Goal: Communication & Community: Answer question/provide support

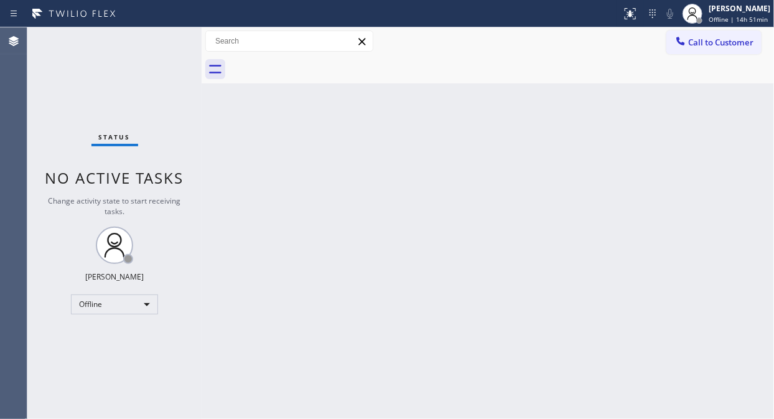
click at [59, 263] on div "Status No active tasks Change activity state to start receiving tasks. Fila Gar…" at bounding box center [114, 222] width 174 height 391
click at [94, 305] on div "Offline" at bounding box center [114, 304] width 87 height 20
click at [100, 353] on li "Unavailable" at bounding box center [114, 352] width 85 height 15
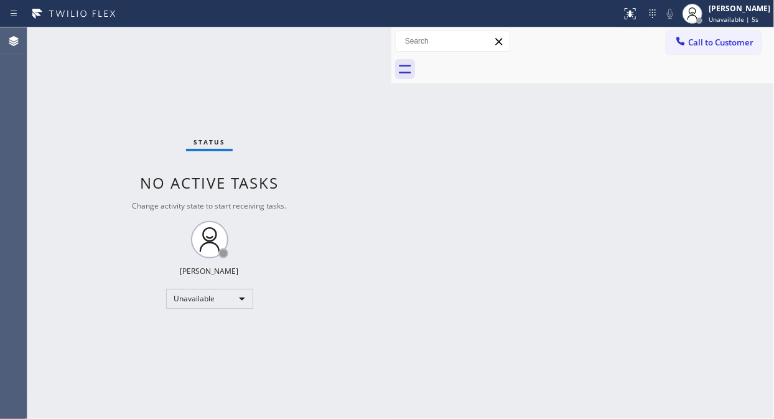
drag, startPoint x: 201, startPoint y: 101, endPoint x: 406, endPoint y: 162, distance: 213.6
click at [391, 159] on div at bounding box center [391, 222] width 0 height 391
click at [44, 98] on div "Status No active tasks Change activity state to start receiving tasks. [PERSON_…" at bounding box center [215, 222] width 376 height 391
click at [694, 48] on button "Call to Customer" at bounding box center [713, 42] width 95 height 24
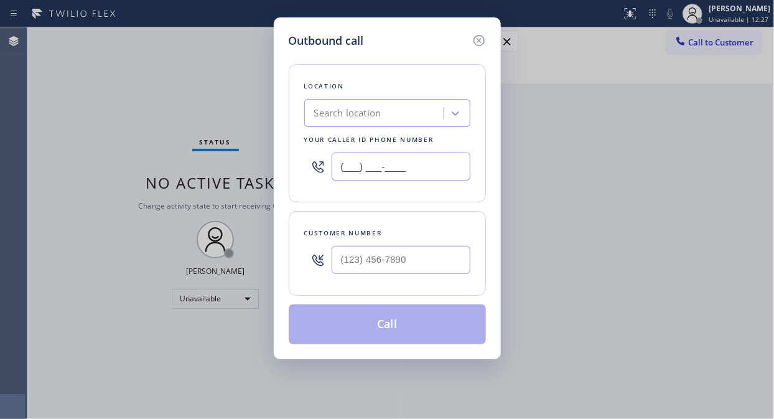
click at [340, 169] on input "(___) ___-____" at bounding box center [401, 166] width 139 height 28
paste input "760) 452-3737"
type input "[PHONE_NUMBER]"
drag, startPoint x: 70, startPoint y: 123, endPoint x: 233, endPoint y: 181, distance: 173.0
click at [70, 123] on div "Outbound call Location American Service Alliance [GEOGRAPHIC_DATA] Your caller …" at bounding box center [387, 209] width 774 height 419
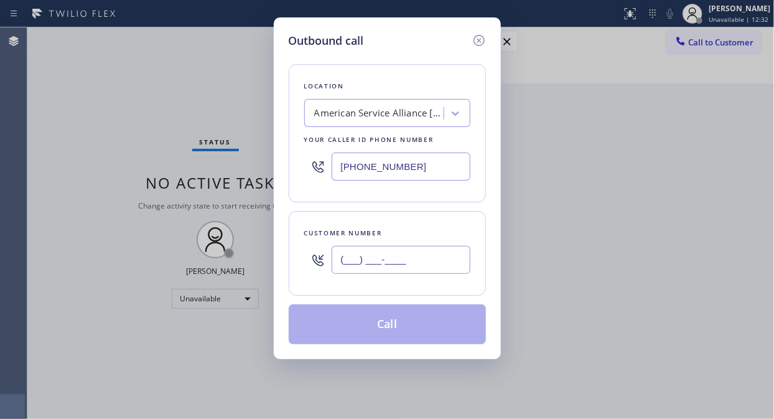
click at [350, 264] on input "(___) ___-____" at bounding box center [401, 260] width 139 height 28
paste input "760) 912-4266"
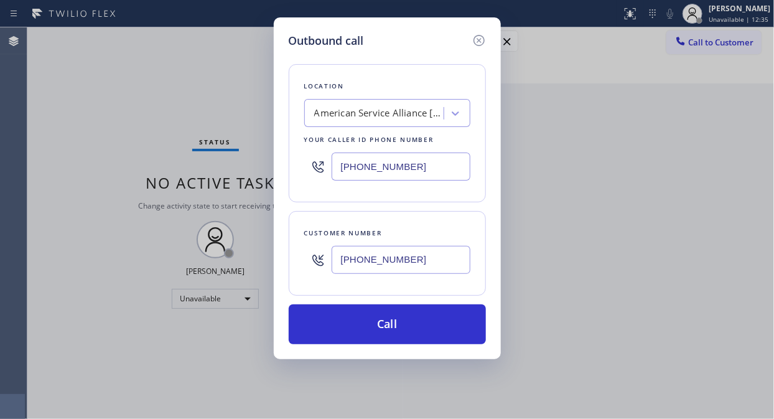
type input "[PHONE_NUMBER]"
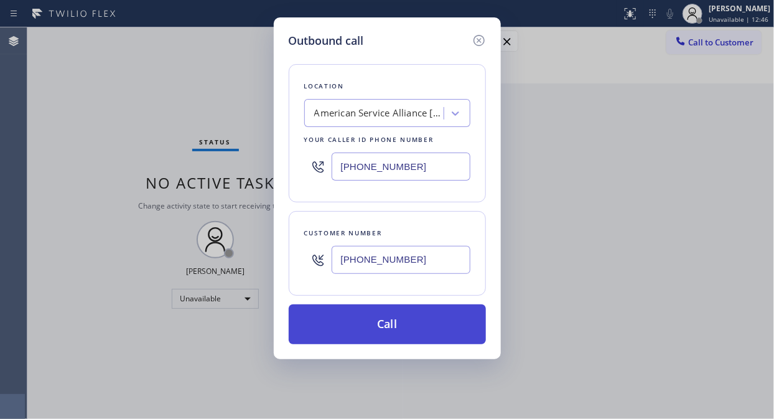
click at [391, 325] on button "Call" at bounding box center [387, 324] width 197 height 40
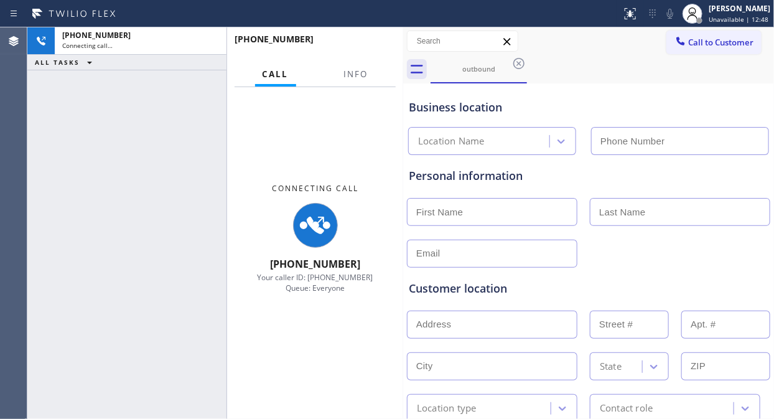
type input "[PHONE_NUMBER]"
click at [52, 111] on div "[PHONE_NUMBER] Connecting call… ALL TASKS ALL TASKS ACTIVE TASKS TASKS IN WRAP …" at bounding box center [126, 222] width 199 height 391
click at [368, 73] on span "Info" at bounding box center [356, 73] width 24 height 11
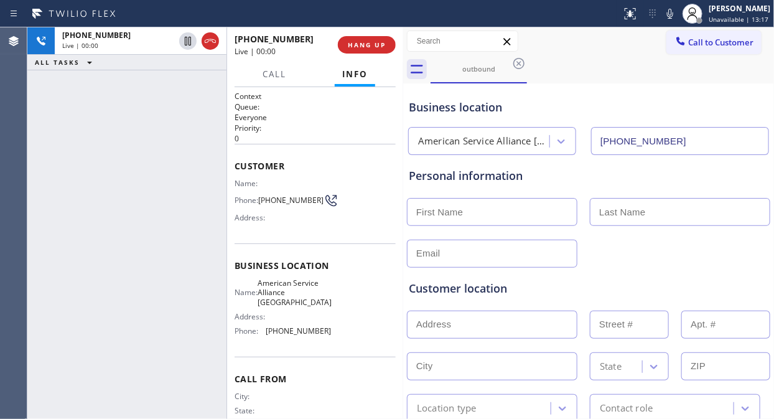
click at [71, 135] on div "[PHONE_NUMBER] Live | 00:00 ALL TASKS ALL TASKS ACTIVE TASKS TASKS IN WRAP UP" at bounding box center [126, 222] width 199 height 391
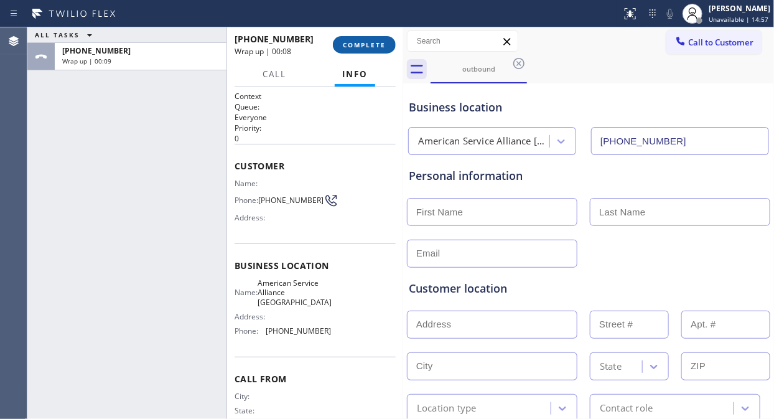
click at [352, 42] on span "COMPLETE" at bounding box center [364, 44] width 43 height 9
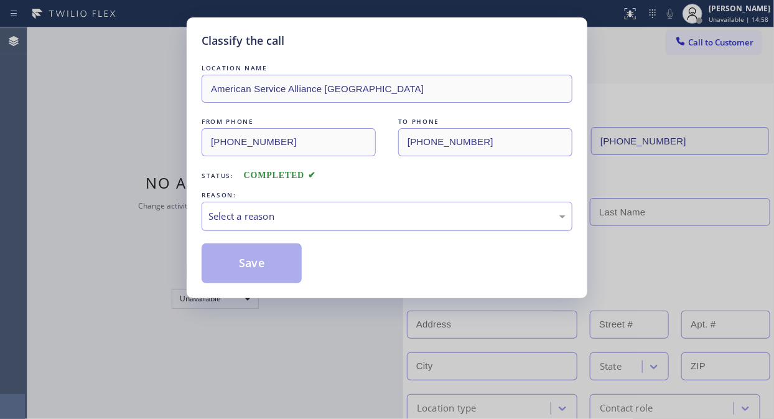
drag, startPoint x: 321, startPoint y: 208, endPoint x: 324, endPoint y: 227, distance: 18.8
click at [321, 208] on div "Select a reason" at bounding box center [387, 216] width 371 height 29
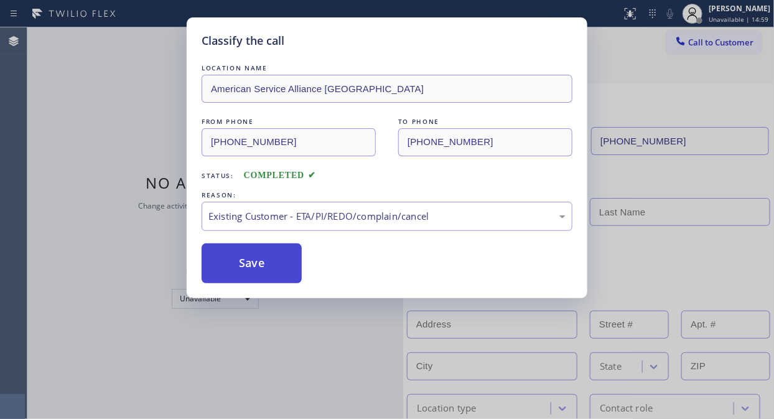
click at [271, 270] on button "Save" at bounding box center [252, 263] width 100 height 40
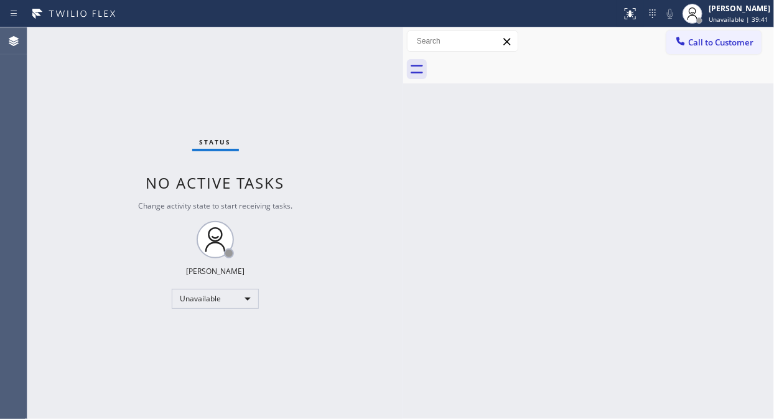
click at [669, 396] on div "Back to Dashboard Change Sender ID Customers Technicians Select a contact Outbo…" at bounding box center [588, 222] width 371 height 391
drag, startPoint x: 713, startPoint y: 40, endPoint x: 436, endPoint y: 110, distance: 286.1
click at [714, 40] on span "Call to Customer" at bounding box center [720, 42] width 65 height 11
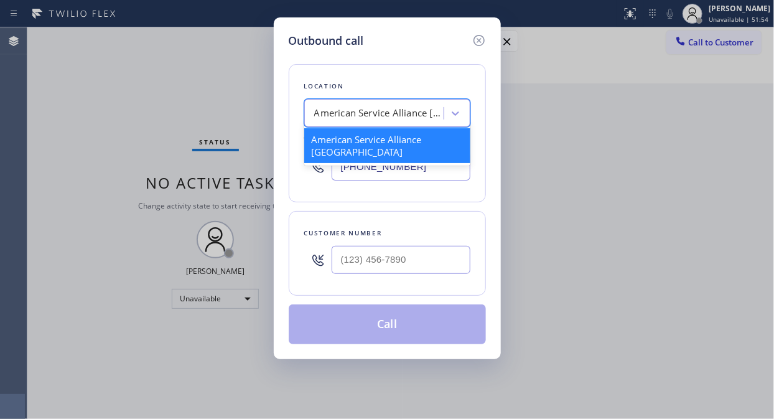
click at [352, 113] on div "American Service Alliance [GEOGRAPHIC_DATA]" at bounding box center [379, 113] width 131 height 14
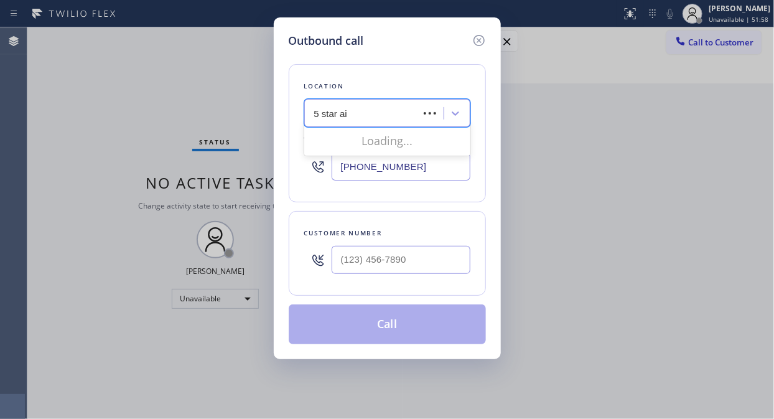
type input "5 star air"
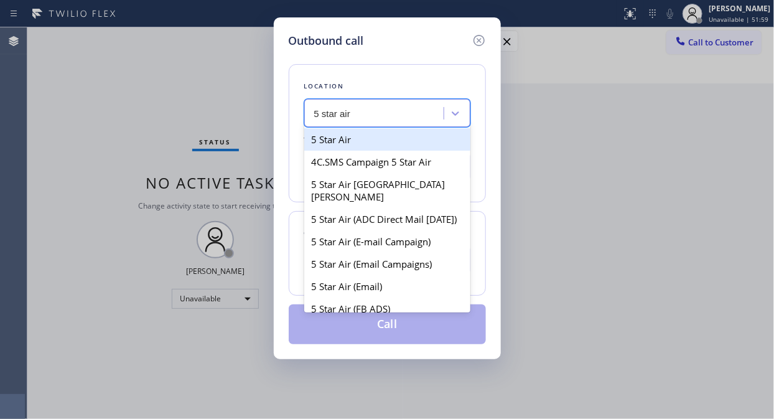
click at [357, 134] on div "5 Star Air" at bounding box center [387, 139] width 166 height 22
type input "[PHONE_NUMBER]"
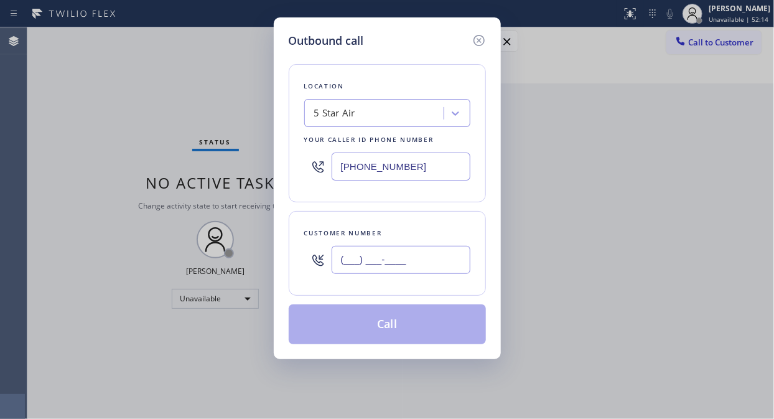
click at [339, 259] on input "(___) ___-____" at bounding box center [401, 260] width 139 height 28
paste input "626) 388-5460"
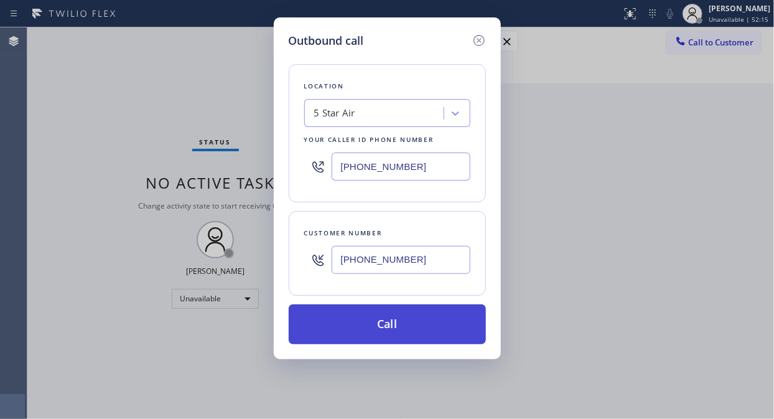
type input "[PHONE_NUMBER]"
click at [369, 319] on button "Call" at bounding box center [387, 324] width 197 height 40
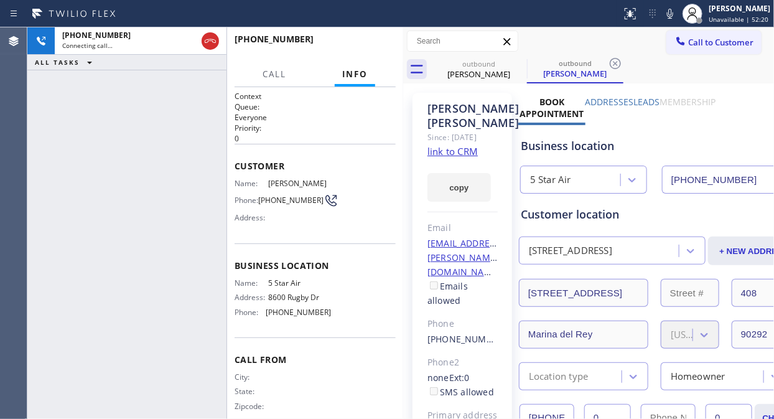
type input "[PHONE_NUMBER]"
click at [673, 16] on icon at bounding box center [670, 14] width 6 height 10
click at [672, 16] on icon at bounding box center [670, 13] width 15 height 15
click at [69, 142] on div "[PHONE_NUMBER] Live | 00:01 ALL TASKS ALL TASKS ACTIVE TASKS TASKS IN WRAP UP" at bounding box center [126, 222] width 199 height 391
click at [383, 46] on span "HANG UP" at bounding box center [367, 44] width 38 height 9
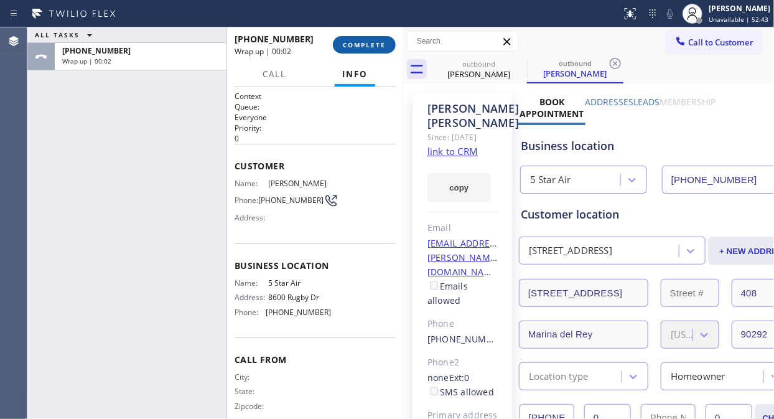
click at [362, 50] on button "COMPLETE" at bounding box center [364, 44] width 63 height 17
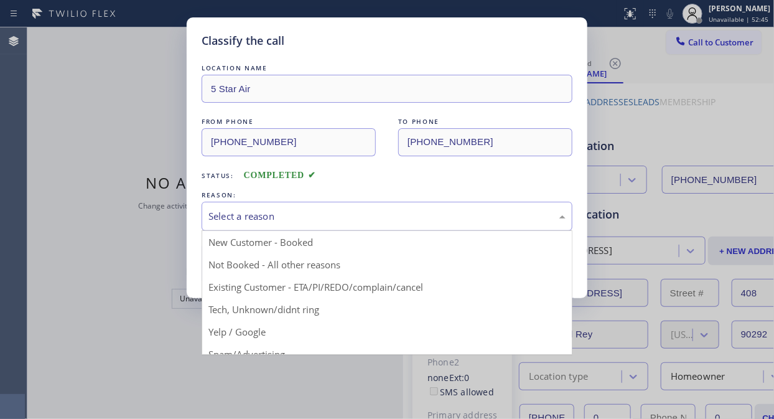
click at [359, 222] on div "Select a reason" at bounding box center [386, 216] width 357 height 14
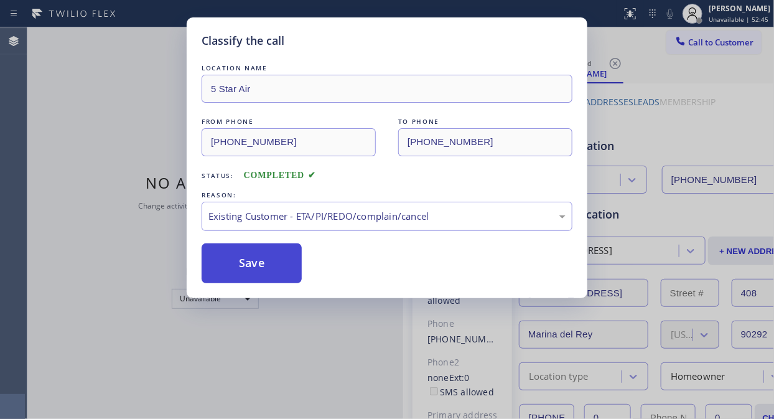
click at [269, 268] on button "Save" at bounding box center [252, 263] width 100 height 40
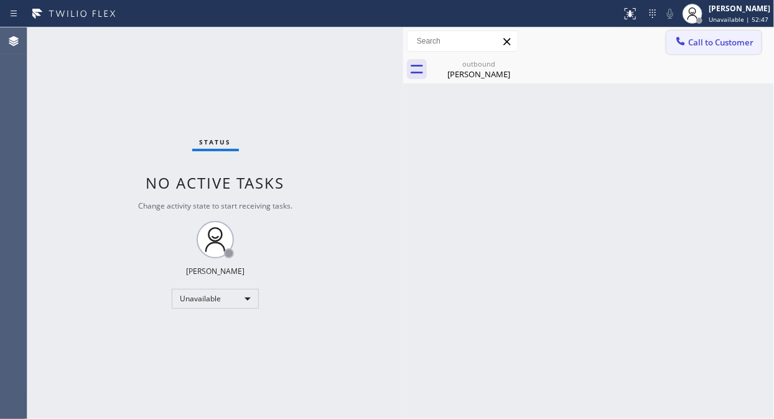
click at [707, 39] on span "Call to Customer" at bounding box center [720, 42] width 65 height 11
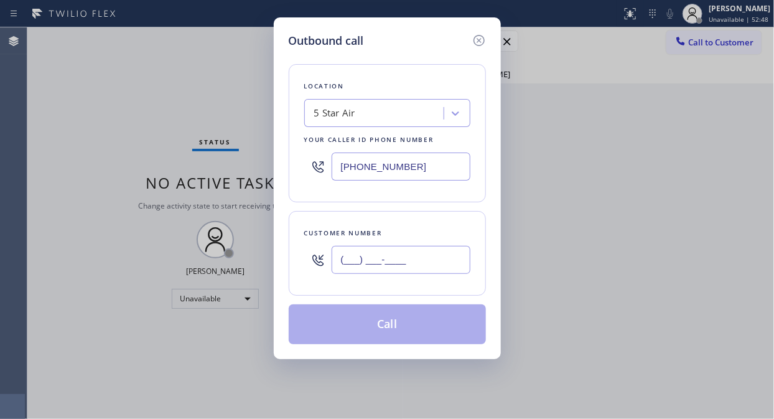
click at [339, 261] on input "(___) ___-____" at bounding box center [401, 260] width 139 height 28
paste input "818) 399-2059"
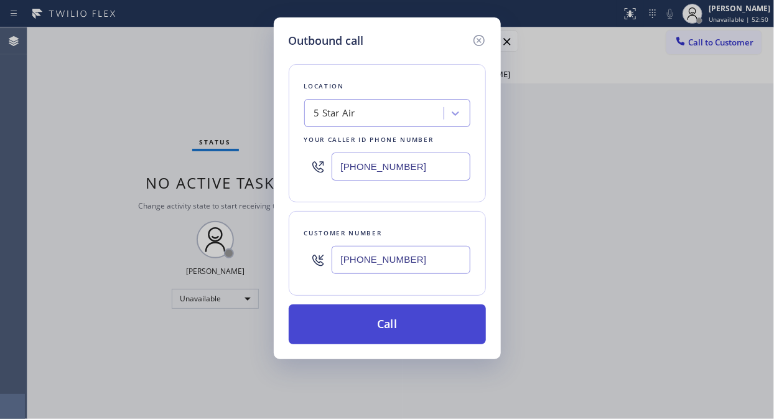
type input "[PHONE_NUMBER]"
click at [378, 322] on button "Call" at bounding box center [387, 324] width 197 height 40
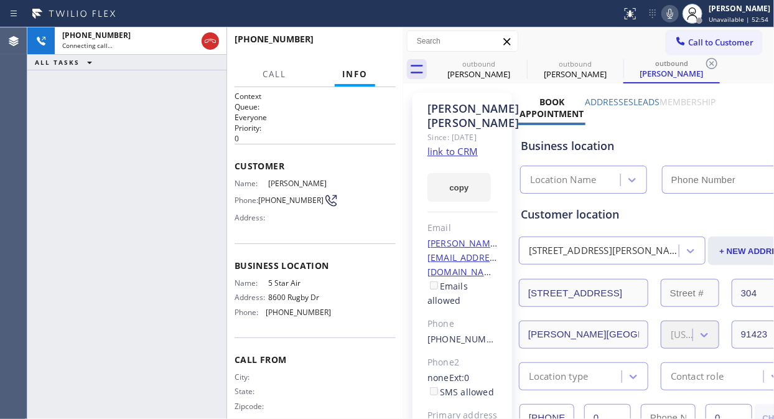
type input "[PHONE_NUMBER]"
click at [614, 64] on icon at bounding box center [615, 63] width 11 height 11
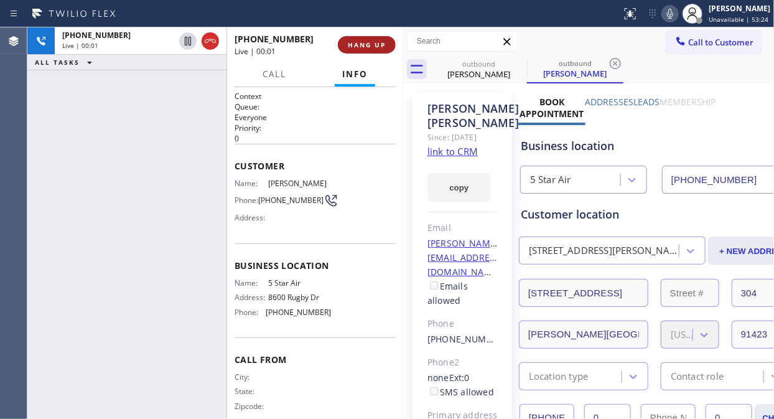
click at [356, 44] on span "HANG UP" at bounding box center [367, 44] width 38 height 9
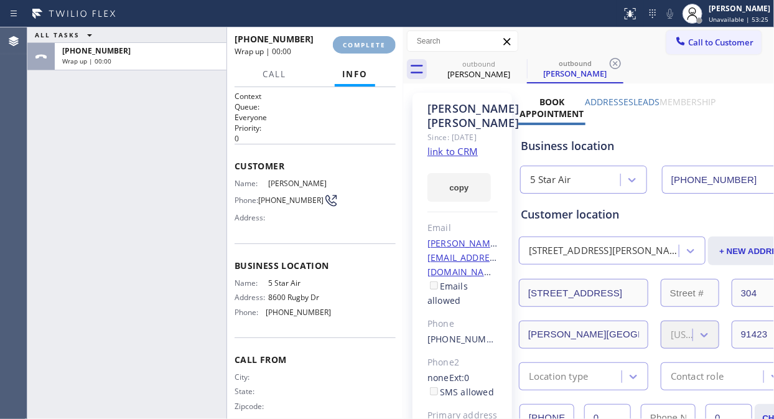
click at [356, 45] on span "COMPLETE" at bounding box center [364, 44] width 43 height 9
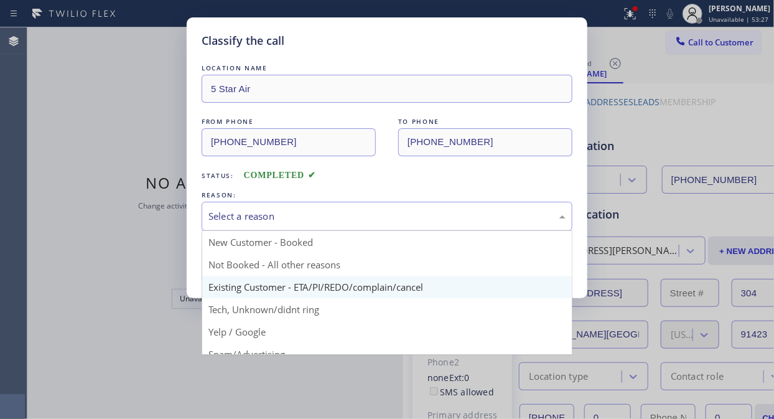
drag, startPoint x: 353, startPoint y: 219, endPoint x: 353, endPoint y: 287, distance: 68.4
click at [353, 220] on div "Select a reason" at bounding box center [386, 216] width 357 height 14
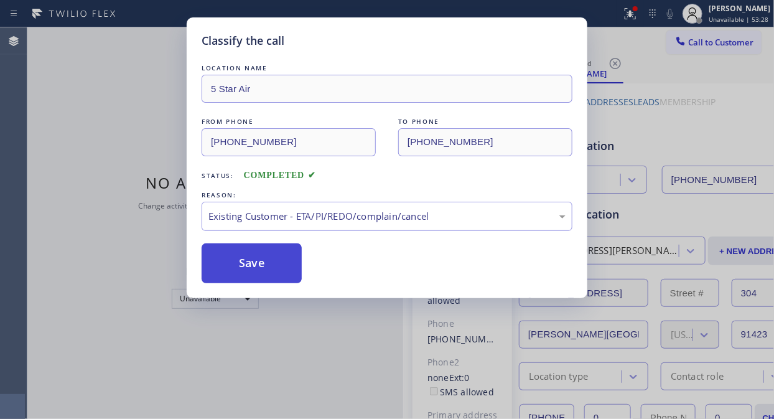
click at [264, 269] on button "Save" at bounding box center [252, 263] width 100 height 40
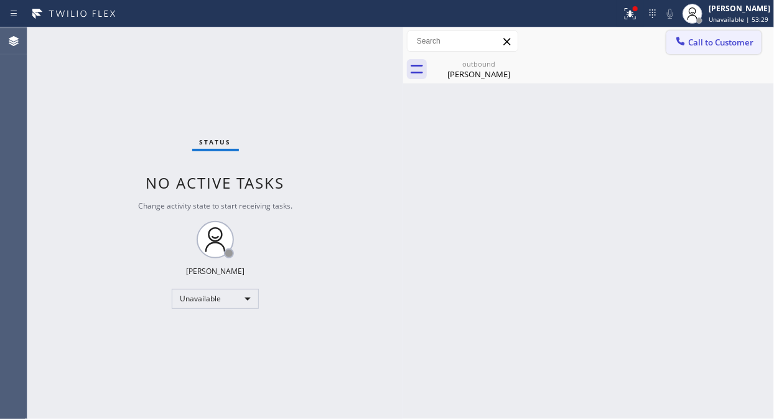
click at [704, 40] on span "Call to Customer" at bounding box center [720, 42] width 65 height 11
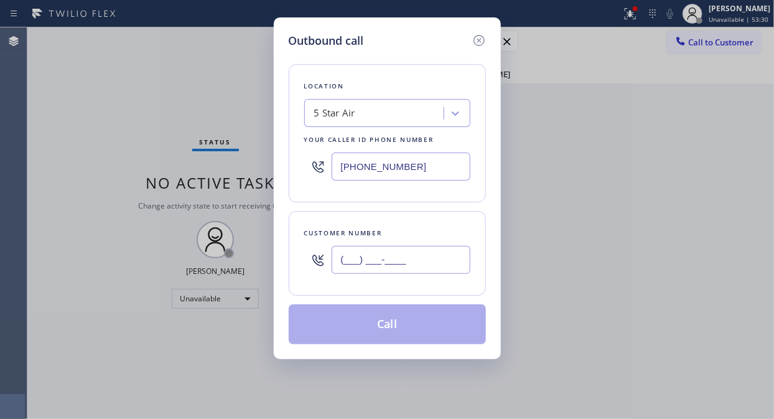
click at [370, 265] on input "(___) ___-____" at bounding box center [401, 260] width 139 height 28
paste input "415) 713-2692"
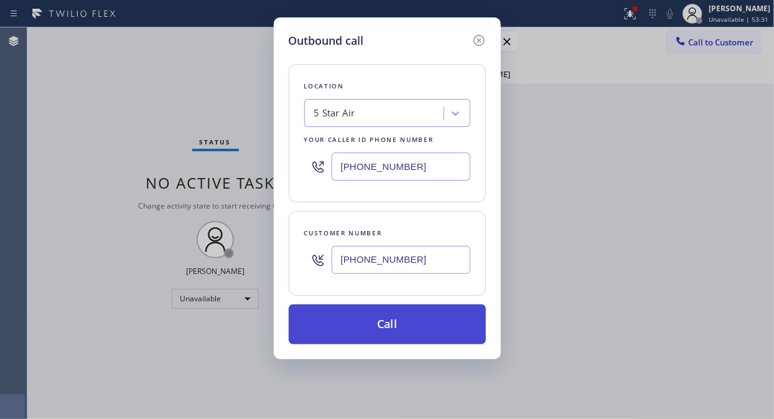
type input "[PHONE_NUMBER]"
click at [383, 322] on button "Call" at bounding box center [387, 324] width 197 height 40
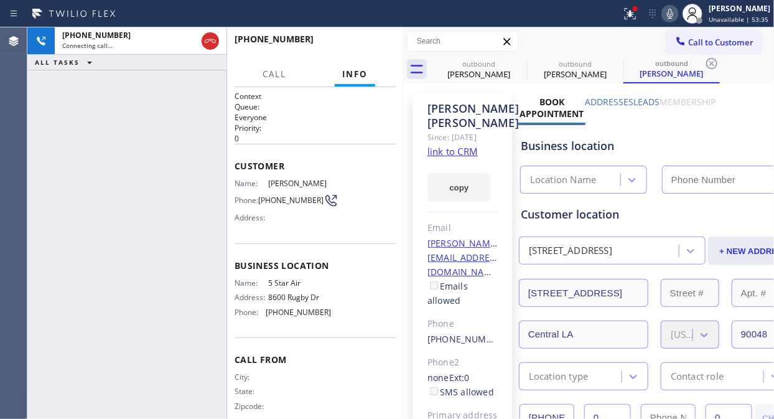
type input "[PHONE_NUMBER]"
click at [672, 14] on icon at bounding box center [670, 13] width 15 height 15
click at [637, 17] on icon at bounding box center [630, 13] width 15 height 15
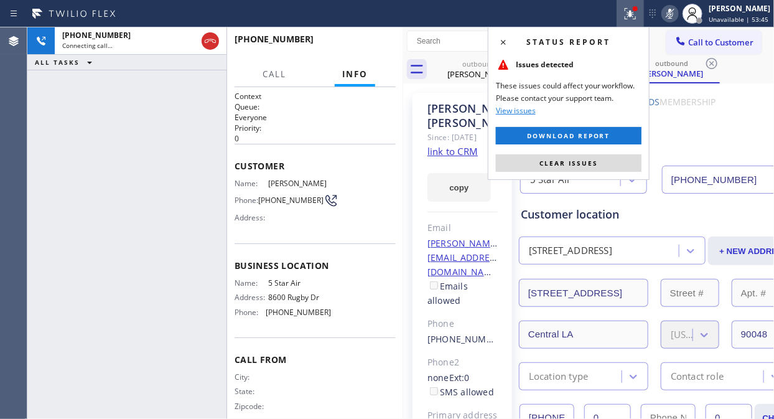
click at [587, 163] on span "Clear issues" at bounding box center [569, 163] width 58 height 9
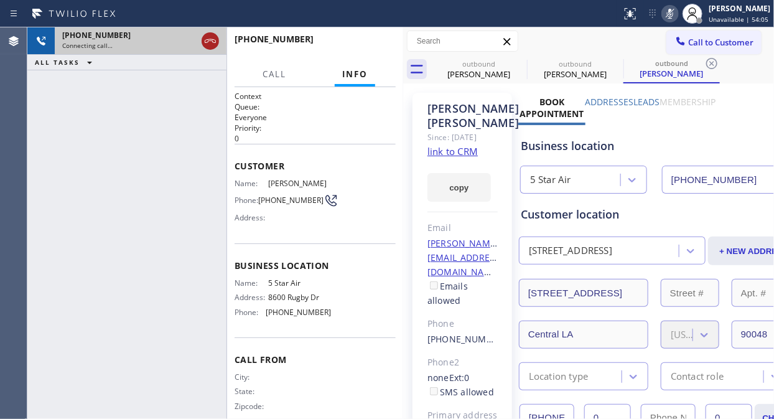
click at [210, 45] on icon at bounding box center [210, 41] width 15 height 15
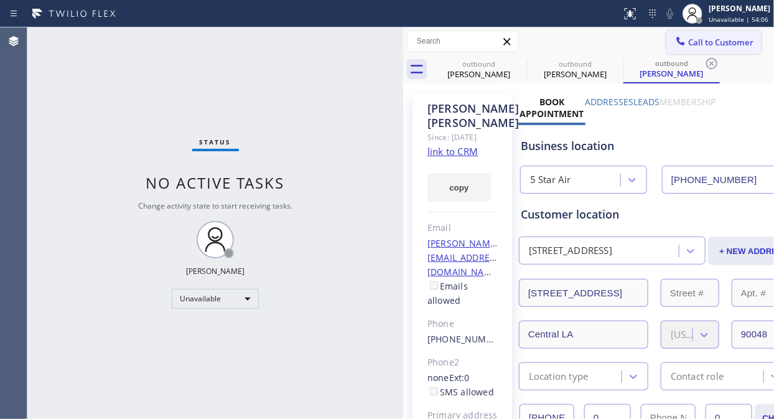
click at [703, 41] on span "Call to Customer" at bounding box center [720, 42] width 65 height 11
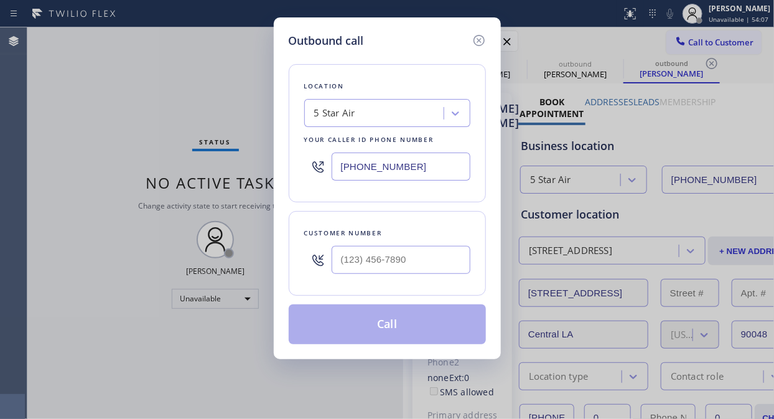
click at [421, 263] on input "text" at bounding box center [401, 260] width 139 height 28
type input "(___) ___-____"
click at [396, 275] on div at bounding box center [401, 260] width 139 height 40
click at [398, 259] on input "(___) ___-____" at bounding box center [401, 260] width 139 height 28
paste input "626) 710-2999"
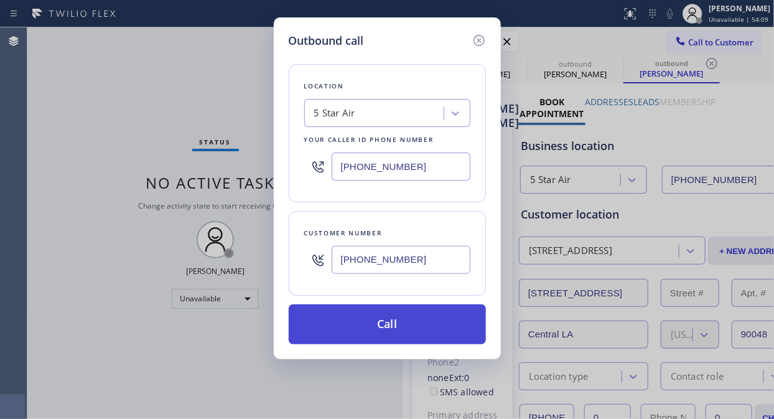
type input "[PHONE_NUMBER]"
click at [403, 328] on button "Call" at bounding box center [387, 324] width 197 height 40
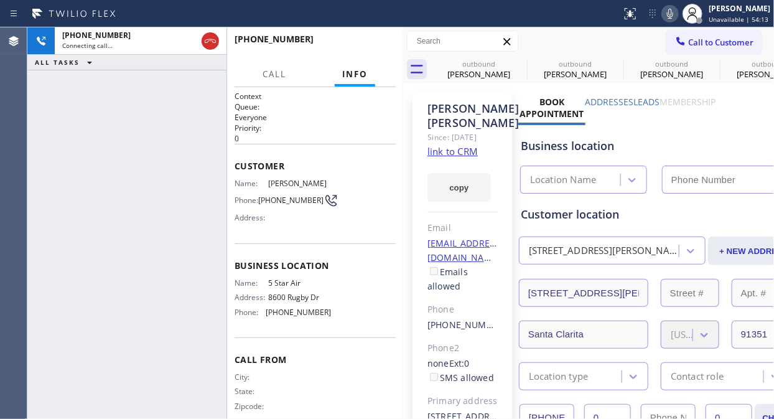
type input "[PHONE_NUMBER]"
click at [676, 15] on icon at bounding box center [670, 13] width 15 height 15
click at [513, 60] on icon at bounding box center [519, 63] width 15 height 15
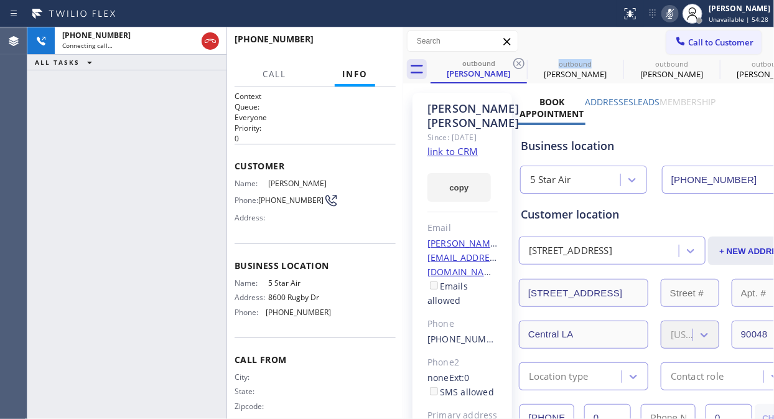
click at [513, 60] on icon at bounding box center [519, 63] width 15 height 15
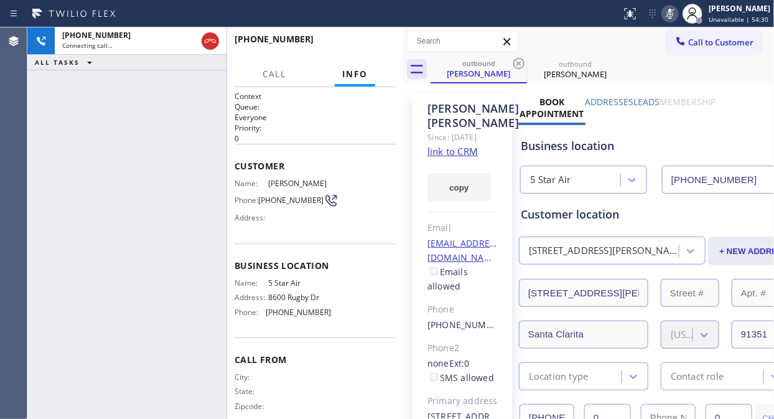
click at [513, 60] on icon at bounding box center [519, 63] width 15 height 15
click at [674, 14] on rect at bounding box center [670, 12] width 9 height 9
click at [372, 46] on span "HANG UP" at bounding box center [367, 44] width 38 height 9
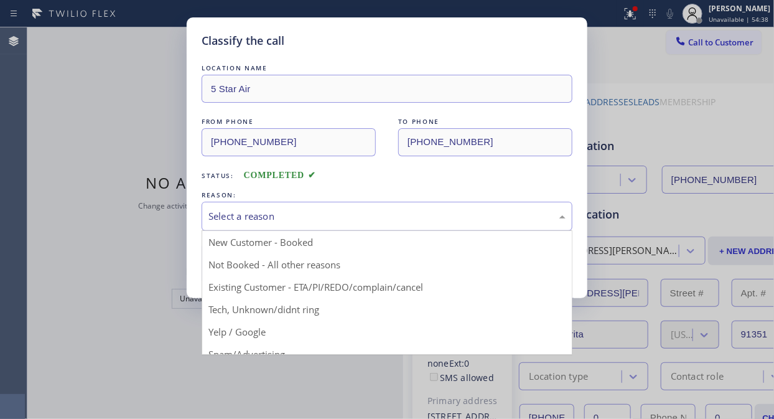
click at [373, 221] on div "Select a reason" at bounding box center [386, 216] width 357 height 14
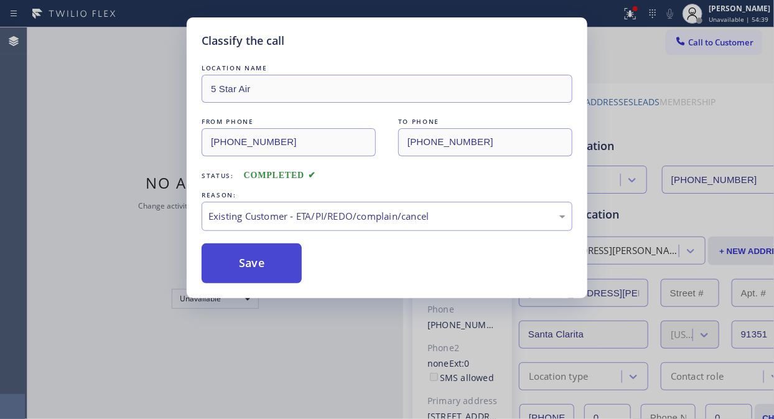
click at [253, 262] on button "Save" at bounding box center [252, 263] width 100 height 40
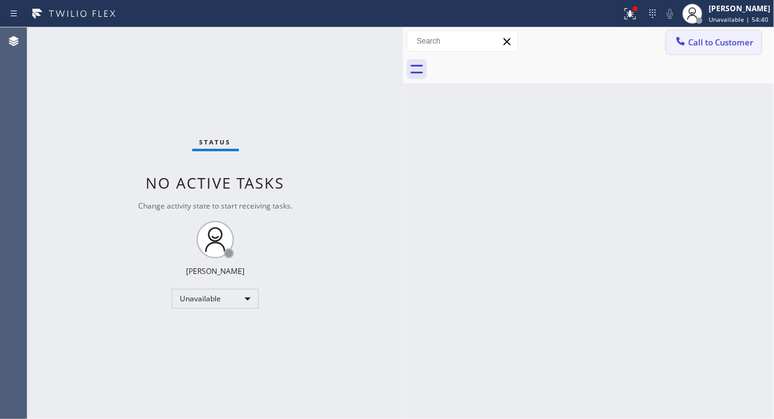
click at [713, 44] on span "Call to Customer" at bounding box center [720, 42] width 65 height 11
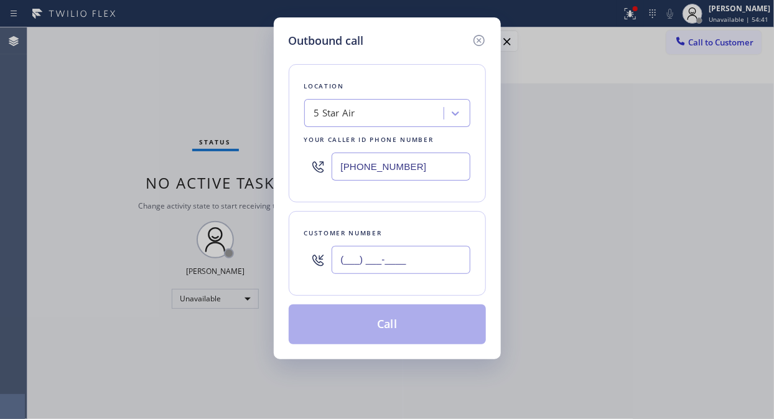
click at [342, 261] on input "(___) ___-____" at bounding box center [401, 260] width 139 height 28
paste input "310) 975-5594"
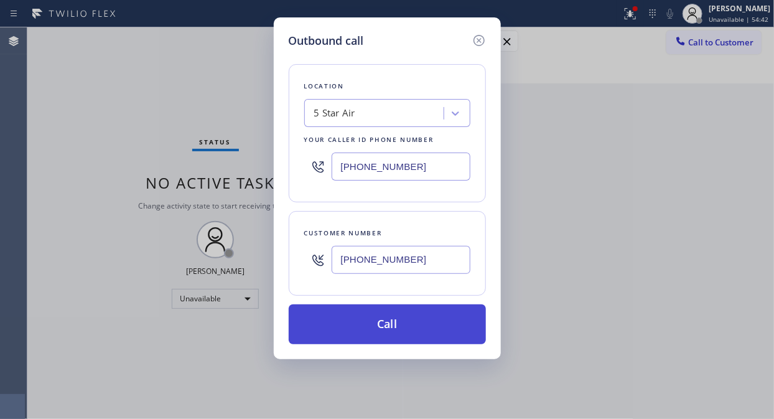
type input "[PHONE_NUMBER]"
click at [377, 325] on button "Call" at bounding box center [387, 324] width 197 height 40
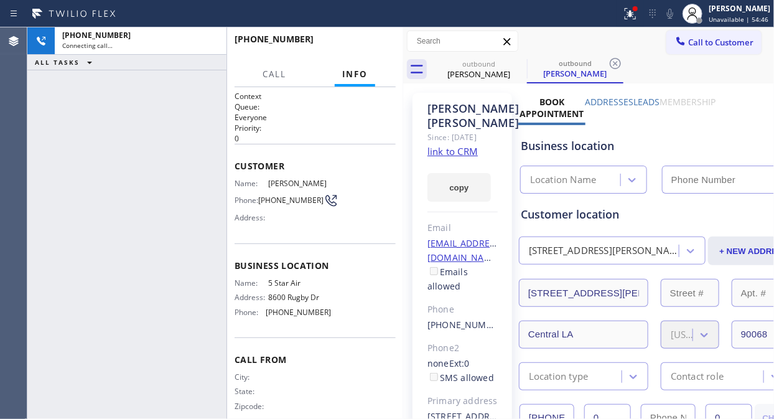
type input "[PHONE_NUMBER]"
click at [673, 14] on icon at bounding box center [670, 14] width 6 height 10
click at [632, 14] on icon at bounding box center [628, 12] width 7 height 9
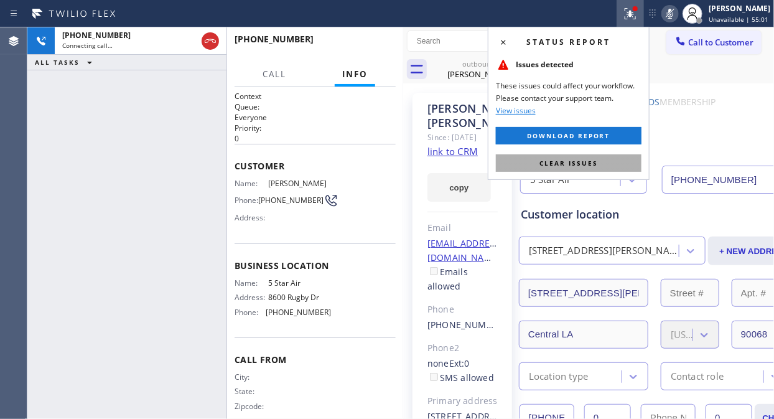
click at [596, 164] on span "Clear issues" at bounding box center [569, 163] width 58 height 9
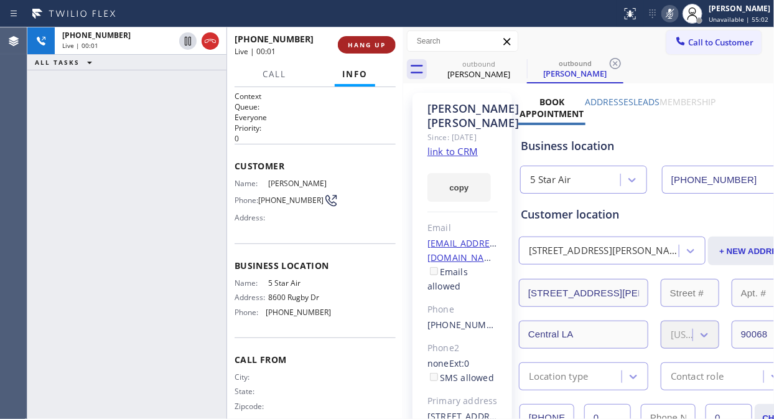
click at [375, 47] on span "HANG UP" at bounding box center [367, 44] width 38 height 9
click at [374, 47] on span "HANG UP" at bounding box center [367, 44] width 38 height 9
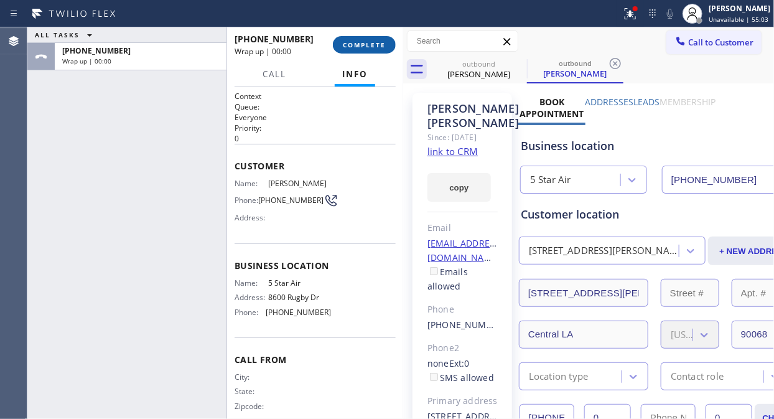
click at [374, 49] on span "COMPLETE" at bounding box center [364, 44] width 43 height 9
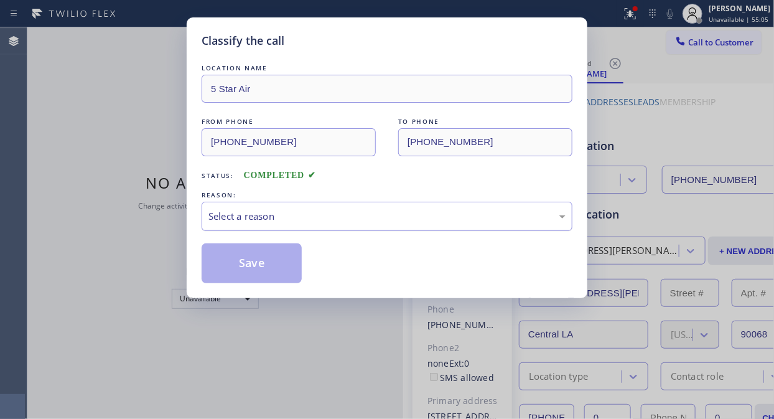
click at [386, 217] on div "Select a reason" at bounding box center [386, 216] width 357 height 14
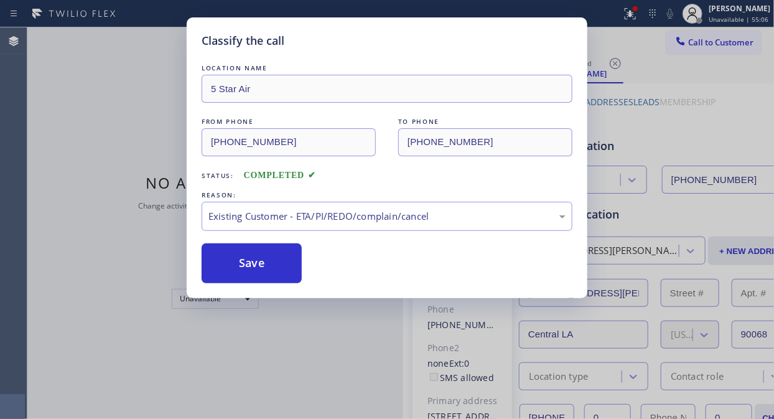
drag, startPoint x: 367, startPoint y: 285, endPoint x: 272, endPoint y: 263, distance: 97.8
click at [273, 263] on button "Save" at bounding box center [252, 263] width 100 height 40
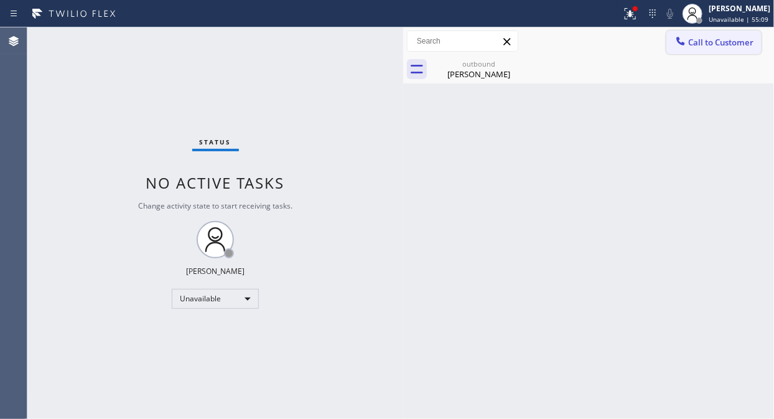
click at [704, 45] on span "Call to Customer" at bounding box center [720, 42] width 65 height 11
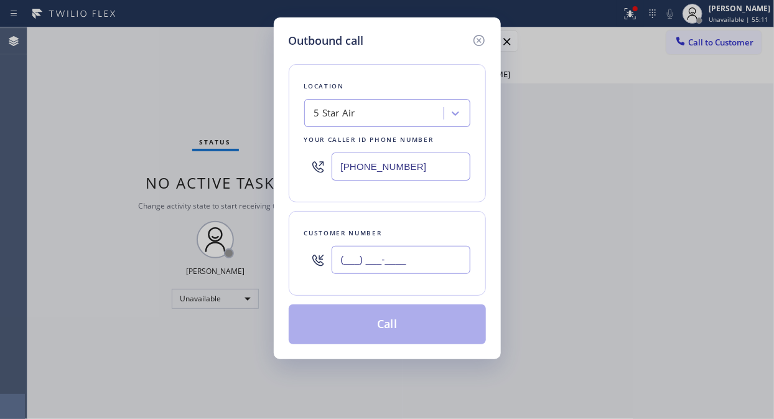
click at [347, 262] on input "(___) ___-____" at bounding box center [401, 260] width 139 height 28
paste input "818) 821-5933"
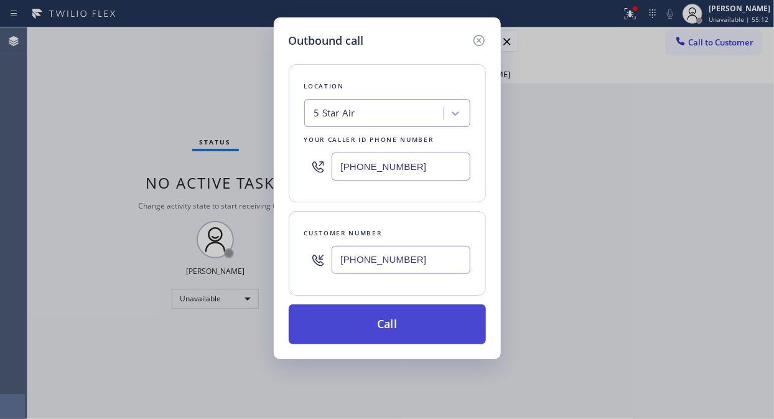
type input "[PHONE_NUMBER]"
click at [374, 326] on button "Call" at bounding box center [387, 324] width 197 height 40
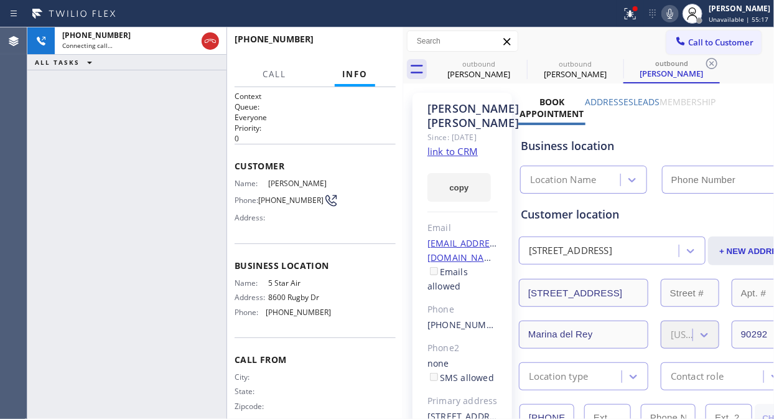
type input "[PHONE_NUMBER]"
drag, startPoint x: 630, startPoint y: 11, endPoint x: 617, endPoint y: 123, distance: 112.7
click at [631, 12] on icon at bounding box center [630, 13] width 15 height 15
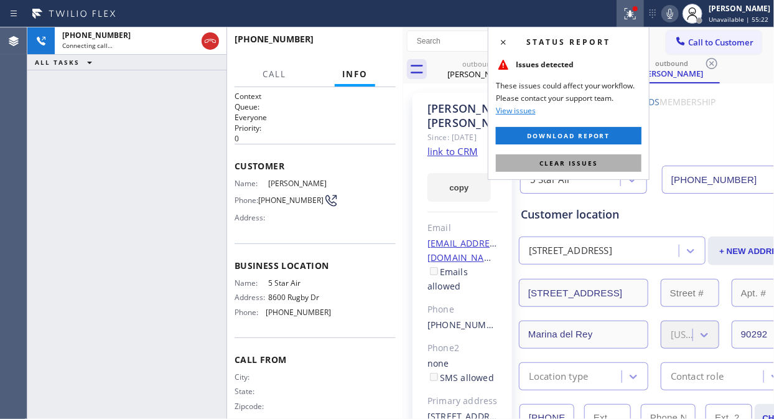
click at [583, 162] on span "Clear issues" at bounding box center [569, 163] width 58 height 9
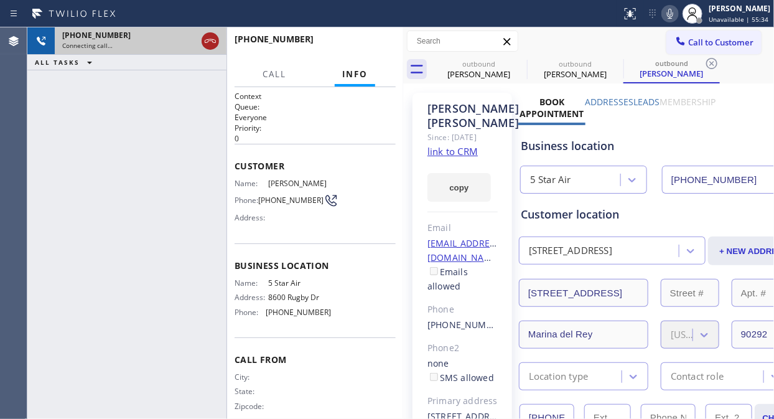
click at [207, 37] on icon at bounding box center [210, 41] width 15 height 15
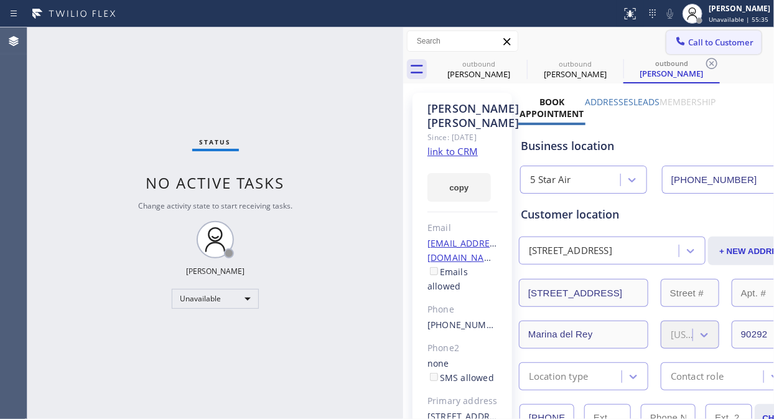
click at [708, 38] on span "Call to Customer" at bounding box center [720, 42] width 65 height 11
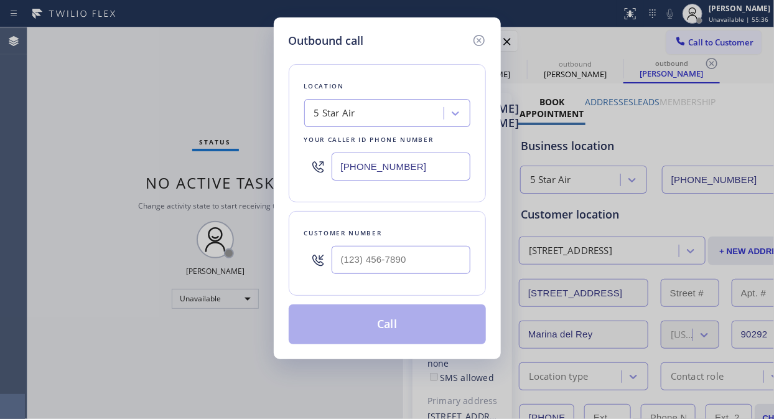
type input "(___) ___-____"
click at [358, 258] on input "(___) ___-____" at bounding box center [401, 260] width 139 height 28
drag, startPoint x: 343, startPoint y: 240, endPoint x: 340, endPoint y: 259, distance: 18.8
click at [341, 243] on div at bounding box center [401, 260] width 139 height 40
click at [340, 259] on input "(___) ___-____" at bounding box center [401, 260] width 139 height 28
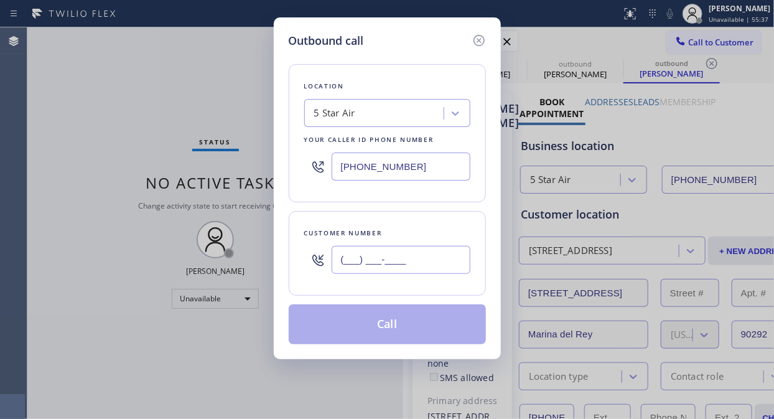
paste input "805) 570-3979"
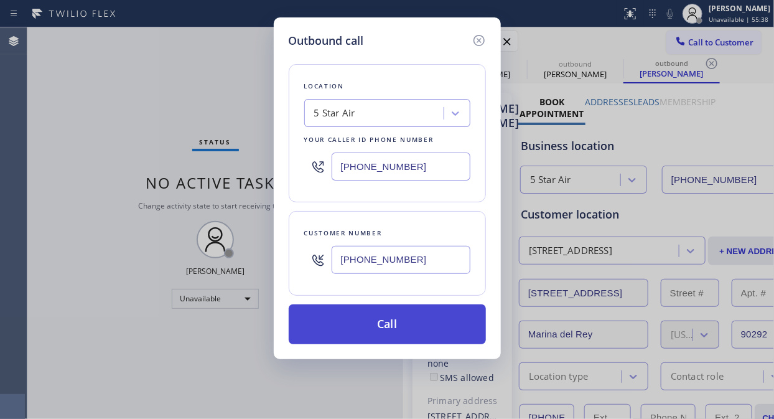
type input "[PHONE_NUMBER]"
click at [406, 324] on button "Call" at bounding box center [387, 324] width 197 height 40
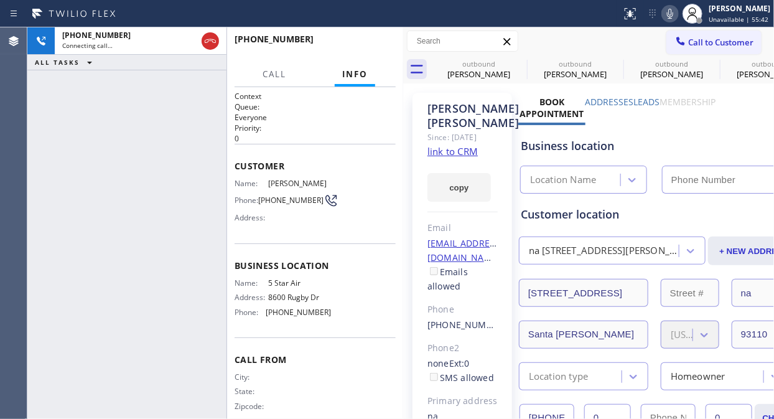
type input "[PHONE_NUMBER]"
click at [673, 10] on icon at bounding box center [670, 13] width 15 height 15
click at [519, 64] on icon at bounding box center [518, 63] width 11 height 11
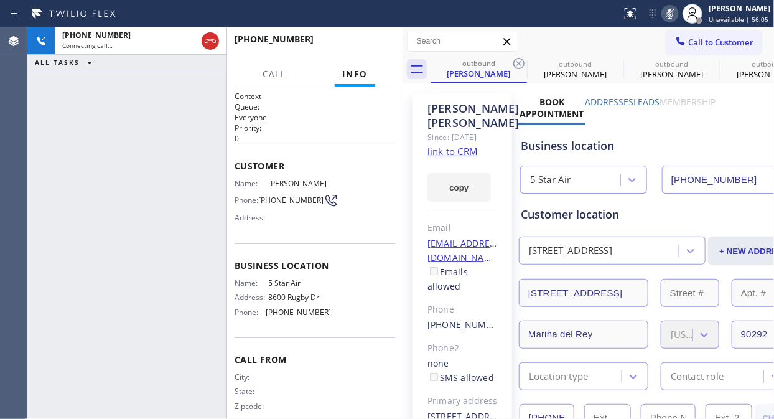
click at [519, 64] on icon at bounding box center [518, 63] width 11 height 11
click at [0, 0] on icon at bounding box center [0, 0] width 0 height 0
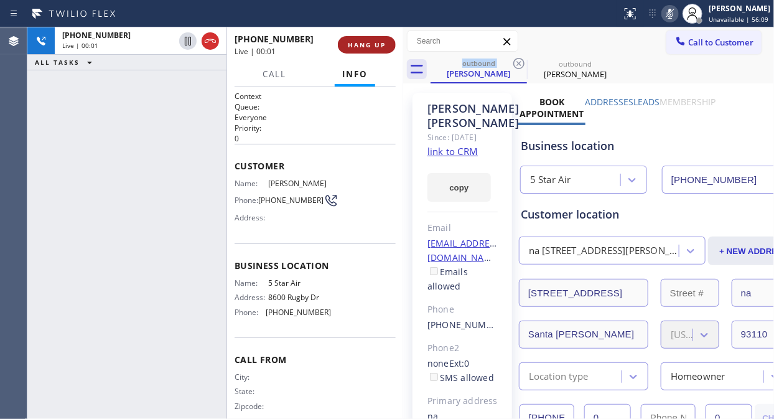
click at [353, 44] on span "HANG UP" at bounding box center [367, 44] width 38 height 9
click at [355, 44] on span "HANG UP" at bounding box center [367, 44] width 38 height 9
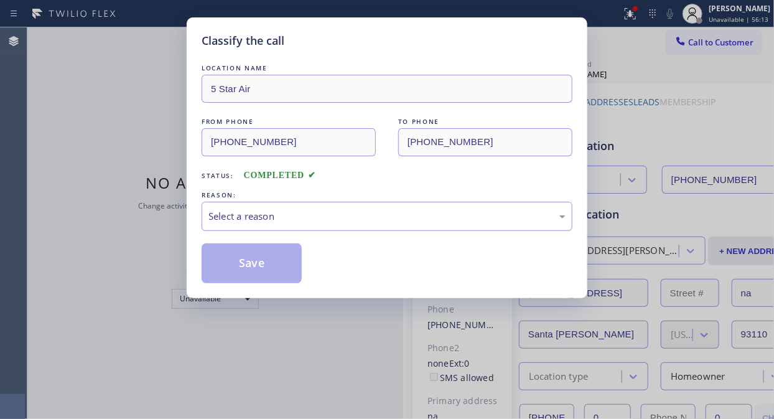
click at [332, 215] on div "Select a reason" at bounding box center [386, 216] width 357 height 14
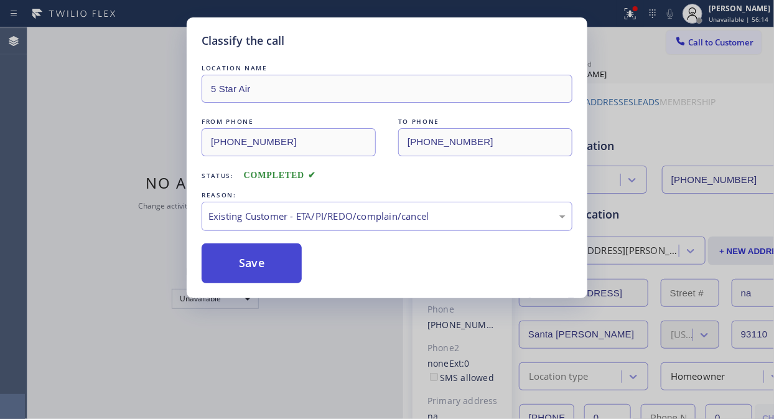
click at [251, 263] on button "Save" at bounding box center [252, 263] width 100 height 40
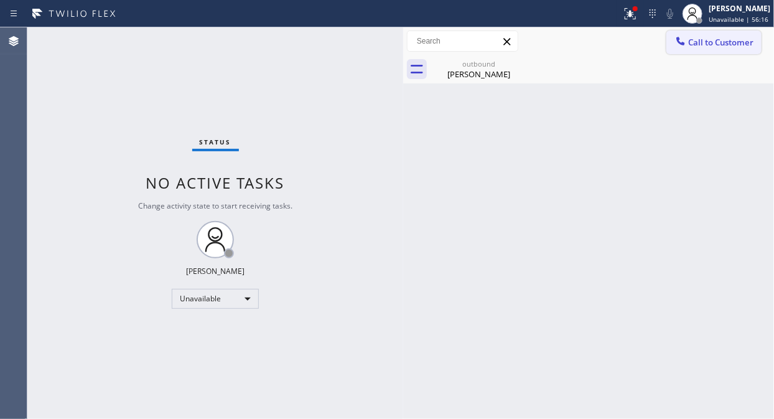
click at [708, 48] on button "Call to Customer" at bounding box center [713, 42] width 95 height 24
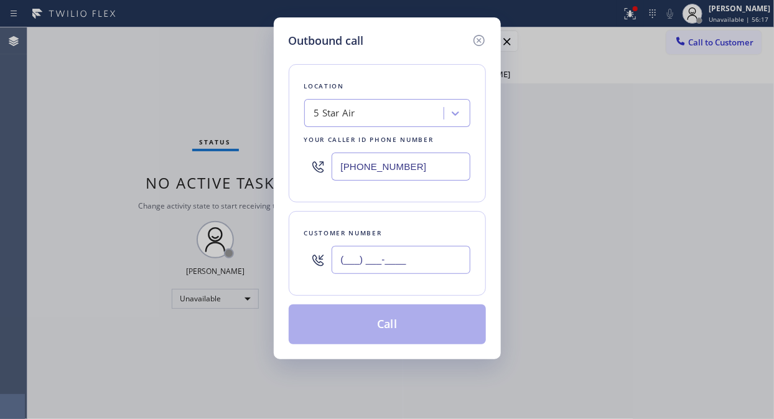
click at [378, 252] on input "(___) ___-____" at bounding box center [401, 260] width 139 height 28
paste input "323) 632-7503"
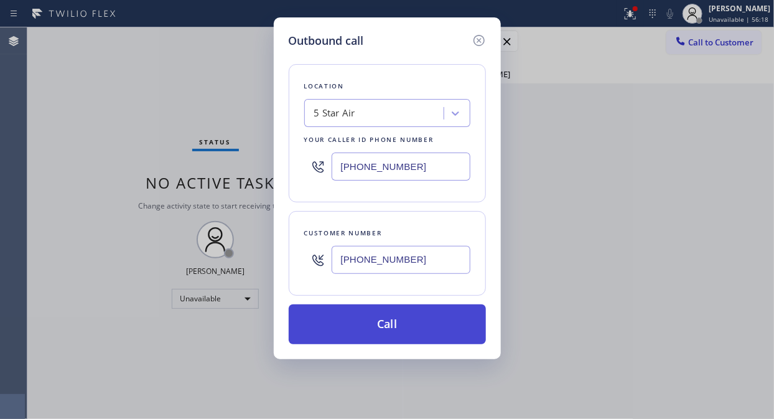
type input "[PHONE_NUMBER]"
click at [370, 330] on button "Call" at bounding box center [387, 324] width 197 height 40
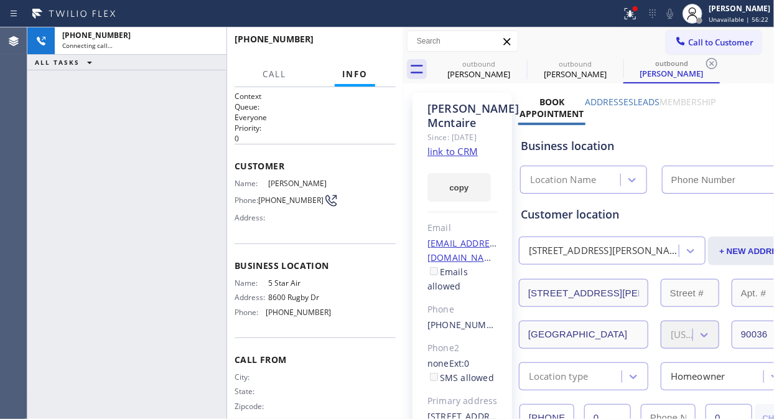
type input "[PHONE_NUMBER]"
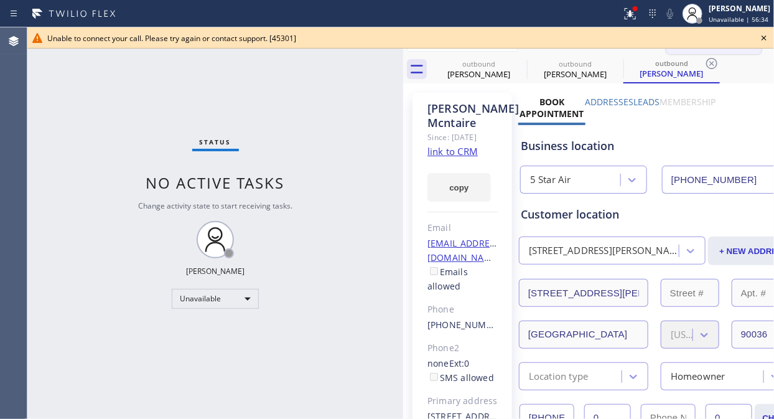
drag, startPoint x: 767, startPoint y: 40, endPoint x: 717, endPoint y: 32, distance: 50.4
click at [767, 40] on icon at bounding box center [764, 37] width 15 height 15
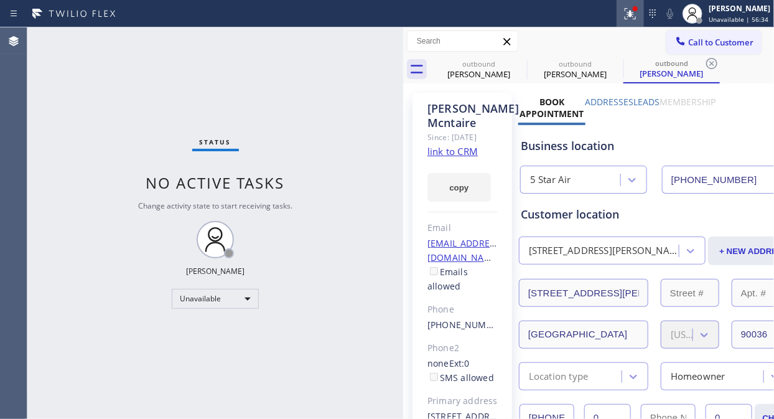
click at [632, 19] on icon at bounding box center [630, 13] width 15 height 15
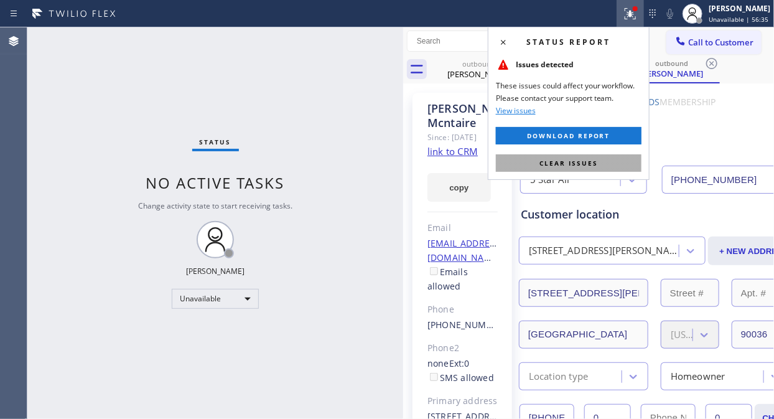
click at [560, 164] on span "Clear issues" at bounding box center [569, 163] width 58 height 9
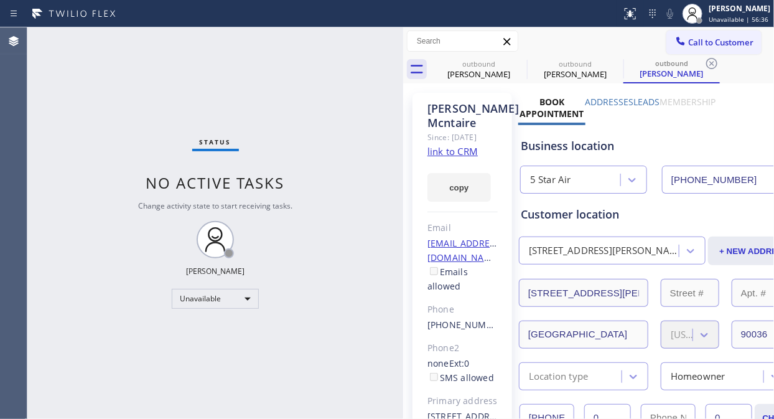
drag, startPoint x: 716, startPoint y: 40, endPoint x: 529, endPoint y: 151, distance: 217.4
click at [716, 40] on span "Call to Customer" at bounding box center [720, 42] width 65 height 11
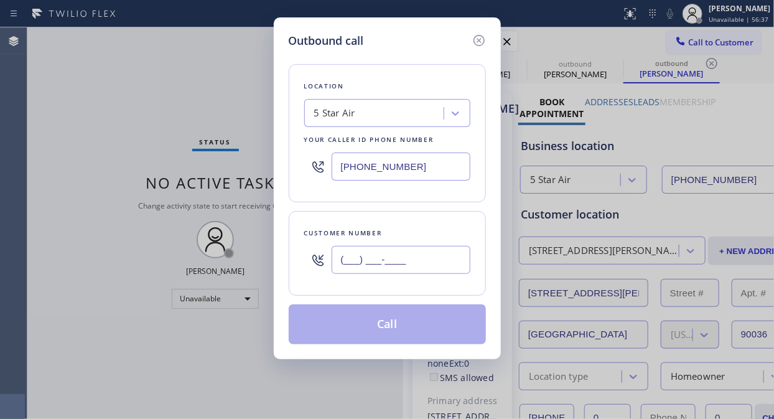
click at [407, 258] on input "(___) ___-____" at bounding box center [401, 260] width 139 height 28
paste input "805) 377-7709"
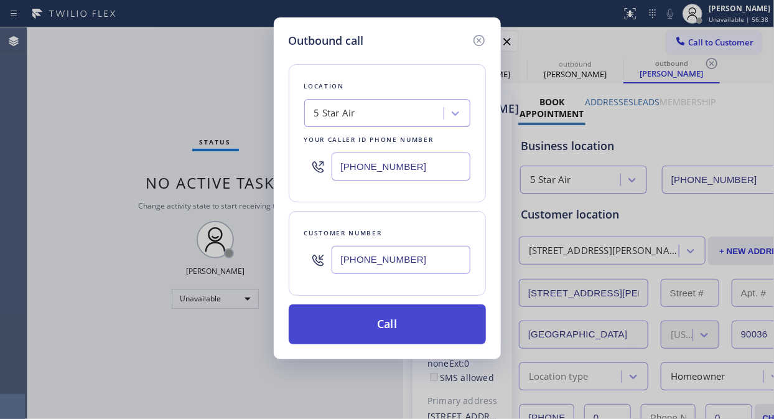
type input "[PHONE_NUMBER]"
click at [406, 330] on button "Call" at bounding box center [387, 324] width 197 height 40
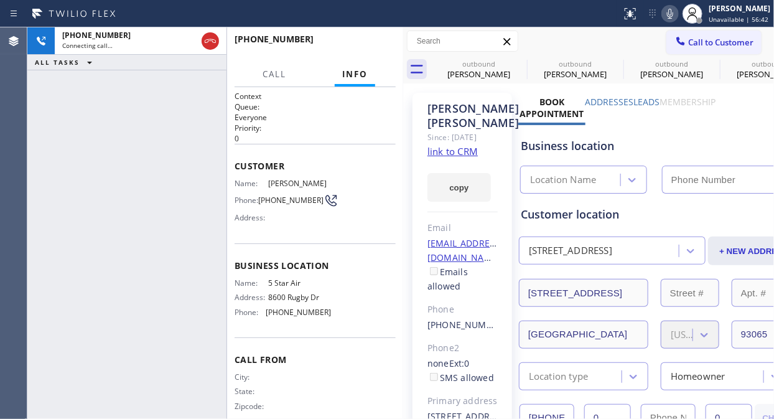
type input "[PHONE_NUMBER]"
drag, startPoint x: 673, startPoint y: 11, endPoint x: 637, endPoint y: 17, distance: 36.6
click at [673, 11] on icon at bounding box center [670, 13] width 15 height 15
click at [521, 63] on icon at bounding box center [519, 63] width 15 height 15
click at [0, 0] on icon at bounding box center [0, 0] width 0 height 0
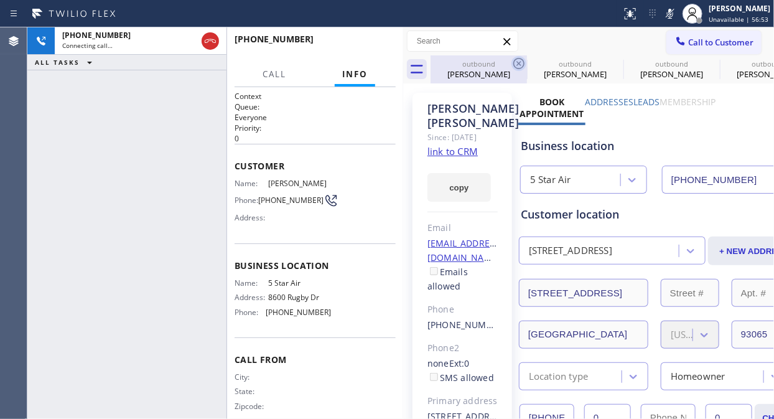
click at [0, 0] on icon at bounding box center [0, 0] width 0 height 0
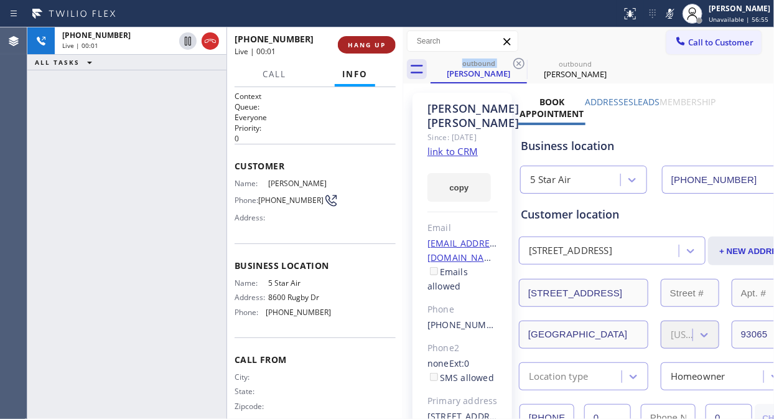
click at [383, 44] on span "HANG UP" at bounding box center [367, 44] width 38 height 9
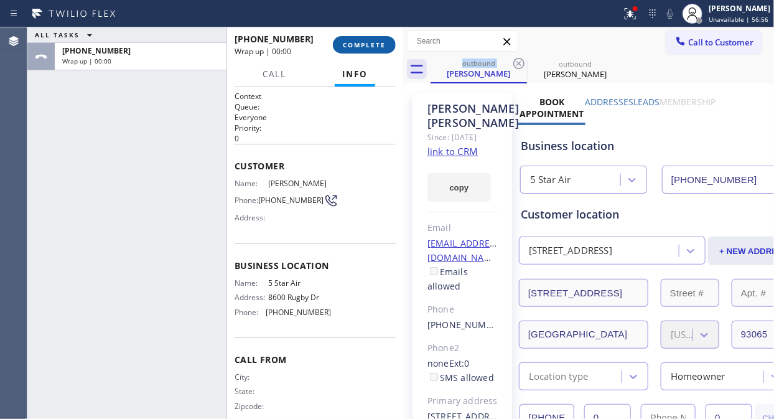
click at [382, 45] on span "COMPLETE" at bounding box center [364, 44] width 43 height 9
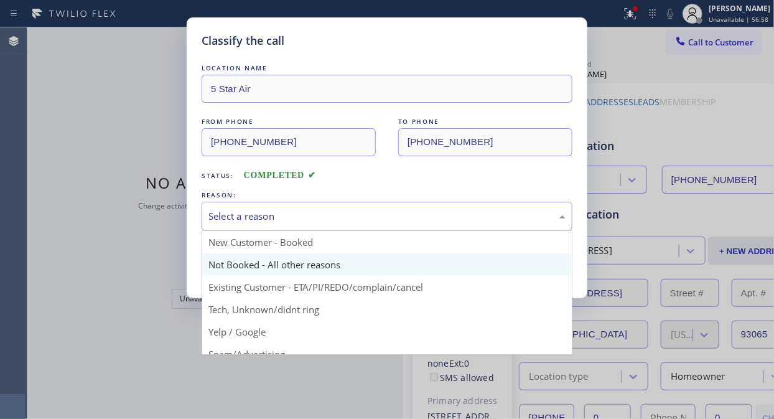
drag, startPoint x: 391, startPoint y: 224, endPoint x: 375, endPoint y: 274, distance: 52.2
click at [391, 222] on div "Select a reason" at bounding box center [387, 216] width 371 height 29
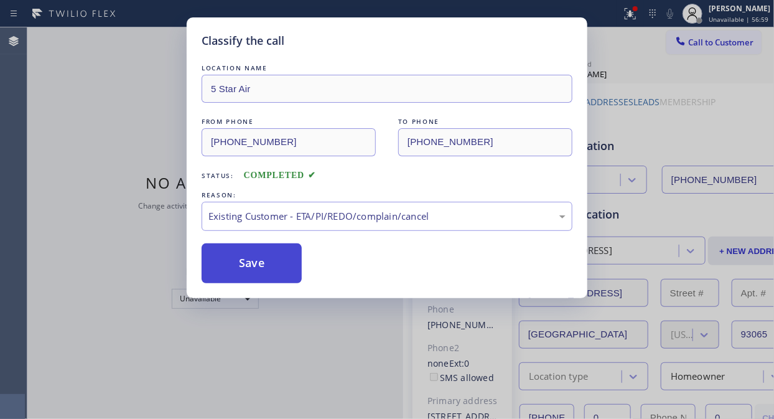
click at [265, 259] on button "Save" at bounding box center [252, 263] width 100 height 40
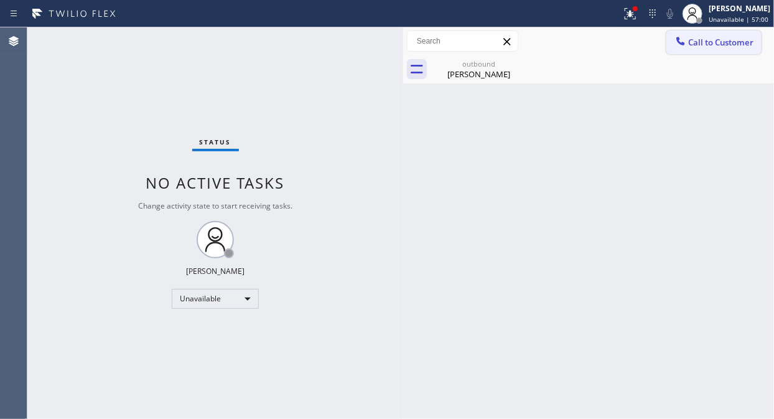
click at [708, 47] on span "Call to Customer" at bounding box center [720, 42] width 65 height 11
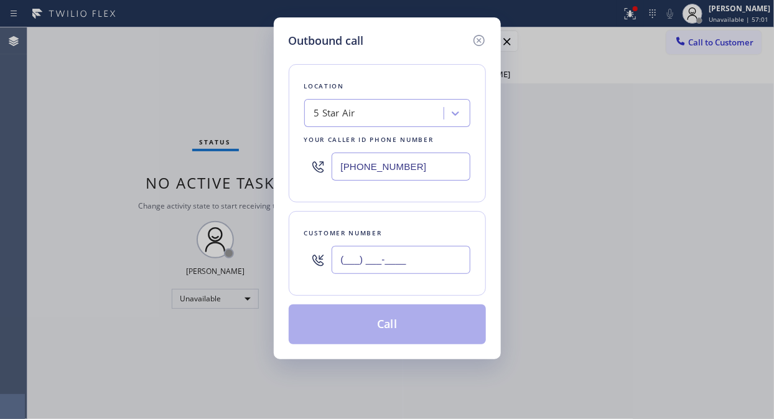
click at [414, 251] on input "(___) ___-____" at bounding box center [401, 260] width 139 height 28
paste input "310) 270-6376"
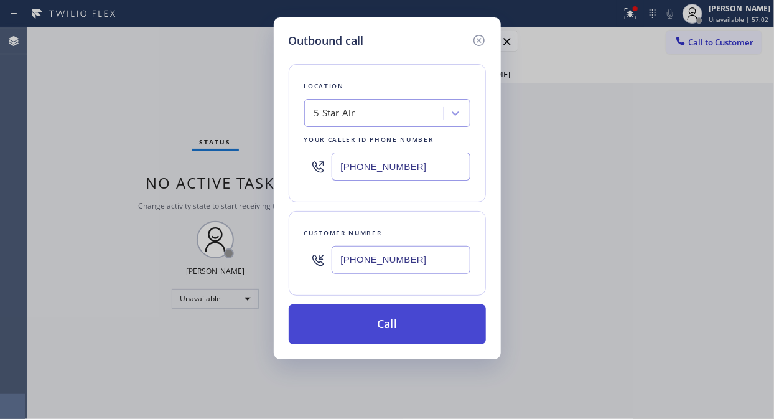
type input "[PHONE_NUMBER]"
click at [408, 340] on button "Call" at bounding box center [387, 324] width 197 height 40
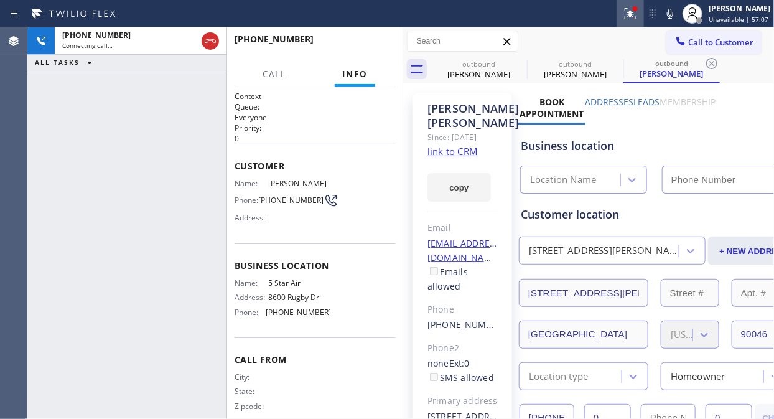
type input "[PHONE_NUMBER]"
click at [644, 15] on div at bounding box center [630, 13] width 27 height 15
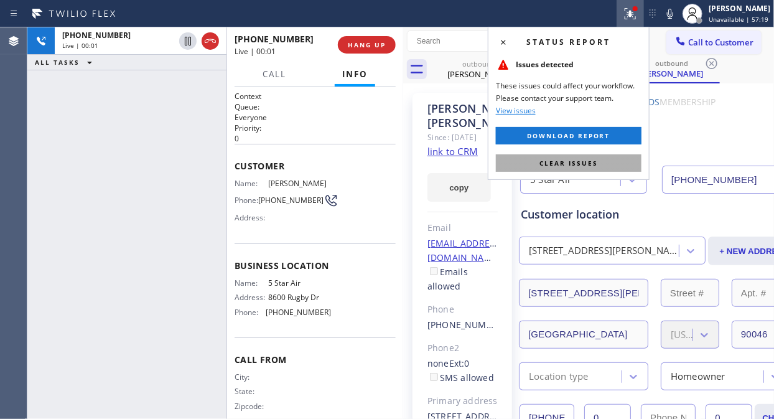
click at [582, 159] on span "Clear issues" at bounding box center [569, 163] width 58 height 9
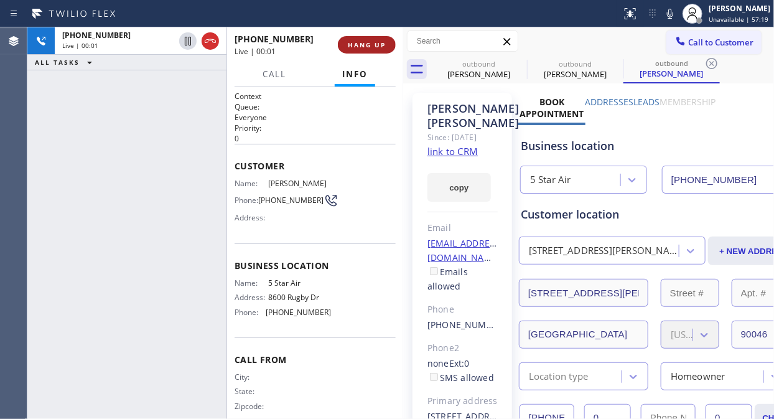
click at [375, 44] on span "HANG UP" at bounding box center [367, 44] width 38 height 9
click at [374, 44] on span "HANG UP" at bounding box center [367, 44] width 38 height 9
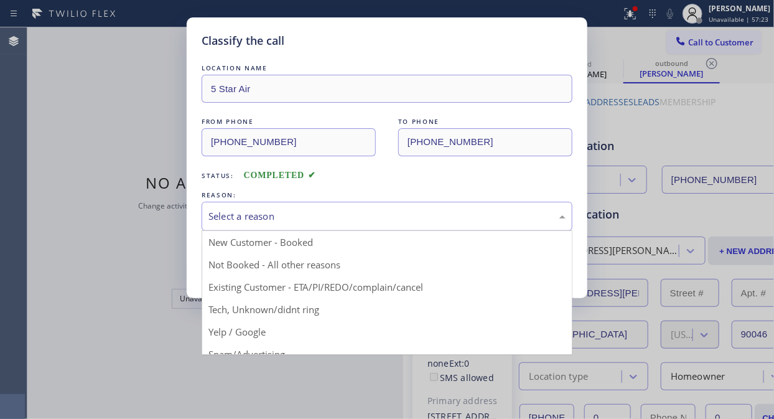
click at [387, 221] on div "Select a reason" at bounding box center [386, 216] width 357 height 14
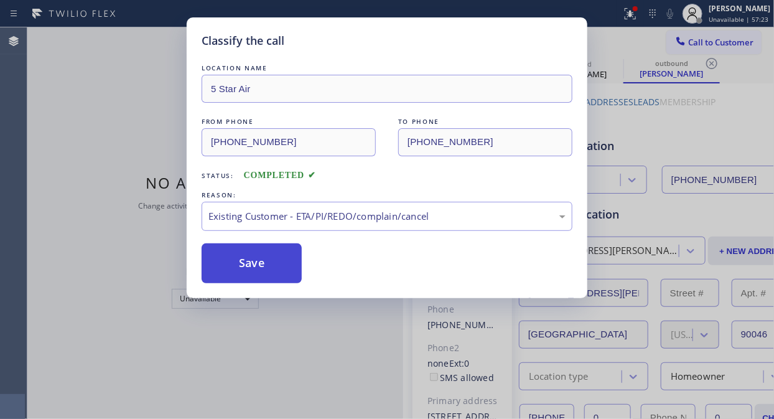
click at [271, 268] on button "Save" at bounding box center [252, 263] width 100 height 40
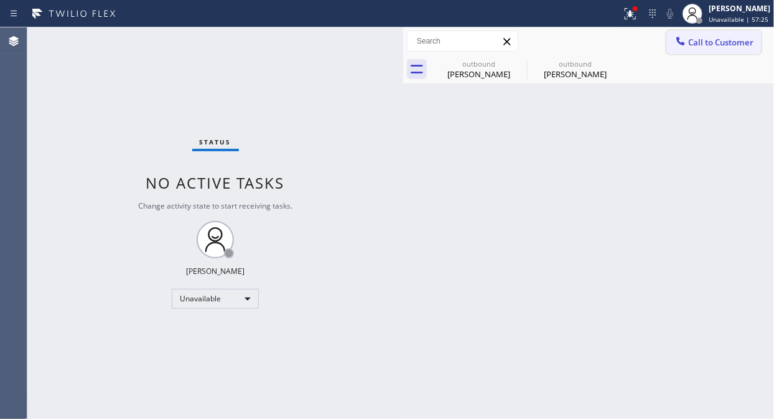
click at [708, 44] on span "Call to Customer" at bounding box center [720, 42] width 65 height 11
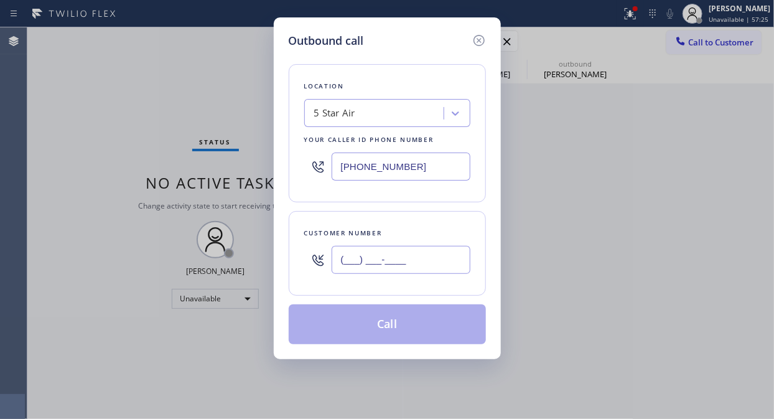
click at [394, 252] on input "(___) ___-____" at bounding box center [401, 260] width 139 height 28
paste input "661) 644-2344"
type input "[PHONE_NUMBER]"
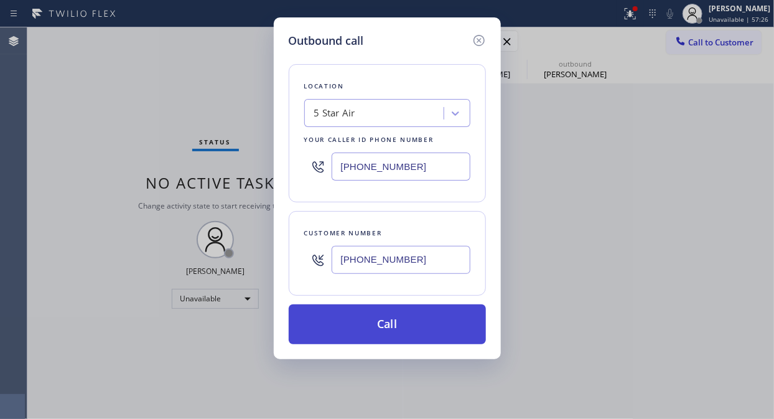
click at [381, 324] on button "Call" at bounding box center [387, 324] width 197 height 40
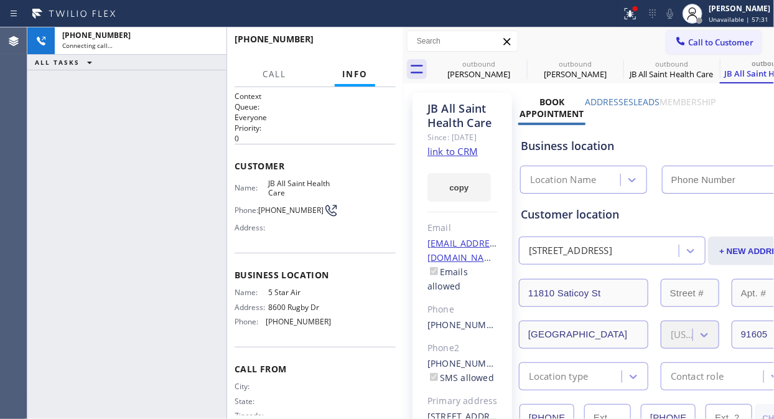
type input "[PHONE_NUMBER]"
click at [71, 139] on div "[PHONE_NUMBER] Connecting call… ALL TASKS ALL TASKS ACTIVE TASKS TASKS IN WRAP …" at bounding box center [126, 222] width 199 height 391
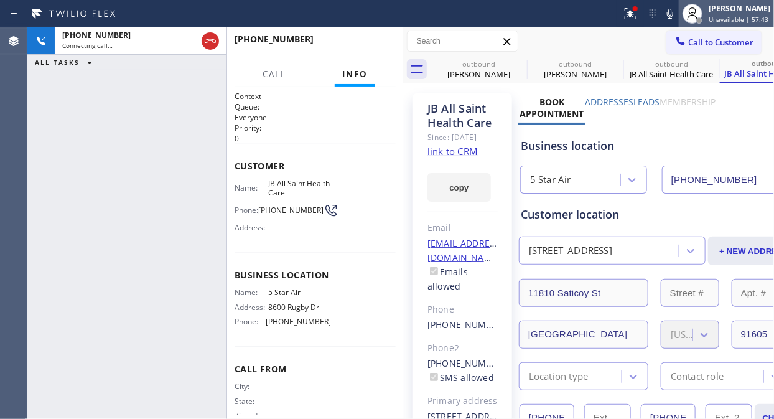
click at [685, 12] on div at bounding box center [692, 13] width 27 height 27
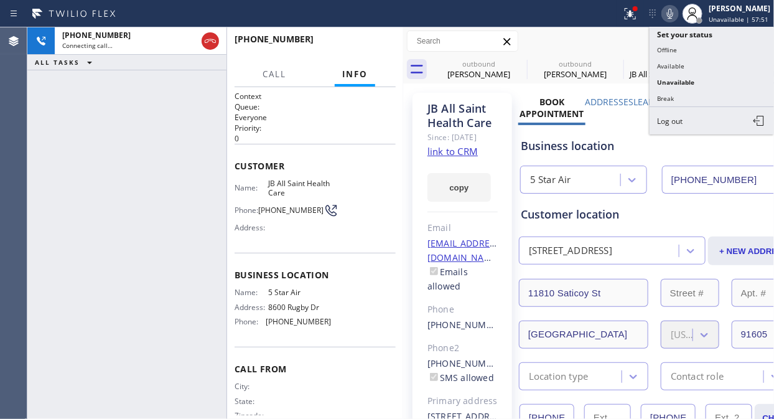
click at [676, 19] on icon at bounding box center [670, 13] width 15 height 15
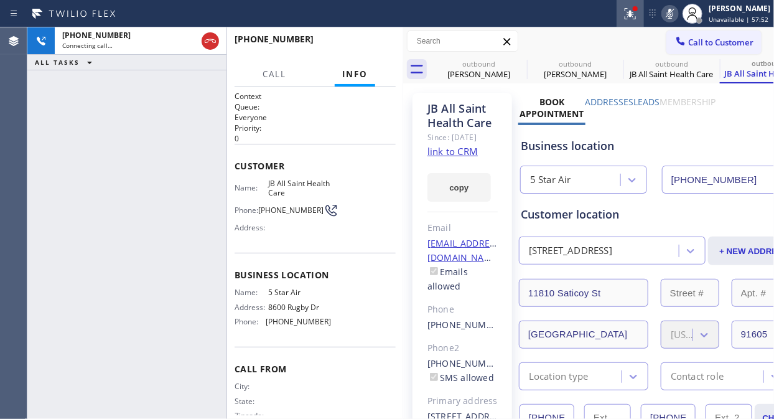
click at [630, 11] on icon at bounding box center [630, 13] width 15 height 15
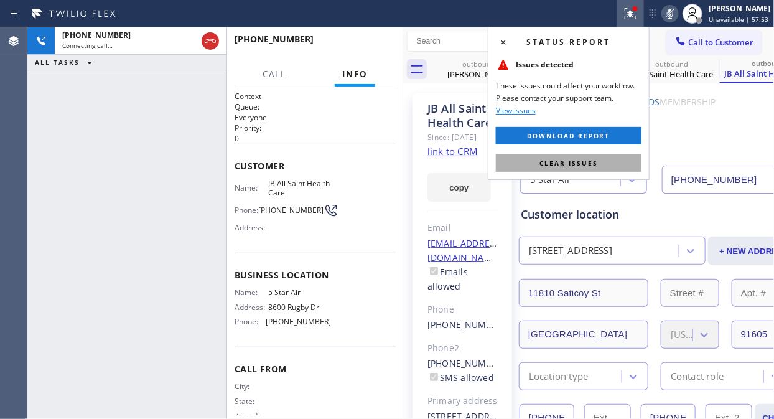
click at [591, 161] on span "Clear issues" at bounding box center [569, 163] width 58 height 9
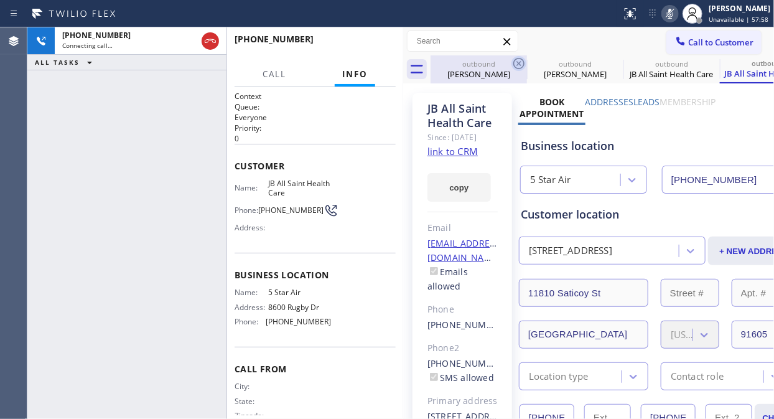
click at [520, 63] on icon at bounding box center [518, 63] width 11 height 11
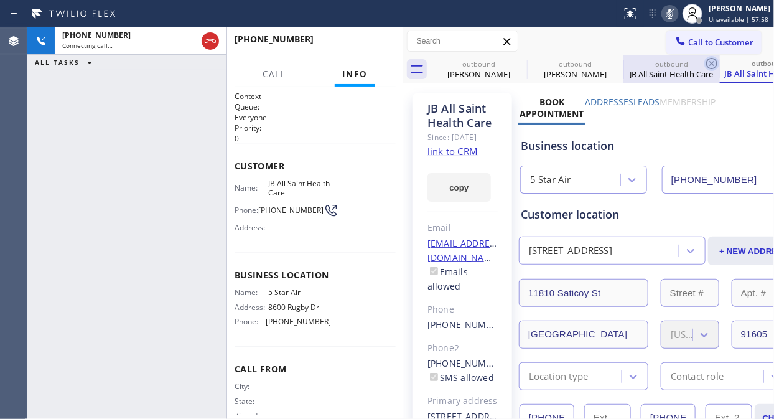
click at [0, 0] on icon at bounding box center [0, 0] width 0 height 0
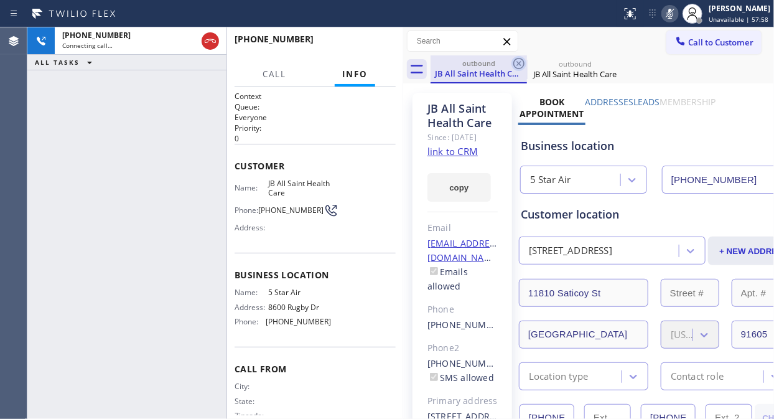
click at [518, 63] on icon at bounding box center [518, 63] width 11 height 11
drag, startPoint x: 517, startPoint y: 65, endPoint x: 531, endPoint y: 58, distance: 15.6
click at [518, 65] on icon at bounding box center [518, 63] width 11 height 11
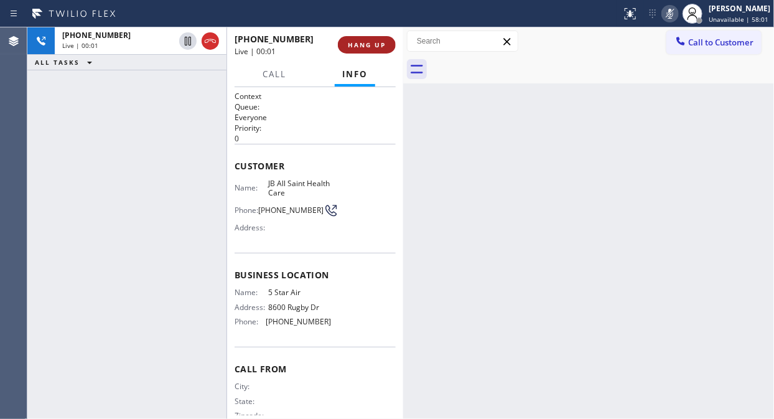
click at [362, 50] on button "HANG UP" at bounding box center [367, 44] width 58 height 17
click at [363, 46] on span "HANG UP" at bounding box center [367, 44] width 38 height 9
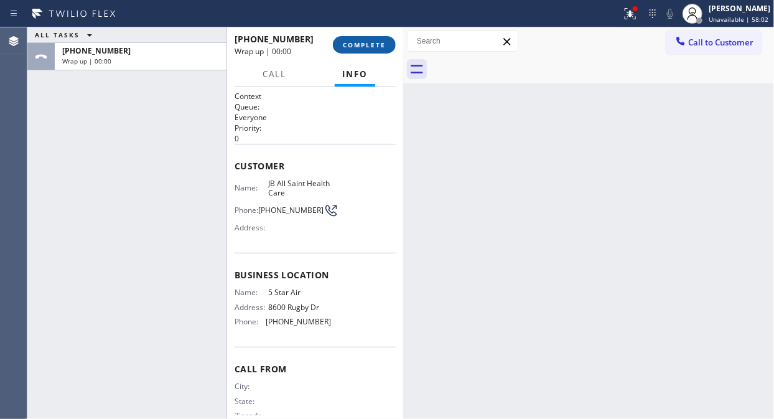
click at [363, 47] on span "COMPLETE" at bounding box center [364, 44] width 43 height 9
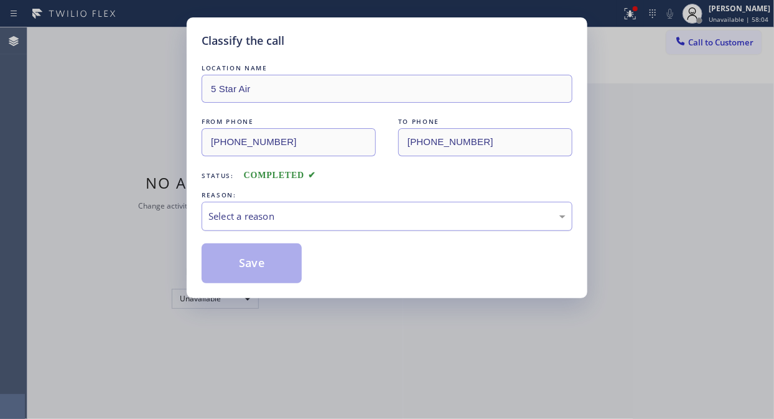
click at [372, 217] on div "Select a reason" at bounding box center [386, 216] width 357 height 14
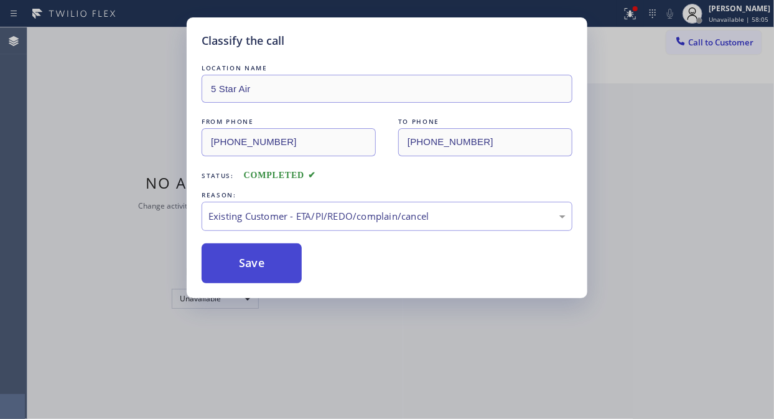
click at [272, 269] on button "Save" at bounding box center [252, 263] width 100 height 40
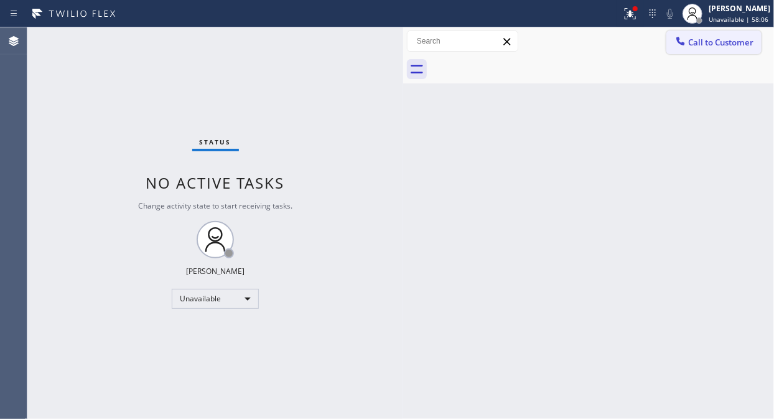
click at [699, 48] on button "Call to Customer" at bounding box center [713, 42] width 95 height 24
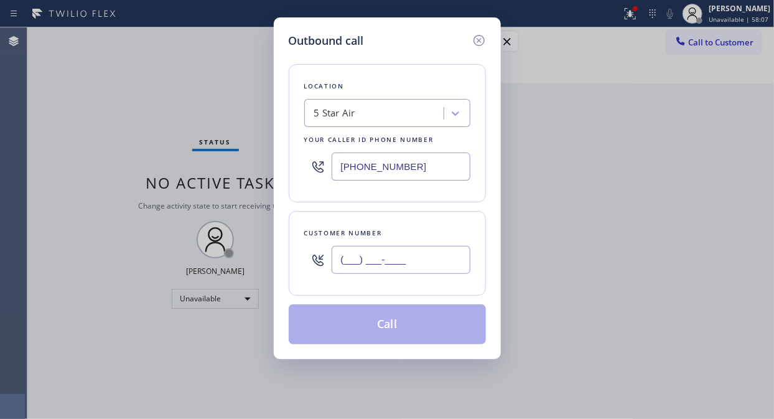
click at [419, 256] on input "(___) ___-____" at bounding box center [401, 260] width 139 height 28
paste input "405) 623-6413"
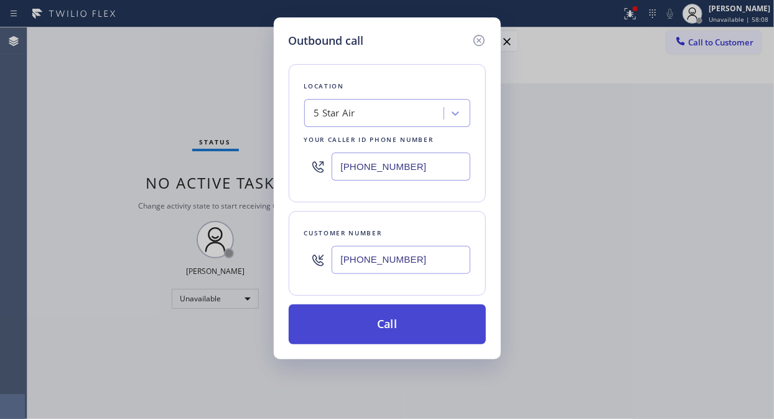
type input "[PHONE_NUMBER]"
click at [406, 331] on button "Call" at bounding box center [387, 324] width 197 height 40
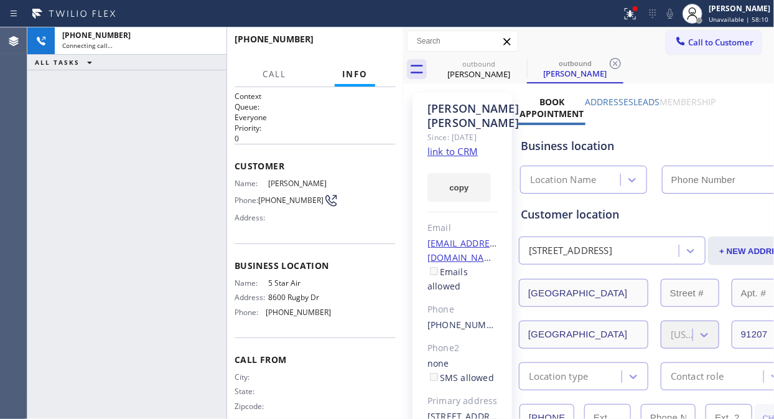
click at [676, 16] on icon at bounding box center [670, 13] width 15 height 15
type input "[PHONE_NUMBER]"
click at [632, 16] on icon at bounding box center [630, 13] width 15 height 15
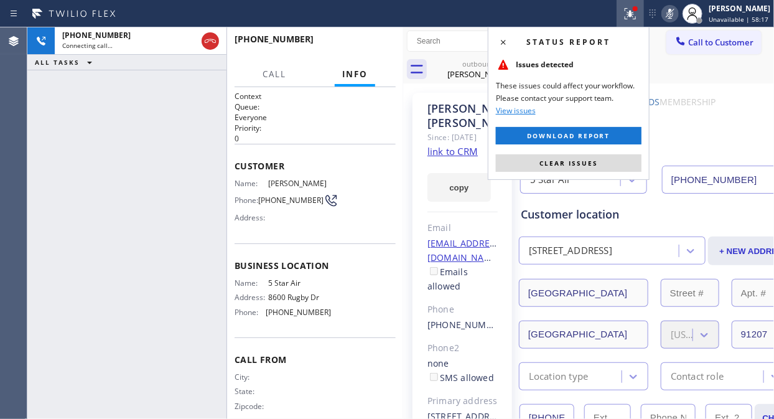
click at [596, 154] on button "Clear issues" at bounding box center [569, 162] width 146 height 17
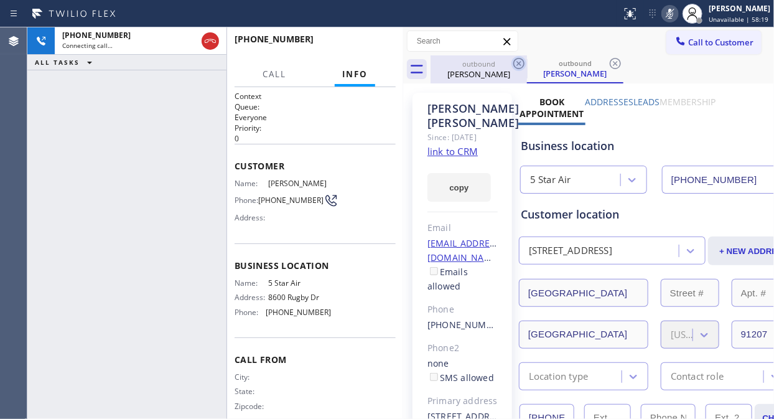
click at [520, 59] on icon at bounding box center [519, 63] width 15 height 15
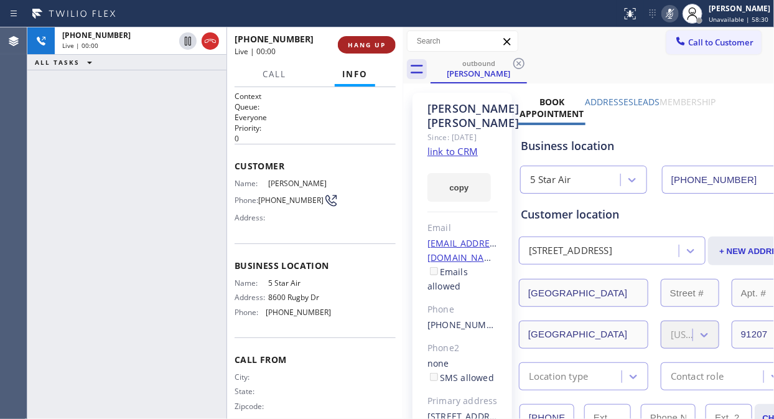
click at [369, 47] on span "HANG UP" at bounding box center [367, 44] width 38 height 9
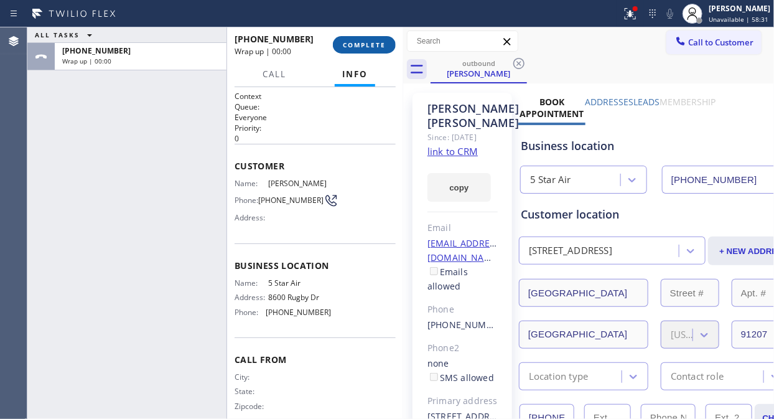
click at [369, 49] on span "COMPLETE" at bounding box center [364, 44] width 43 height 9
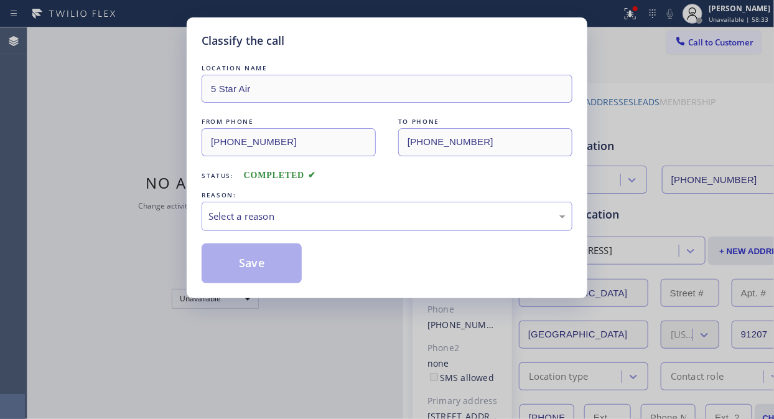
click at [446, 231] on div "LOCATION NAME 5 Star Air FROM PHONE [PHONE_NUMBER] TO PHONE [PHONE_NUMBER] Stat…" at bounding box center [387, 173] width 371 height 222
click at [405, 213] on div "Select a reason" at bounding box center [386, 216] width 357 height 14
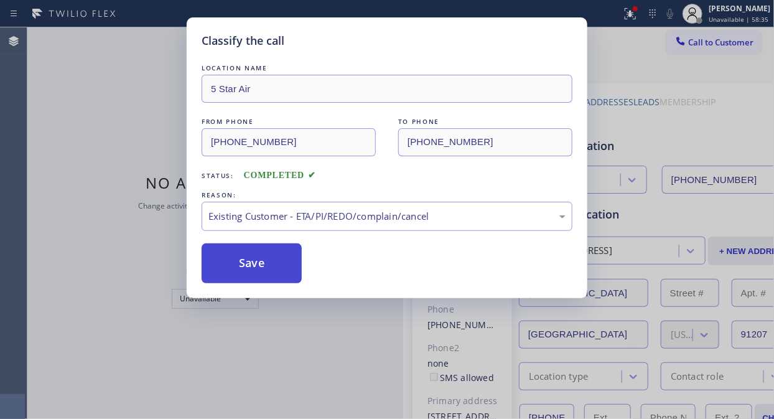
click at [278, 262] on button "Save" at bounding box center [252, 263] width 100 height 40
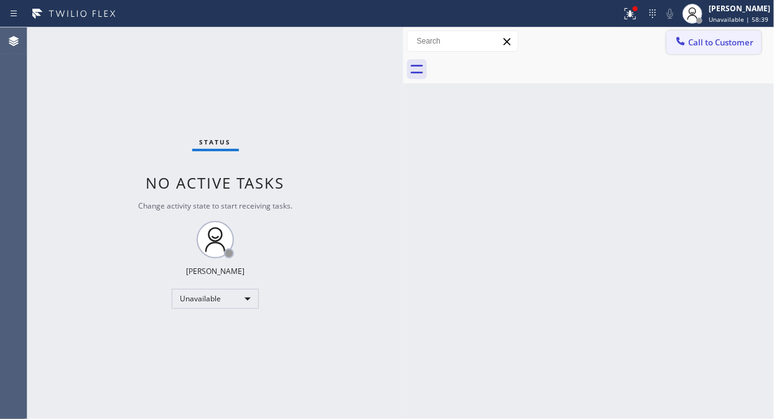
click at [722, 44] on span "Call to Customer" at bounding box center [720, 42] width 65 height 11
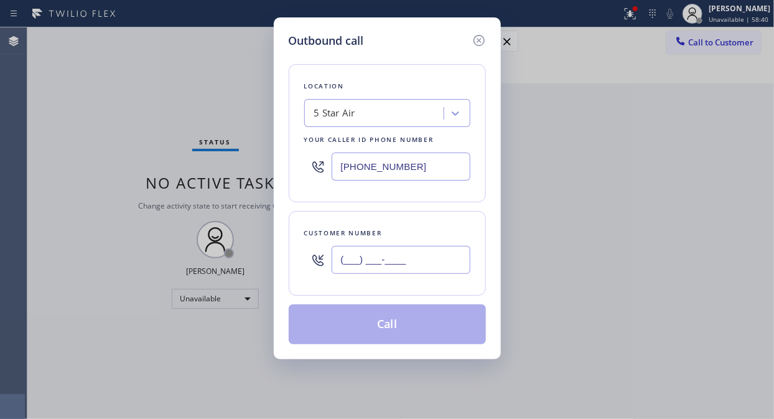
click at [357, 248] on input "(___) ___-____" at bounding box center [401, 260] width 139 height 28
paste input "310) 535-7250"
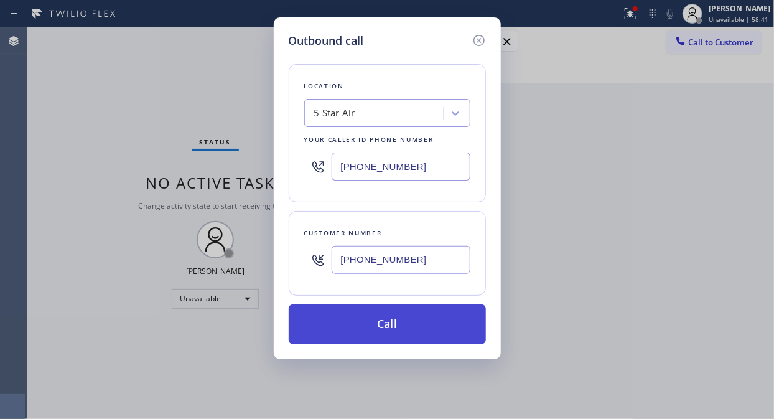
type input "[PHONE_NUMBER]"
click at [387, 333] on button "Call" at bounding box center [387, 324] width 197 height 40
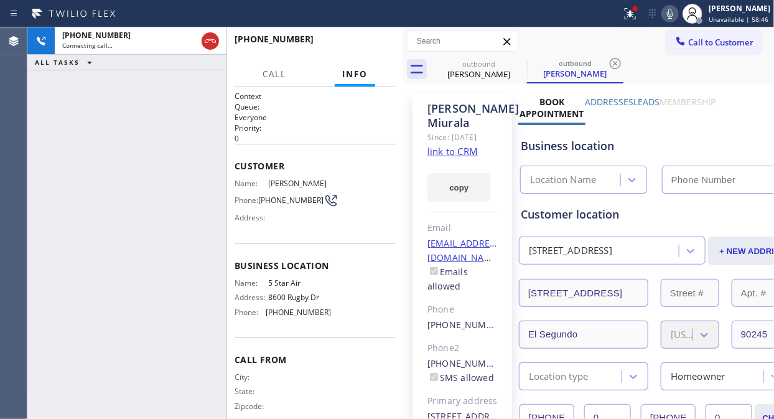
type input "[PHONE_NUMBER]"
click at [49, 126] on div "[PHONE_NUMBER] Live | 00:02 ALL TASKS ALL TASKS ACTIVE TASKS TASKS IN WRAP UP" at bounding box center [126, 222] width 199 height 391
click at [378, 45] on span "HANG UP" at bounding box center [367, 44] width 38 height 9
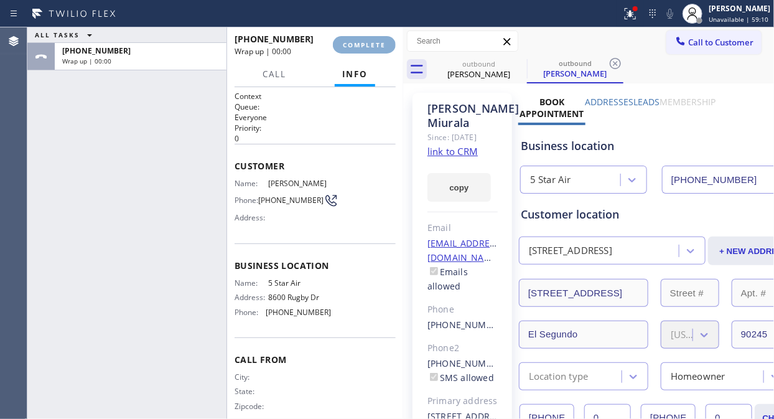
click at [380, 45] on span "COMPLETE" at bounding box center [364, 44] width 43 height 9
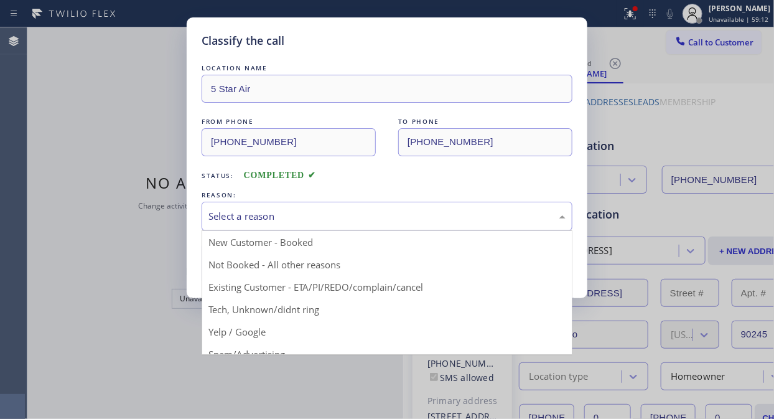
click at [378, 213] on div "Select a reason" at bounding box center [386, 216] width 357 height 14
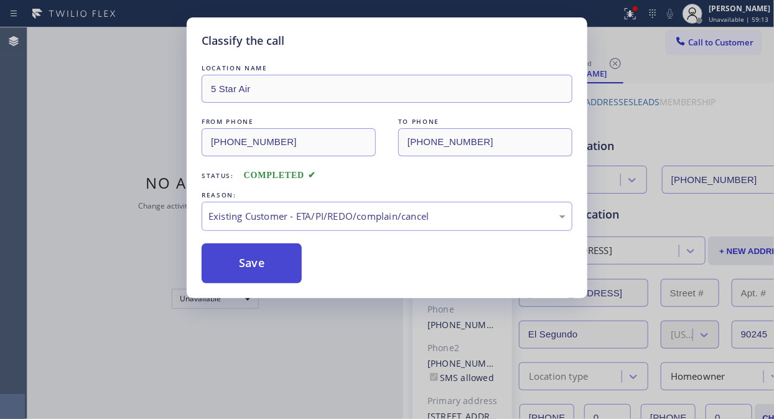
click at [273, 264] on button "Save" at bounding box center [252, 263] width 100 height 40
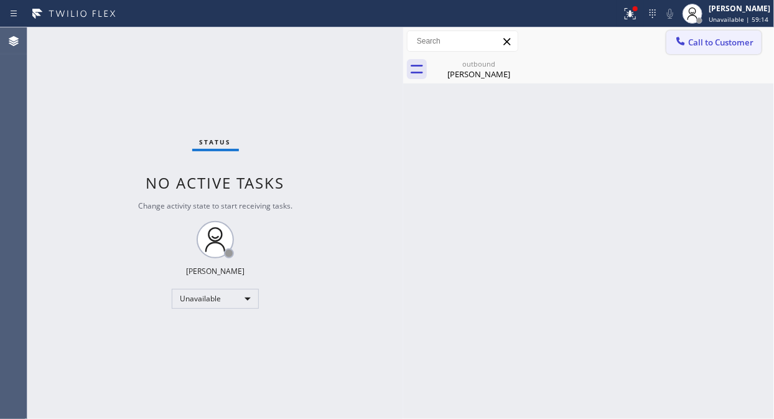
click at [688, 46] on div at bounding box center [680, 42] width 15 height 15
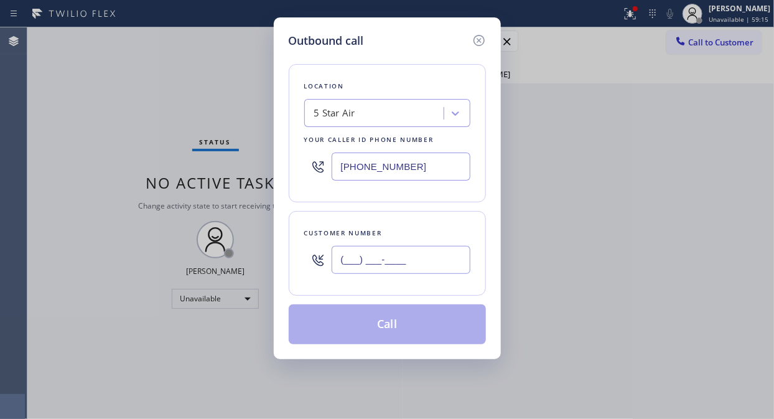
click at [358, 251] on input "(___) ___-____" at bounding box center [401, 260] width 139 height 28
paste input "310) 567-8006"
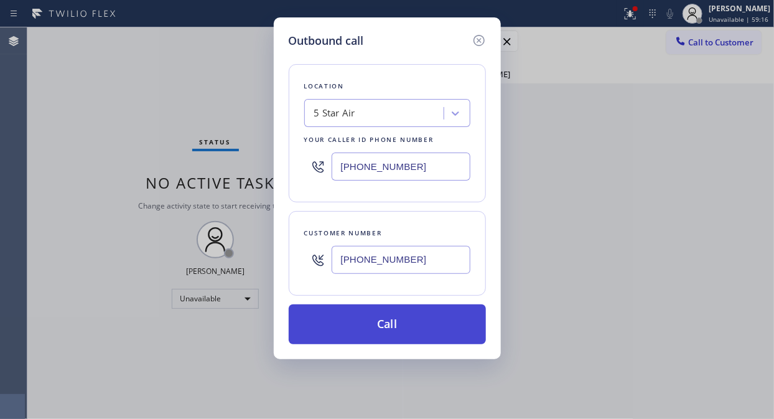
type input "[PHONE_NUMBER]"
click at [386, 325] on button "Call" at bounding box center [387, 324] width 197 height 40
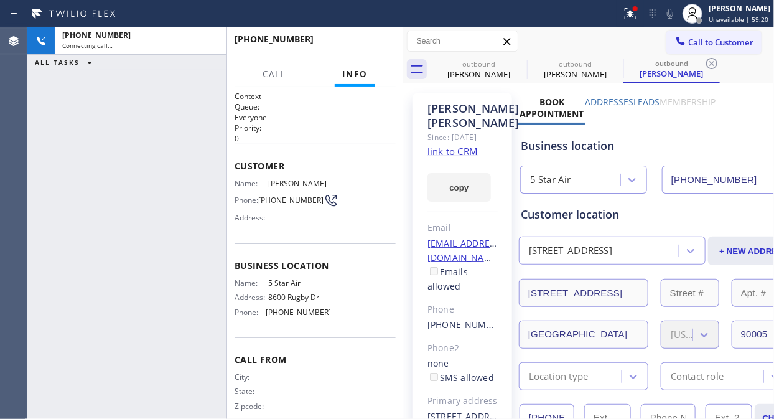
type input "[PHONE_NUMBER]"
click at [627, 16] on div at bounding box center [630, 13] width 27 height 15
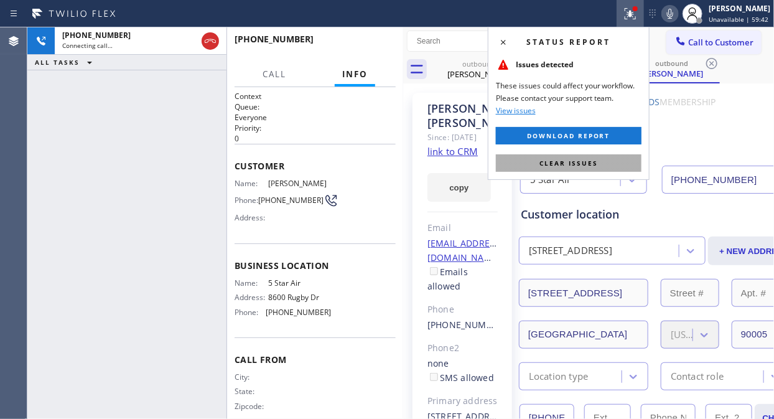
click at [586, 160] on span "Clear issues" at bounding box center [569, 163] width 58 height 9
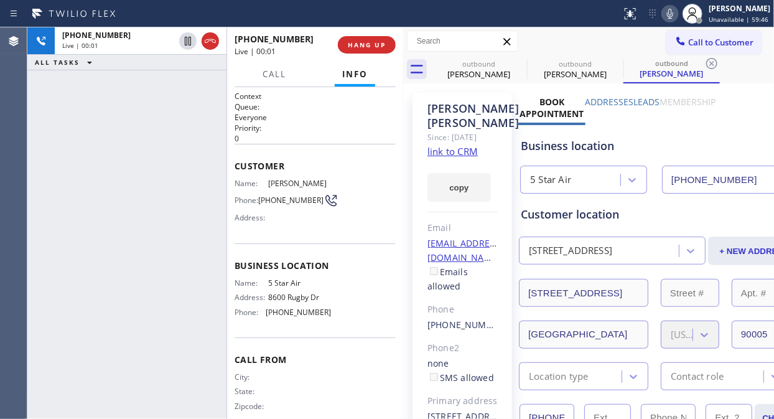
click at [373, 54] on div "[PHONE_NUMBER] Live | 00:01 HANG UP" at bounding box center [315, 45] width 161 height 32
click at [371, 45] on span "HANG UP" at bounding box center [367, 44] width 38 height 9
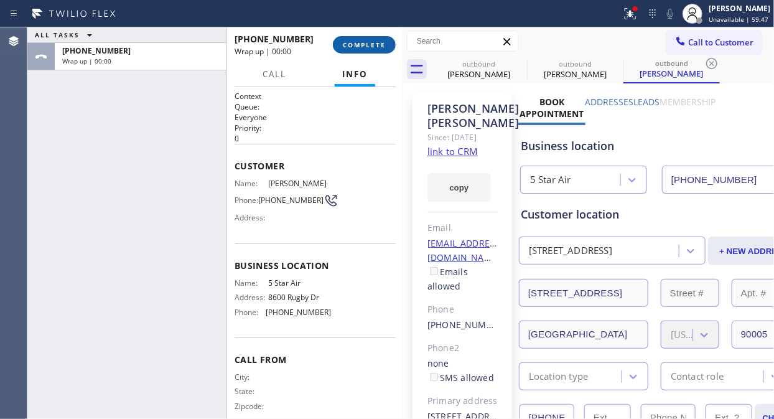
click at [371, 45] on span "COMPLETE" at bounding box center [364, 44] width 43 height 9
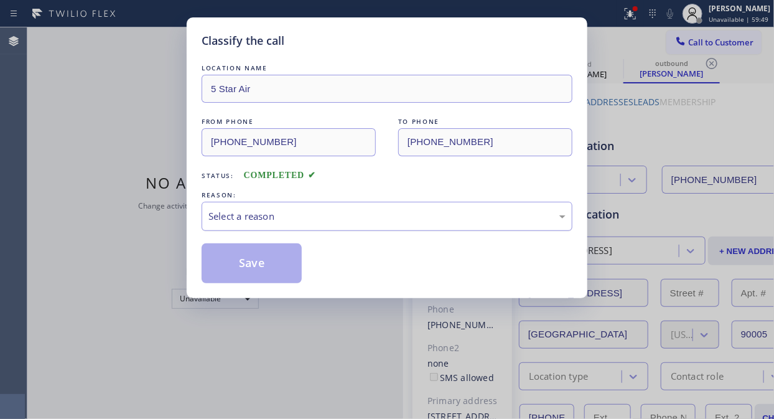
click at [406, 216] on div "Select a reason" at bounding box center [386, 216] width 357 height 14
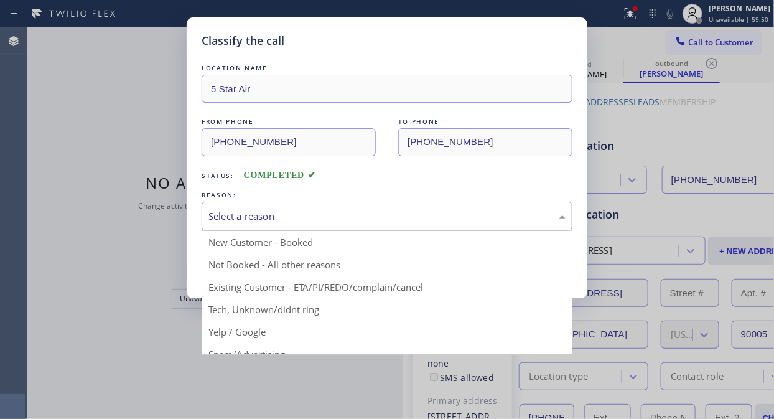
drag, startPoint x: 370, startPoint y: 284, endPoint x: 321, endPoint y: 273, distance: 50.4
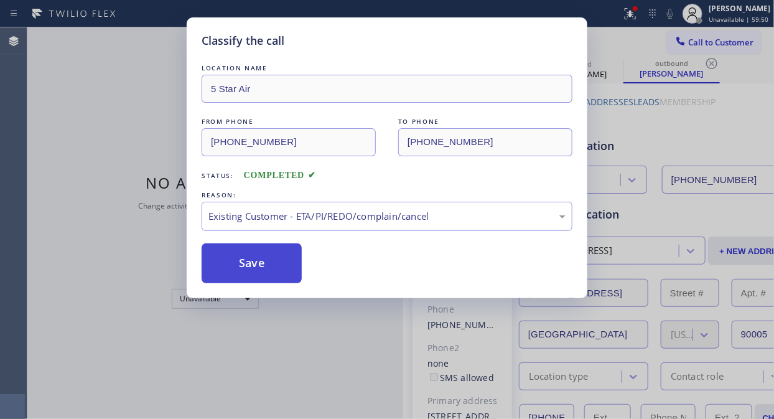
click at [273, 263] on button "Save" at bounding box center [252, 263] width 100 height 40
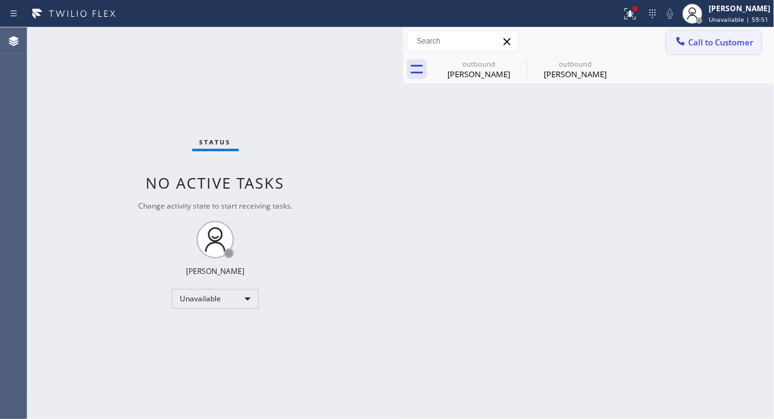
click at [719, 41] on span "Call to Customer" at bounding box center [720, 42] width 65 height 11
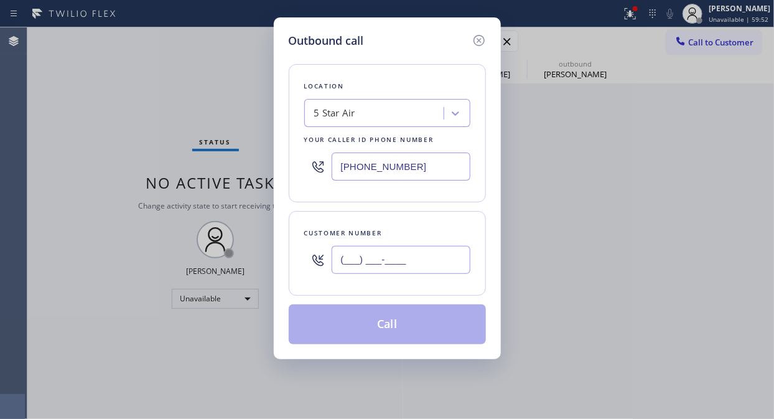
click at [415, 266] on input "(___) ___-____" at bounding box center [401, 260] width 139 height 28
paste input "310) 651-0079"
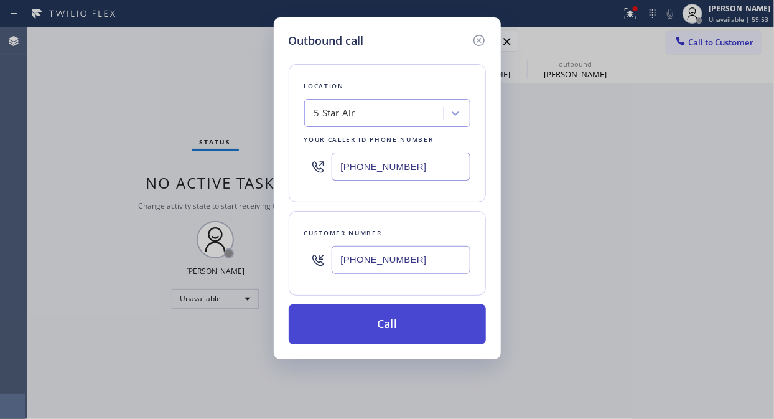
type input "[PHONE_NUMBER]"
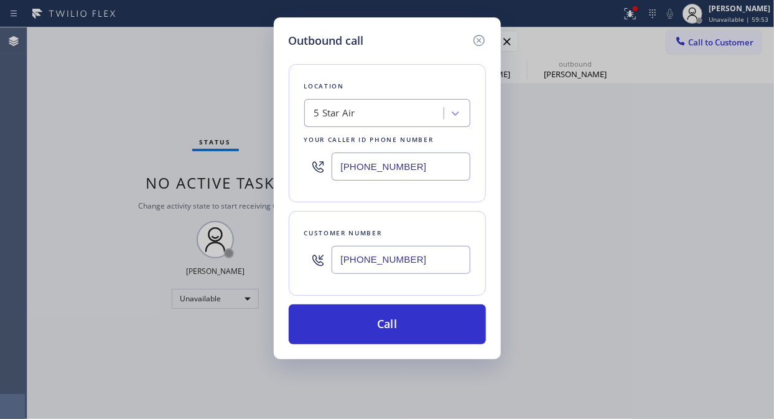
drag, startPoint x: 426, startPoint y: 331, endPoint x: 544, endPoint y: 88, distance: 269.7
click at [427, 331] on button "Call" at bounding box center [387, 324] width 197 height 40
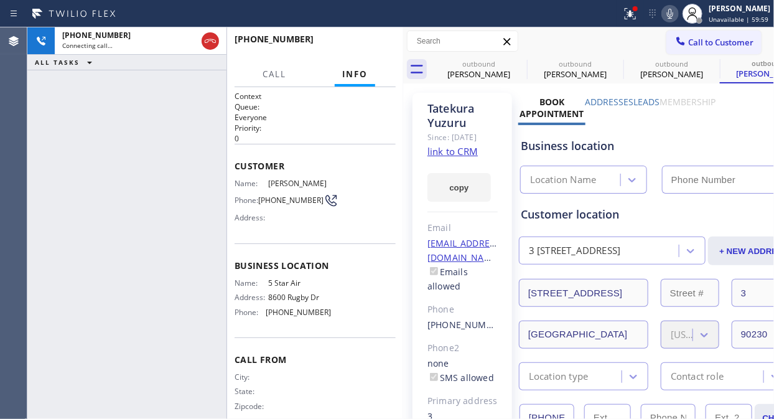
type input "[PHONE_NUMBER]"
click at [521, 61] on icon at bounding box center [519, 63] width 15 height 15
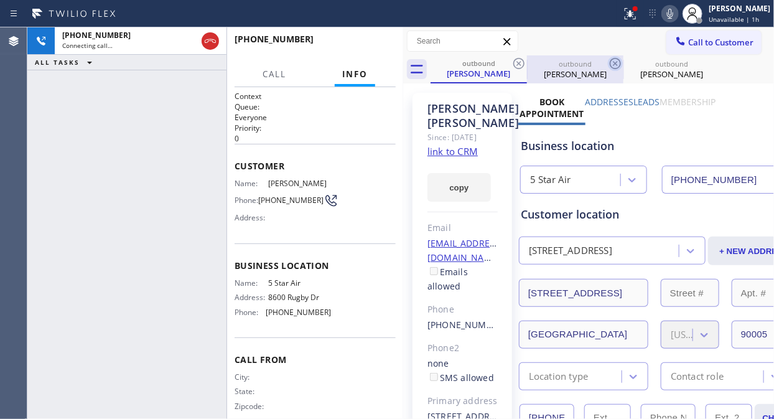
click at [520, 61] on icon at bounding box center [519, 63] width 15 height 15
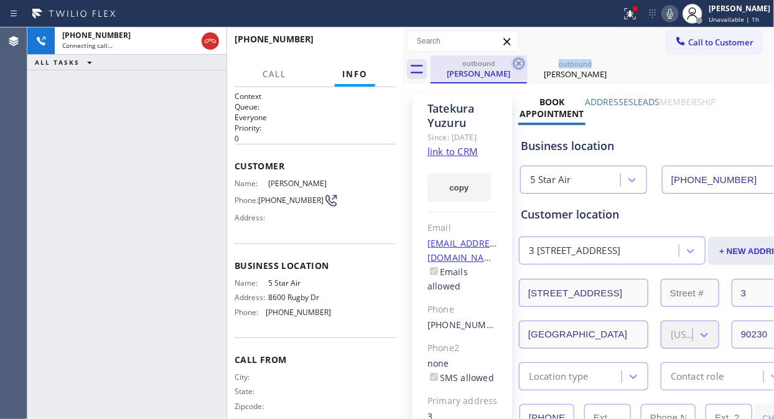
click at [520, 61] on icon at bounding box center [518, 63] width 11 height 11
click at [639, 7] on div at bounding box center [635, 8] width 7 height 7
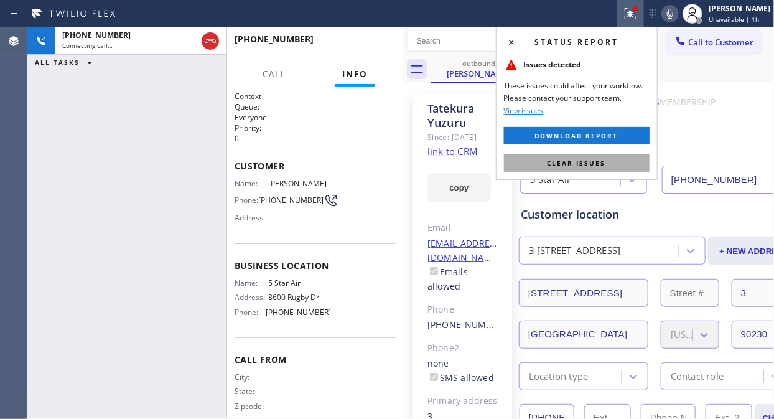
click at [590, 168] on button "Clear issues" at bounding box center [577, 162] width 146 height 17
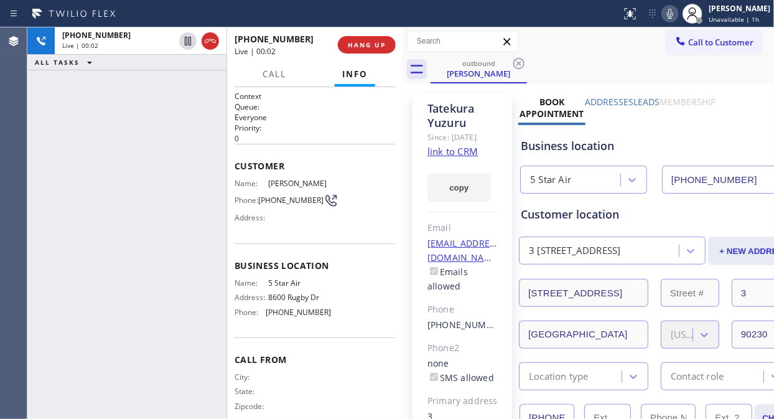
click at [676, 9] on icon at bounding box center [670, 13] width 15 height 15
click at [361, 44] on span "HANG UP" at bounding box center [367, 44] width 38 height 9
click at [362, 44] on span "HANG UP" at bounding box center [367, 44] width 38 height 9
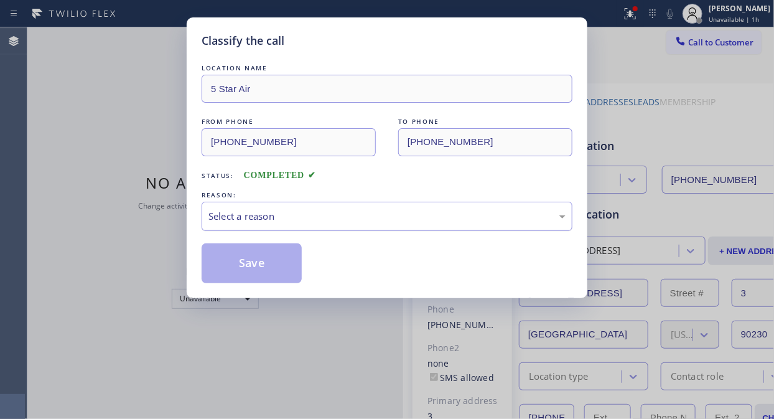
click at [367, 220] on div "Select a reason" at bounding box center [386, 216] width 357 height 14
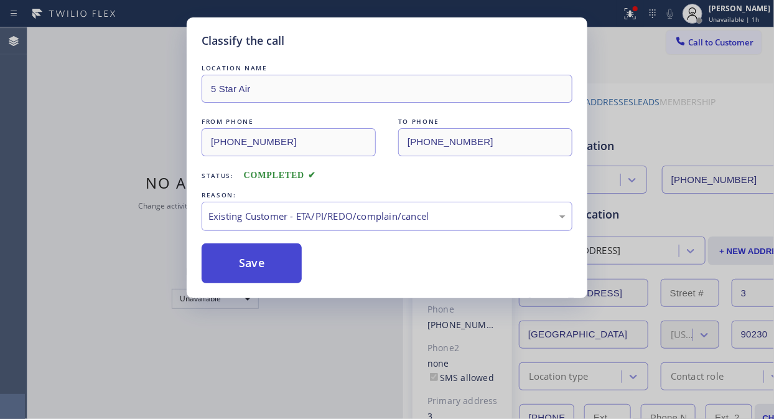
click at [275, 266] on button "Save" at bounding box center [252, 263] width 100 height 40
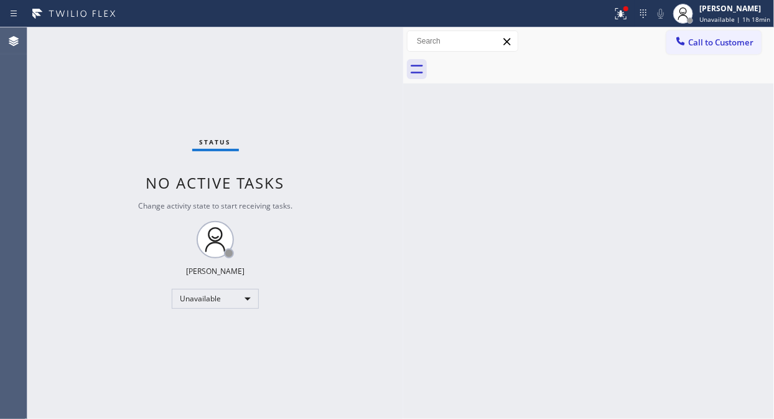
drag, startPoint x: 624, startPoint y: 9, endPoint x: 599, endPoint y: 98, distance: 92.4
click at [624, 9] on icon at bounding box center [621, 13] width 15 height 15
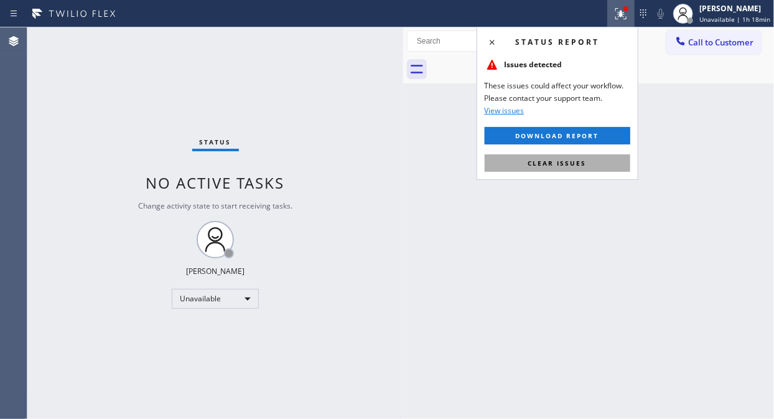
click at [577, 169] on button "Clear issues" at bounding box center [558, 162] width 146 height 17
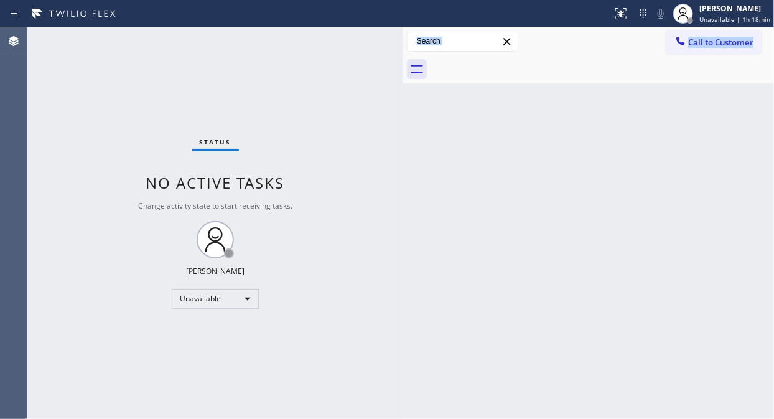
click at [405, 76] on div "Status No active tasks Change activity state to start receiving tasks. Fila Gar…" at bounding box center [400, 222] width 747 height 391
drag, startPoint x: 401, startPoint y: 77, endPoint x: 388, endPoint y: 81, distance: 14.4
click at [393, 81] on div at bounding box center [393, 222] width 0 height 391
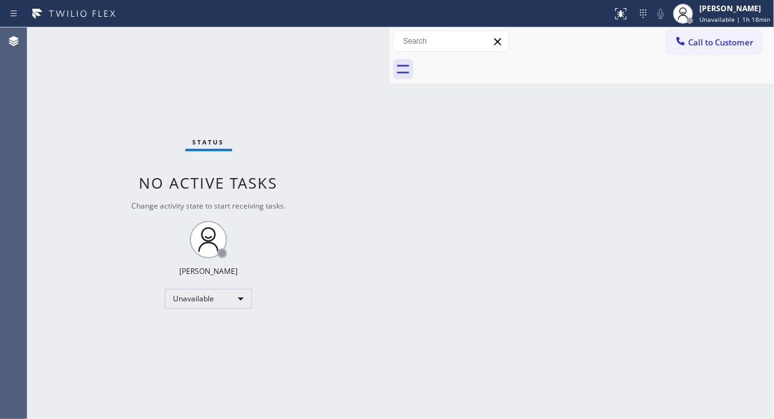
click at [540, 67] on div at bounding box center [595, 69] width 357 height 28
click at [702, 50] on button "Call to Customer" at bounding box center [713, 42] width 95 height 24
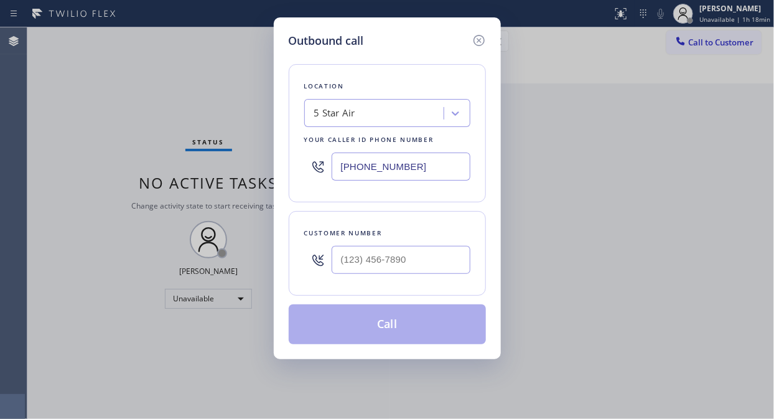
click at [65, 82] on div "Outbound call Location 5 Star Air Your caller id phone number [PHONE_NUMBER] Cu…" at bounding box center [387, 209] width 774 height 419
click at [337, 169] on input "[PHONE_NUMBER]" at bounding box center [401, 166] width 139 height 28
paste input "760) 452-3737"
type input "[PHONE_NUMBER]"
drag, startPoint x: 82, startPoint y: 124, endPoint x: 100, endPoint y: 149, distance: 31.1
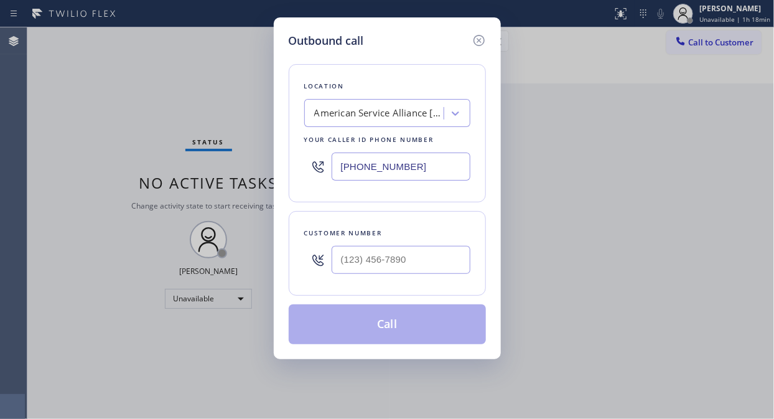
click at [82, 125] on div "Outbound call Location American Service Alliance [GEOGRAPHIC_DATA] Your caller …" at bounding box center [387, 209] width 774 height 419
click at [343, 262] on input "(___) ___-____" at bounding box center [401, 260] width 139 height 28
paste input "760) 912-4266"
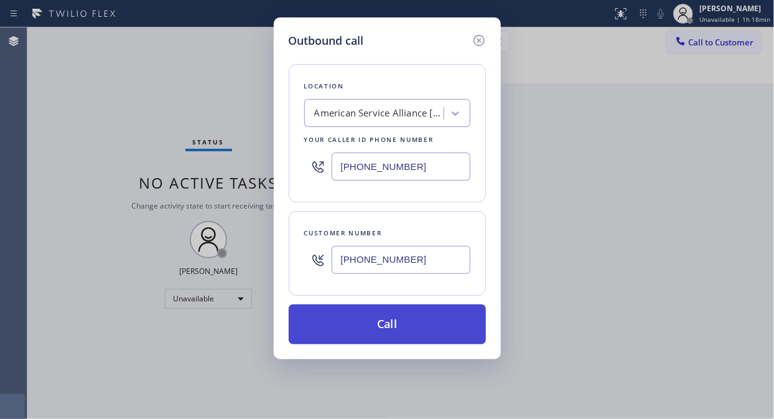
type input "[PHONE_NUMBER]"
click at [411, 326] on button "Call" at bounding box center [387, 324] width 197 height 40
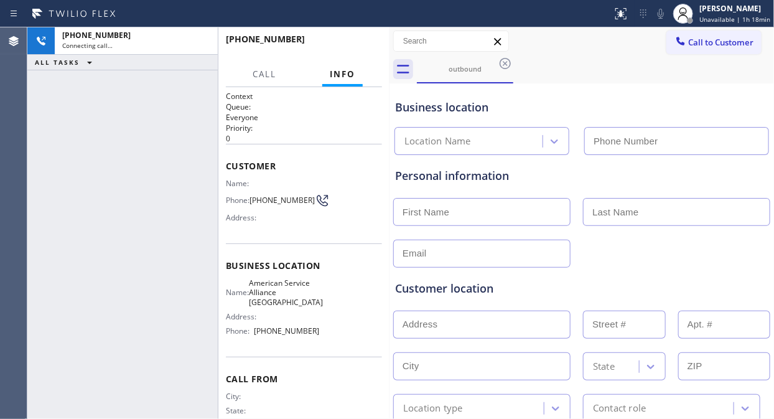
type input "[PHONE_NUMBER]"
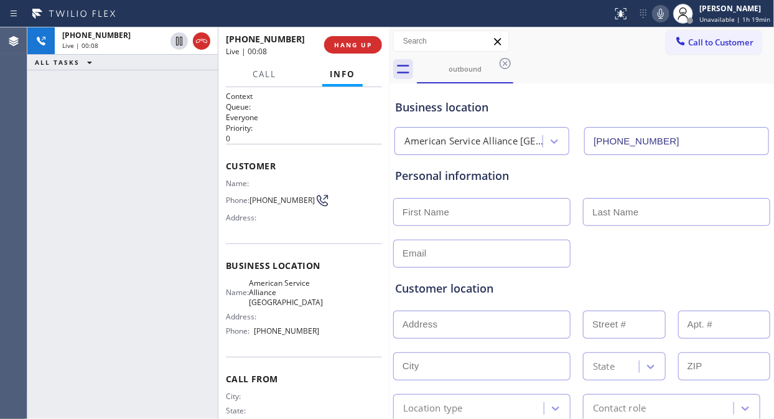
click at [60, 123] on div "[PHONE_NUMBER] Live | 00:08 ALL TASKS ALL TASKS ACTIVE TASKS TASKS IN WRAP UP" at bounding box center [122, 222] width 190 height 391
click at [569, 103] on div "Business location" at bounding box center [581, 107] width 373 height 17
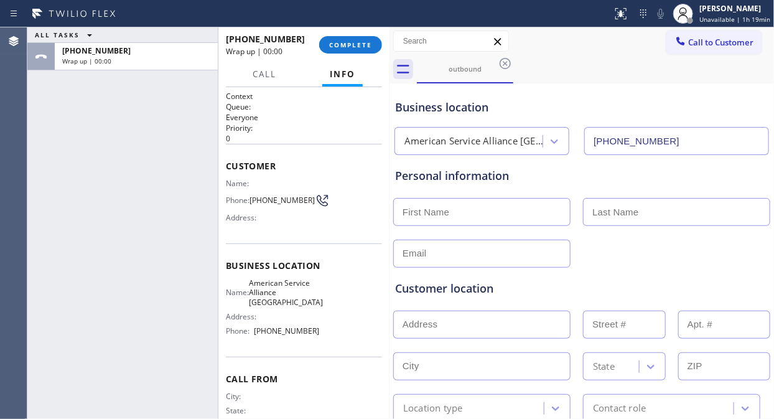
drag, startPoint x: 346, startPoint y: 46, endPoint x: 594, endPoint y: 375, distance: 412.3
click at [566, 357] on div "ALL TASKS ALL TASKS ACTIVE TASKS TASKS IN WRAP UP [PHONE_NUMBER] Wrap up | 00:0…" at bounding box center [400, 222] width 747 height 391
click at [73, 91] on div "ALL TASKS ALL TASKS ACTIVE TASKS TASKS IN WRAP UP [PHONE_NUMBER] Wrap up | 00:16" at bounding box center [122, 222] width 190 height 391
click at [353, 45] on span "COMPLETE" at bounding box center [350, 44] width 43 height 9
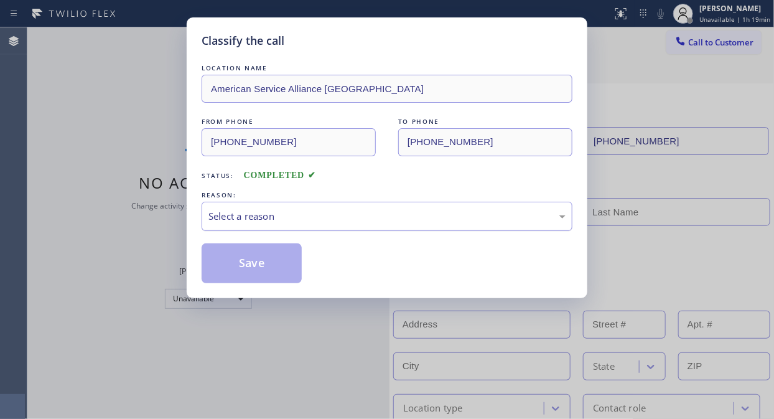
drag, startPoint x: 353, startPoint y: 210, endPoint x: 357, endPoint y: 223, distance: 13.2
click at [353, 213] on div "Select a reason" at bounding box center [386, 216] width 357 height 14
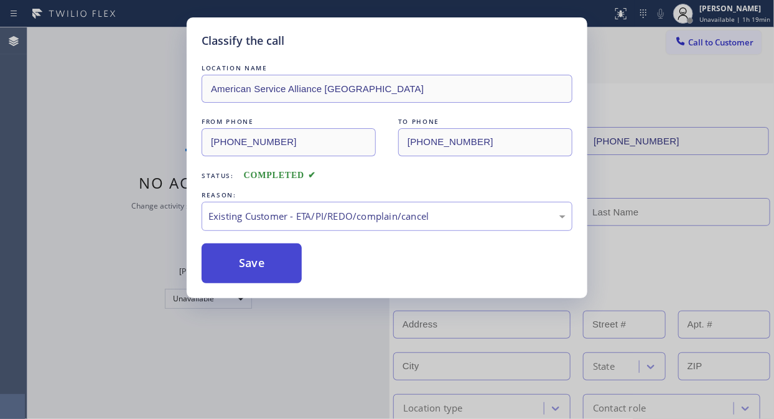
click at [265, 269] on button "Save" at bounding box center [252, 263] width 100 height 40
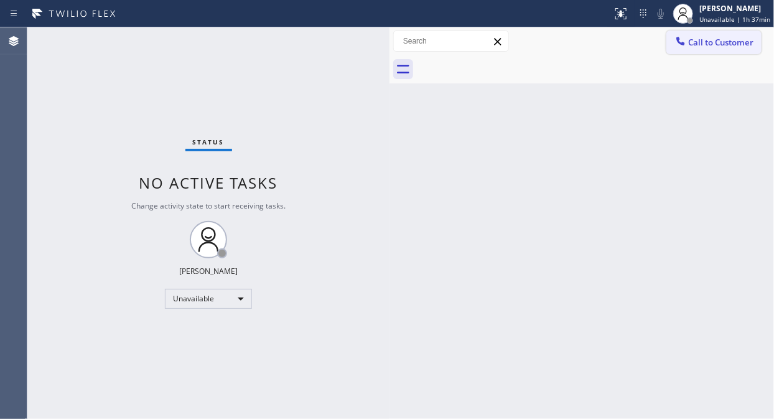
click at [701, 49] on button "Call to Customer" at bounding box center [713, 42] width 95 height 24
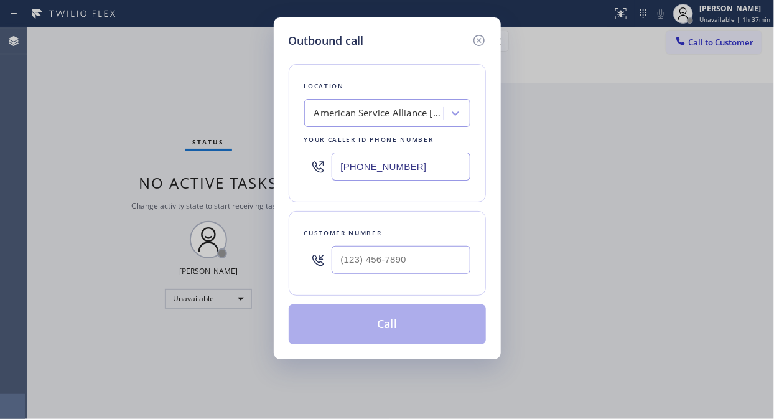
click at [346, 120] on div "American Service Alliance [GEOGRAPHIC_DATA]" at bounding box center [379, 113] width 131 height 14
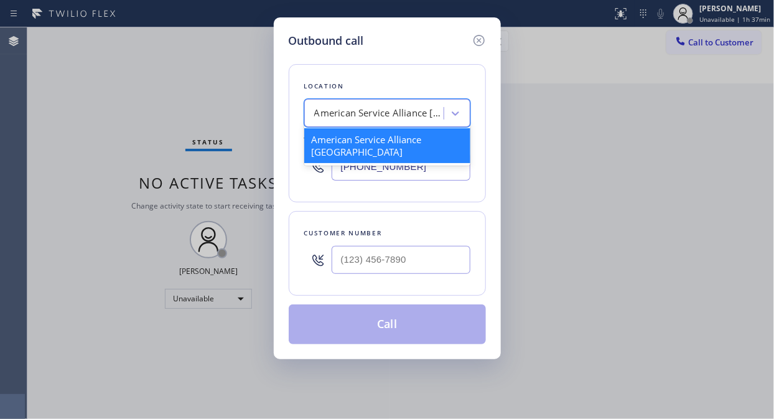
paste input "5 Star Appliance Repair Milpitas"
type input "5 Star Appliance Repair Milpitas"
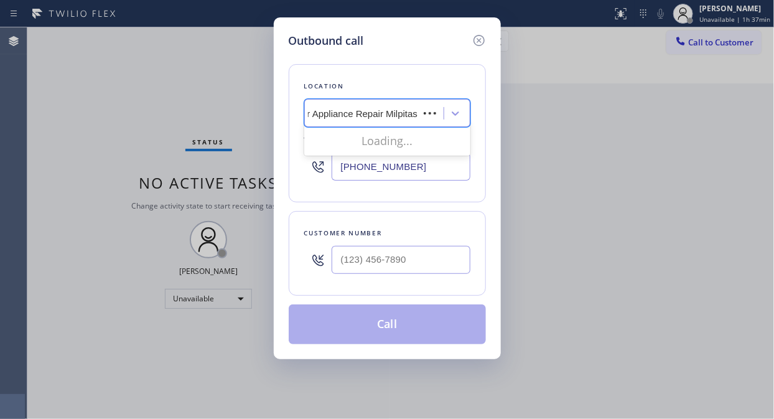
scroll to position [0, 10]
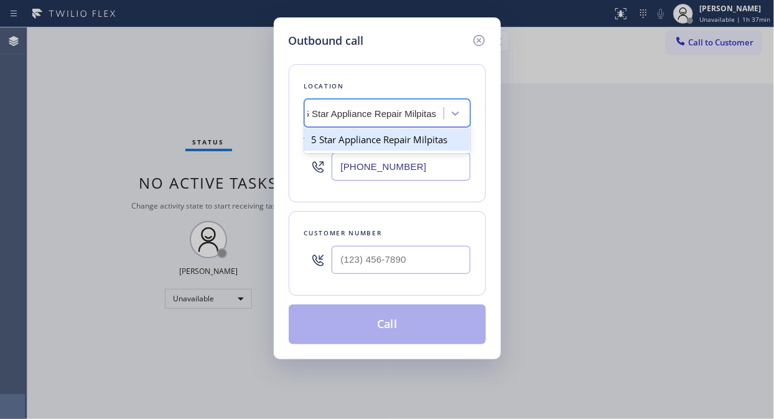
click at [365, 143] on div "5 Star Appliance Repair Milpitas" at bounding box center [387, 139] width 166 height 22
type input "[PHONE_NUMBER]"
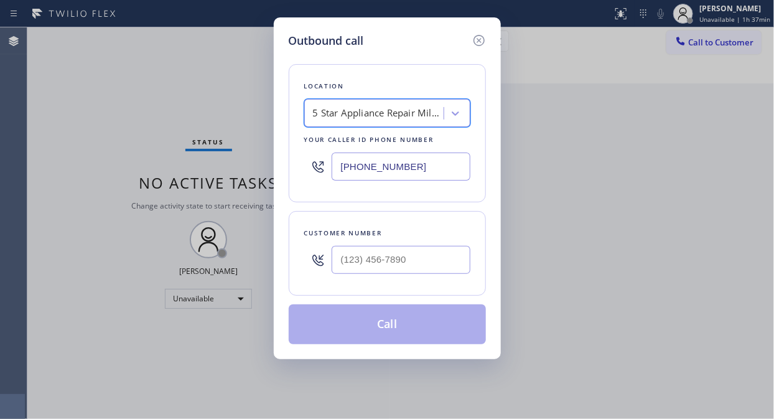
scroll to position [0, 1]
drag, startPoint x: 36, startPoint y: 67, endPoint x: 42, endPoint y: 70, distance: 6.4
click at [36, 67] on div "Outbound call Location 5 Star Appliance Repair Milpitas Your caller id phone nu…" at bounding box center [387, 209] width 774 height 419
click at [374, 268] on input "(___) ___-____" at bounding box center [401, 260] width 139 height 28
paste input "408) 829-1285"
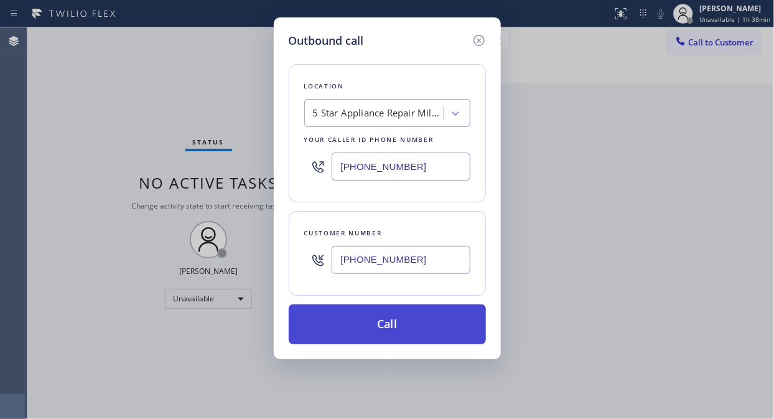
type input "[PHONE_NUMBER]"
click at [387, 317] on button "Call" at bounding box center [387, 324] width 197 height 40
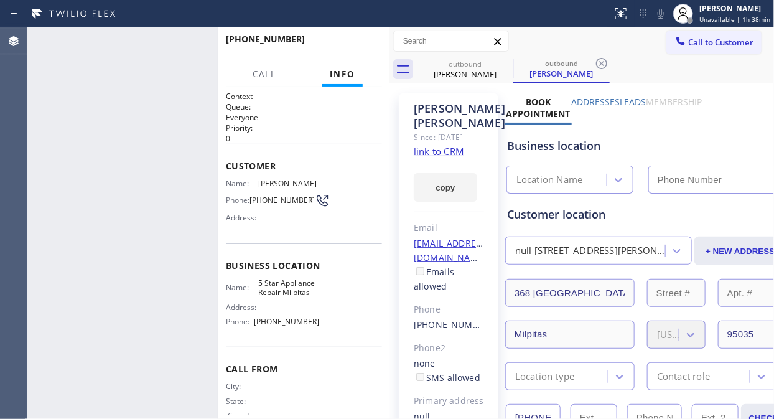
type input "[PHONE_NUMBER]"
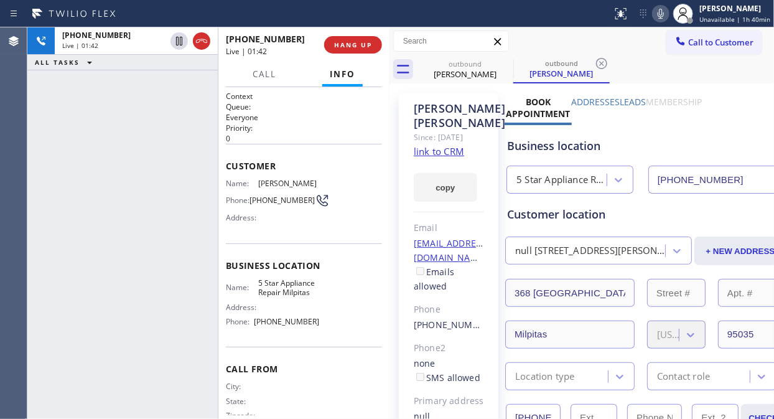
click at [274, 205] on span "[PHONE_NUMBER]" at bounding box center [282, 199] width 65 height 9
click at [665, 15] on icon at bounding box center [660, 13] width 15 height 15
click at [357, 50] on button "HANG UP" at bounding box center [353, 44] width 58 height 17
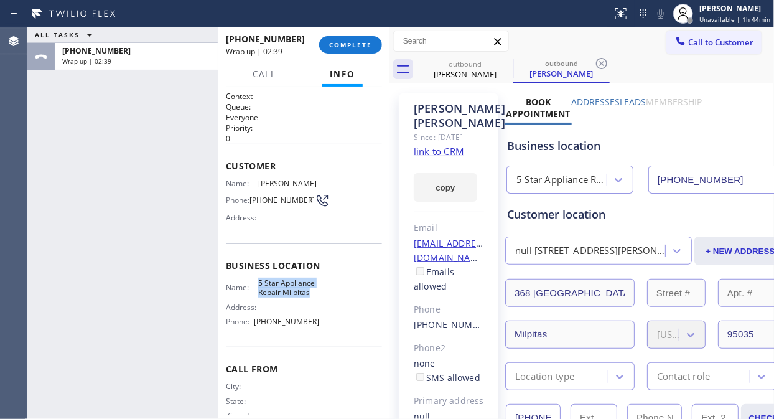
drag, startPoint x: 313, startPoint y: 294, endPoint x: 255, endPoint y: 290, distance: 58.0
click at [255, 290] on div "Name: 5 Star Appliance Repair Milpitas" at bounding box center [273, 287] width 94 height 19
copy div "5 Star Appliance Repair Milpitas"
click at [336, 47] on span "COMPLETE" at bounding box center [350, 44] width 43 height 9
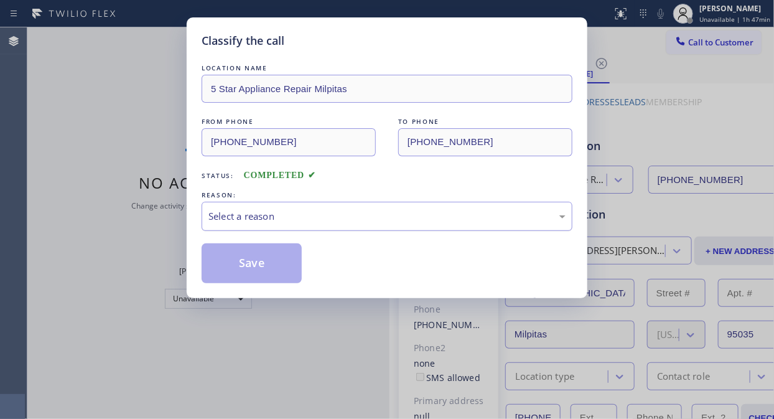
click at [340, 212] on div "Select a reason" at bounding box center [386, 216] width 357 height 14
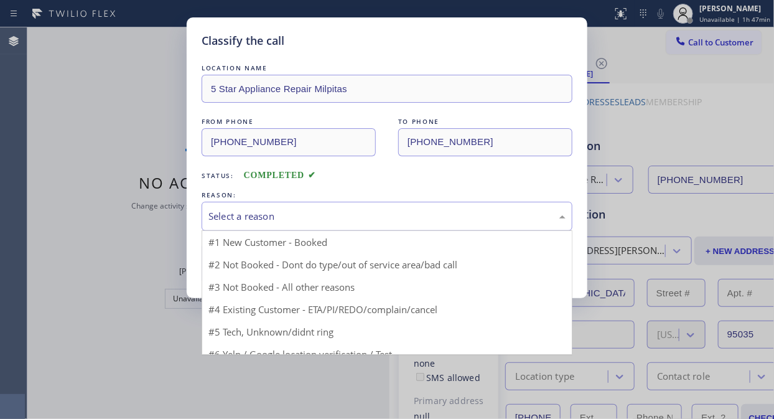
drag, startPoint x: 346, startPoint y: 246, endPoint x: 310, endPoint y: 245, distance: 36.1
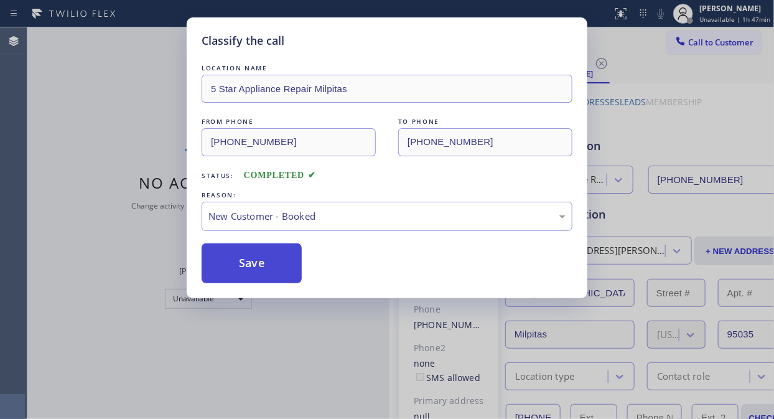
click at [248, 257] on button "Save" at bounding box center [252, 263] width 100 height 40
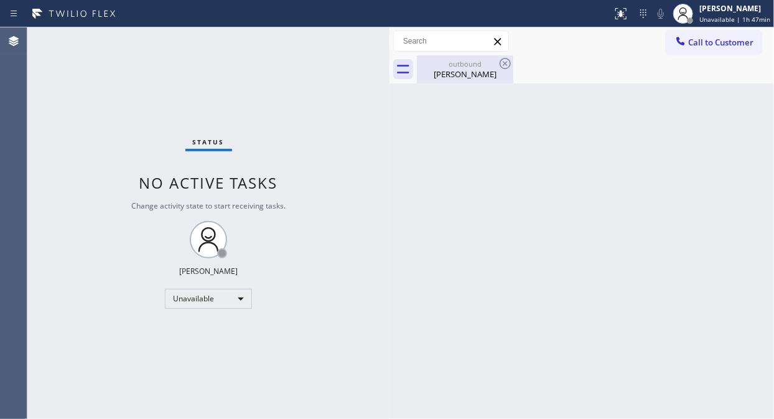
click at [492, 70] on div "[PERSON_NAME]" at bounding box center [465, 73] width 94 height 11
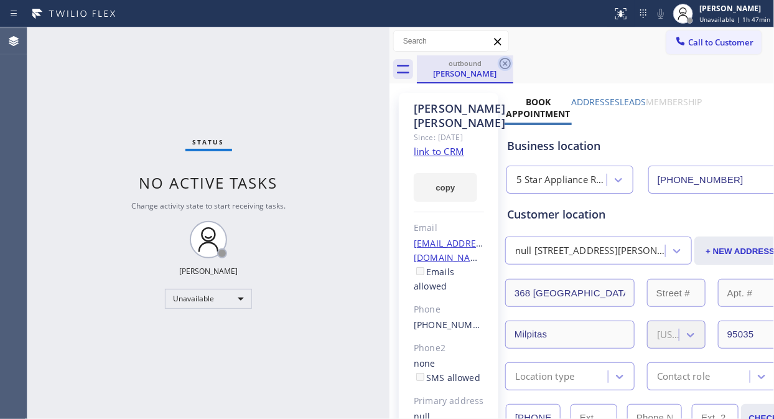
click at [504, 59] on icon at bounding box center [505, 63] width 15 height 15
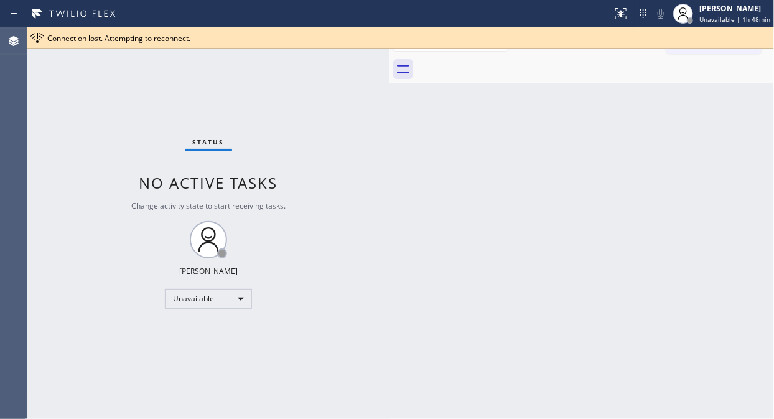
click at [742, 38] on div "Connection lost. Attempting to reconnect." at bounding box center [408, 38] width 722 height 11
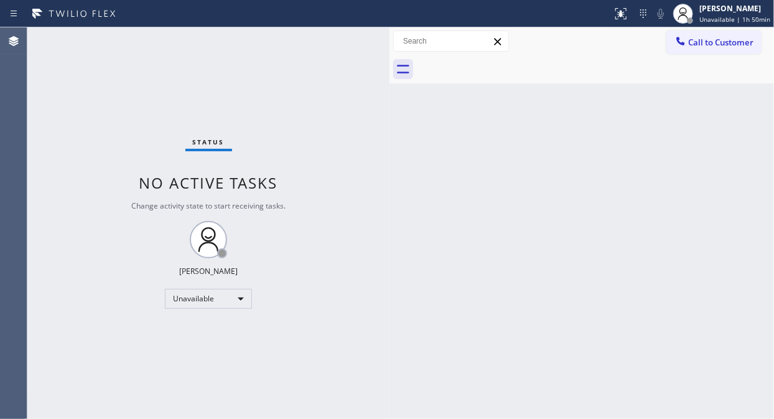
click at [65, 114] on div "Status No active tasks Change activity state to start receiving tasks. [PERSON_…" at bounding box center [208, 222] width 362 height 391
click at [688, 48] on div at bounding box center [680, 42] width 15 height 15
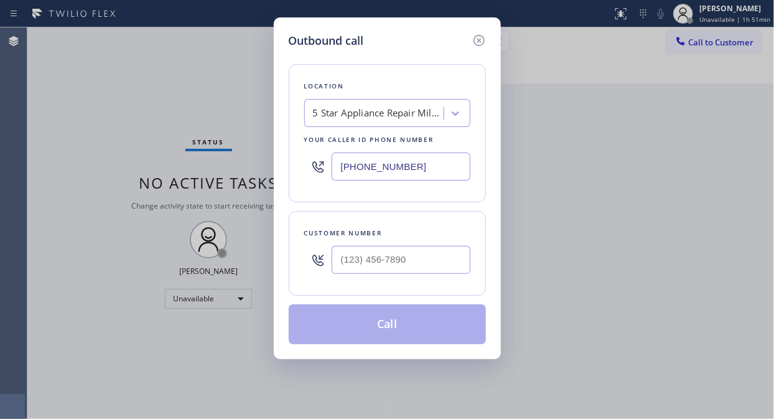
click at [390, 119] on div "5 Star Appliance Repair Milpitas" at bounding box center [378, 113] width 131 height 14
type input "5 star appliance repair"
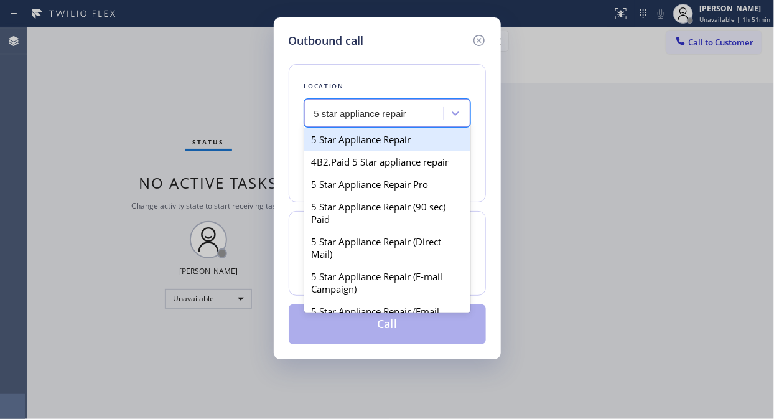
click at [386, 135] on div "5 Star Appliance Repair" at bounding box center [387, 139] width 166 height 22
type input "[PHONE_NUMBER]"
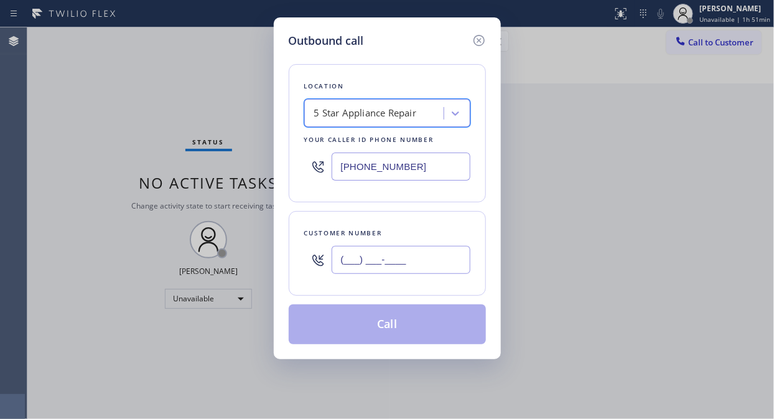
click at [353, 257] on input "(___) ___-____" at bounding box center [401, 260] width 139 height 28
paste input "206) 245-7274"
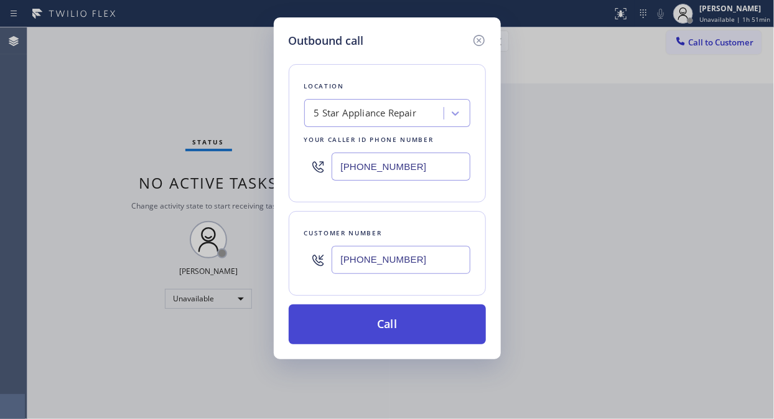
type input "[PHONE_NUMBER]"
click at [439, 322] on button "Call" at bounding box center [387, 324] width 197 height 40
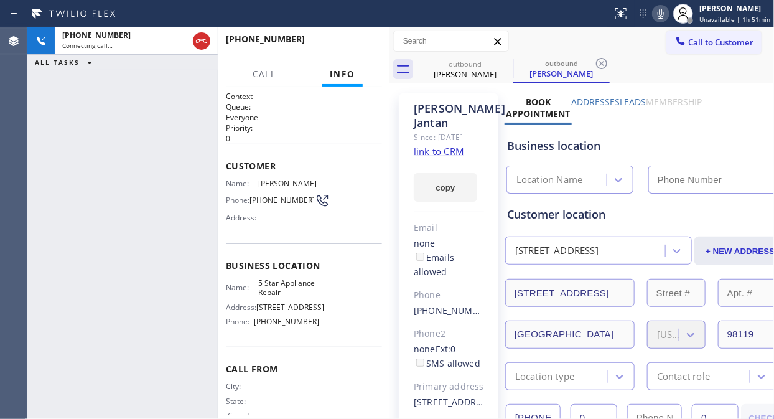
type input "[PHONE_NUMBER]"
click at [362, 46] on span "HANG UP" at bounding box center [353, 44] width 38 height 9
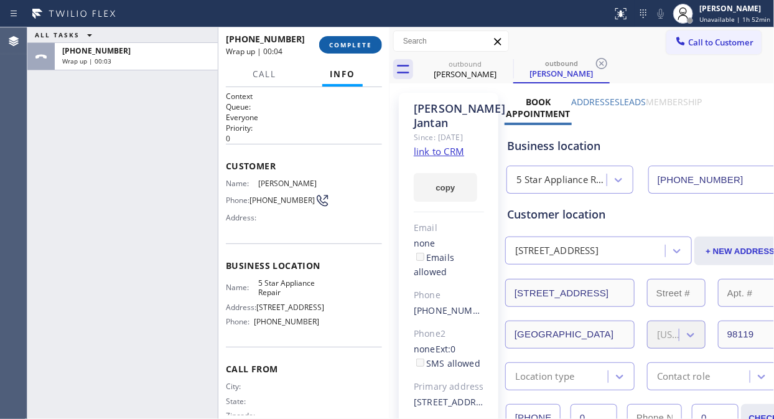
click at [362, 42] on span "COMPLETE" at bounding box center [350, 44] width 43 height 9
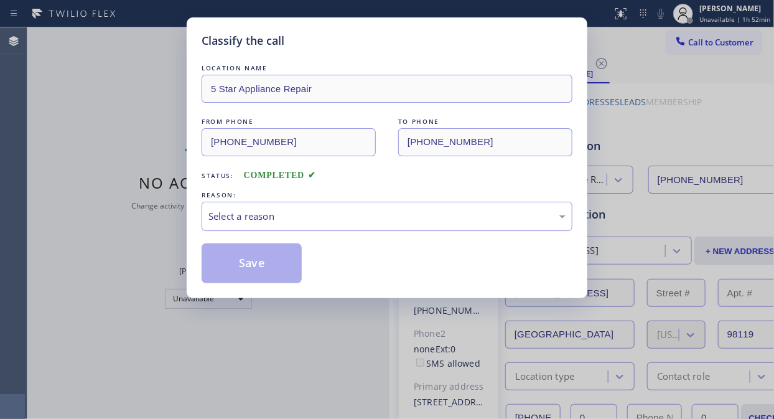
click at [347, 227] on div "Select a reason" at bounding box center [387, 216] width 371 height 29
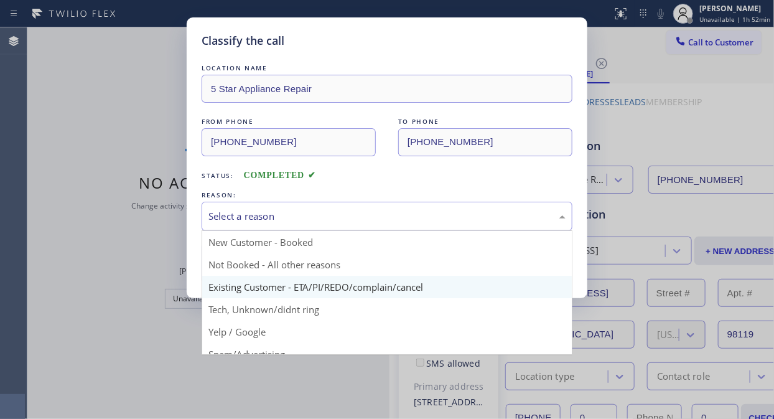
drag, startPoint x: 360, startPoint y: 283, endPoint x: 257, endPoint y: 259, distance: 105.4
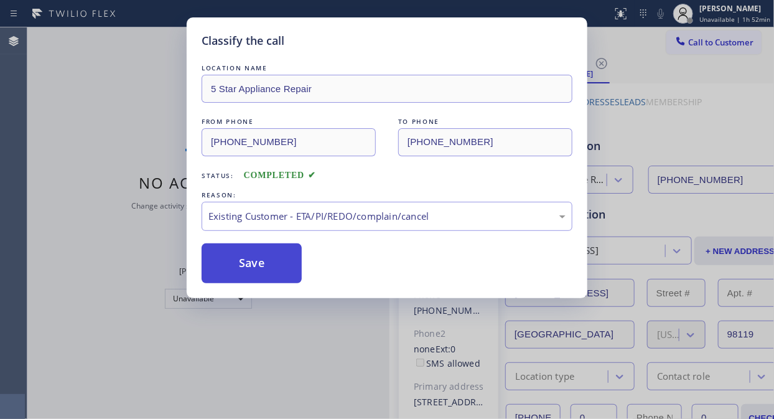
click at [257, 259] on button "Save" at bounding box center [252, 263] width 100 height 40
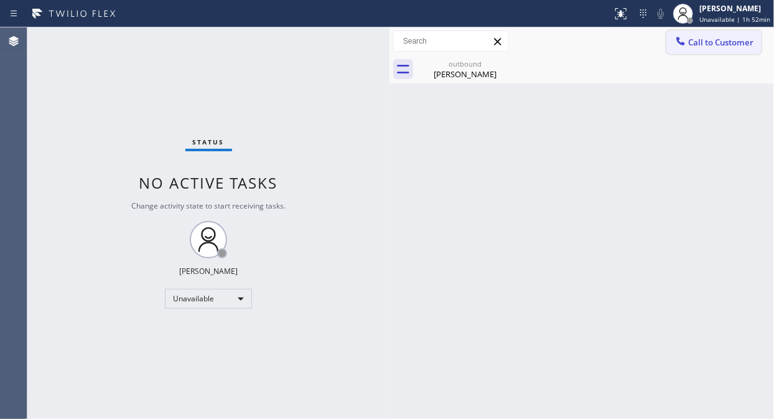
click at [675, 44] on icon at bounding box center [681, 41] width 12 height 12
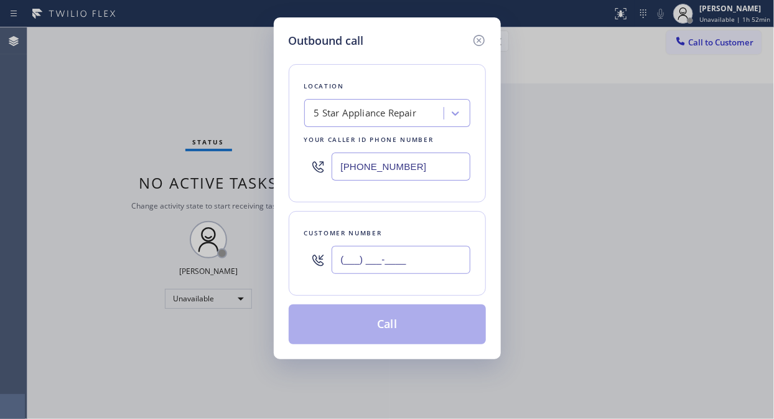
click at [393, 266] on input "(___) ___-____" at bounding box center [401, 260] width 139 height 28
paste input "310) 990-2191"
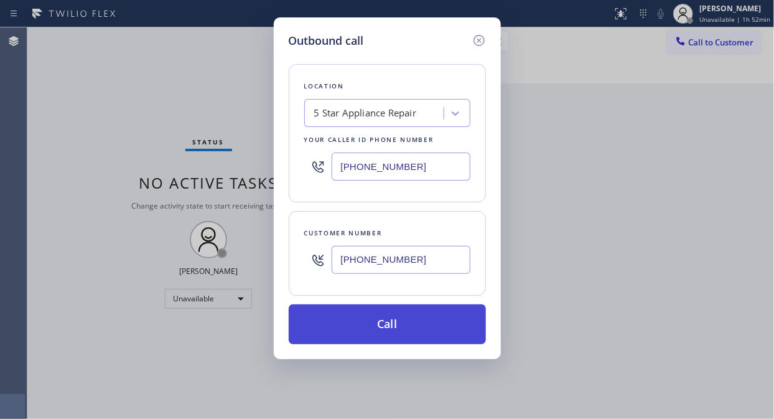
type input "[PHONE_NUMBER]"
click at [399, 328] on button "Call" at bounding box center [387, 324] width 197 height 40
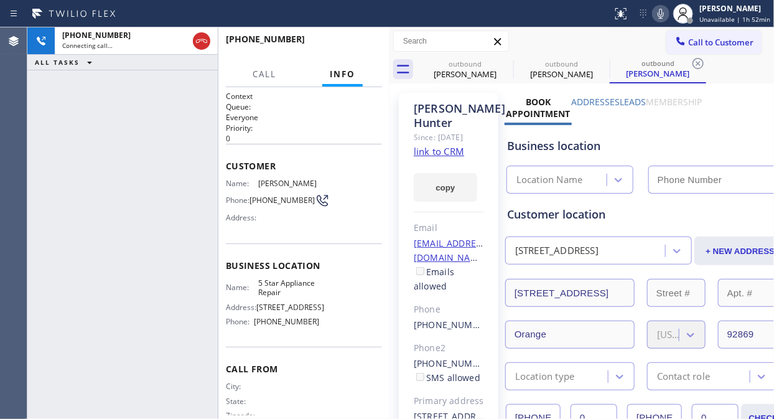
type input "[PHONE_NUMBER]"
click at [661, 14] on icon at bounding box center [661, 14] width 6 height 10
click at [507, 67] on icon at bounding box center [505, 63] width 15 height 15
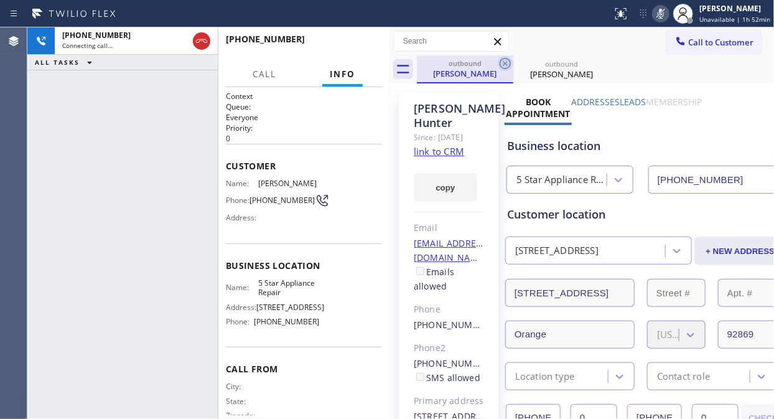
click at [505, 56] on icon at bounding box center [505, 63] width 15 height 15
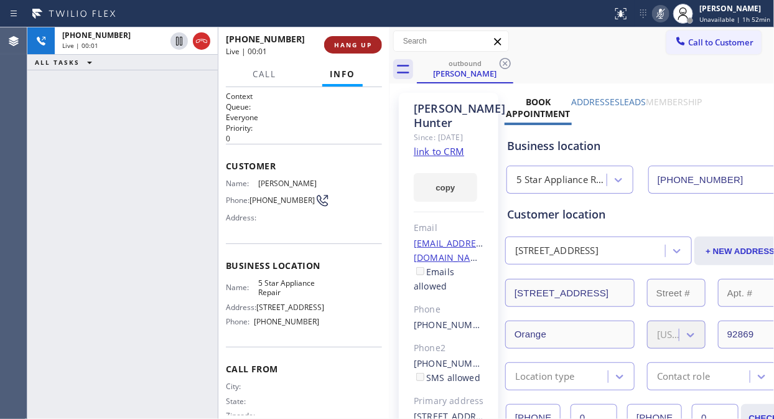
click at [345, 44] on span "HANG UP" at bounding box center [353, 44] width 38 height 9
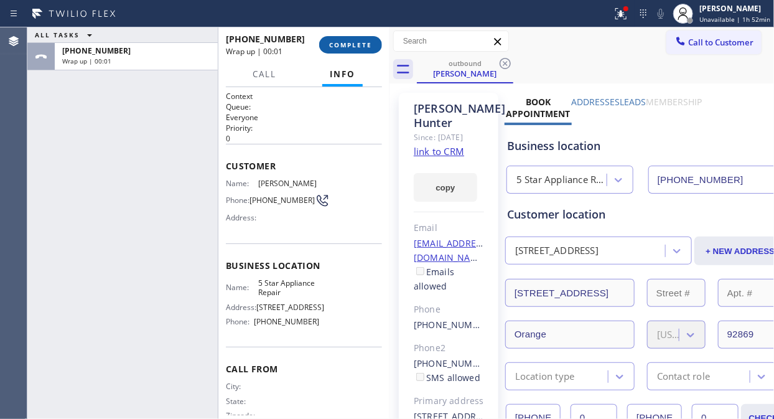
click at [345, 44] on span "COMPLETE" at bounding box center [350, 44] width 43 height 9
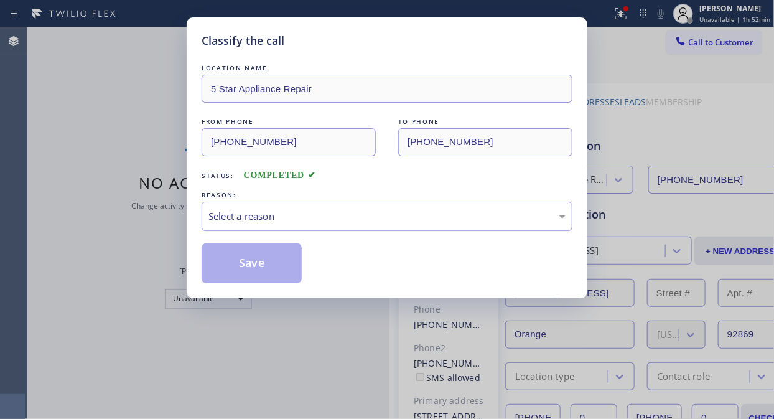
click at [380, 216] on div "Select a reason" at bounding box center [386, 216] width 357 height 14
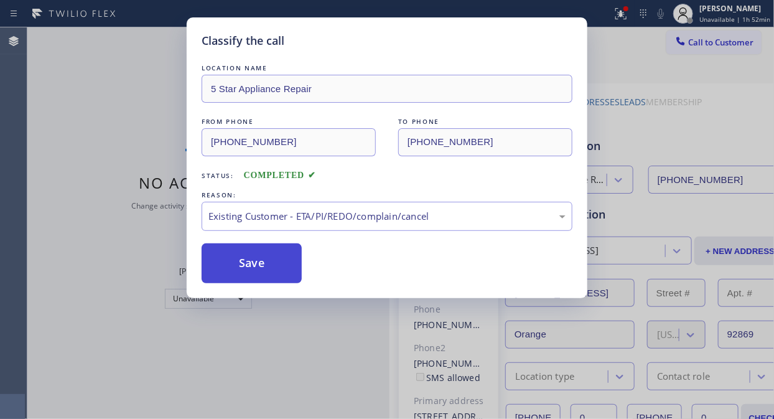
click at [280, 277] on button "Save" at bounding box center [252, 263] width 100 height 40
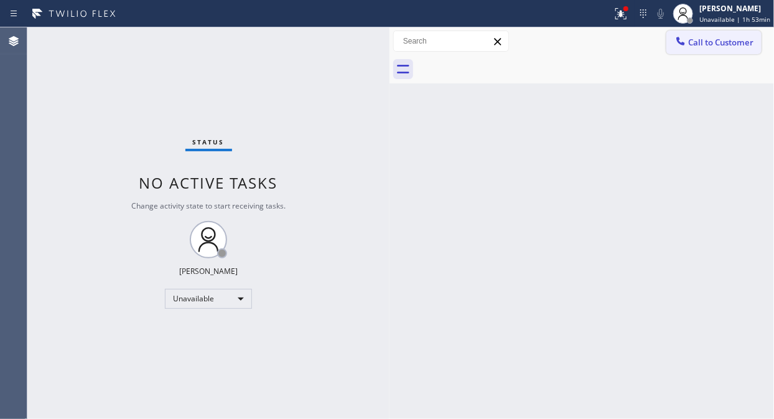
click at [711, 47] on span "Call to Customer" at bounding box center [720, 42] width 65 height 11
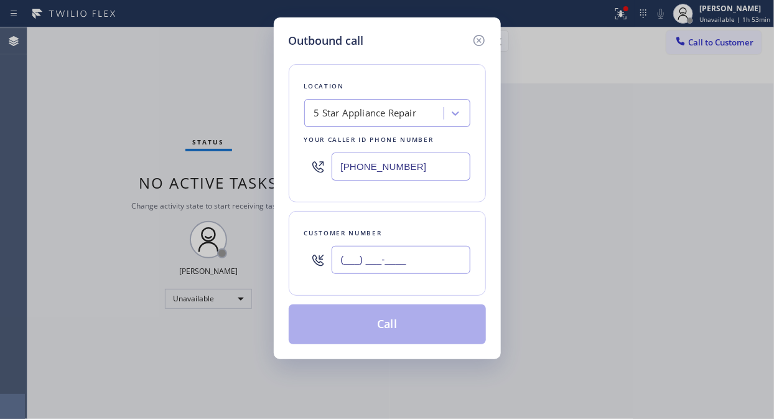
click at [456, 256] on input "(___) ___-____" at bounding box center [401, 260] width 139 height 28
paste input "206) 650-6508"
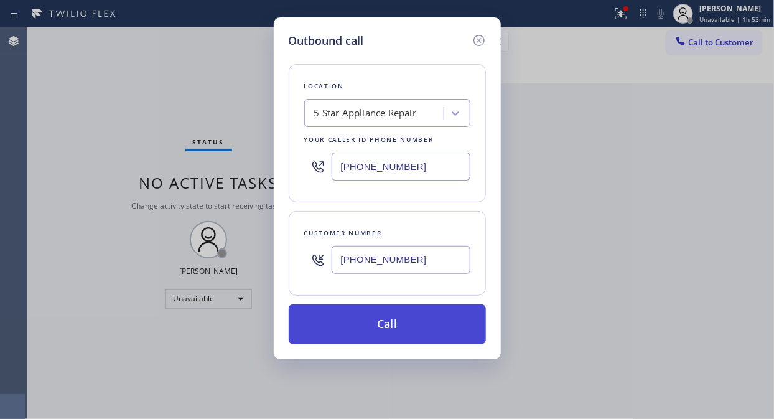
type input "[PHONE_NUMBER]"
click at [409, 325] on button "Call" at bounding box center [387, 324] width 197 height 40
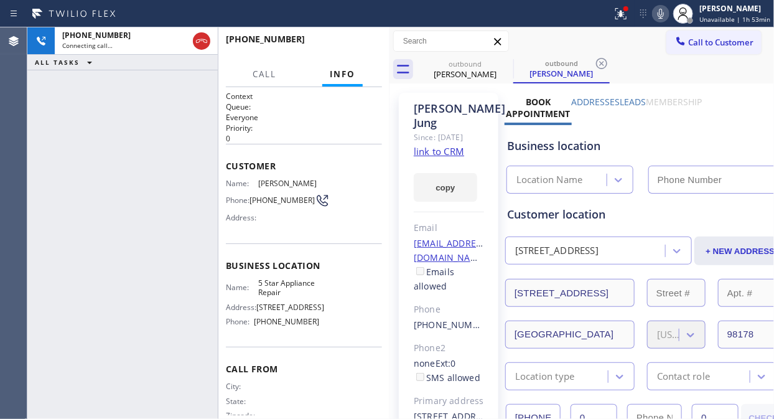
type input "[PHONE_NUMBER]"
click at [622, 17] on icon at bounding box center [621, 13] width 15 height 15
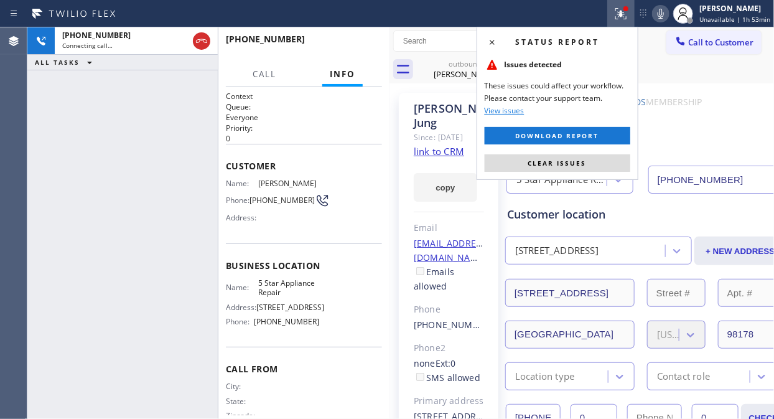
drag, startPoint x: 591, startPoint y: 164, endPoint x: 642, endPoint y: 67, distance: 109.7
click at [593, 163] on button "Clear issues" at bounding box center [558, 162] width 146 height 17
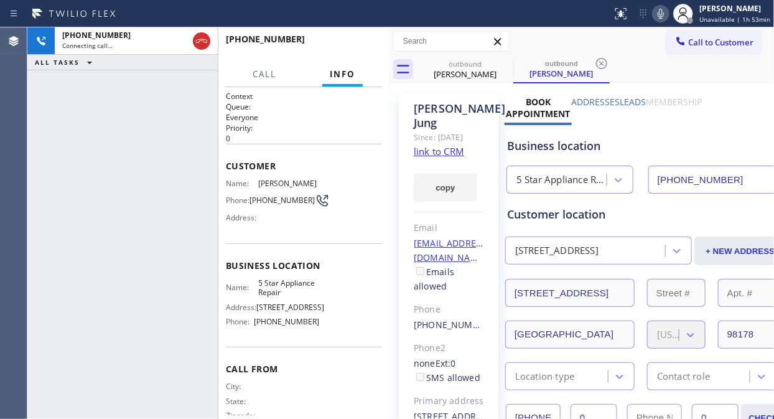
click at [661, 9] on icon at bounding box center [660, 13] width 15 height 15
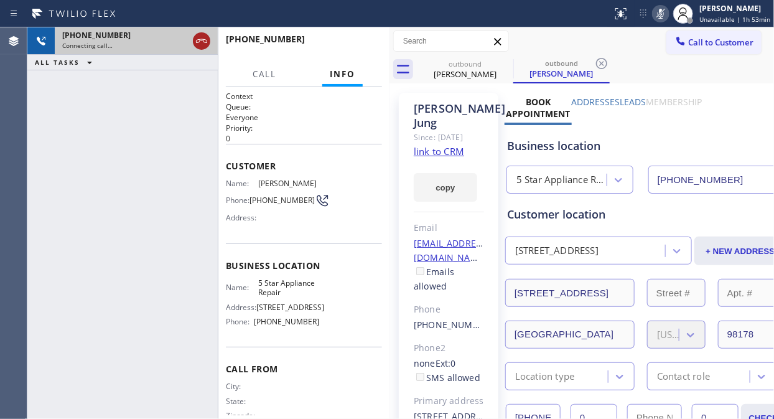
click at [195, 38] on icon at bounding box center [201, 41] width 15 height 15
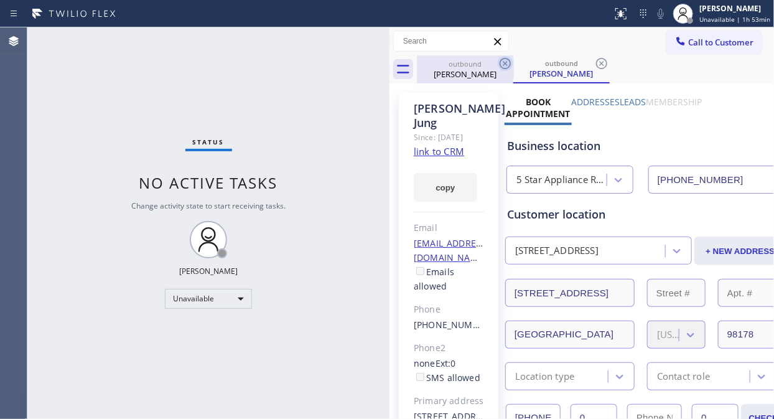
click at [498, 63] on icon at bounding box center [505, 63] width 15 height 15
click at [513, 63] on div "outbound [PERSON_NAME]" at bounding box center [561, 69] width 96 height 28
click at [502, 63] on icon at bounding box center [505, 63] width 15 height 15
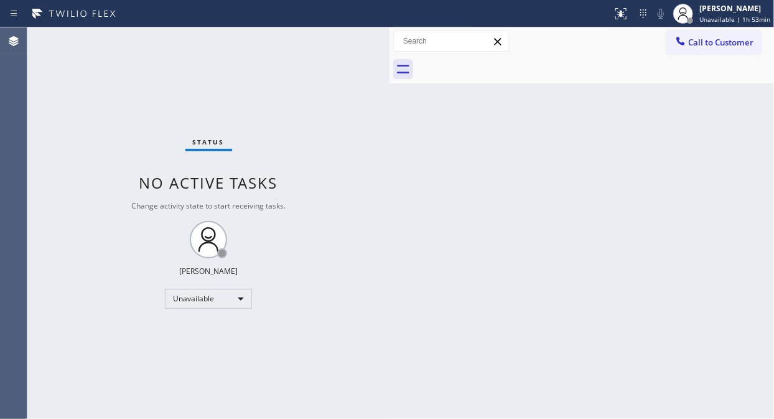
click at [693, 44] on span "Call to Customer" at bounding box center [720, 42] width 65 height 11
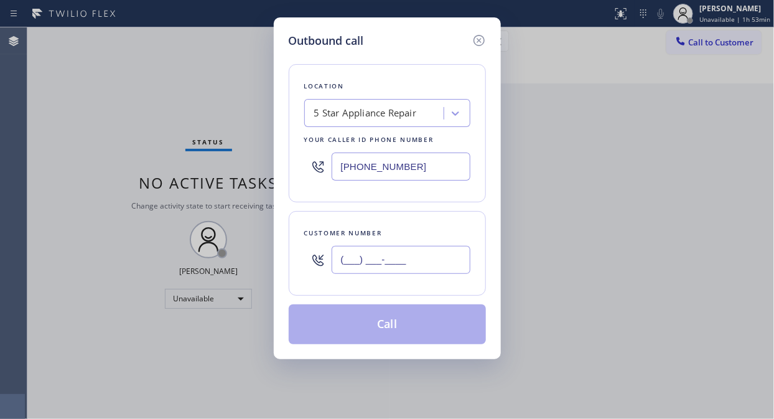
click at [425, 252] on input "(___) ___-____" at bounding box center [401, 260] width 139 height 28
paste input "323) 931-2989"
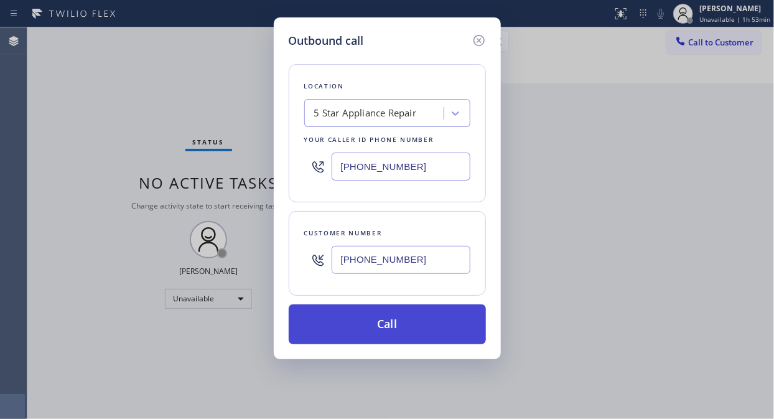
type input "[PHONE_NUMBER]"
click at [409, 327] on button "Call" at bounding box center [387, 324] width 197 height 40
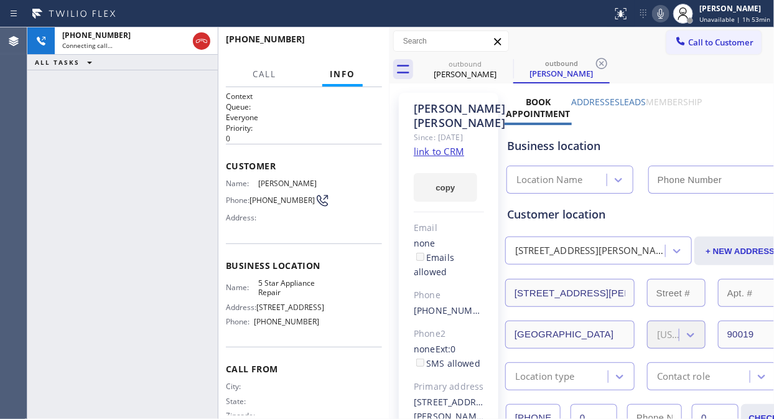
type input "[PHONE_NUMBER]"
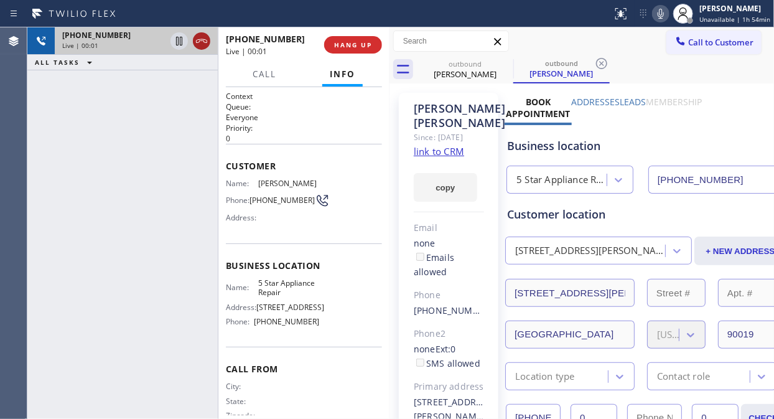
click at [203, 40] on icon at bounding box center [201, 41] width 11 height 4
click at [349, 37] on button "HANG UP" at bounding box center [353, 44] width 58 height 17
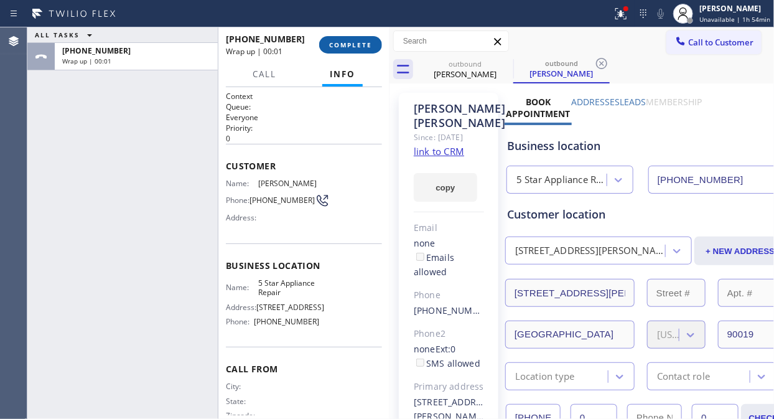
click at [347, 48] on span "COMPLETE" at bounding box center [350, 44] width 43 height 9
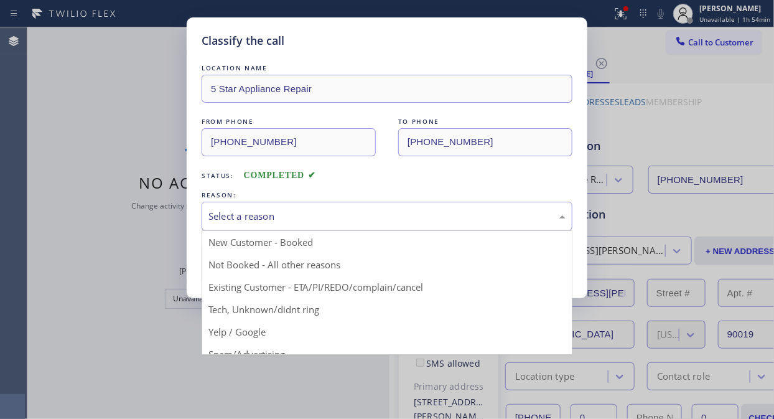
click at [353, 207] on div "Select a reason" at bounding box center [387, 216] width 371 height 29
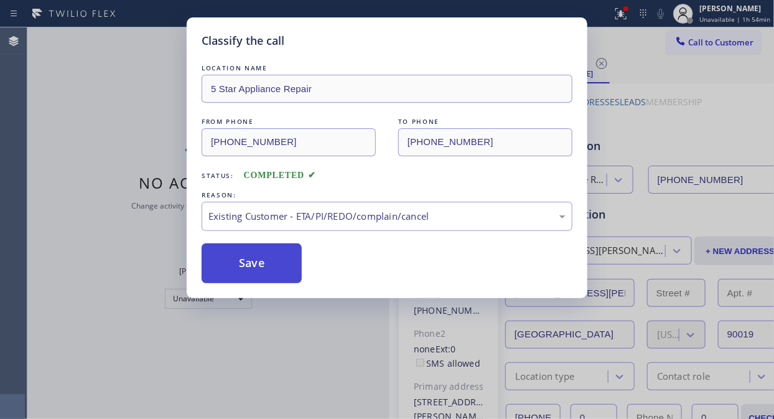
click at [276, 273] on button "Save" at bounding box center [252, 263] width 100 height 40
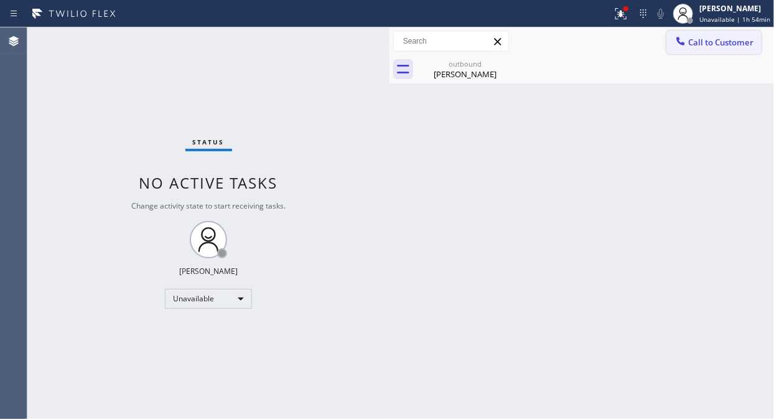
click at [693, 40] on span "Call to Customer" at bounding box center [720, 42] width 65 height 11
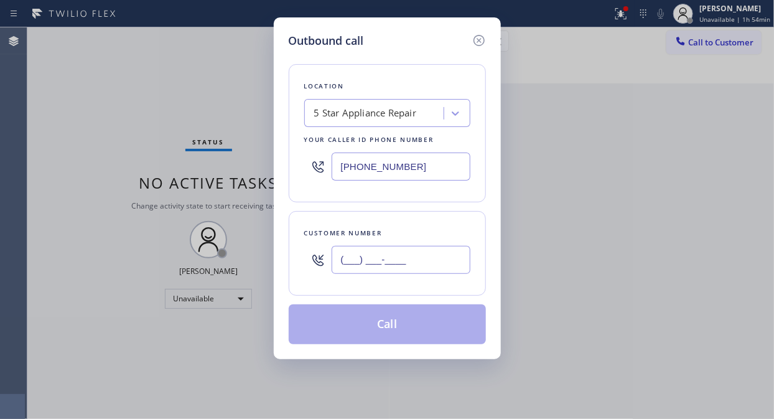
click at [436, 264] on input "(___) ___-____" at bounding box center [401, 260] width 139 height 28
paste input "562) 208-7730"
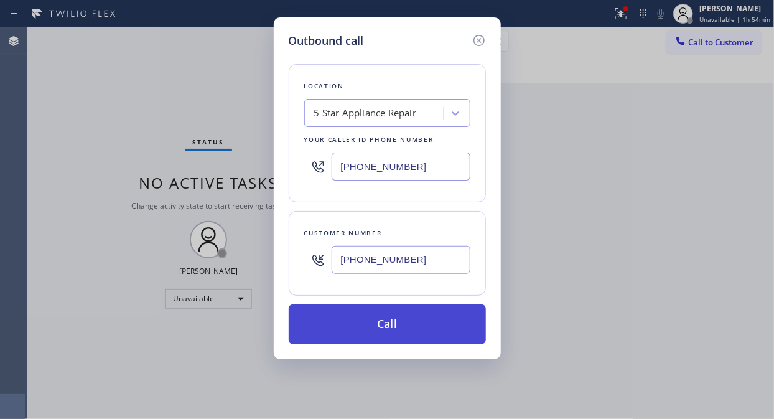
type input "[PHONE_NUMBER]"
click at [424, 334] on button "Call" at bounding box center [387, 324] width 197 height 40
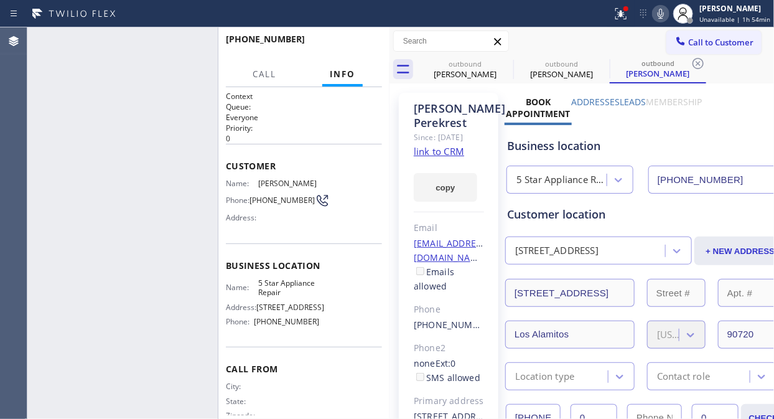
type input "[PHONE_NUMBER]"
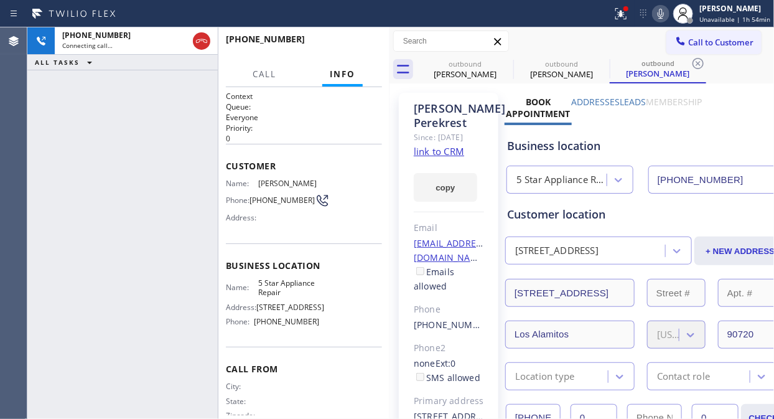
click at [668, 14] on icon at bounding box center [660, 13] width 15 height 15
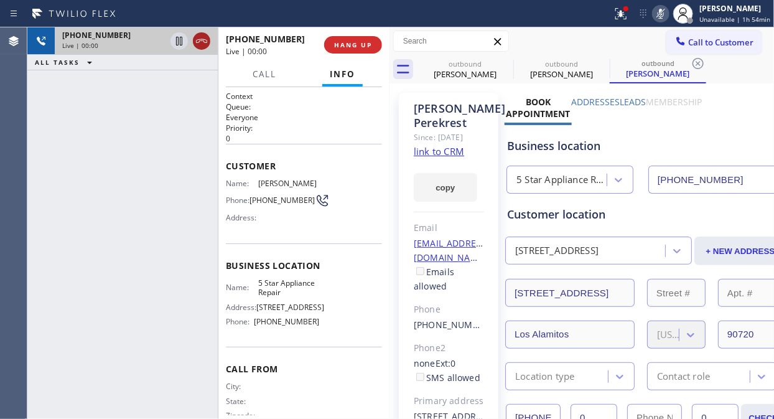
click at [202, 39] on icon at bounding box center [201, 41] width 15 height 15
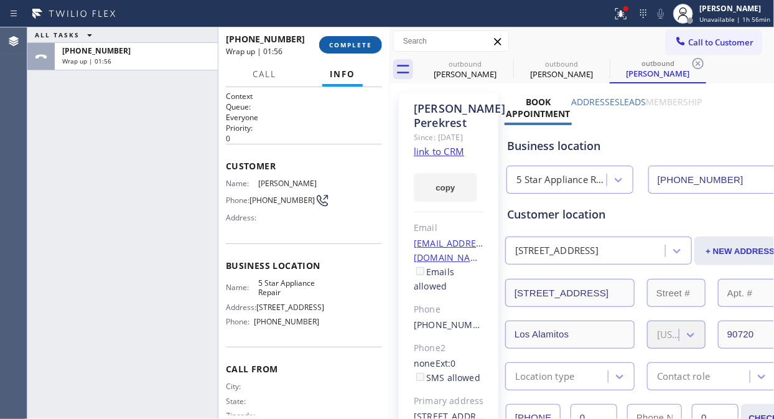
click at [348, 51] on button "COMPLETE" at bounding box center [350, 44] width 63 height 17
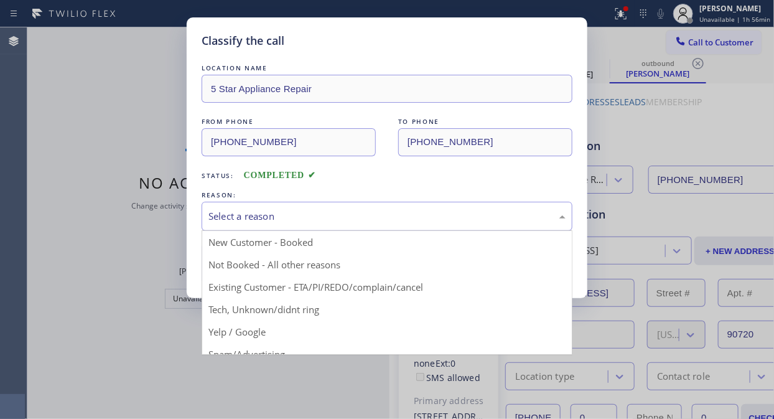
click at [350, 217] on div "Select a reason" at bounding box center [386, 216] width 357 height 14
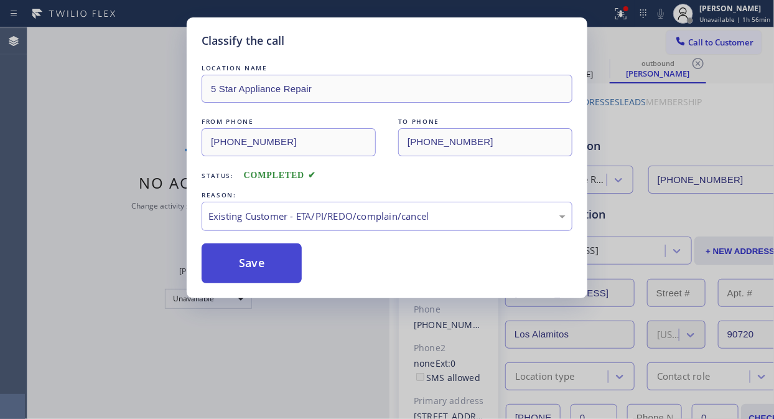
click at [245, 264] on button "Save" at bounding box center [252, 263] width 100 height 40
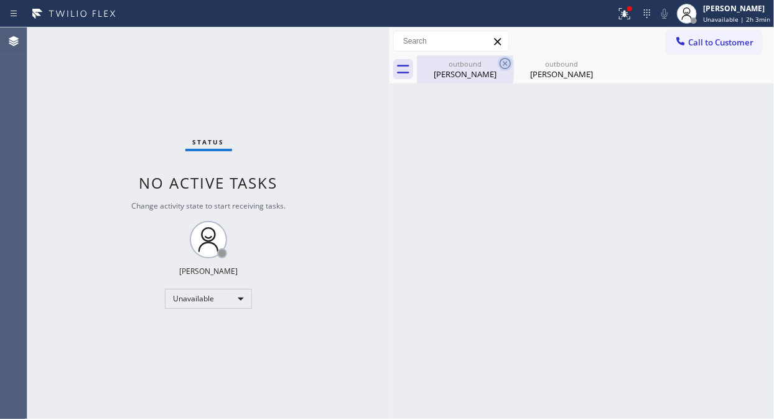
click at [507, 60] on icon at bounding box center [505, 63] width 15 height 15
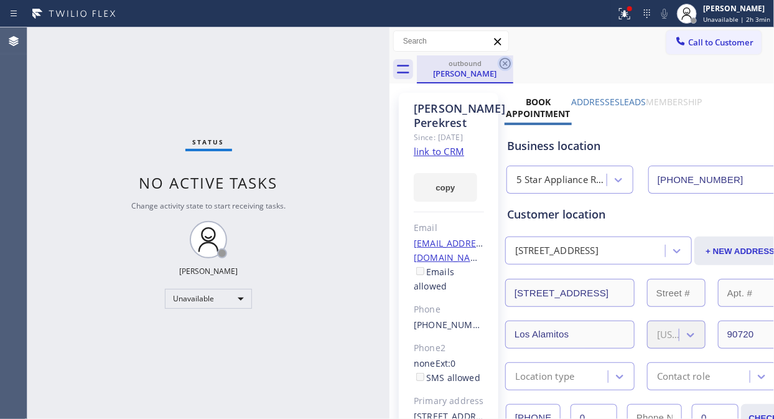
click at [507, 60] on icon at bounding box center [505, 63] width 15 height 15
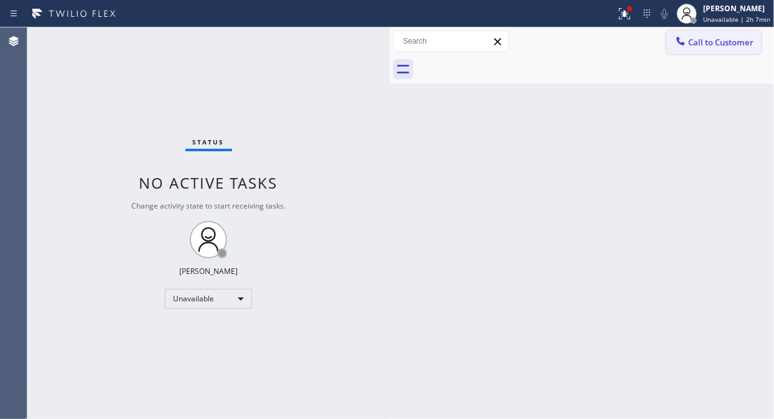
click at [706, 44] on span "Call to Customer" at bounding box center [720, 42] width 65 height 11
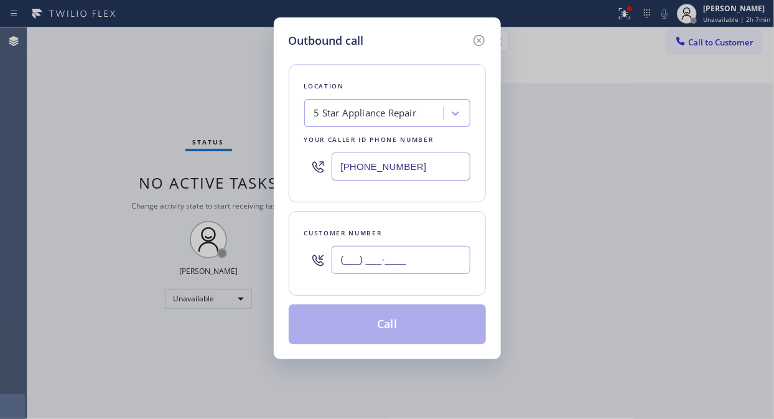
click at [351, 259] on input "(___) ___-____" at bounding box center [401, 260] width 139 height 28
paste input "310) 738-3232"
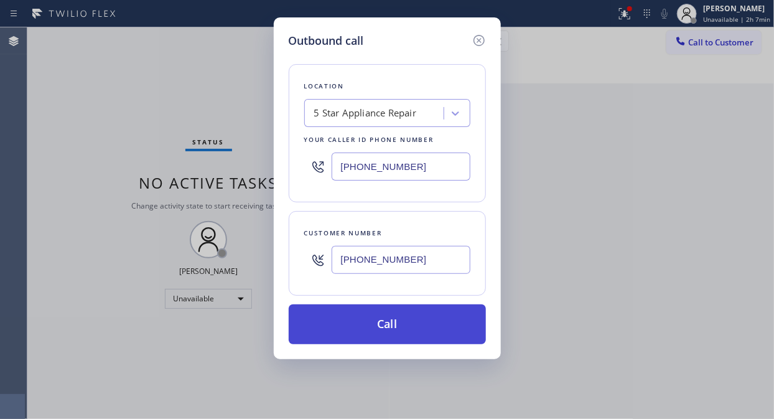
type input "[PHONE_NUMBER]"
drag, startPoint x: 411, startPoint y: 324, endPoint x: 417, endPoint y: 305, distance: 19.5
click at [411, 324] on button "Call" at bounding box center [387, 324] width 197 height 40
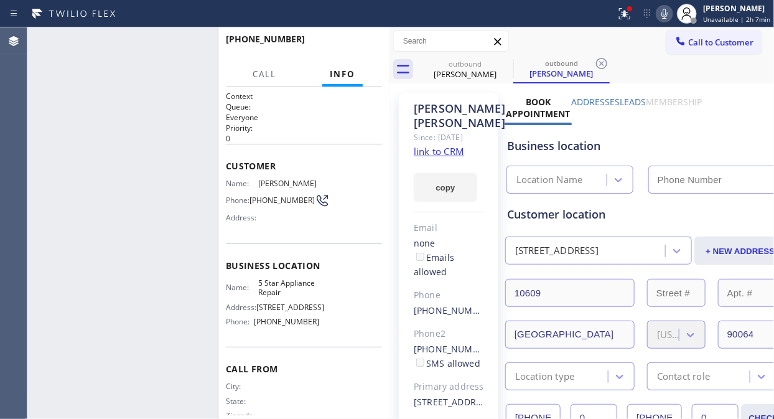
type input "[PHONE_NUMBER]"
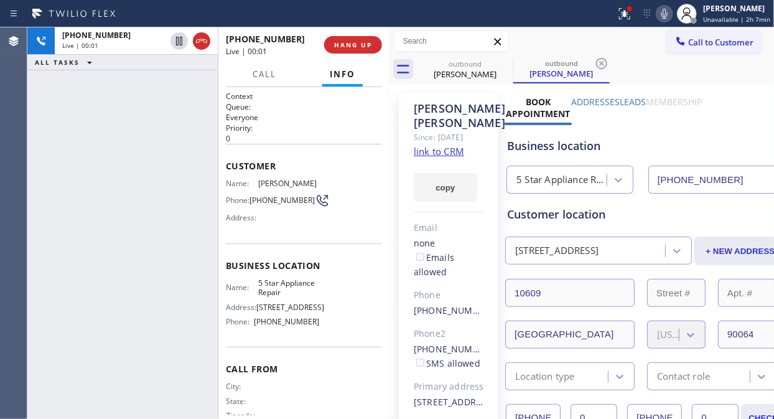
click at [55, 101] on div "[PHONE_NUMBER] Live | 00:01 ALL TASKS ALL TASKS ACTIVE TASKS TASKS IN WRAP UP" at bounding box center [122, 222] width 190 height 391
click at [358, 36] on button "HANG UP" at bounding box center [353, 44] width 58 height 17
click at [358, 39] on button "HANG UP" at bounding box center [353, 44] width 58 height 17
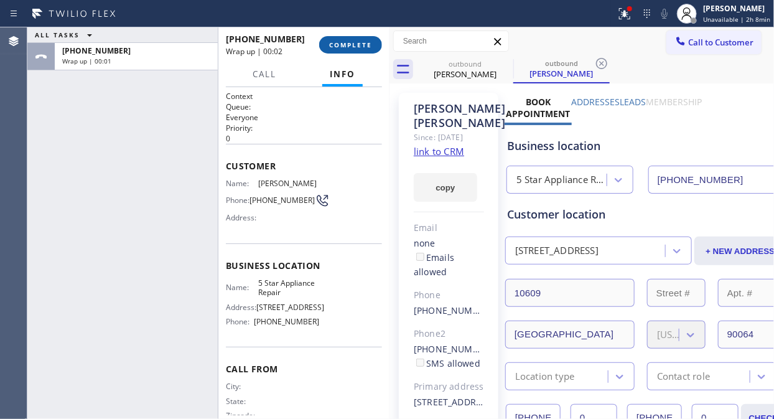
click at [363, 44] on span "COMPLETE" at bounding box center [350, 44] width 43 height 9
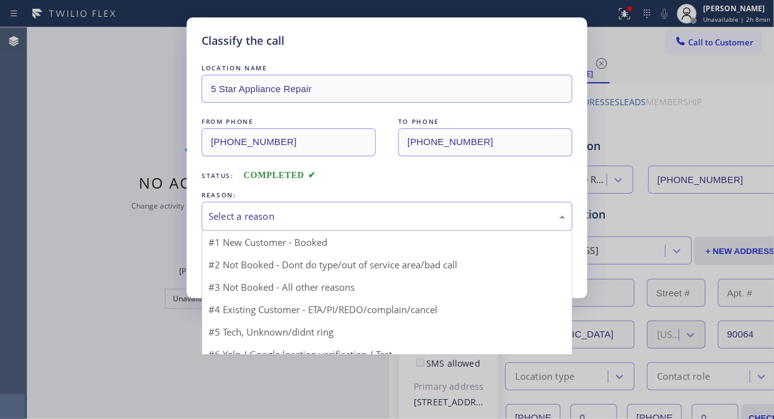
click at [363, 223] on div "Select a reason" at bounding box center [386, 216] width 357 height 14
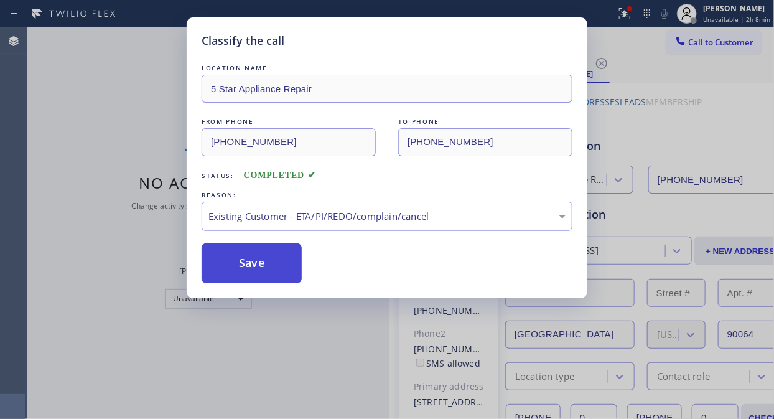
click at [246, 270] on button "Save" at bounding box center [252, 263] width 100 height 40
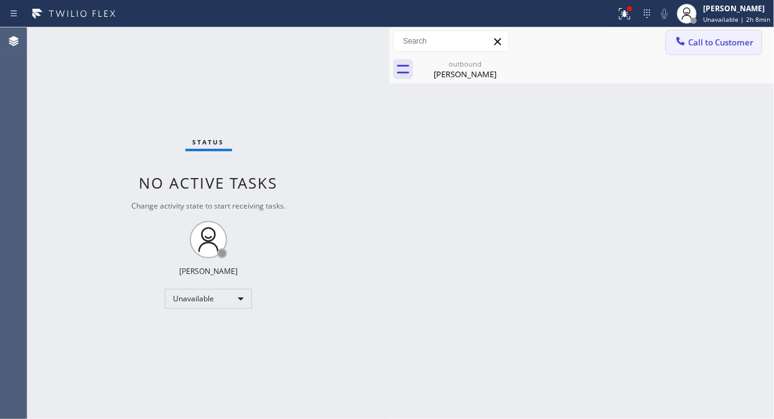
click at [677, 39] on icon at bounding box center [681, 41] width 8 height 8
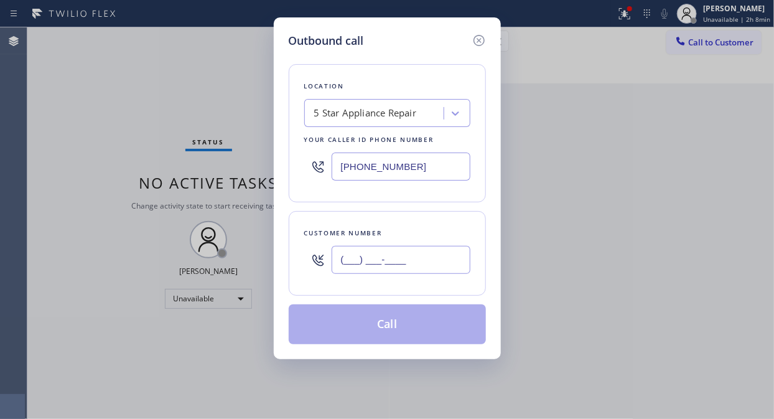
click at [411, 260] on input "(___) ___-____" at bounding box center [401, 260] width 139 height 28
paste input "954) 873-3116"
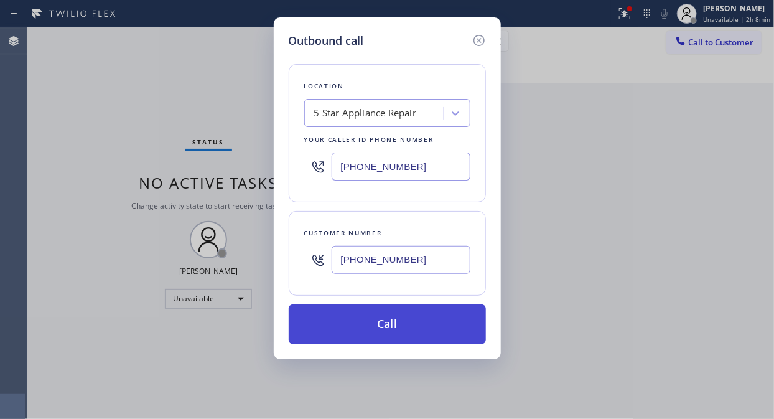
type input "[PHONE_NUMBER]"
click at [427, 321] on button "Call" at bounding box center [387, 324] width 197 height 40
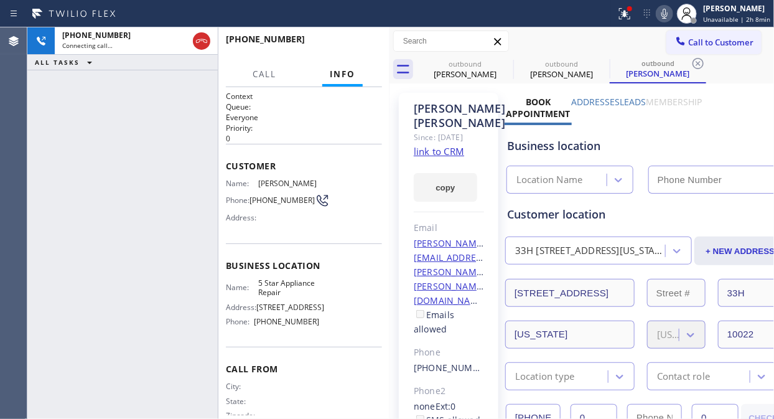
type input "[PHONE_NUMBER]"
drag, startPoint x: 52, startPoint y: 122, endPoint x: 72, endPoint y: 120, distance: 19.4
click at [52, 122] on div "[PHONE_NUMBER] Connecting call… ALL TASKS ALL TASKS ACTIVE TASKS TASKS IN WRAP …" at bounding box center [122, 222] width 190 height 391
click at [340, 41] on span "HANG UP" at bounding box center [353, 44] width 38 height 9
click at [341, 42] on span "HANG UP" at bounding box center [353, 44] width 38 height 9
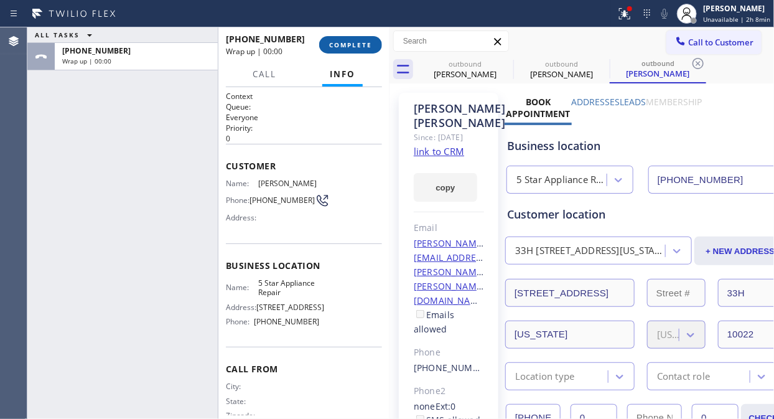
click at [343, 42] on span "COMPLETE" at bounding box center [350, 44] width 43 height 9
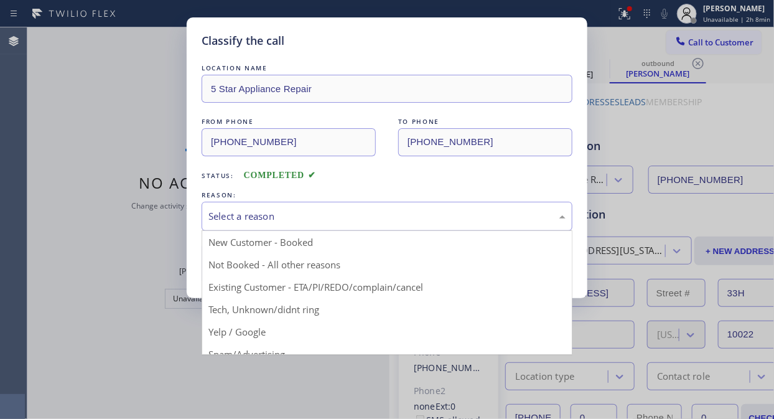
click at [366, 217] on div "Select a reason" at bounding box center [386, 216] width 357 height 14
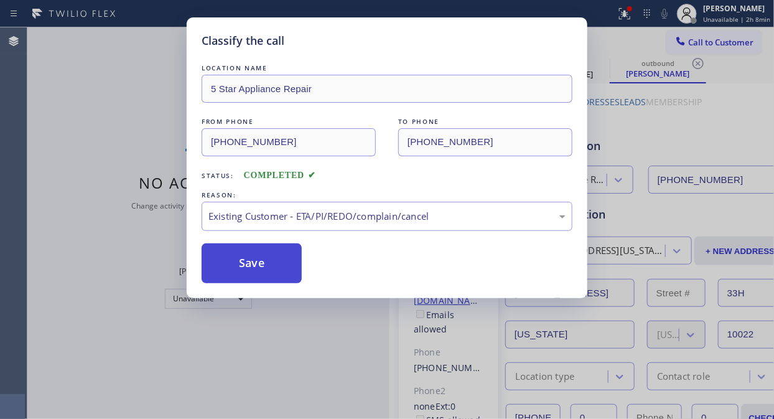
click at [270, 262] on button "Save" at bounding box center [252, 263] width 100 height 40
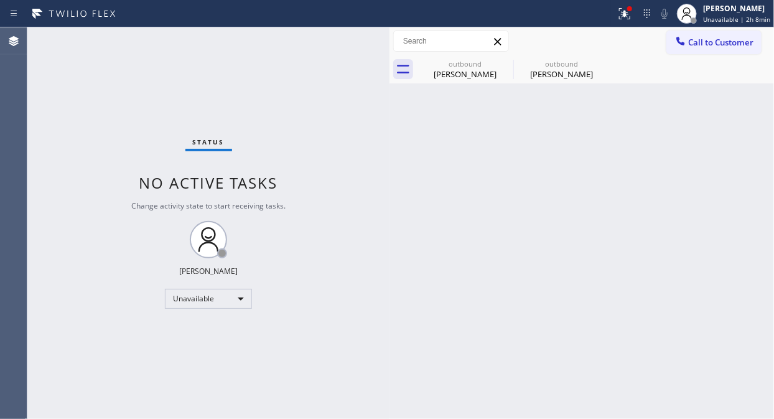
click at [726, 42] on span "Call to Customer" at bounding box center [720, 42] width 65 height 11
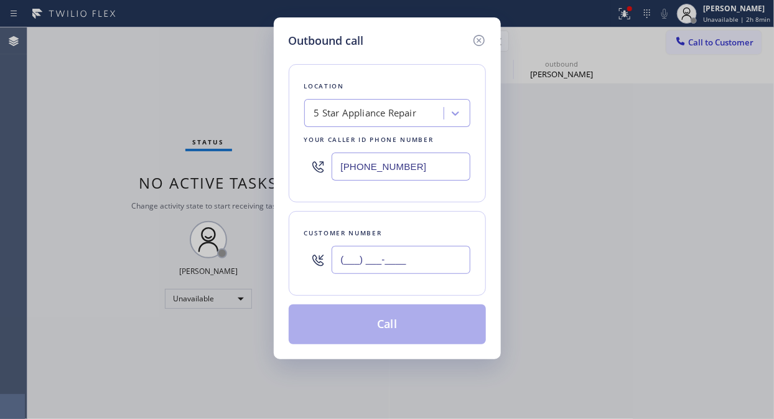
click at [456, 264] on input "(___) ___-____" at bounding box center [401, 260] width 139 height 28
paste input "305) 801-8020"
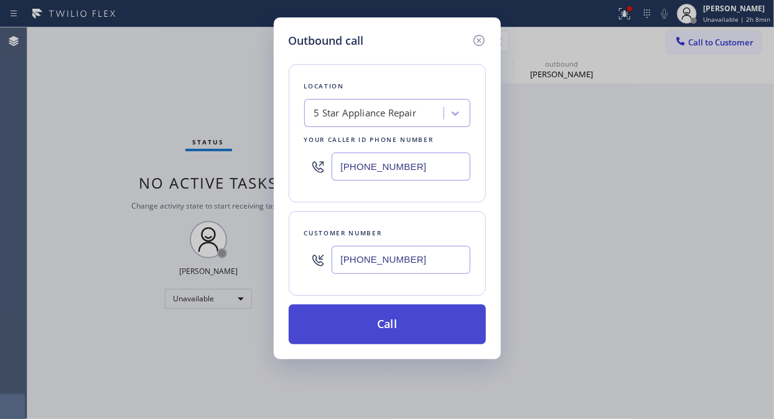
type input "[PHONE_NUMBER]"
click at [437, 330] on button "Call" at bounding box center [387, 324] width 197 height 40
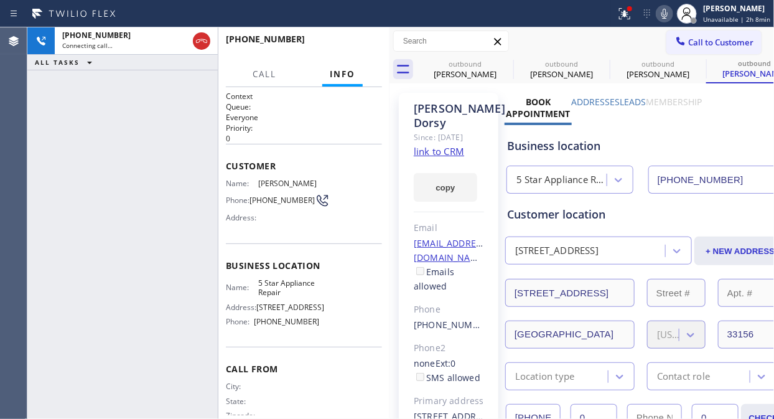
type input "[PHONE_NUMBER]"
click at [507, 60] on icon at bounding box center [505, 63] width 15 height 15
click at [0, 0] on icon at bounding box center [0, 0] width 0 height 0
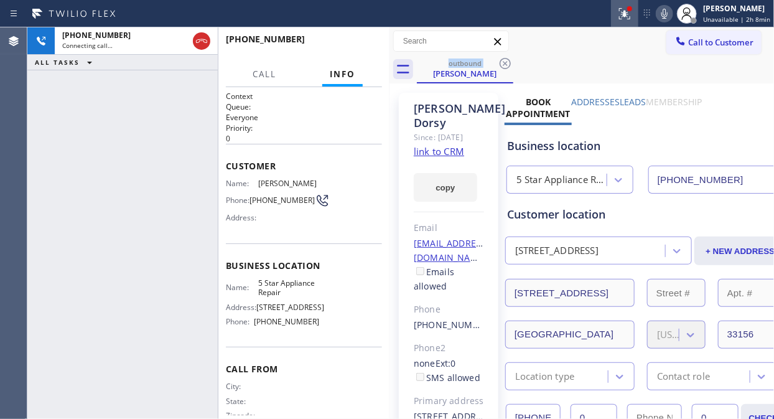
click at [624, 11] on icon at bounding box center [624, 13] width 15 height 15
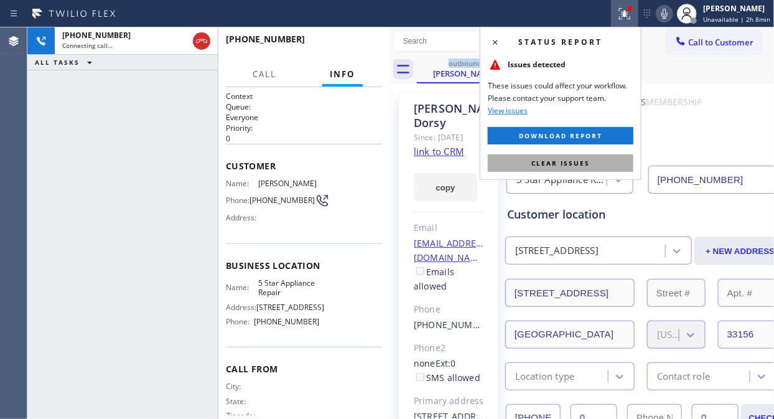
click at [553, 157] on button "Clear issues" at bounding box center [561, 162] width 146 height 17
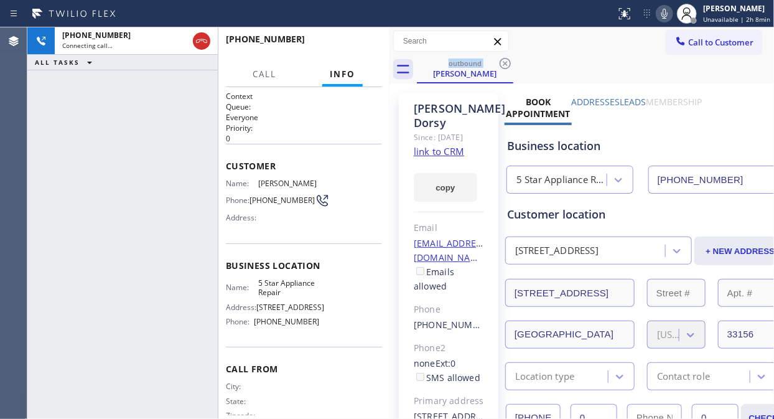
click at [47, 149] on div "[PHONE_NUMBER] Connecting call… ALL TASKS ALL TASKS ACTIVE TASKS TASKS IN WRAP …" at bounding box center [122, 222] width 190 height 391
click at [445, 157] on link "link to CRM" at bounding box center [439, 151] width 50 height 12
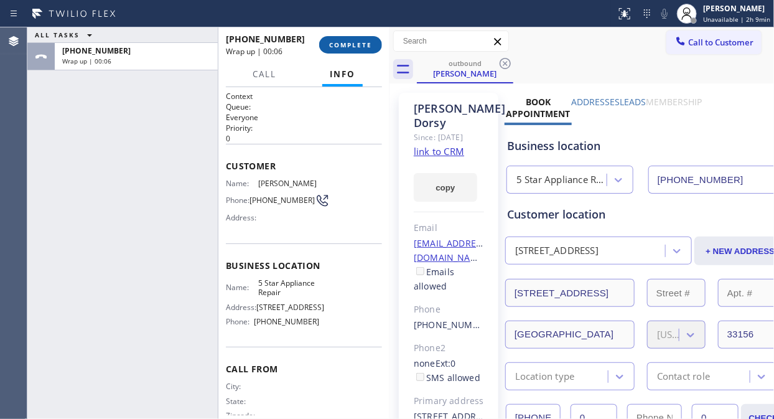
click at [345, 47] on span "COMPLETE" at bounding box center [350, 44] width 43 height 9
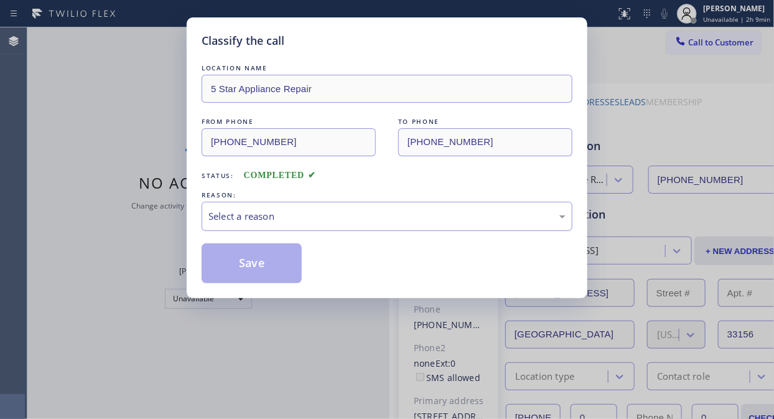
click at [357, 219] on div "Select a reason" at bounding box center [386, 216] width 357 height 14
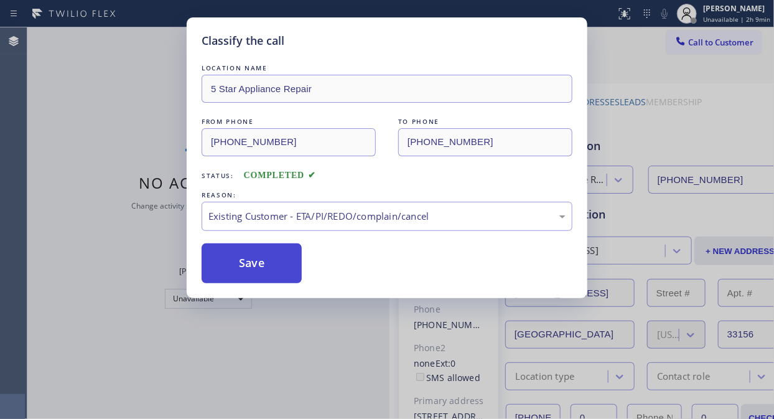
click at [259, 278] on button "Save" at bounding box center [252, 263] width 100 height 40
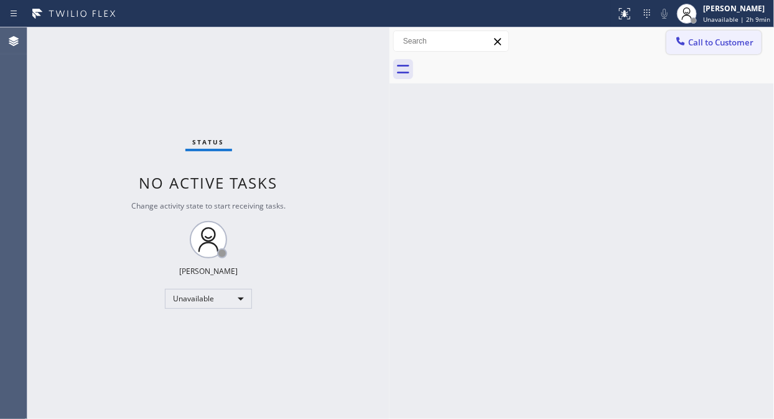
click at [697, 45] on span "Call to Customer" at bounding box center [720, 42] width 65 height 11
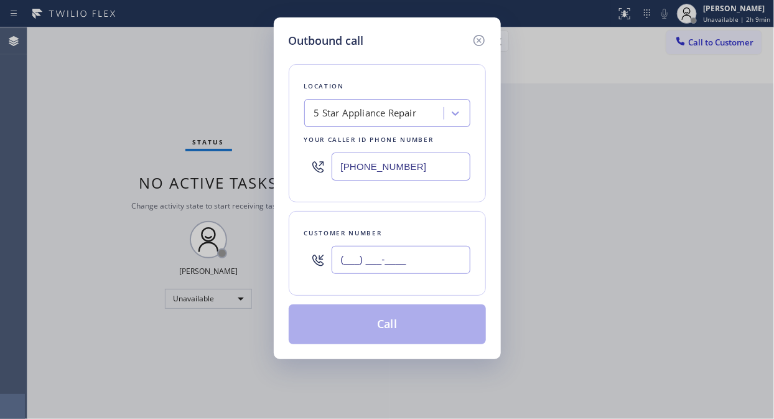
click at [411, 271] on input "(___) ___-____" at bounding box center [401, 260] width 139 height 28
paste input "415) 728-2770"
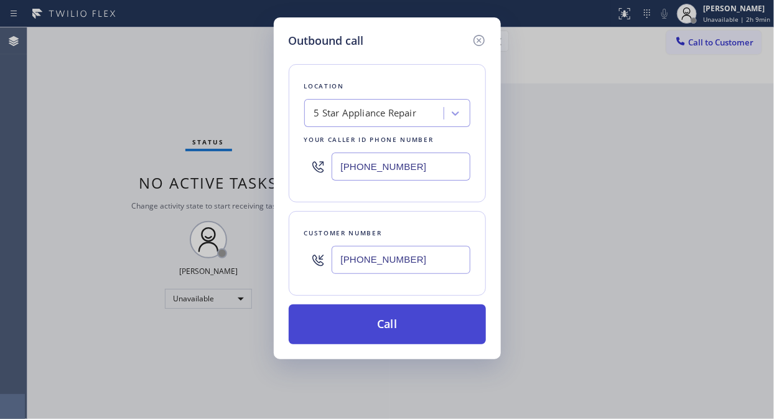
type input "[PHONE_NUMBER]"
drag, startPoint x: 413, startPoint y: 330, endPoint x: 419, endPoint y: 316, distance: 15.6
click at [413, 330] on button "Call" at bounding box center [387, 324] width 197 height 40
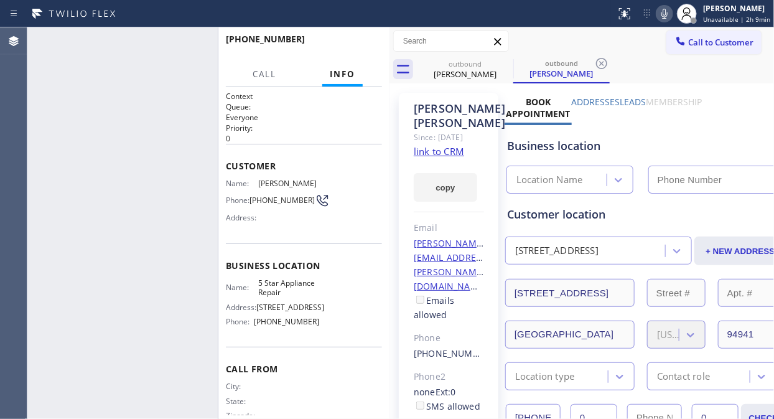
type input "[PHONE_NUMBER]"
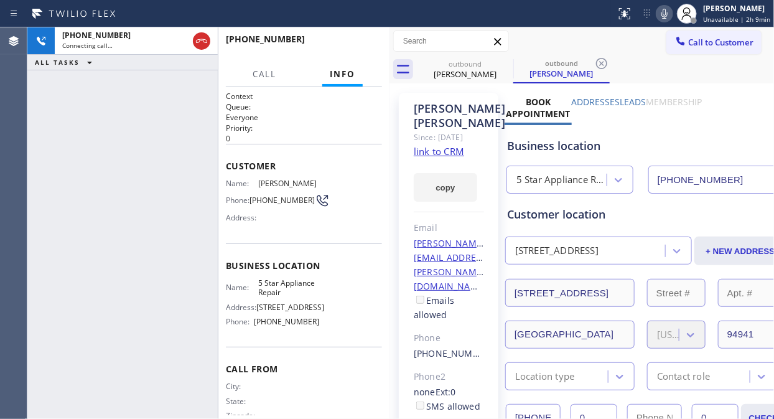
click at [71, 126] on div "[PHONE_NUMBER] Connecting call… ALL TASKS ALL TASKS ACTIVE TASKS TASKS IN WRAP …" at bounding box center [122, 222] width 190 height 391
click at [351, 47] on span "HANG UP" at bounding box center [353, 44] width 38 height 9
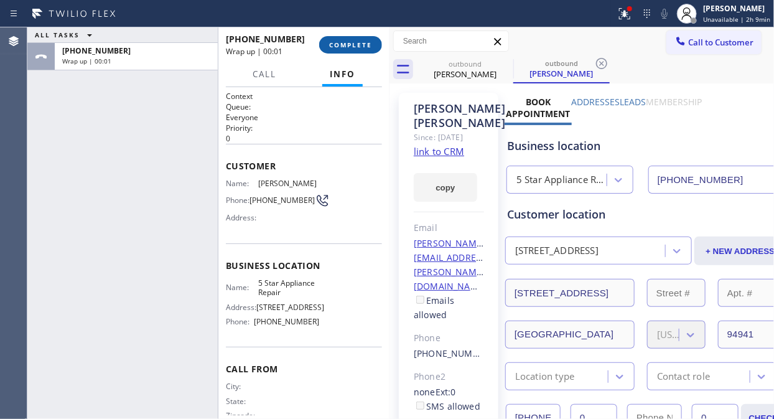
click at [351, 47] on span "COMPLETE" at bounding box center [350, 44] width 43 height 9
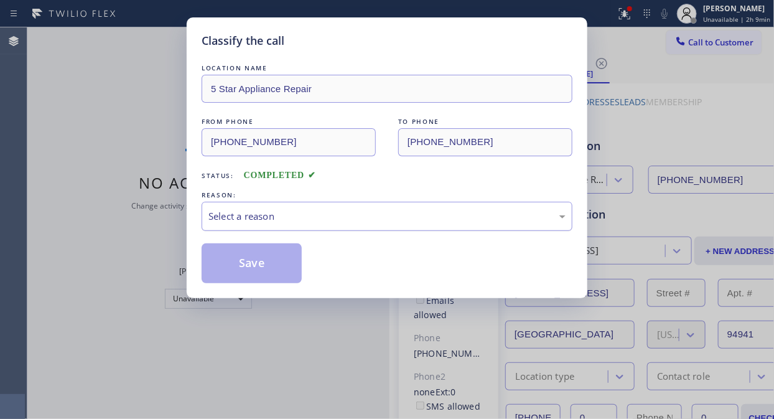
click at [373, 224] on div "Select a reason" at bounding box center [387, 216] width 371 height 29
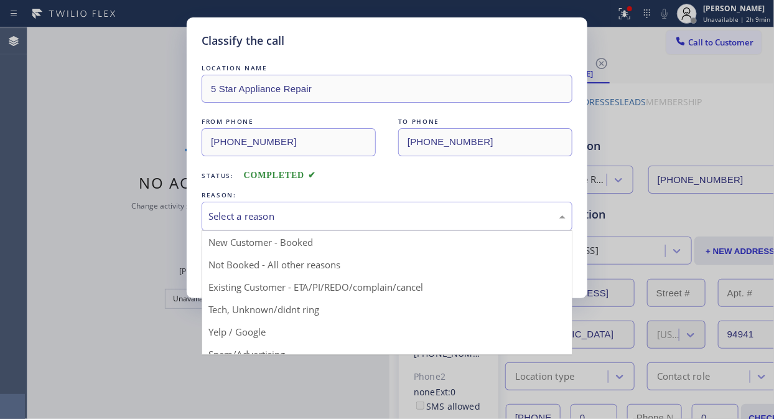
drag, startPoint x: 361, startPoint y: 283, endPoint x: 332, endPoint y: 283, distance: 29.2
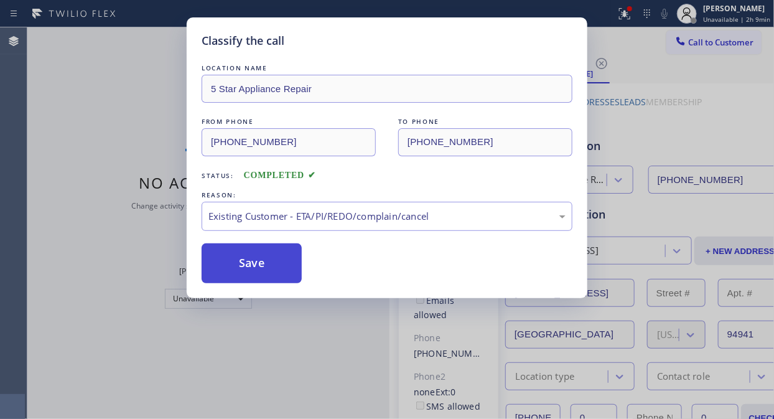
click at [278, 277] on button "Save" at bounding box center [252, 263] width 100 height 40
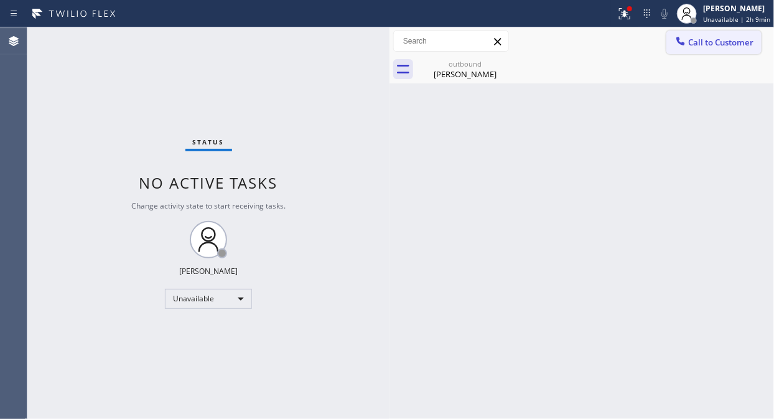
click at [698, 42] on span "Call to Customer" at bounding box center [720, 42] width 65 height 11
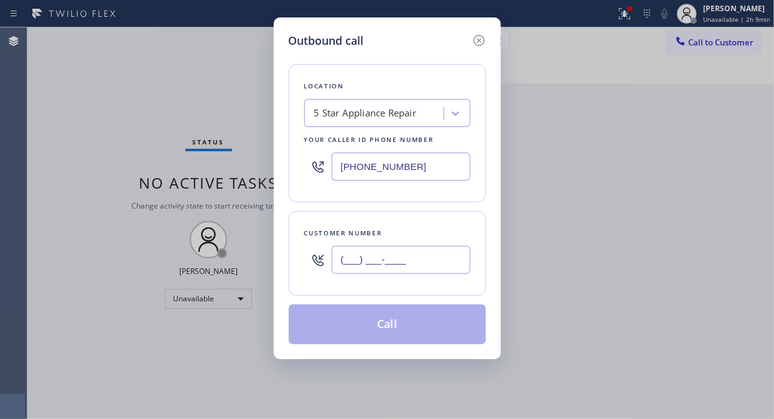
click at [376, 256] on input "(___) ___-____" at bounding box center [401, 260] width 139 height 28
paste input "480) 534-0664"
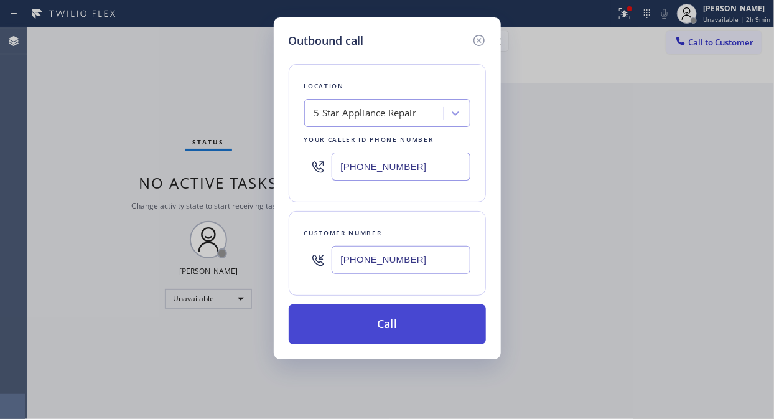
type input "[PHONE_NUMBER]"
click at [418, 327] on button "Call" at bounding box center [387, 324] width 197 height 40
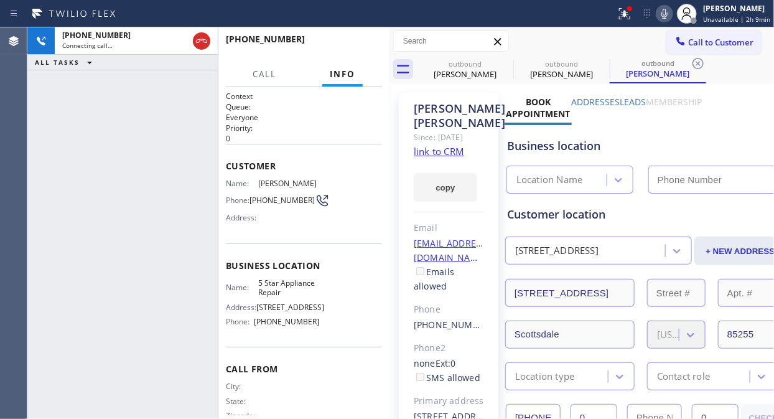
type input "[PHONE_NUMBER]"
click at [351, 40] on span "HANG UP" at bounding box center [353, 44] width 38 height 9
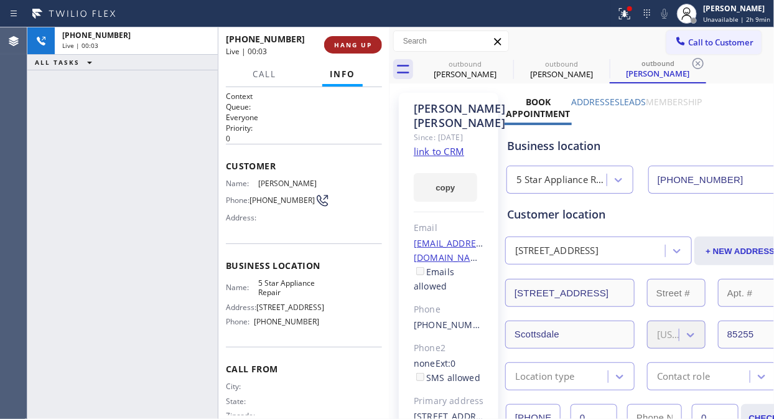
click at [351, 40] on span "HANG UP" at bounding box center [353, 44] width 38 height 9
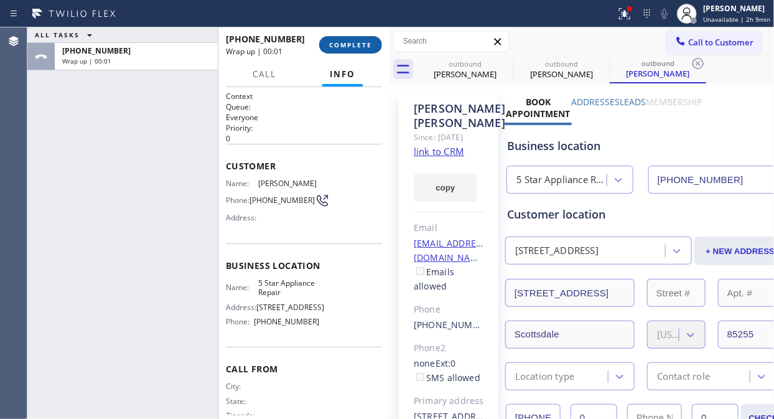
click at [351, 40] on span "COMPLETE" at bounding box center [350, 44] width 43 height 9
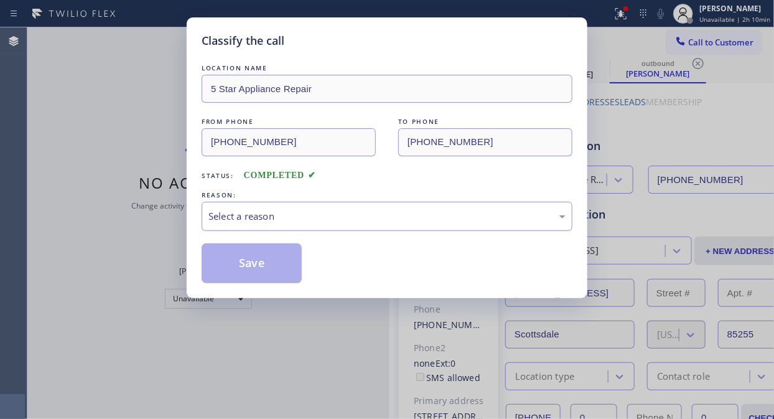
click at [361, 209] on div "Select a reason" at bounding box center [386, 216] width 357 height 14
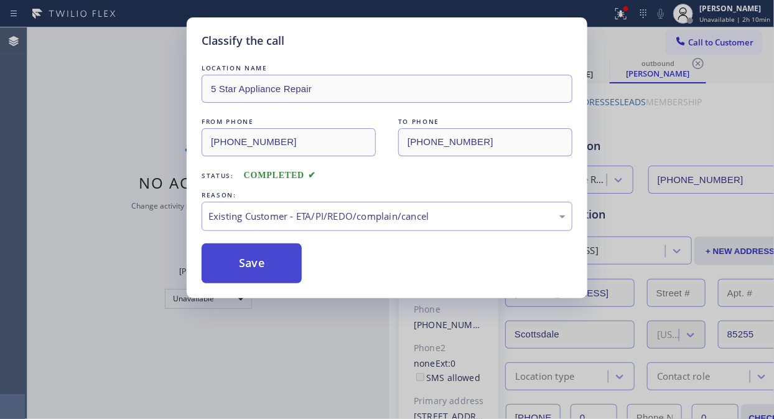
click at [269, 266] on button "Save" at bounding box center [252, 263] width 100 height 40
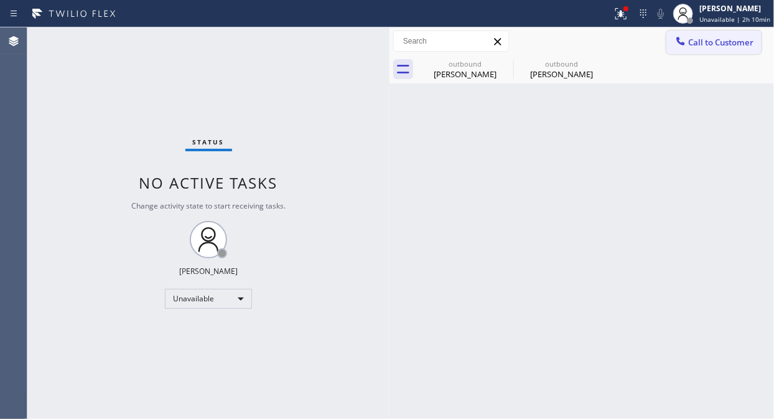
click at [694, 44] on span "Call to Customer" at bounding box center [720, 42] width 65 height 11
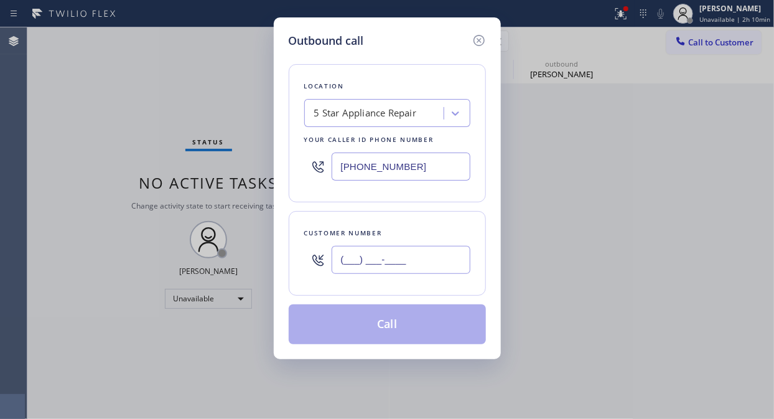
click at [434, 258] on input "(___) ___-____" at bounding box center [401, 260] width 139 height 28
paste input "206) 850-6210"
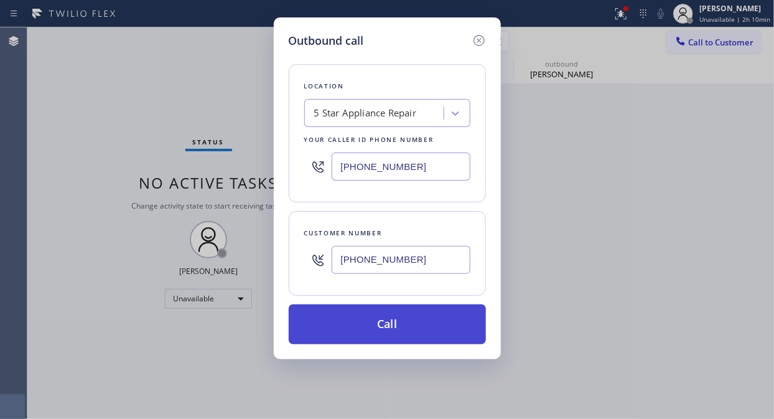
type input "[PHONE_NUMBER]"
click at [421, 329] on button "Call" at bounding box center [387, 324] width 197 height 40
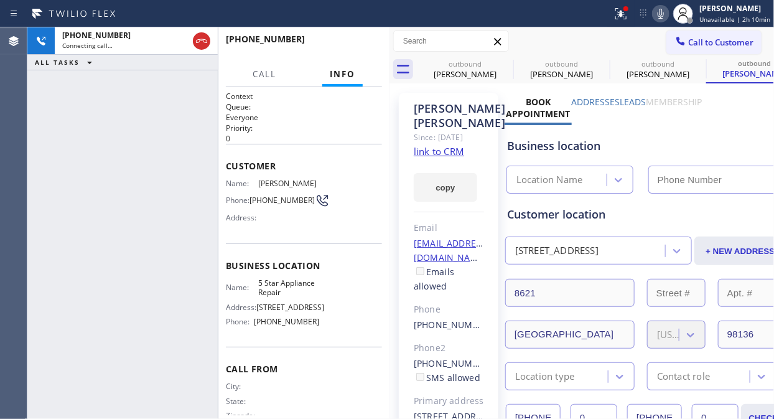
type input "[PHONE_NUMBER]"
click at [71, 123] on div "[PHONE_NUMBER] Connecting call… ALL TASKS ALL TASKS ACTIVE TASKS TASKS IN WRAP …" at bounding box center [122, 222] width 190 height 391
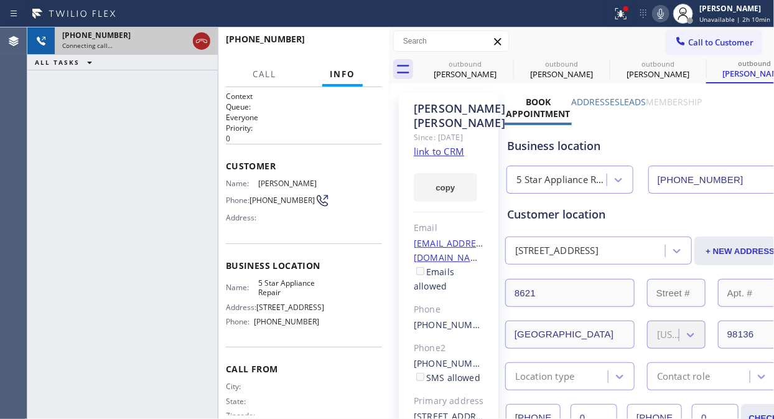
click at [198, 39] on icon at bounding box center [201, 41] width 11 height 4
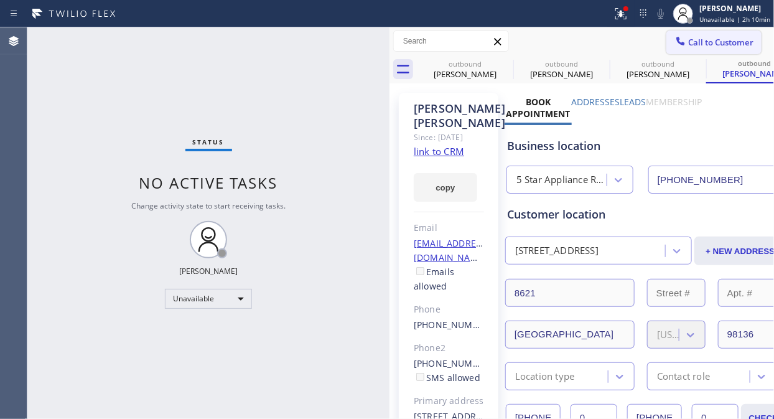
click at [695, 35] on button "Call to Customer" at bounding box center [713, 42] width 95 height 24
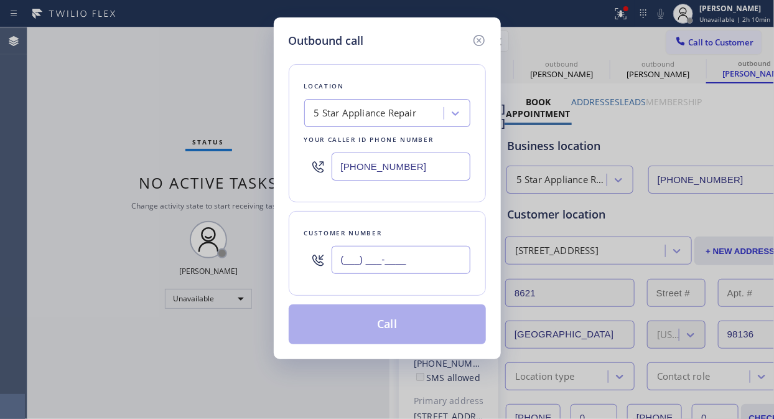
click at [339, 259] on input "(___) ___-____" at bounding box center [401, 260] width 139 height 28
paste input "310) 502-0602"
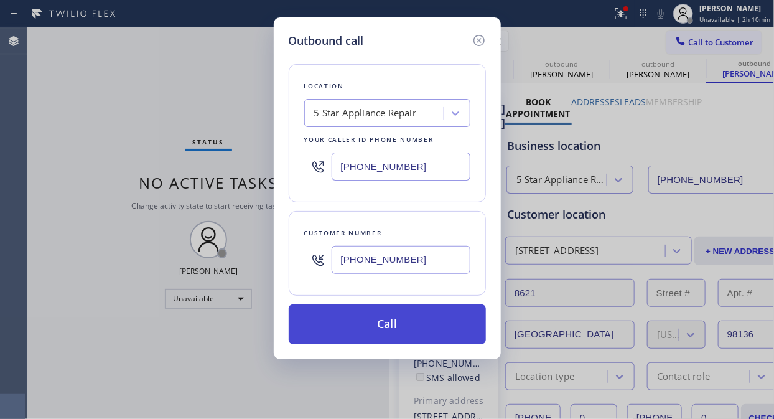
type input "[PHONE_NUMBER]"
click at [389, 321] on button "Call" at bounding box center [387, 324] width 197 height 40
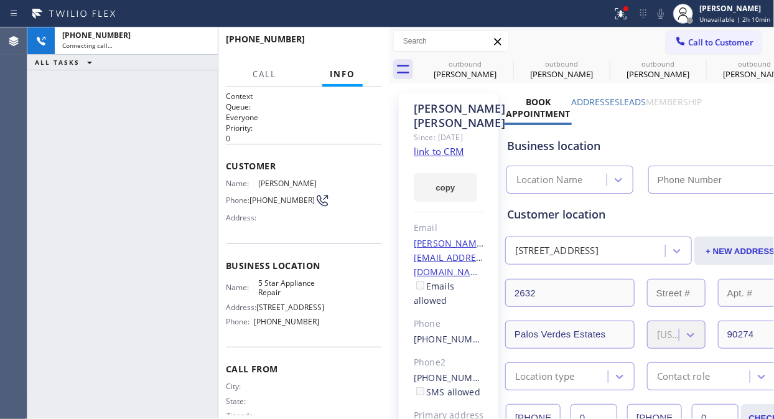
type input "[PHONE_NUMBER]"
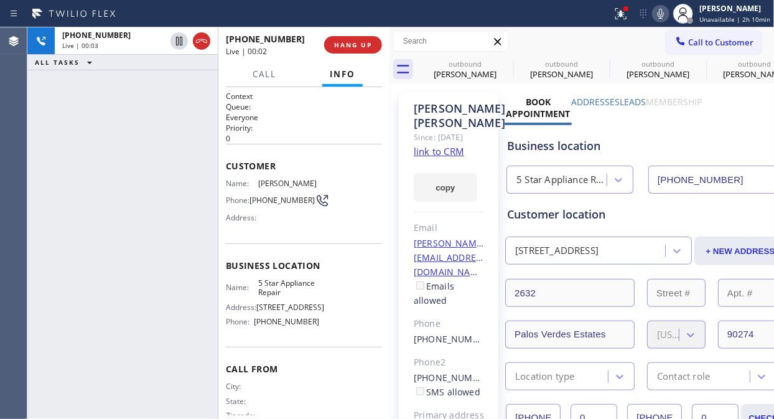
click at [62, 205] on div "[PHONE_NUMBER] Live | 00:03 ALL TASKS ALL TASKS ACTIVE TASKS TASKS IN WRAP UP" at bounding box center [122, 222] width 190 height 391
click at [352, 42] on span "HANG UP" at bounding box center [353, 44] width 38 height 9
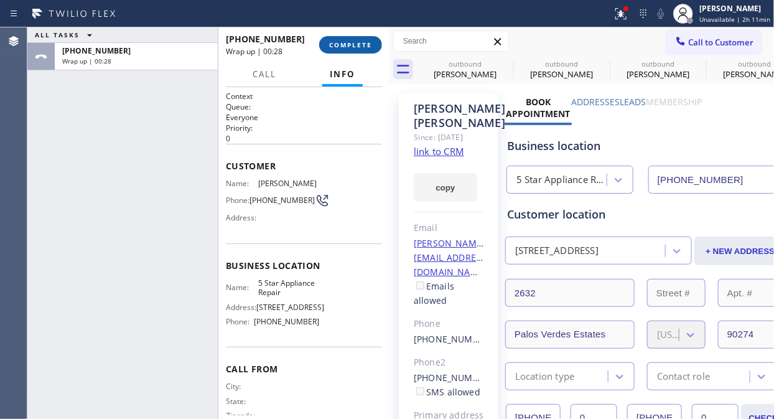
click at [353, 41] on span "COMPLETE" at bounding box center [350, 44] width 43 height 9
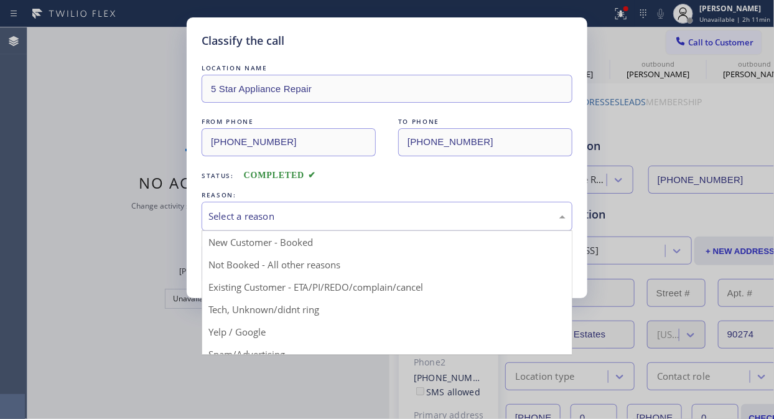
click at [362, 227] on div "Select a reason" at bounding box center [387, 216] width 371 height 29
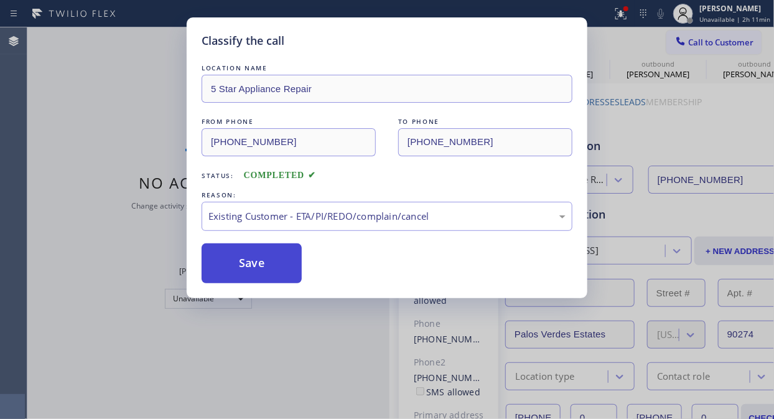
click at [256, 283] on button "Save" at bounding box center [252, 263] width 100 height 40
drag, startPoint x: 256, startPoint y: 269, endPoint x: 278, endPoint y: 274, distance: 22.3
click at [257, 269] on button "Save" at bounding box center [252, 263] width 100 height 40
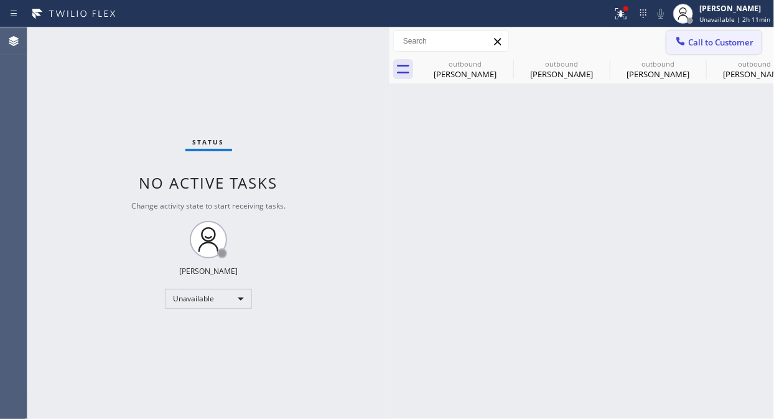
click at [710, 42] on span "Call to Customer" at bounding box center [720, 42] width 65 height 11
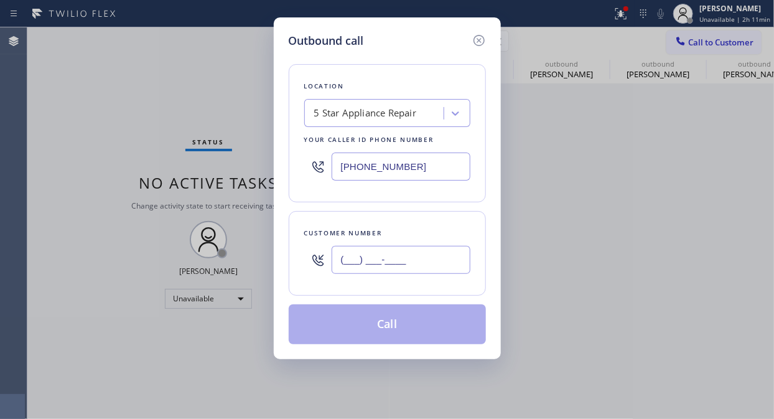
click at [351, 269] on input "(___) ___-____" at bounding box center [401, 260] width 139 height 28
paste input "978) 505-5652"
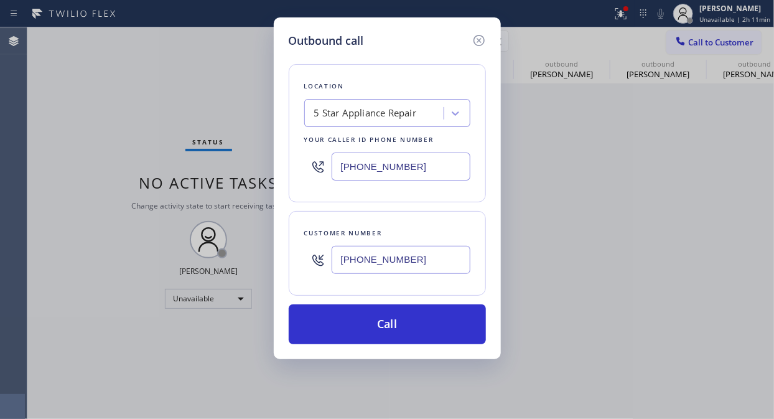
type input "[PHONE_NUMBER]"
click at [71, 138] on div "Outbound call Location 5 Star Appliance Repair Your caller id phone number [PHO…" at bounding box center [387, 209] width 774 height 419
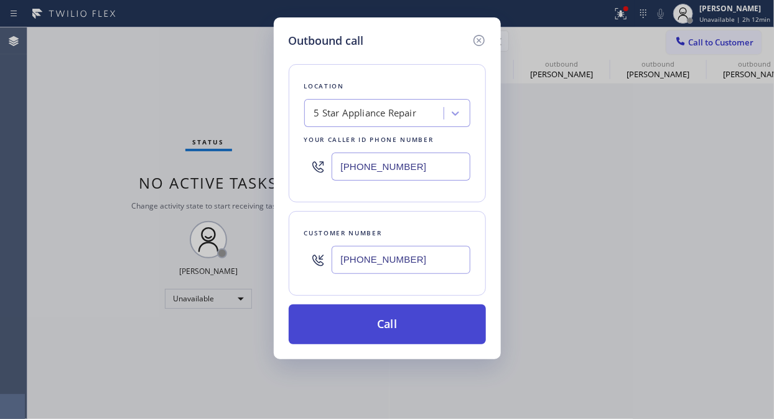
click at [414, 325] on button "Call" at bounding box center [387, 324] width 197 height 40
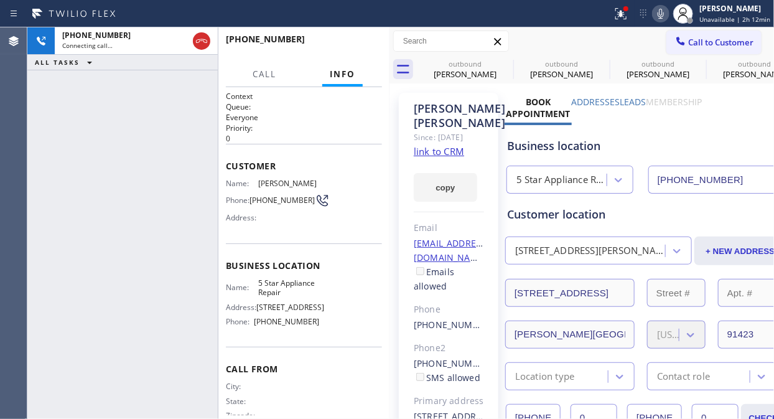
type input "[PHONE_NUMBER]"
click at [664, 13] on icon at bounding box center [661, 14] width 6 height 10
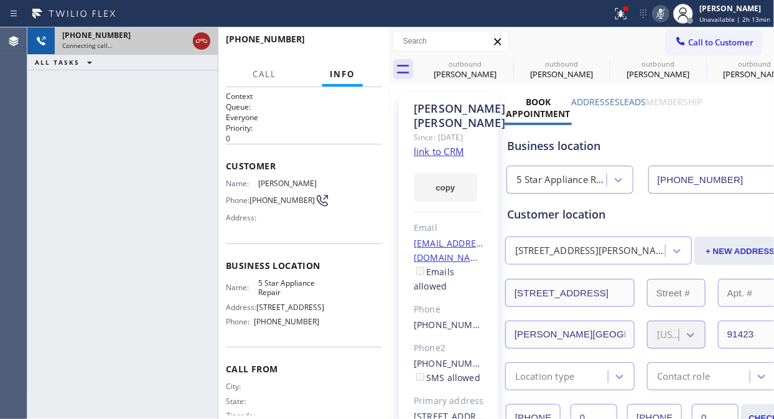
click at [202, 44] on icon at bounding box center [201, 41] width 15 height 15
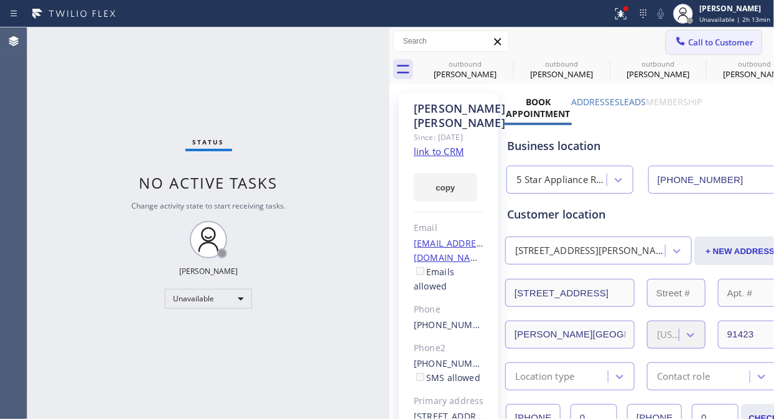
click at [724, 40] on span "Call to Customer" at bounding box center [720, 42] width 65 height 11
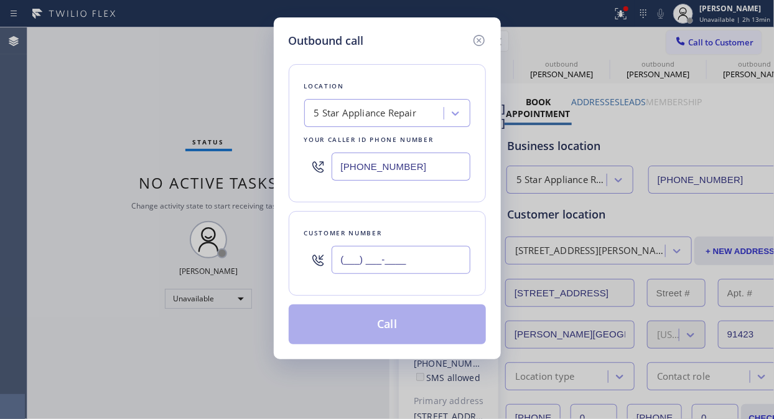
click at [396, 265] on input "(___) ___-____" at bounding box center [401, 260] width 139 height 28
paste input "760) 402-3400"
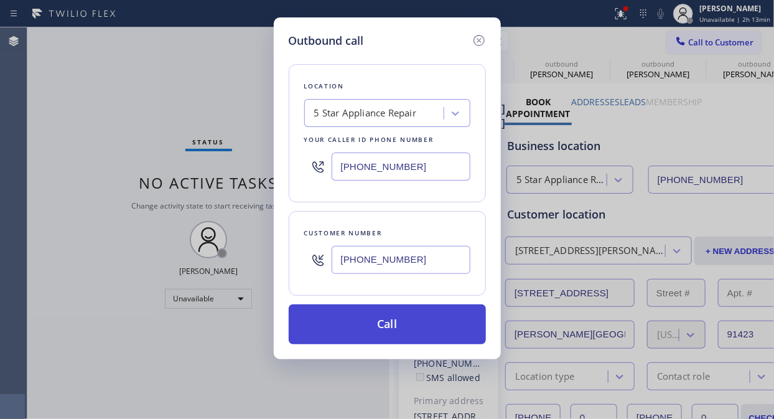
type input "[PHONE_NUMBER]"
click at [391, 332] on button "Call" at bounding box center [387, 324] width 197 height 40
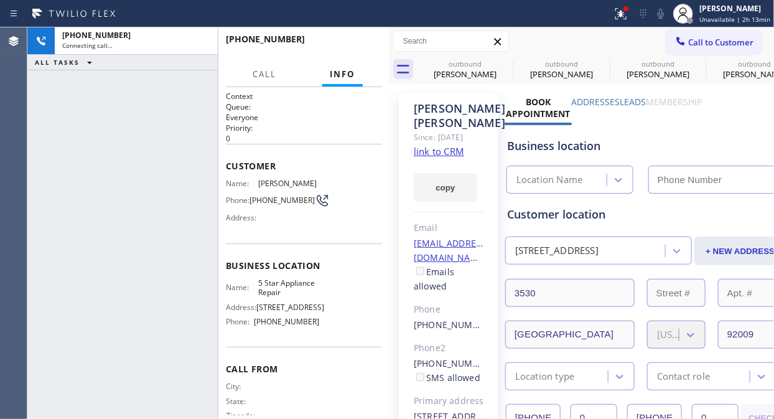
type input "[PHONE_NUMBER]"
click at [661, 17] on icon at bounding box center [660, 13] width 15 height 15
click at [661, 14] on icon at bounding box center [660, 13] width 15 height 15
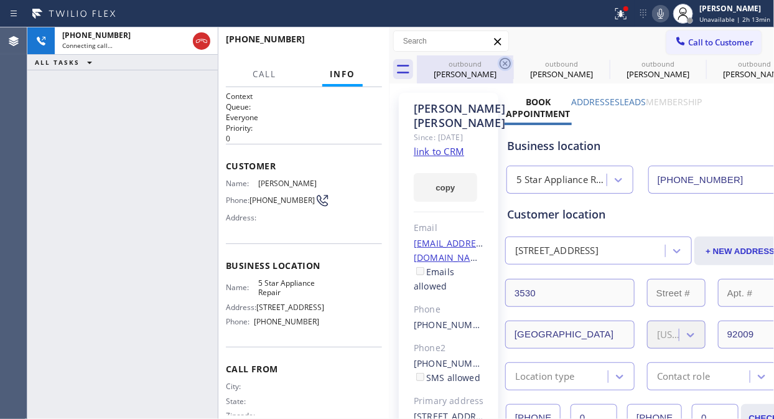
click at [505, 60] on icon at bounding box center [505, 63] width 15 height 15
click at [0, 0] on icon at bounding box center [0, 0] width 0 height 0
click at [505, 63] on icon at bounding box center [505, 63] width 11 height 11
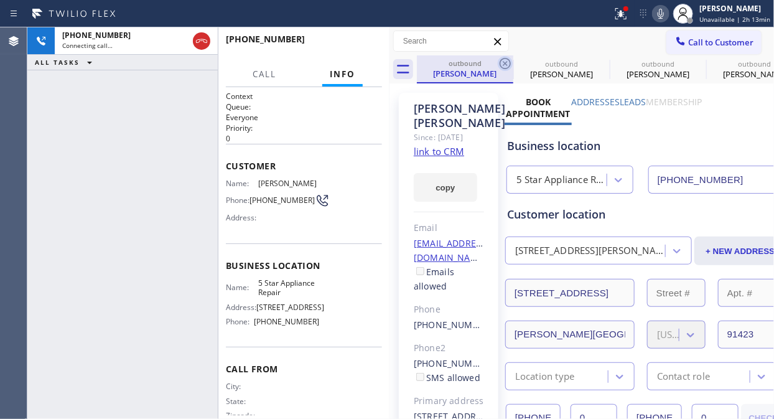
click at [0, 0] on icon at bounding box center [0, 0] width 0 height 0
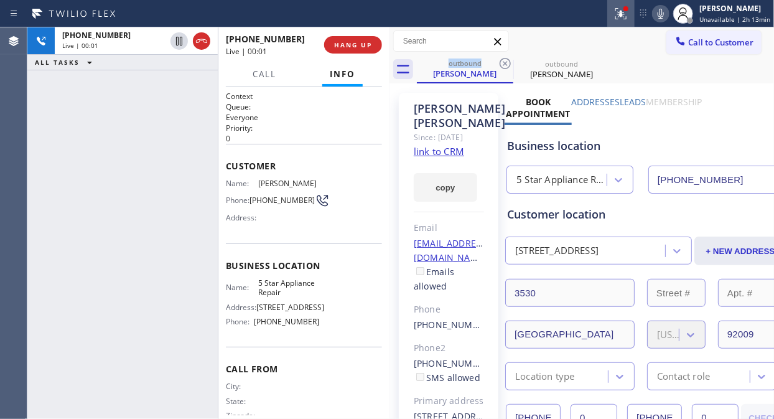
click at [620, 12] on icon at bounding box center [621, 13] width 15 height 15
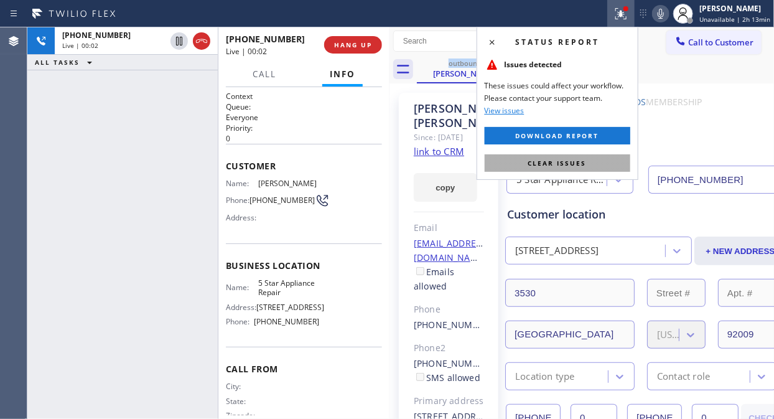
click at [538, 169] on button "Clear issues" at bounding box center [558, 162] width 146 height 17
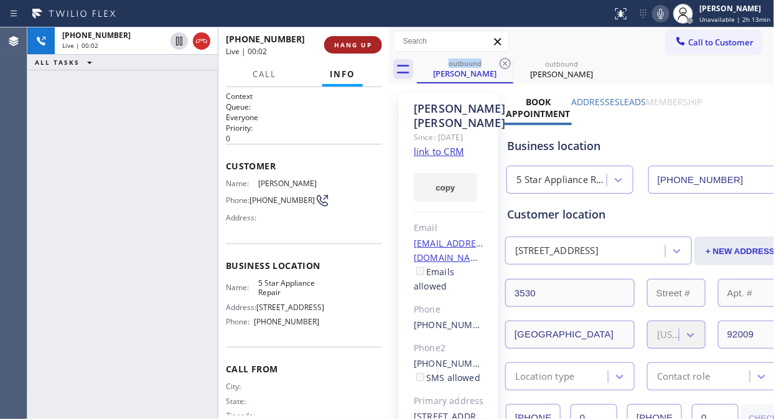
click at [355, 36] on button "HANG UP" at bounding box center [353, 44] width 58 height 17
click at [353, 40] on span "HANG UP" at bounding box center [353, 44] width 38 height 9
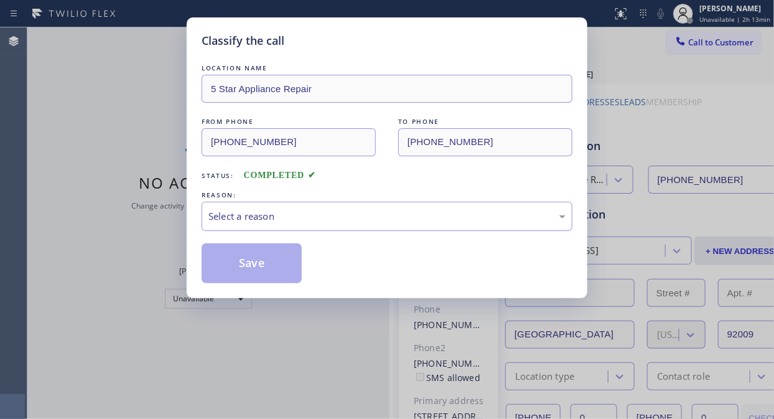
click at [383, 218] on div "Select a reason" at bounding box center [386, 216] width 357 height 14
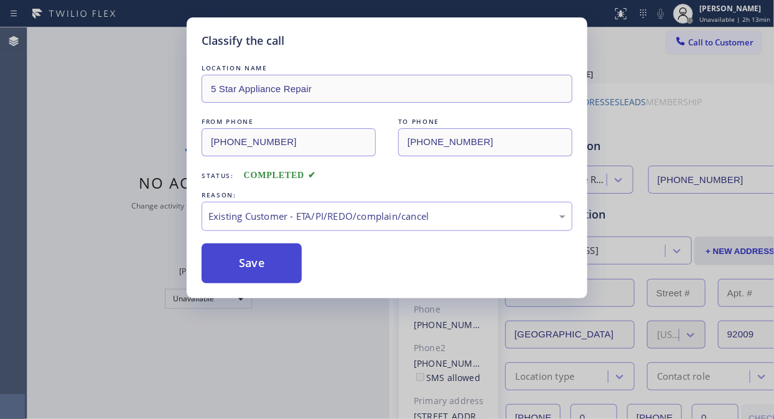
click at [264, 258] on button "Save" at bounding box center [252, 263] width 100 height 40
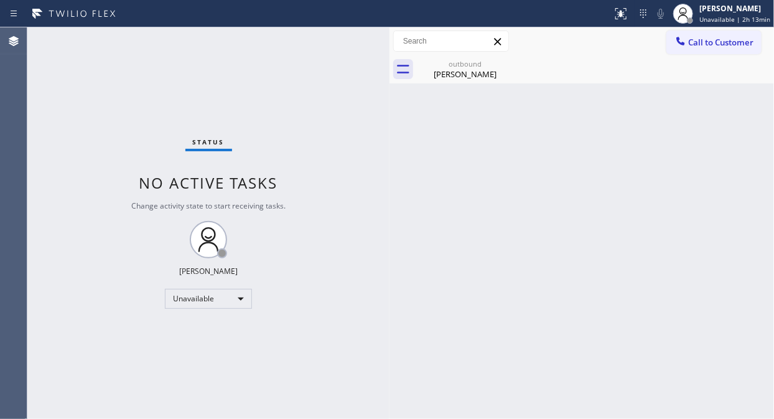
click at [699, 39] on span "Call to Customer" at bounding box center [720, 42] width 65 height 11
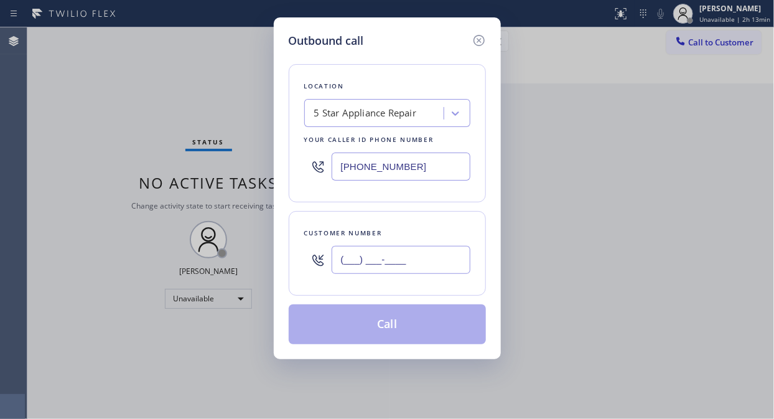
click at [408, 266] on input "(___) ___-____" at bounding box center [401, 260] width 139 height 28
paste input "949) 637-9190"
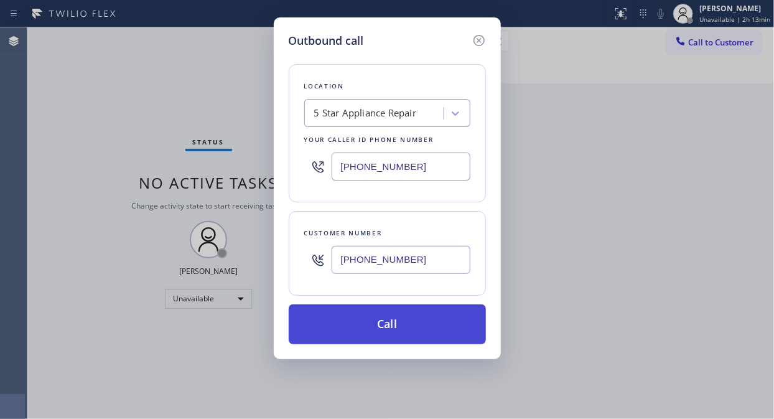
type input "[PHONE_NUMBER]"
click at [415, 322] on button "Call" at bounding box center [387, 324] width 197 height 40
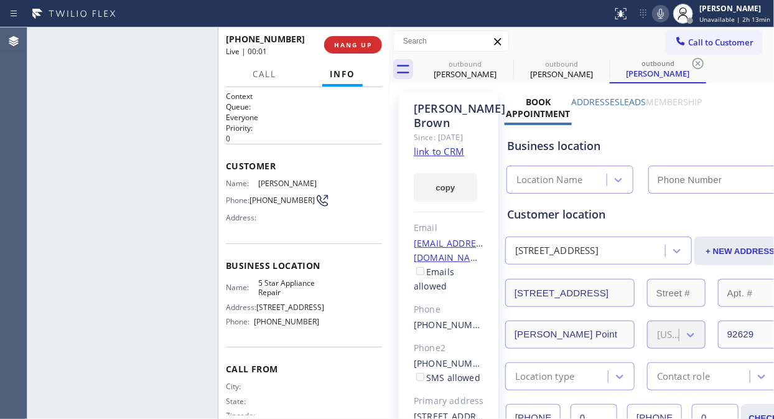
type input "[PHONE_NUMBER]"
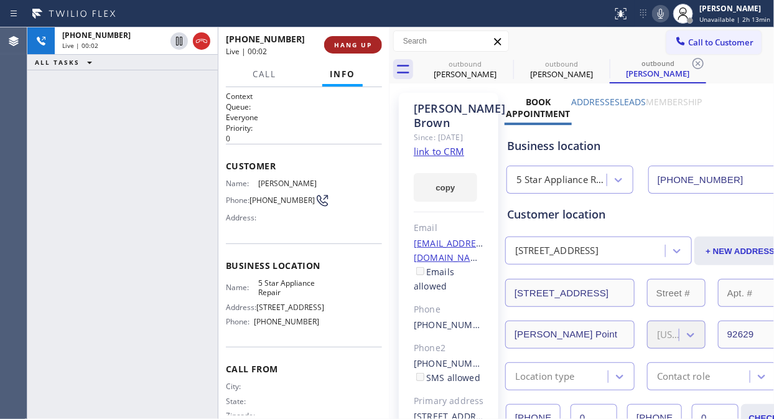
click at [350, 36] on button "HANG UP" at bounding box center [353, 44] width 58 height 17
click at [350, 42] on span "HANG UP" at bounding box center [353, 44] width 38 height 9
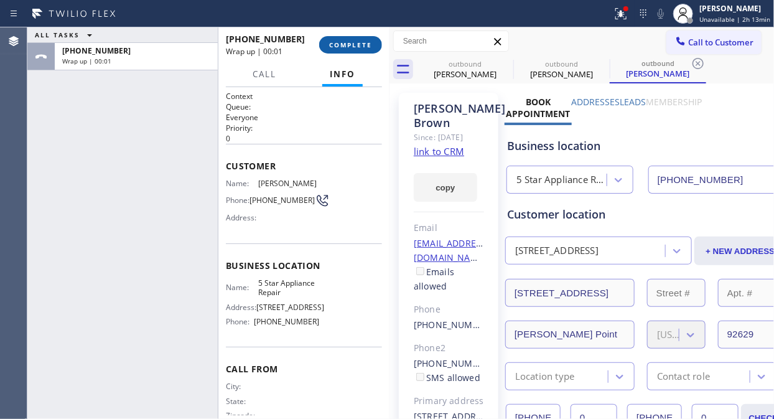
click at [359, 40] on span "COMPLETE" at bounding box center [350, 44] width 43 height 9
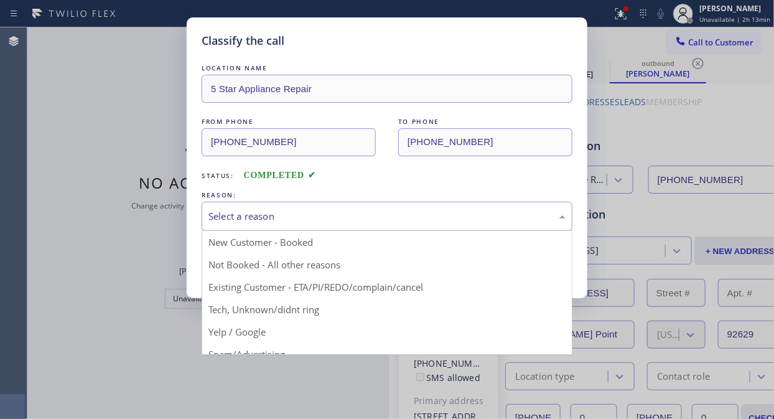
click at [368, 219] on div "Select a reason" at bounding box center [386, 216] width 357 height 14
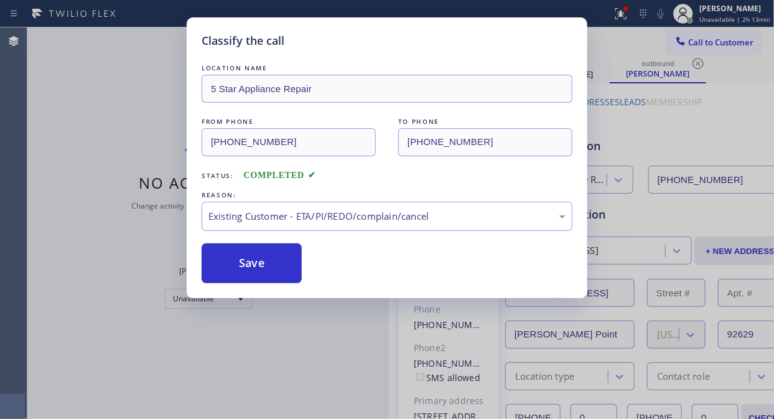
drag, startPoint x: 263, startPoint y: 266, endPoint x: 310, endPoint y: 265, distance: 46.7
click at [263, 266] on button "Save" at bounding box center [252, 263] width 100 height 40
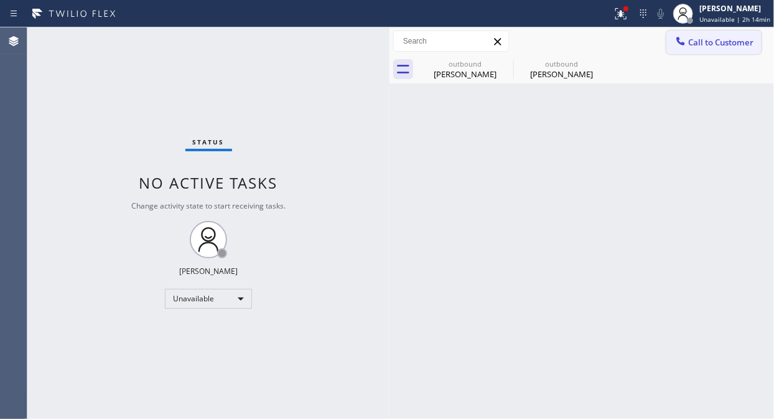
click at [724, 40] on span "Call to Customer" at bounding box center [720, 42] width 65 height 11
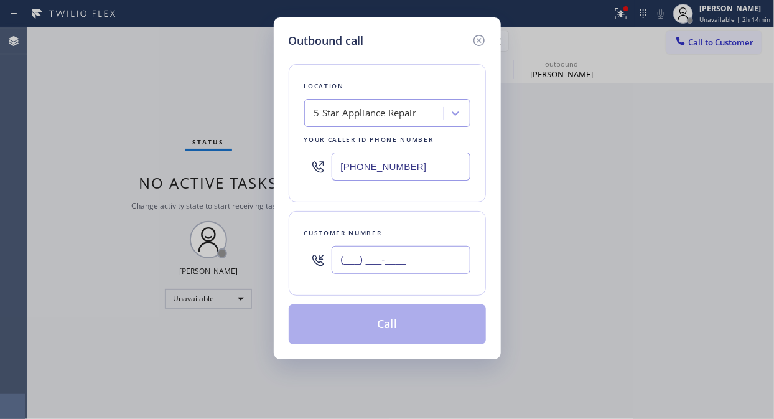
click at [445, 264] on input "(___) ___-____" at bounding box center [401, 260] width 139 height 28
paste input "415) 298-6114"
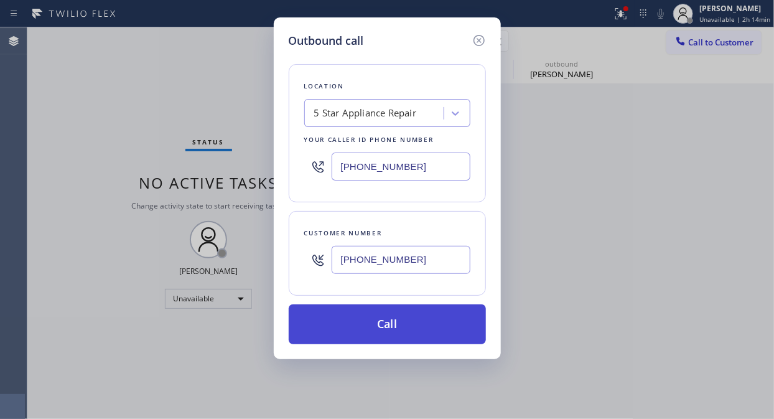
type input "[PHONE_NUMBER]"
click at [439, 340] on button "Call" at bounding box center [387, 324] width 197 height 40
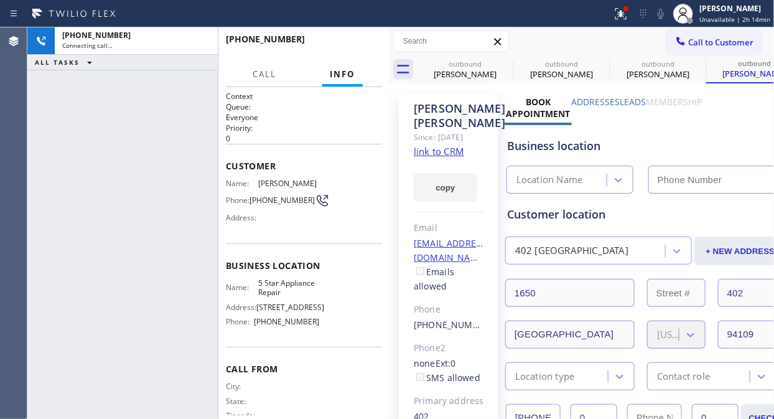
type input "[PHONE_NUMBER]"
click at [620, 10] on icon at bounding box center [621, 13] width 15 height 15
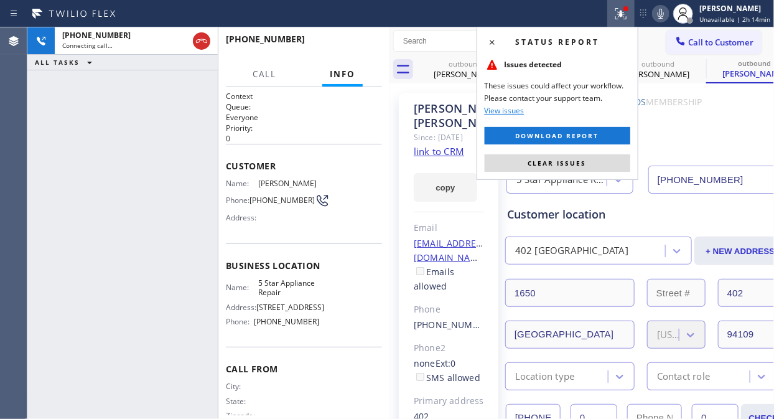
drag, startPoint x: 543, startPoint y: 166, endPoint x: 517, endPoint y: 106, distance: 65.2
click at [543, 166] on span "Clear issues" at bounding box center [557, 163] width 58 height 9
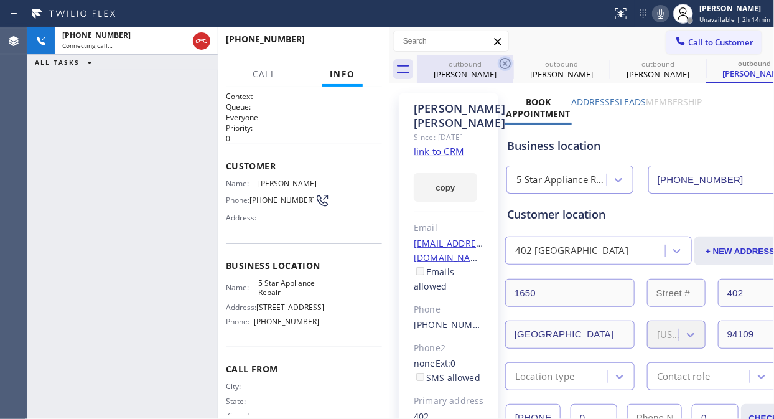
click at [506, 58] on icon at bounding box center [505, 63] width 11 height 11
click at [0, 0] on icon at bounding box center [0, 0] width 0 height 0
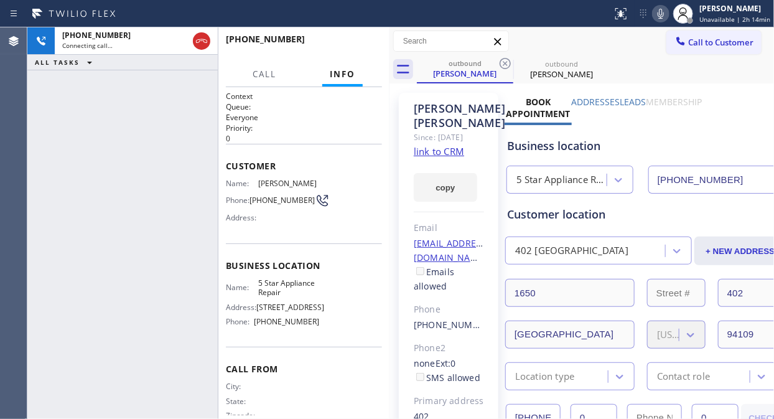
click at [506, 58] on icon at bounding box center [505, 63] width 11 height 11
click at [75, 116] on div "[PHONE_NUMBER] Live | 00:01 ALL TASKS ALL TASKS ACTIVE TASKS TASKS IN WRAP UP" at bounding box center [122, 222] width 190 height 391
click at [345, 45] on span "HANG UP" at bounding box center [353, 44] width 38 height 9
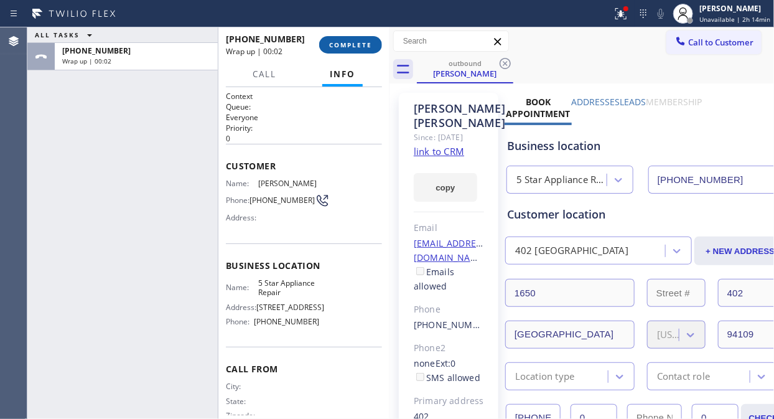
click at [346, 44] on span "COMPLETE" at bounding box center [350, 44] width 43 height 9
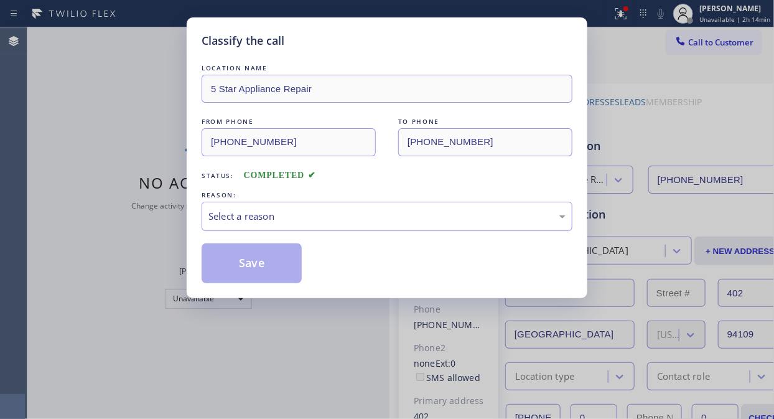
click at [359, 228] on div "Select a reason" at bounding box center [387, 216] width 371 height 29
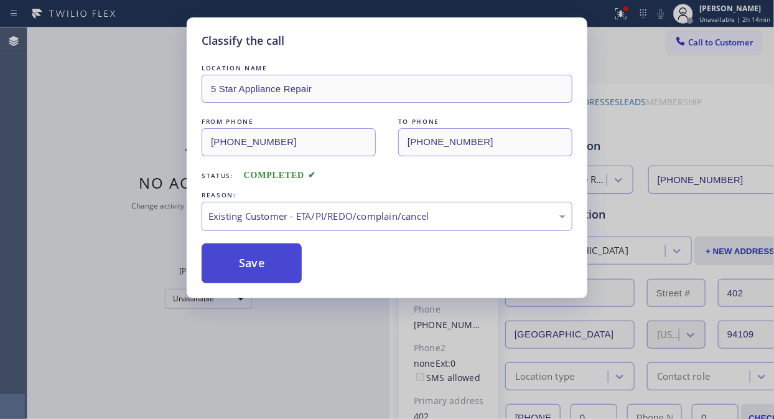
click at [282, 262] on button "Save" at bounding box center [252, 263] width 100 height 40
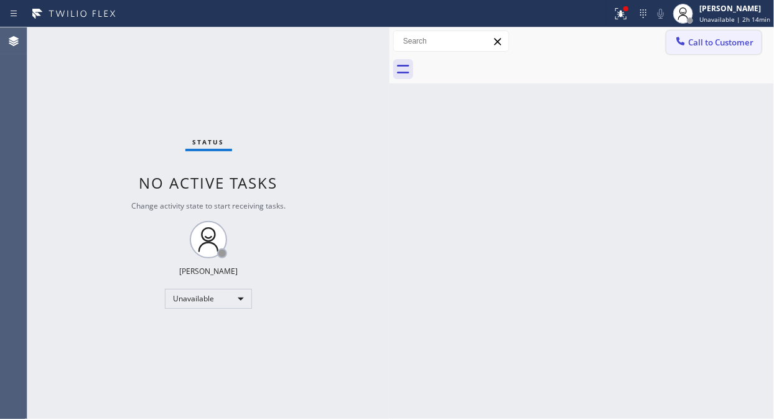
click at [699, 39] on span "Call to Customer" at bounding box center [720, 42] width 65 height 11
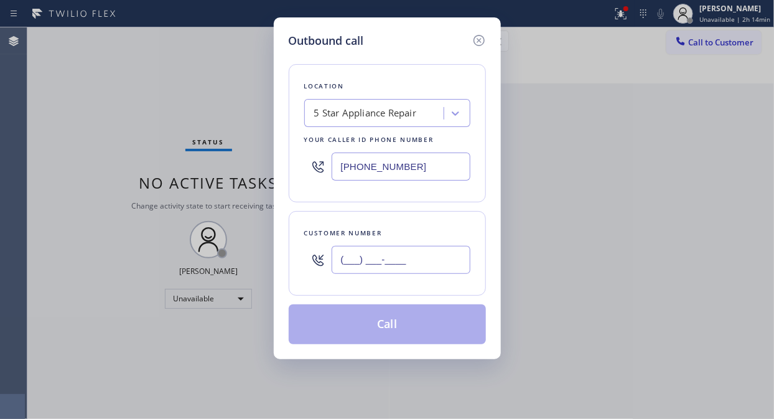
click at [437, 260] on input "(___) ___-____" at bounding box center [401, 260] width 139 height 28
paste input "510) 495-5745"
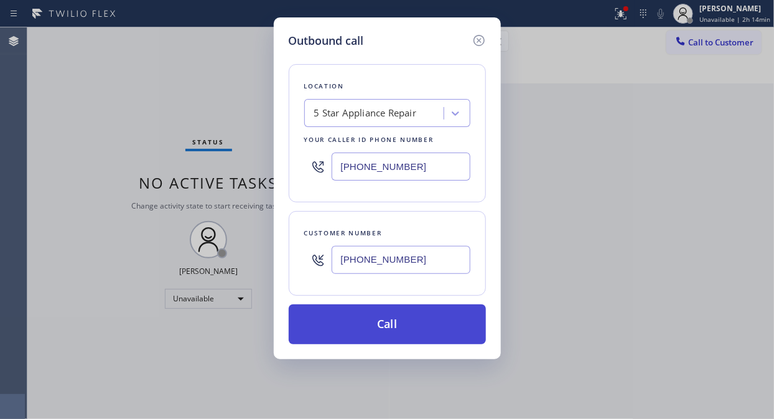
type input "[PHONE_NUMBER]"
click at [439, 322] on button "Call" at bounding box center [387, 324] width 197 height 40
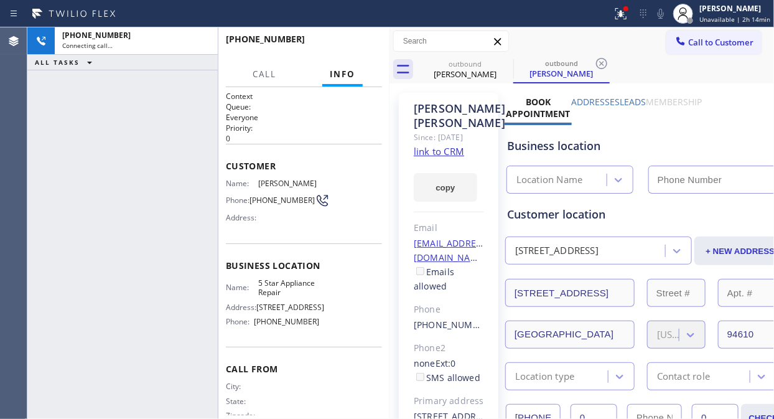
type input "[PHONE_NUMBER]"
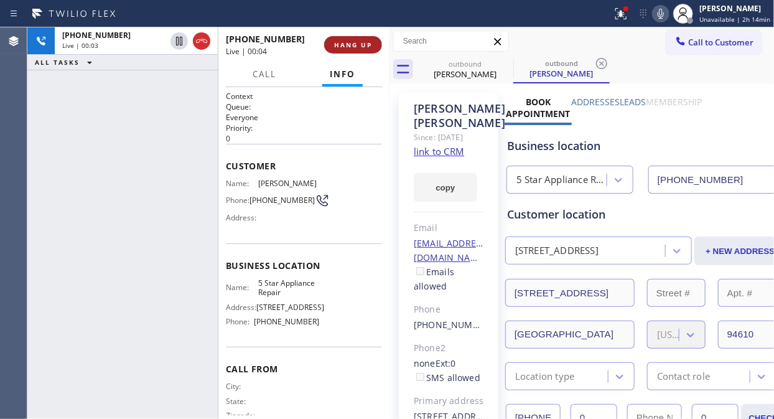
drag, startPoint x: 322, startPoint y: 44, endPoint x: 332, endPoint y: 44, distance: 10.0
click at [325, 44] on div "[PHONE_NUMBER] Live | 00:04 HANG UP" at bounding box center [304, 45] width 156 height 32
click at [337, 44] on span "HANG UP" at bounding box center [353, 44] width 38 height 9
click at [341, 44] on span "HANG UP" at bounding box center [353, 44] width 38 height 9
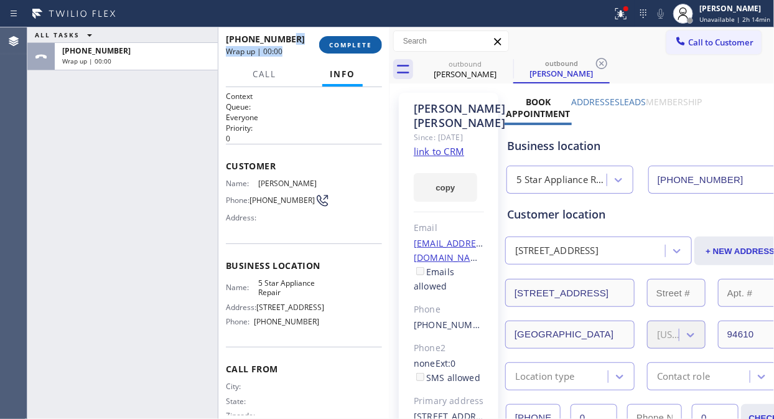
click at [347, 44] on span "COMPLETE" at bounding box center [350, 44] width 43 height 9
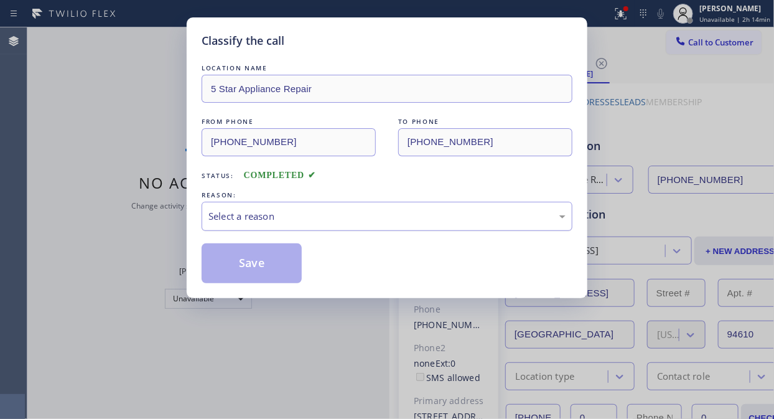
drag, startPoint x: 358, startPoint y: 212, endPoint x: 358, endPoint y: 219, distance: 6.8
click at [358, 213] on div "Select a reason" at bounding box center [386, 216] width 357 height 14
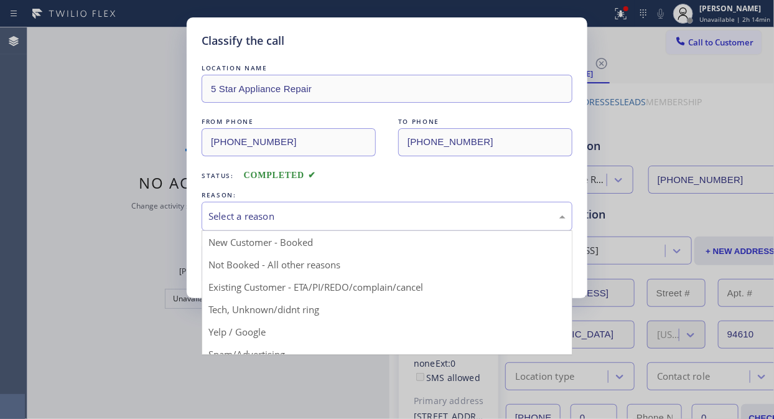
drag, startPoint x: 357, startPoint y: 287, endPoint x: 345, endPoint y: 287, distance: 11.8
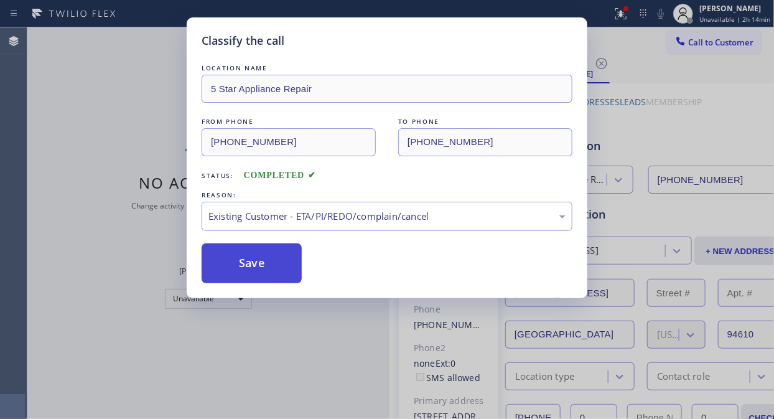
click at [277, 274] on button "Save" at bounding box center [252, 263] width 100 height 40
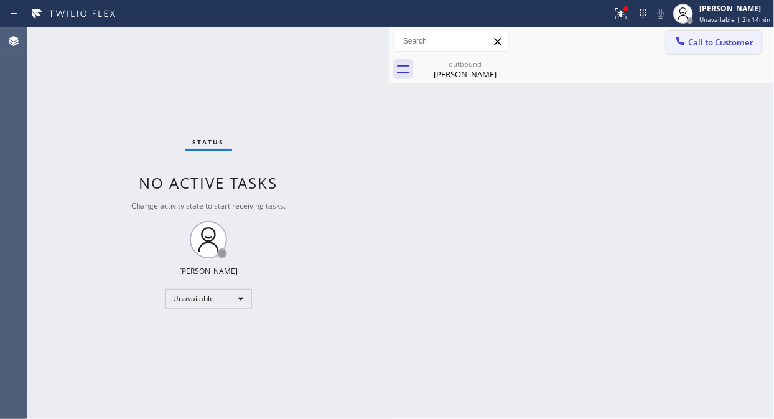
click at [686, 46] on icon at bounding box center [681, 41] width 12 height 12
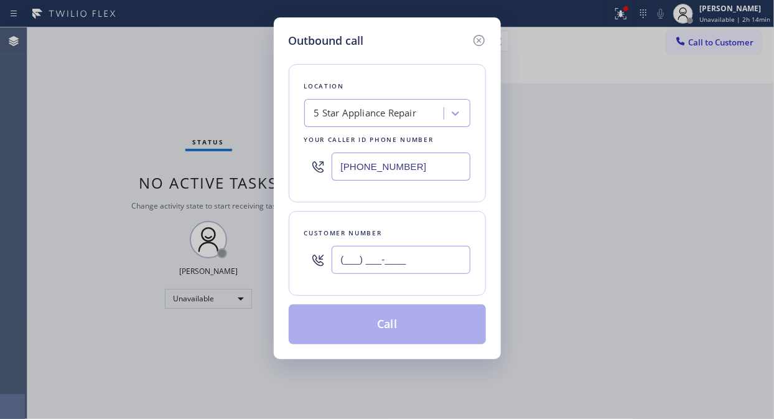
click at [397, 264] on input "(___) ___-____" at bounding box center [401, 260] width 139 height 28
paste input "847) 432-6866"
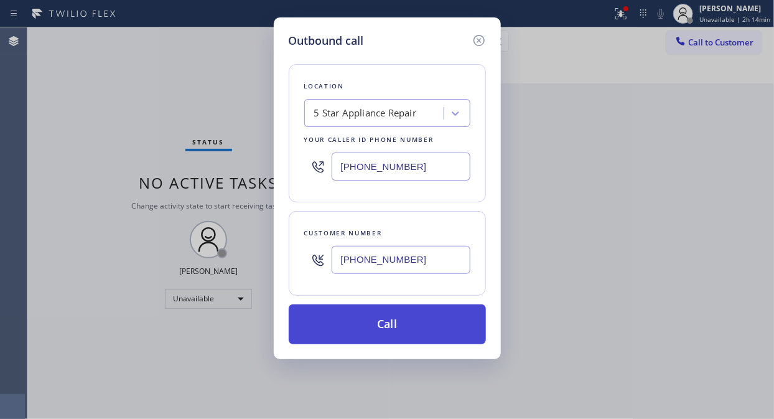
type input "[PHONE_NUMBER]"
drag, startPoint x: 424, startPoint y: 330, endPoint x: 569, endPoint y: 34, distance: 329.8
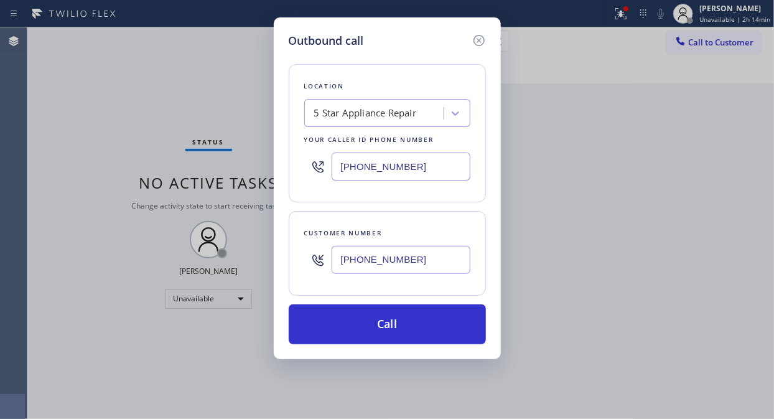
click at [424, 330] on button "Call" at bounding box center [387, 324] width 197 height 40
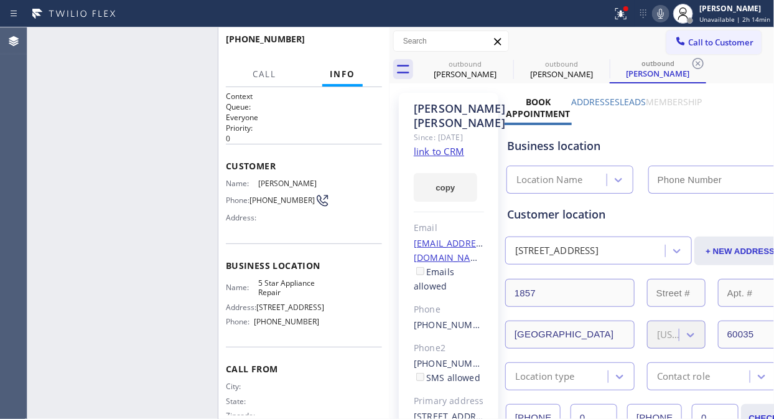
type input "[PHONE_NUMBER]"
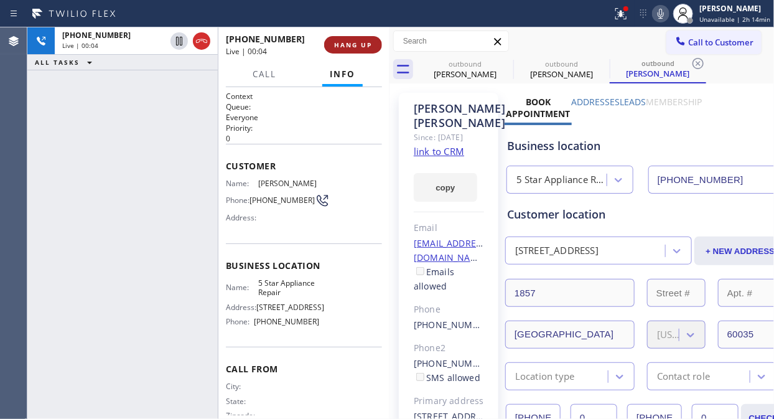
click at [355, 39] on button "HANG UP" at bounding box center [353, 44] width 58 height 17
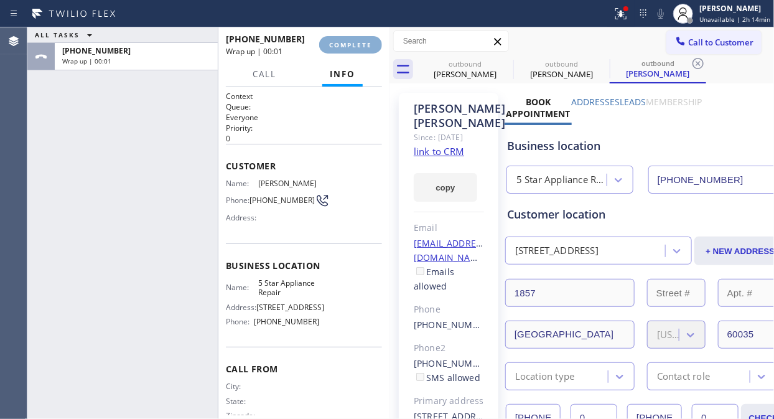
click at [353, 44] on span "COMPLETE" at bounding box center [350, 44] width 43 height 9
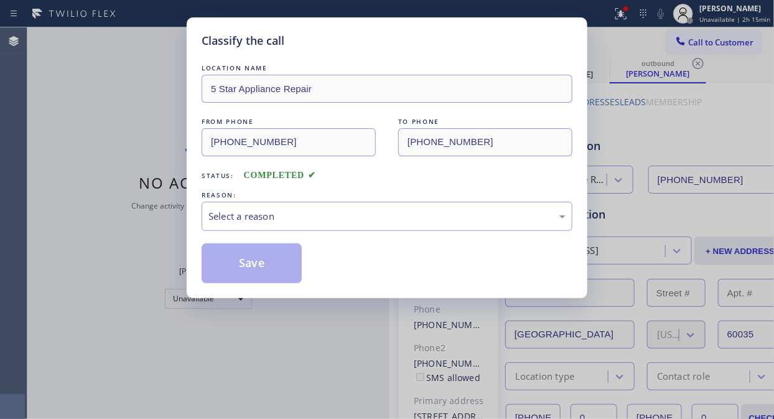
click at [352, 46] on div "Classify the call" at bounding box center [387, 40] width 371 height 17
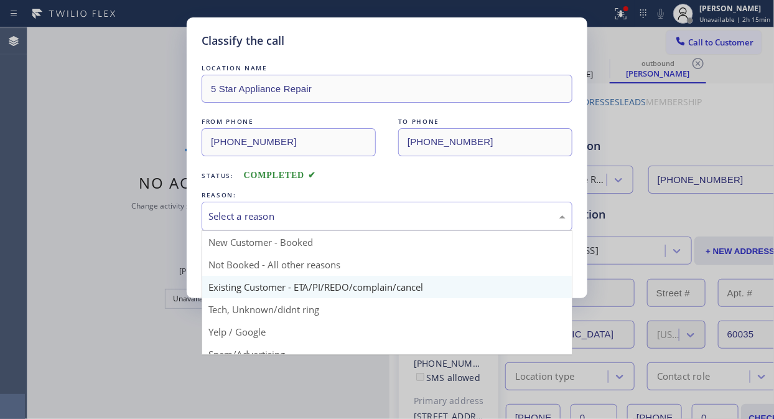
drag, startPoint x: 357, startPoint y: 216, endPoint x: 362, endPoint y: 288, distance: 72.4
click at [357, 217] on div "Select a reason" at bounding box center [386, 216] width 357 height 14
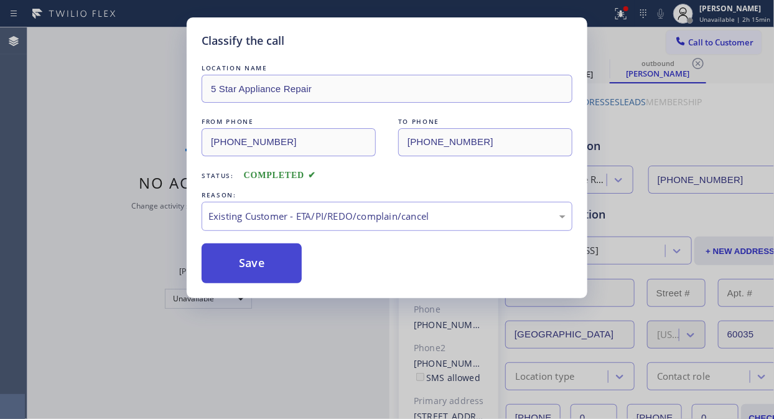
click at [271, 272] on button "Save" at bounding box center [252, 263] width 100 height 40
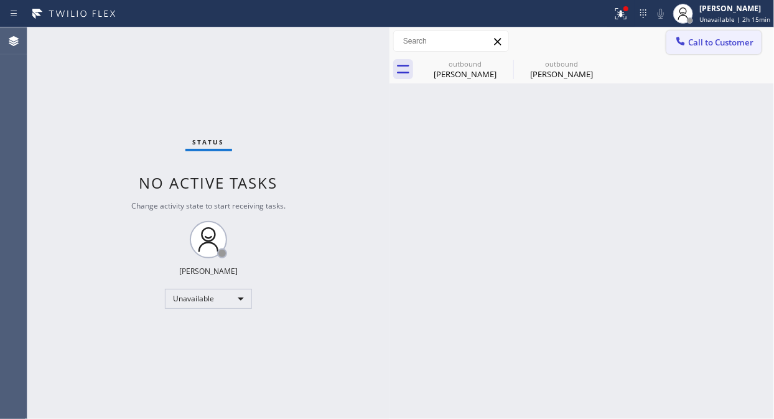
click at [714, 40] on span "Call to Customer" at bounding box center [720, 42] width 65 height 11
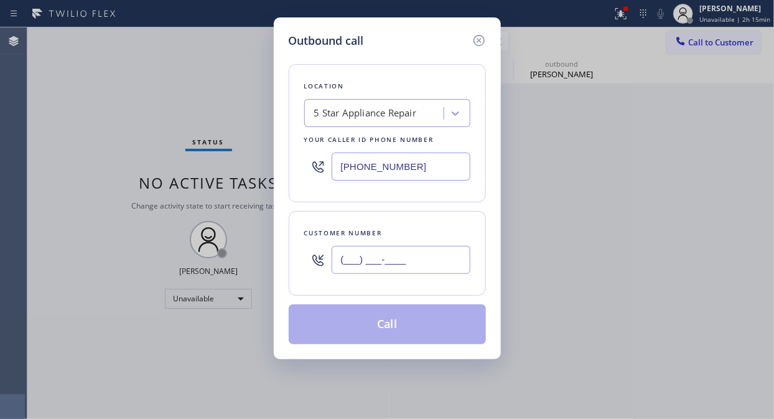
click at [453, 257] on input "(___) ___-____" at bounding box center [401, 260] width 139 height 28
paste input "818) 790-6264"
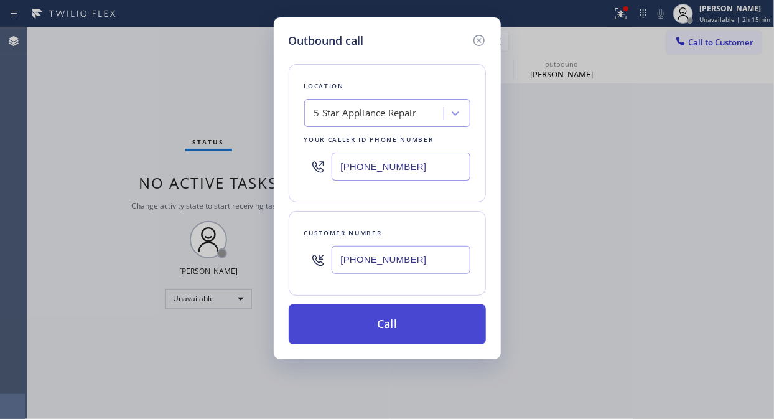
type input "[PHONE_NUMBER]"
click at [439, 325] on button "Call" at bounding box center [387, 324] width 197 height 40
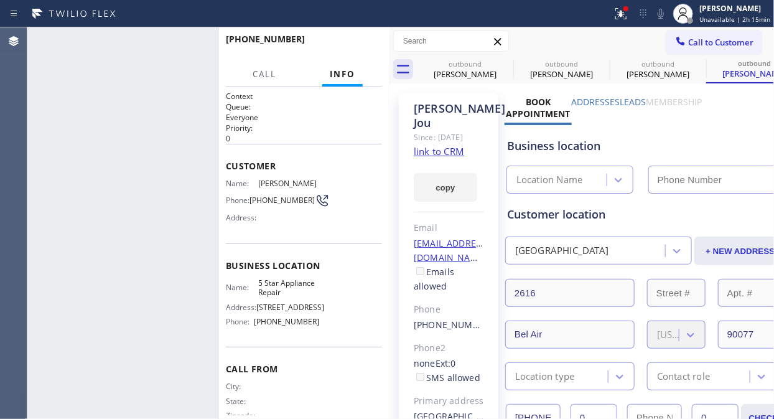
type input "[PHONE_NUMBER]"
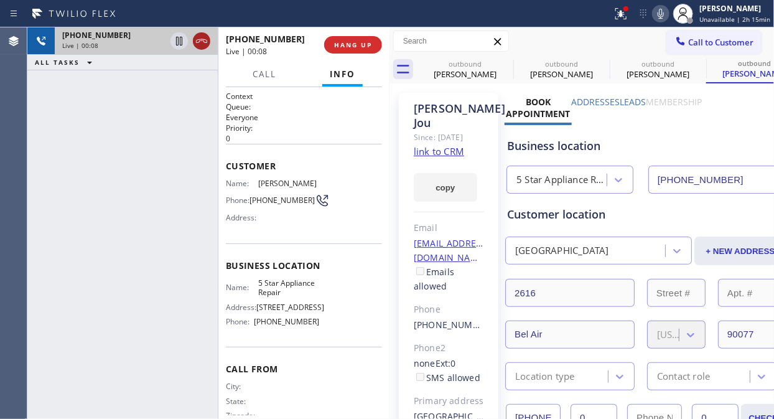
click at [204, 42] on icon at bounding box center [201, 41] width 15 height 15
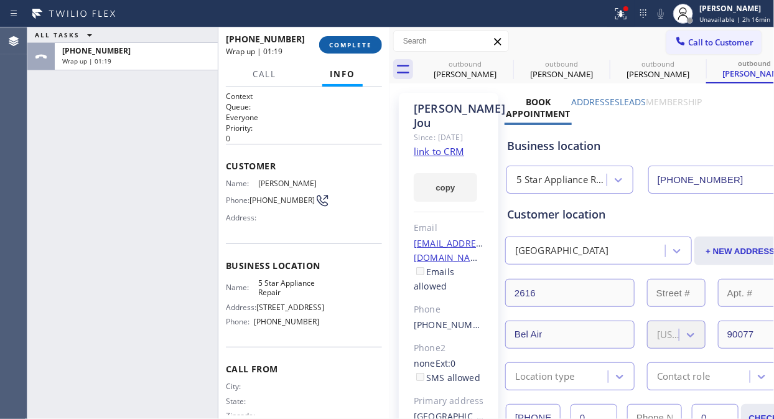
click at [359, 44] on span "COMPLETE" at bounding box center [350, 44] width 43 height 9
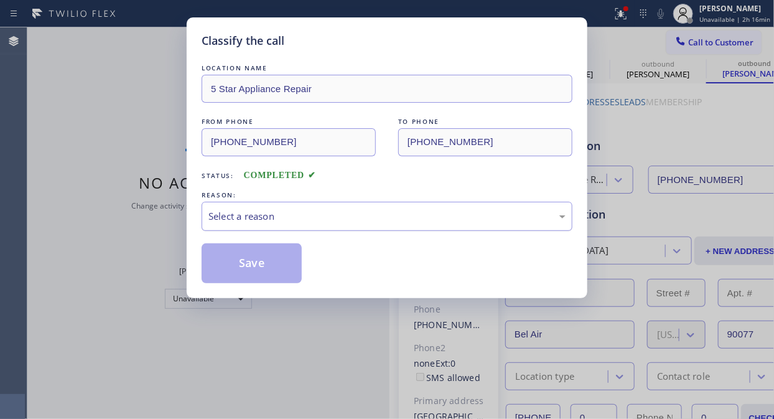
drag, startPoint x: 372, startPoint y: 216, endPoint x: 370, endPoint y: 228, distance: 12.0
click at [370, 228] on div "Select a reason" at bounding box center [387, 216] width 371 height 29
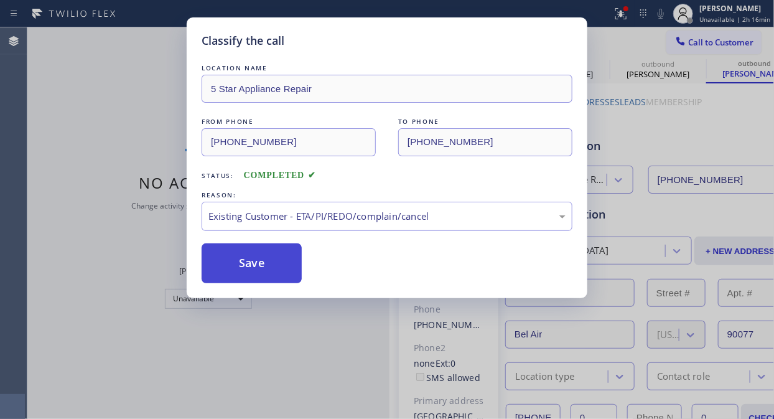
click at [274, 274] on button "Save" at bounding box center [252, 263] width 100 height 40
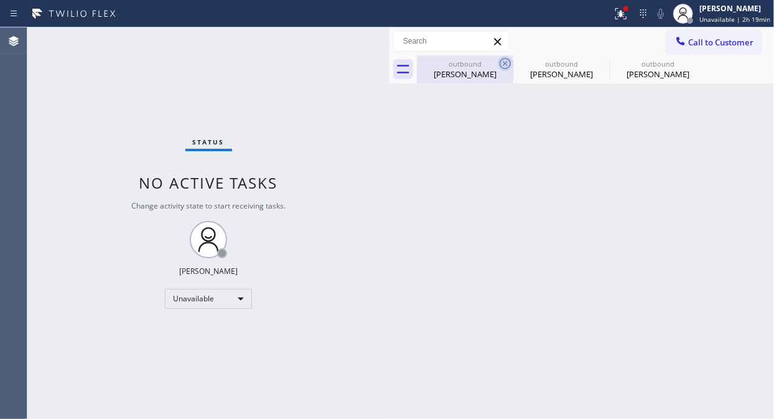
click at [500, 63] on icon at bounding box center [505, 63] width 11 height 11
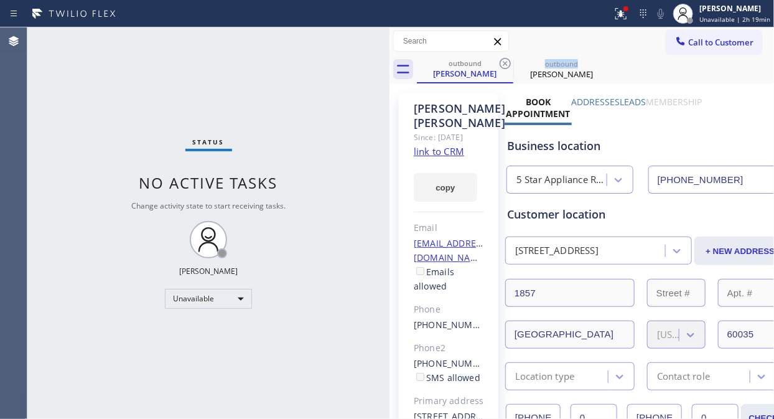
click at [500, 63] on icon at bounding box center [505, 63] width 11 height 11
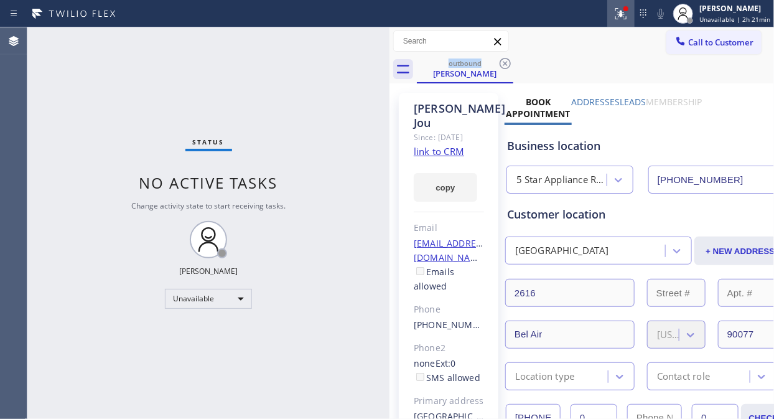
click at [628, 19] on icon at bounding box center [621, 13] width 15 height 15
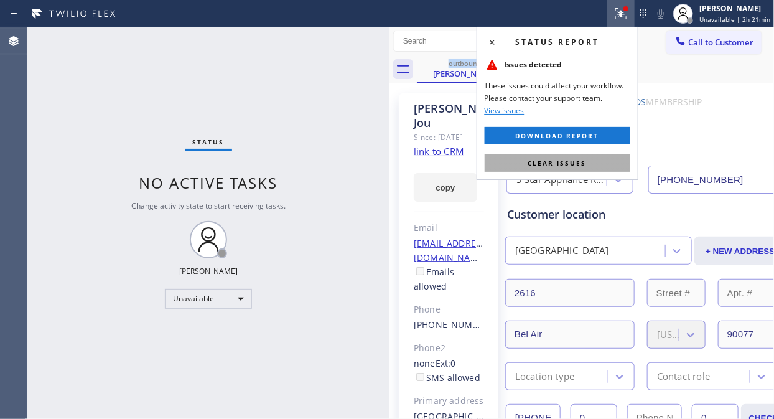
click at [575, 169] on button "Clear issues" at bounding box center [558, 162] width 146 height 17
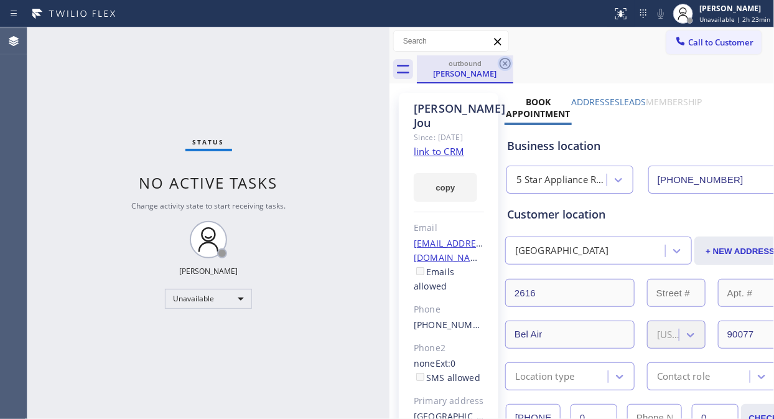
click at [505, 58] on icon at bounding box center [505, 63] width 11 height 11
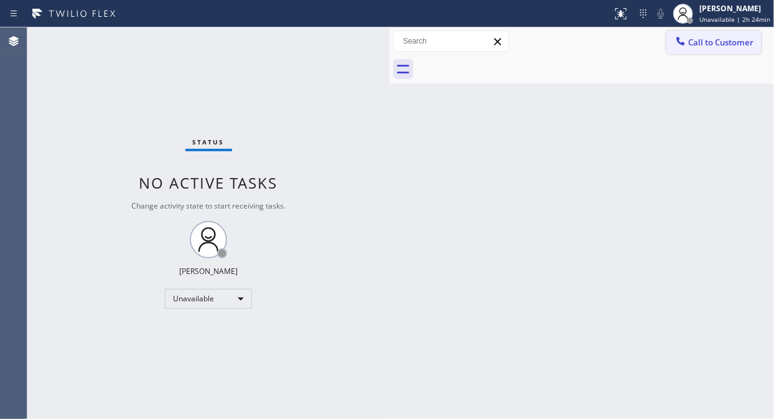
click at [699, 46] on span "Call to Customer" at bounding box center [720, 42] width 65 height 11
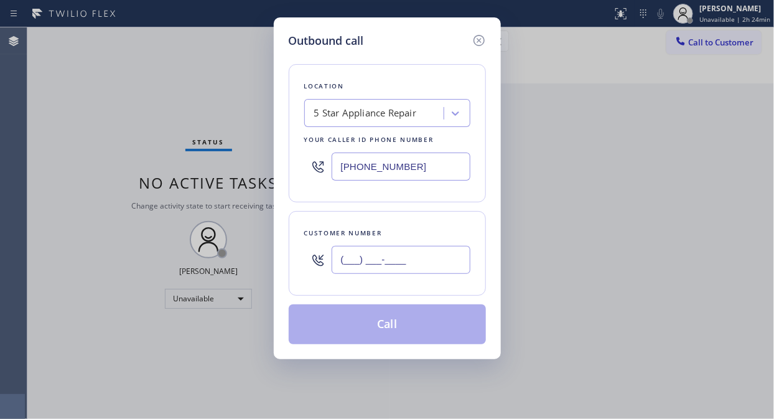
click at [336, 253] on input "(___) ___-____" at bounding box center [401, 260] width 139 height 28
paste input "212) 213-1519"
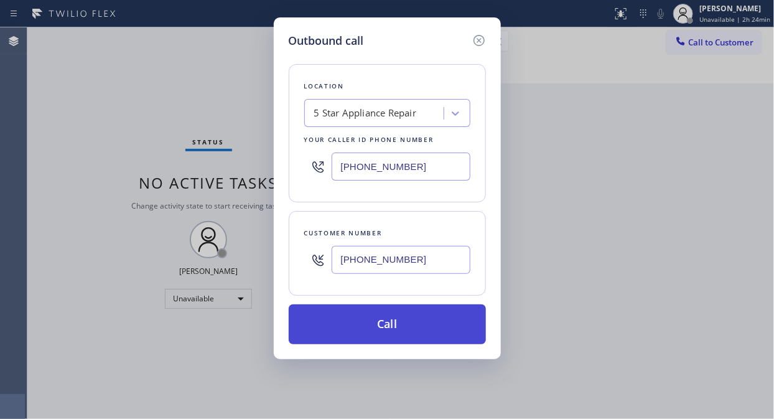
type input "[PHONE_NUMBER]"
drag, startPoint x: 413, startPoint y: 331, endPoint x: 573, endPoint y: 58, distance: 316.0
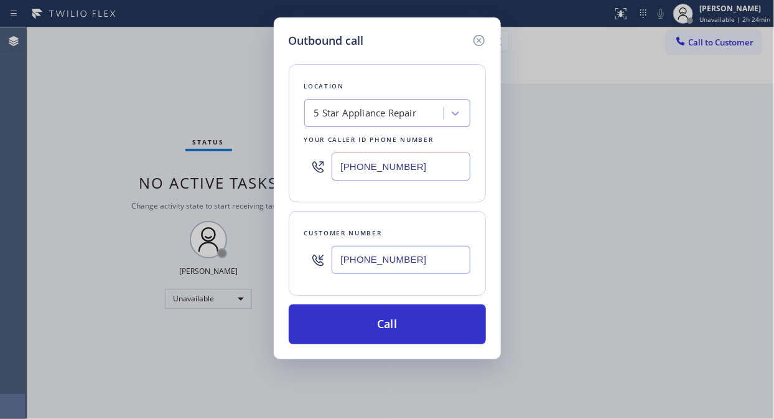
click at [414, 332] on button "Call" at bounding box center [387, 324] width 197 height 40
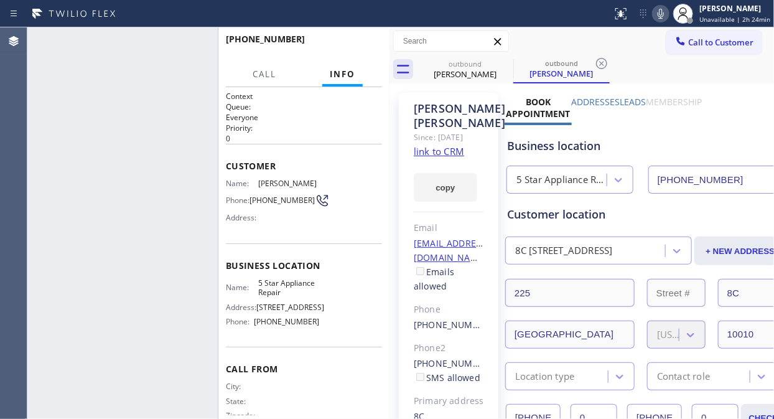
type input "[PHONE_NUMBER]"
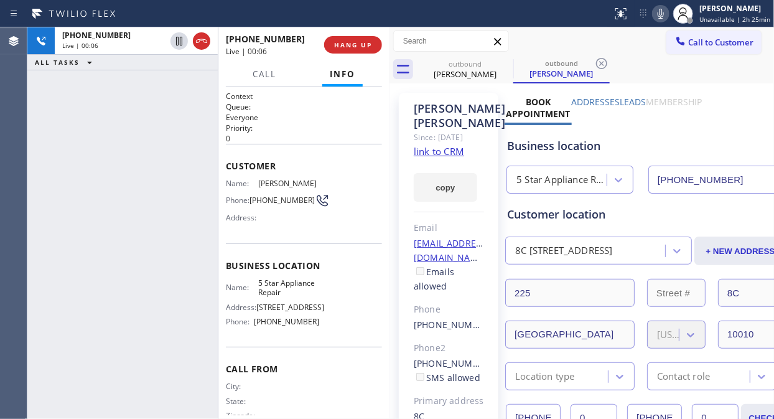
click at [57, 102] on div "[PHONE_NUMBER] Live | 00:06 ALL TASKS ALL TASKS ACTIVE TASKS TASKS IN WRAP UP" at bounding box center [122, 222] width 190 height 391
click at [362, 40] on span "HANG UP" at bounding box center [353, 44] width 38 height 9
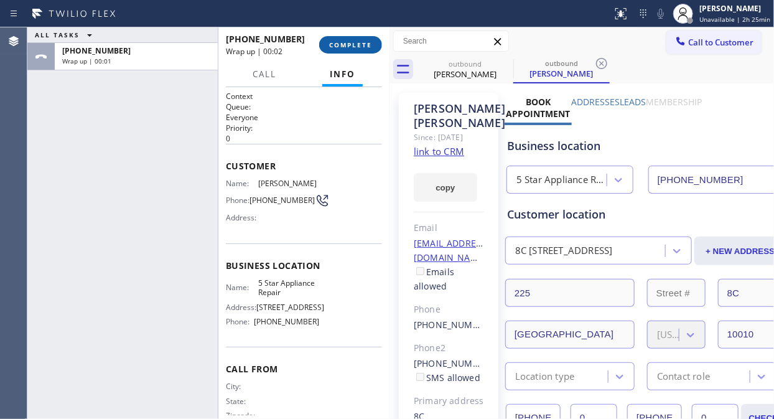
click at [341, 41] on span "COMPLETE" at bounding box center [350, 44] width 43 height 9
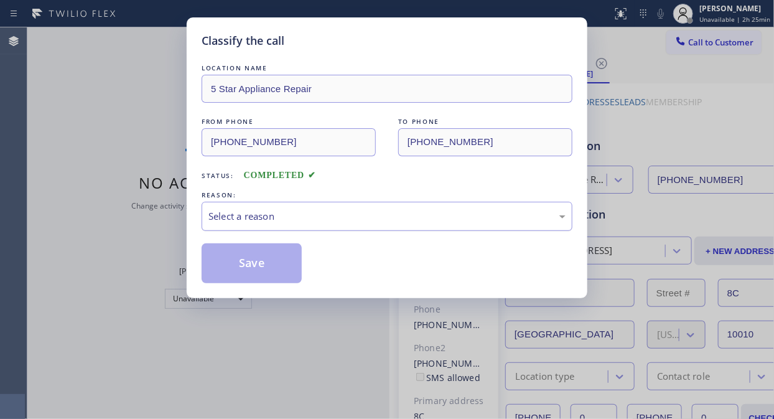
click at [345, 214] on div "Select a reason" at bounding box center [386, 216] width 357 height 14
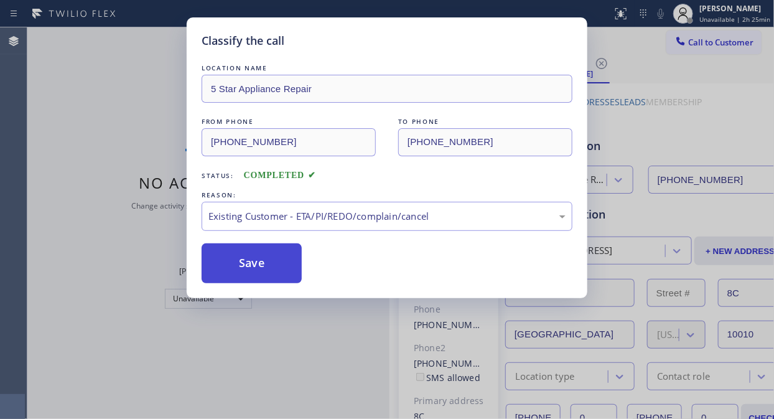
click at [284, 256] on button "Save" at bounding box center [252, 263] width 100 height 40
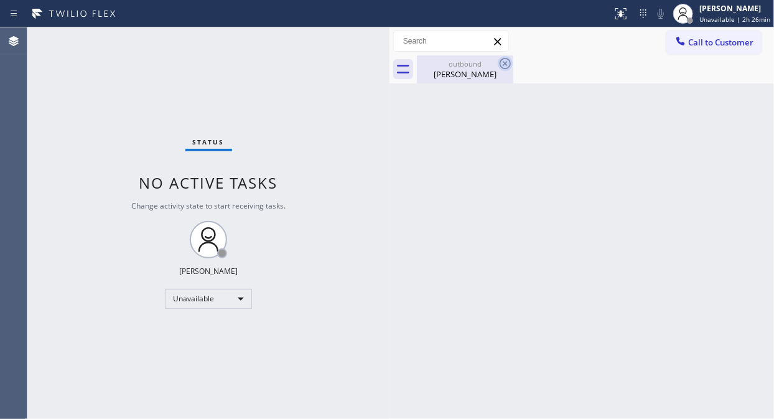
drag, startPoint x: 474, startPoint y: 73, endPoint x: 501, endPoint y: 69, distance: 27.6
click at [475, 73] on div "[PERSON_NAME]" at bounding box center [465, 73] width 94 height 11
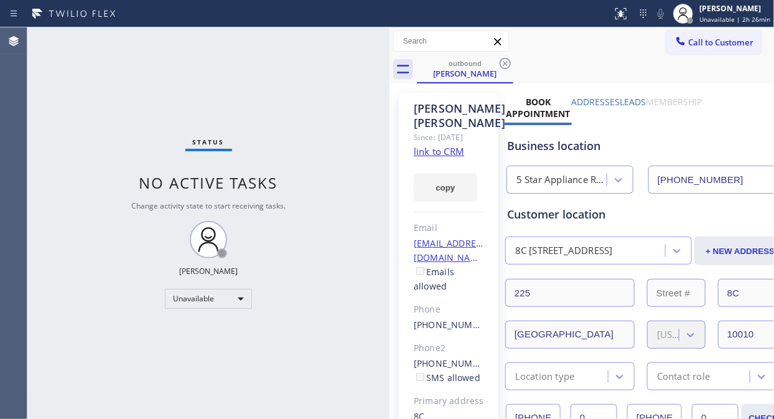
click at [507, 65] on icon at bounding box center [505, 63] width 15 height 15
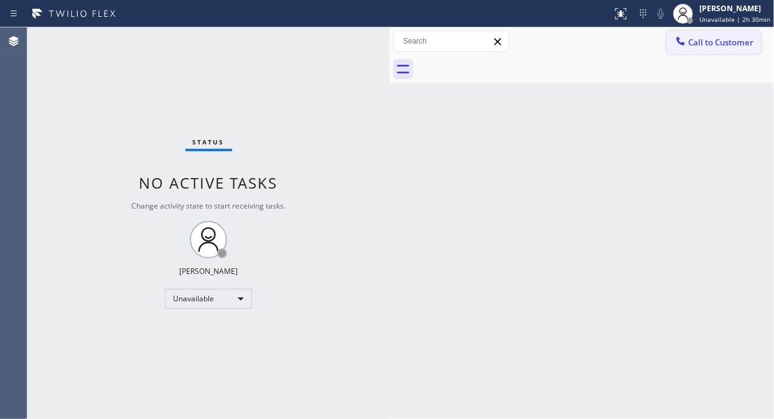
click at [689, 50] on button "Call to Customer" at bounding box center [713, 42] width 95 height 24
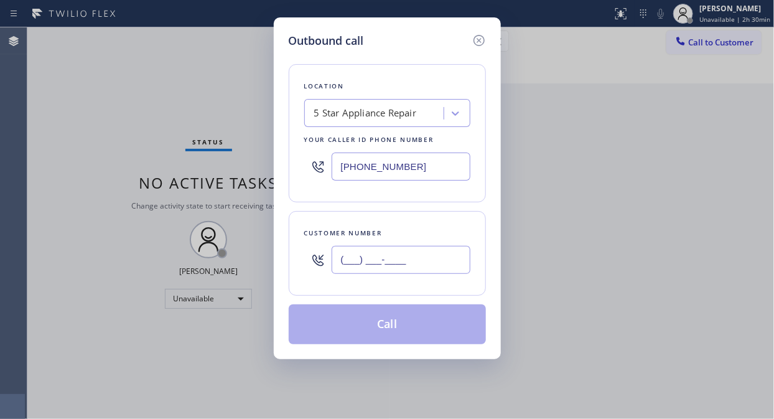
click at [339, 257] on input "(___) ___-____" at bounding box center [401, 260] width 139 height 28
paste input "201) 218-1251"
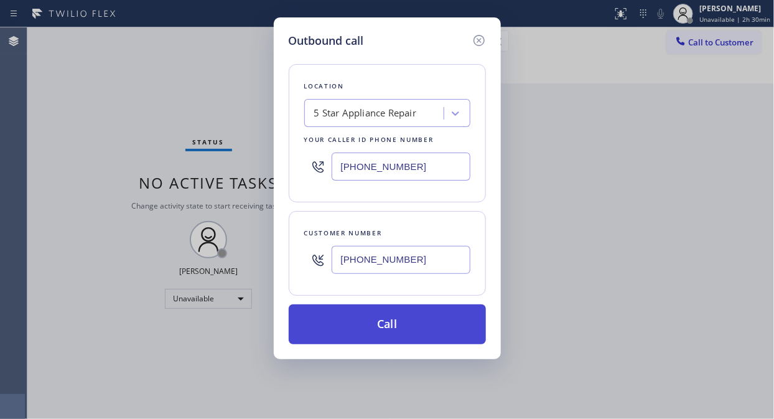
type input "[PHONE_NUMBER]"
click at [391, 328] on button "Call" at bounding box center [387, 324] width 197 height 40
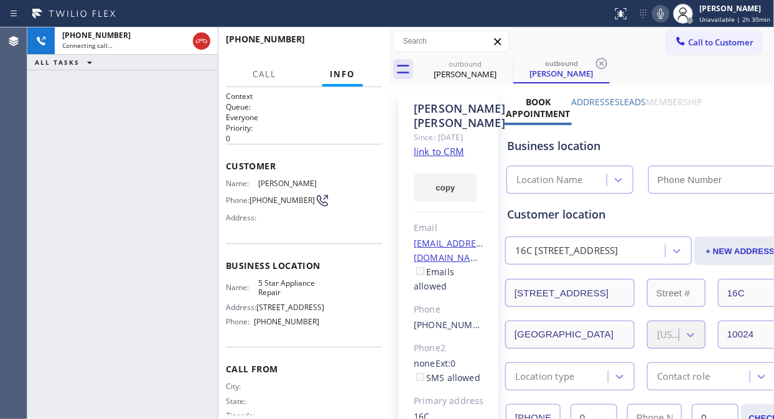
type input "[PHONE_NUMBER]"
click at [661, 13] on icon at bounding box center [661, 14] width 6 height 10
click at [366, 44] on span "HANG UP" at bounding box center [353, 44] width 38 height 9
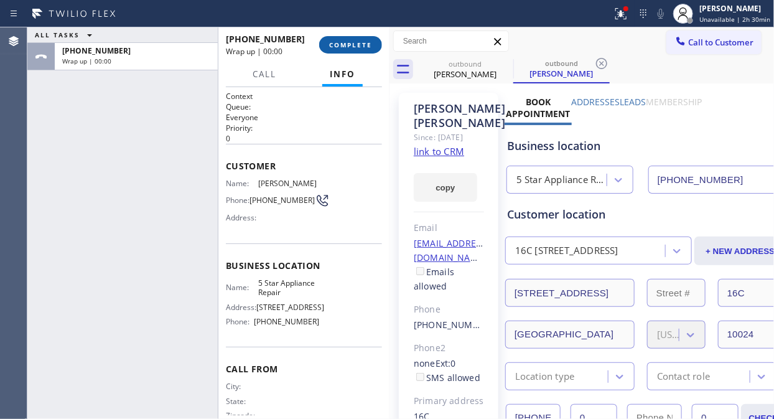
click at [366, 44] on span "COMPLETE" at bounding box center [350, 44] width 43 height 9
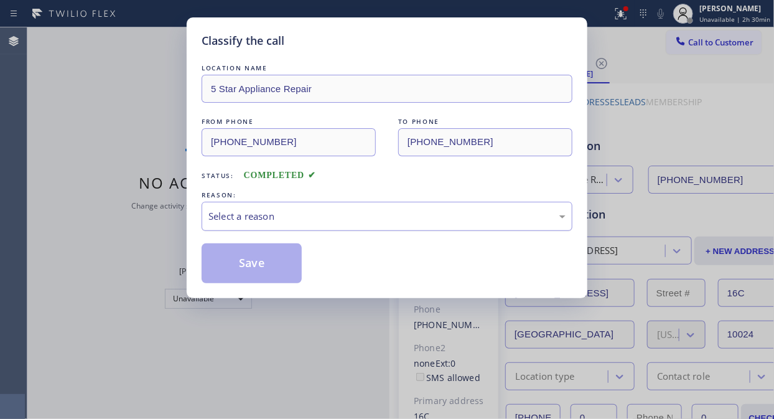
drag, startPoint x: 373, startPoint y: 220, endPoint x: 376, endPoint y: 227, distance: 7.9
click at [374, 220] on div "Select a reason" at bounding box center [386, 216] width 357 height 14
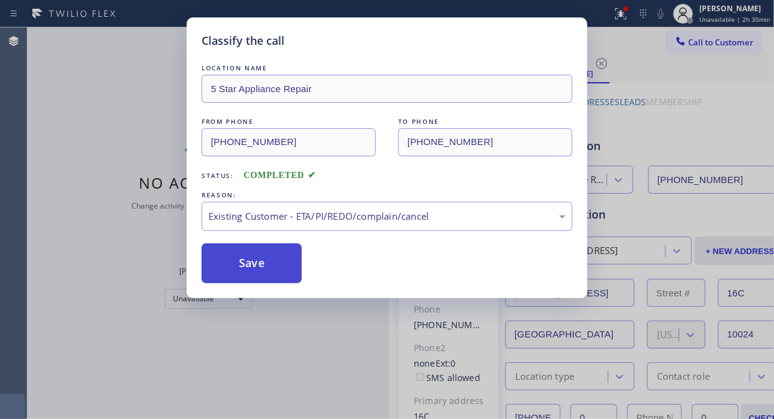
click at [268, 270] on button "Save" at bounding box center [252, 263] width 100 height 40
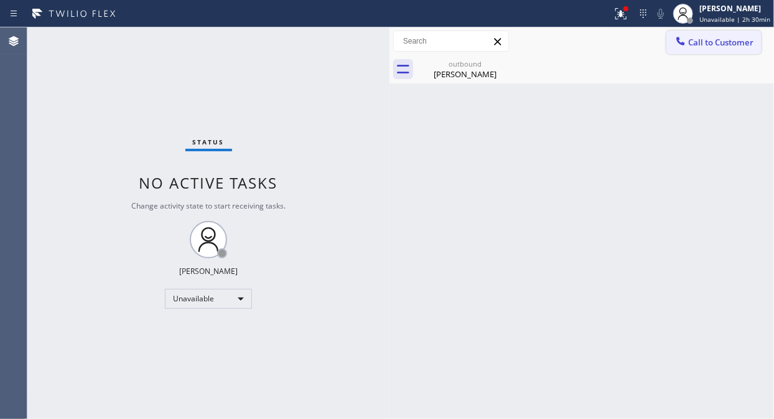
click at [706, 41] on span "Call to Customer" at bounding box center [720, 42] width 65 height 11
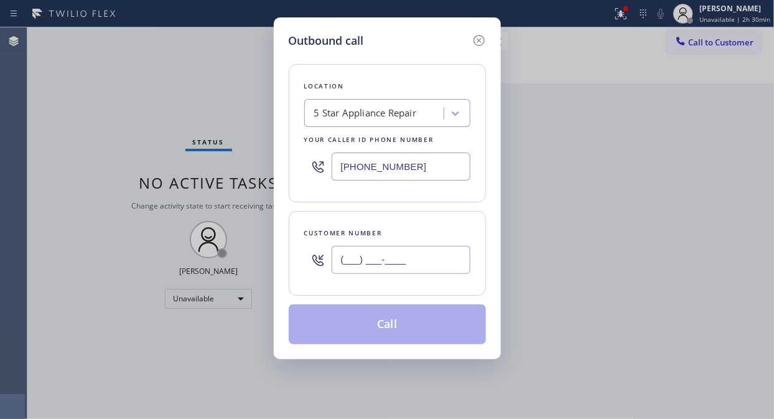
click at [385, 263] on input "(___) ___-____" at bounding box center [401, 260] width 139 height 28
paste input "646) 642-0534"
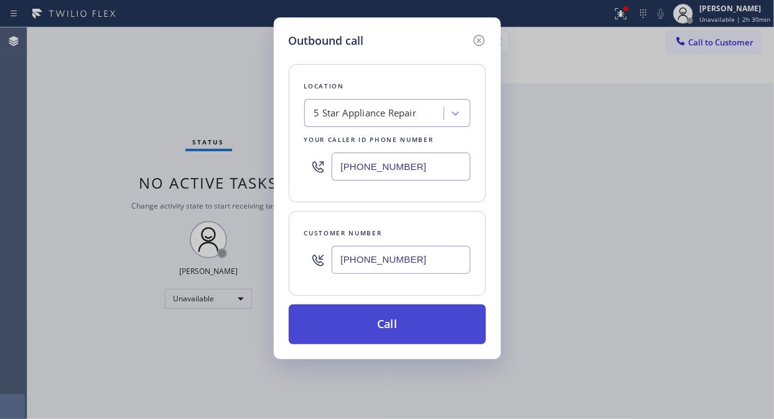
type input "[PHONE_NUMBER]"
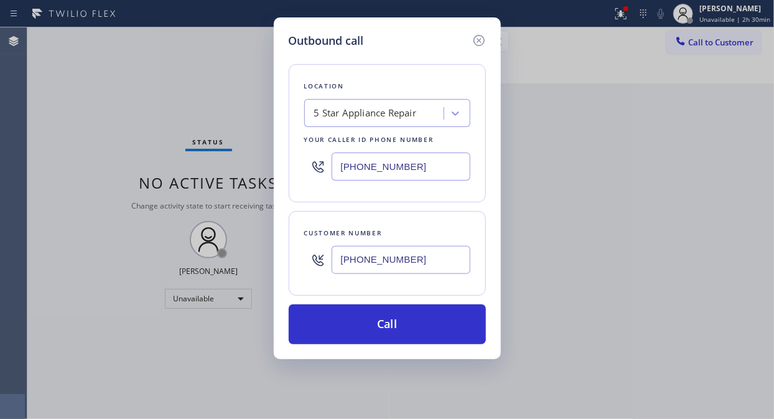
drag, startPoint x: 396, startPoint y: 328, endPoint x: 530, endPoint y: 409, distance: 155.8
click at [397, 328] on button "Call" at bounding box center [387, 324] width 197 height 40
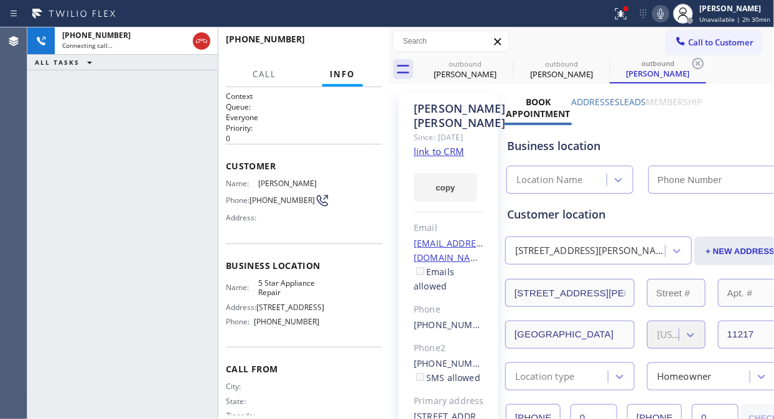
click at [664, 19] on icon at bounding box center [660, 13] width 15 height 15
type input "[PHONE_NUMBER]"
click at [628, 17] on icon at bounding box center [621, 13] width 15 height 15
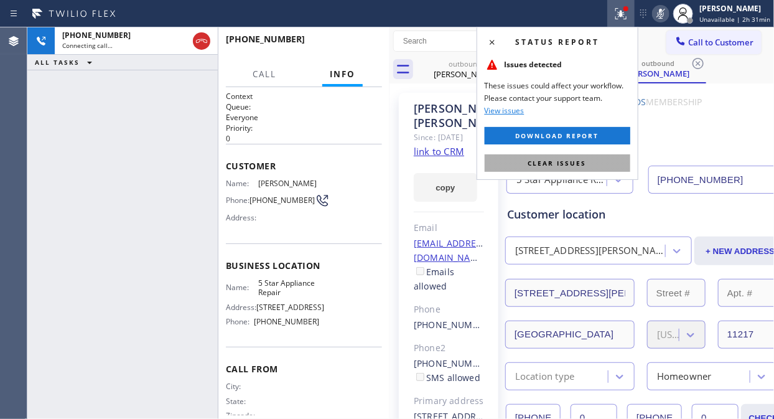
click at [576, 157] on button "Clear issues" at bounding box center [558, 162] width 146 height 17
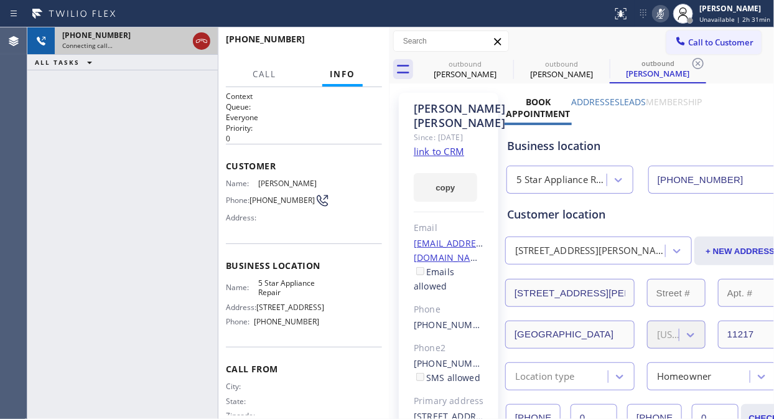
click at [200, 44] on icon at bounding box center [201, 41] width 15 height 15
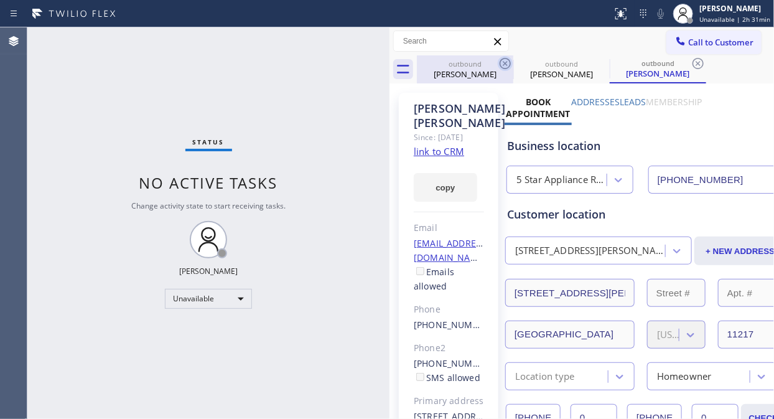
click at [505, 58] on icon at bounding box center [505, 63] width 11 height 11
click at [505, 60] on icon at bounding box center [505, 63] width 15 height 15
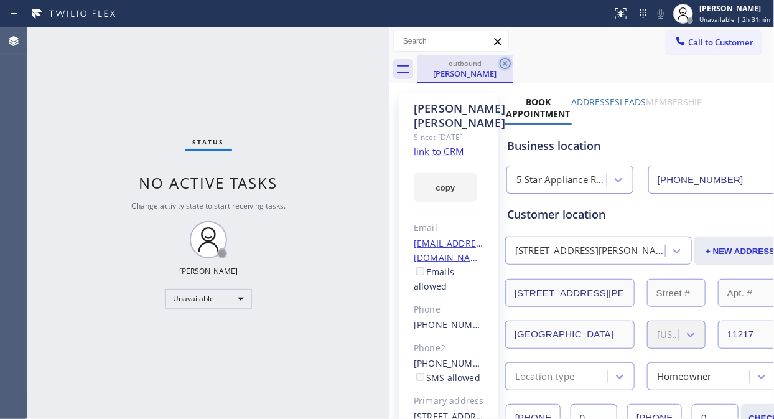
click at [506, 60] on icon at bounding box center [505, 63] width 15 height 15
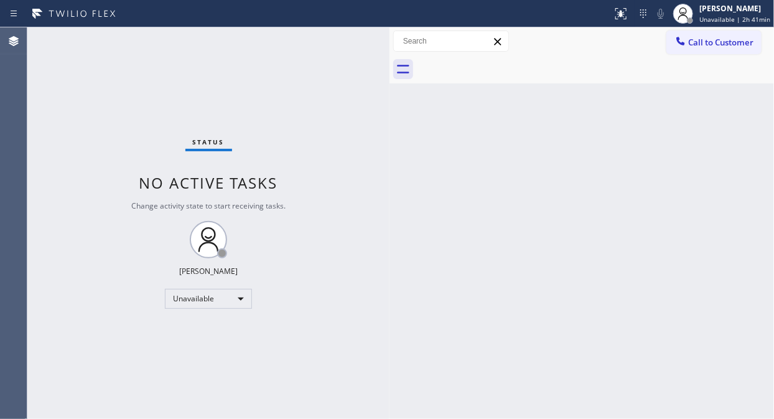
drag, startPoint x: 206, startPoint y: 97, endPoint x: 288, endPoint y: 62, distance: 89.2
click at [206, 97] on div "Status No active tasks Change activity state to start receiving tasks. [PERSON_…" at bounding box center [208, 222] width 362 height 391
click at [695, 38] on span "Call to Customer" at bounding box center [720, 42] width 65 height 11
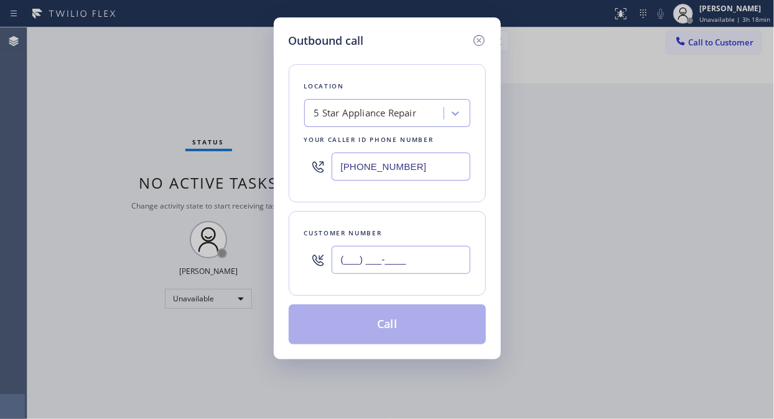
click at [347, 264] on input "(___) ___-____" at bounding box center [401, 260] width 139 height 28
paste input "917) 575-2898"
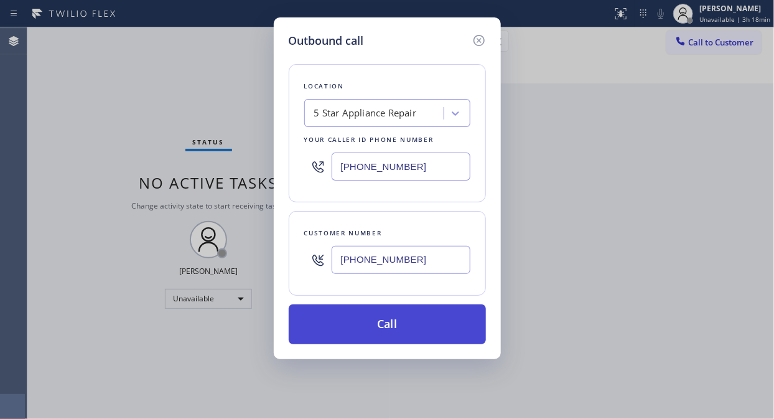
type input "[PHONE_NUMBER]"
click at [426, 328] on button "Call" at bounding box center [387, 324] width 197 height 40
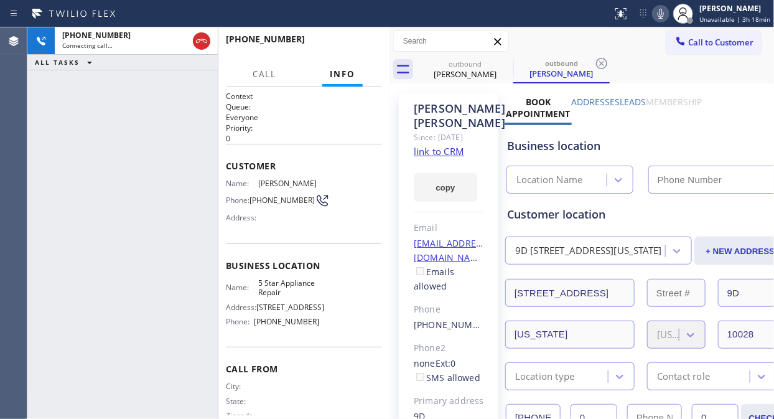
type input "[PHONE_NUMBER]"
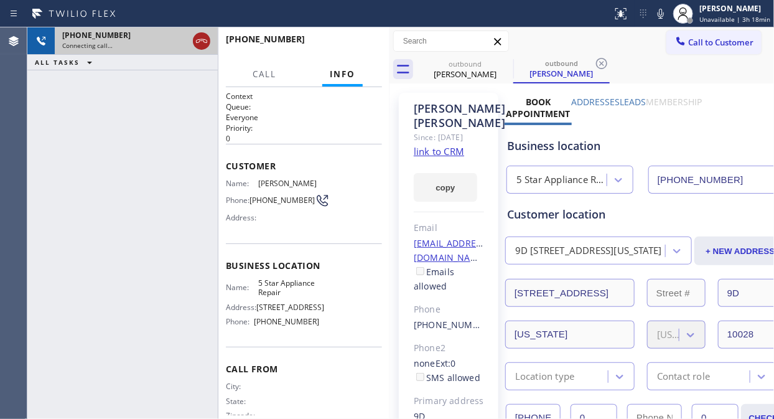
click at [205, 42] on icon at bounding box center [201, 41] width 11 height 4
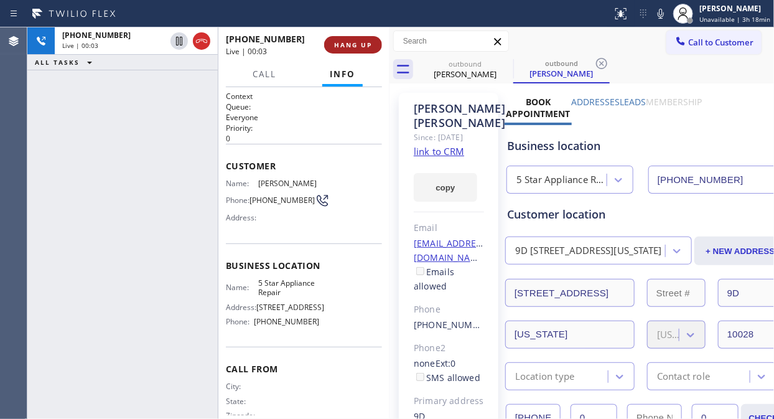
click at [342, 41] on span "HANG UP" at bounding box center [353, 44] width 38 height 9
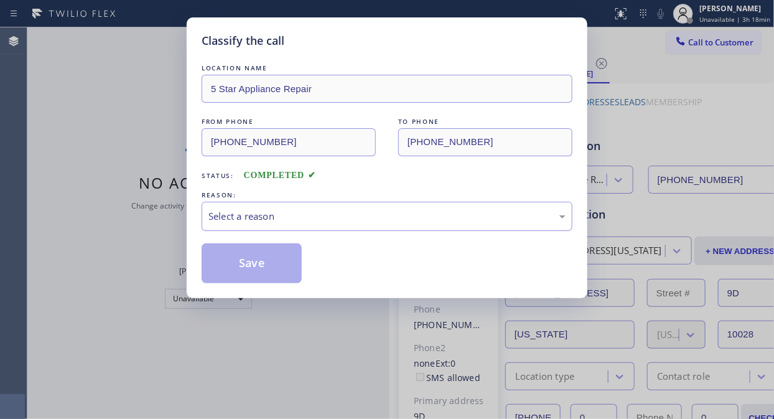
click at [368, 213] on div "Select a reason" at bounding box center [386, 216] width 357 height 14
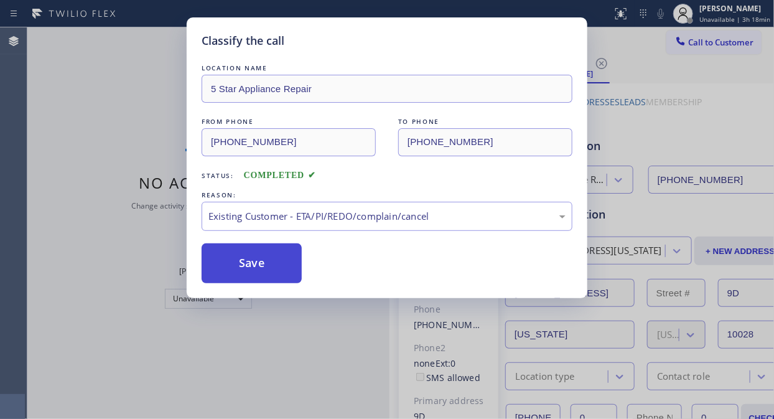
click at [253, 263] on button "Save" at bounding box center [252, 263] width 100 height 40
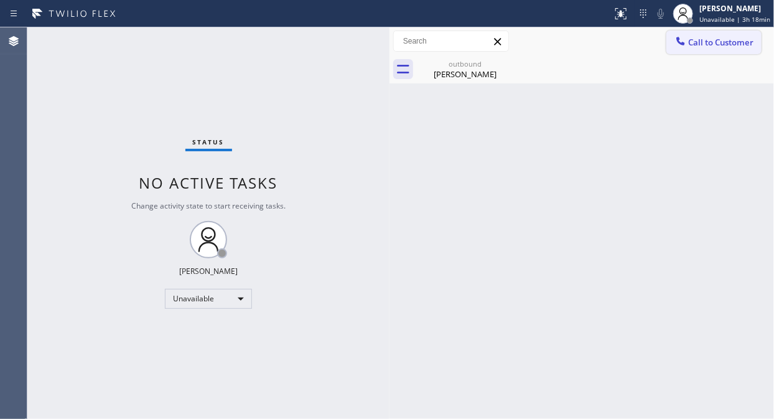
click at [695, 45] on span "Call to Customer" at bounding box center [720, 42] width 65 height 11
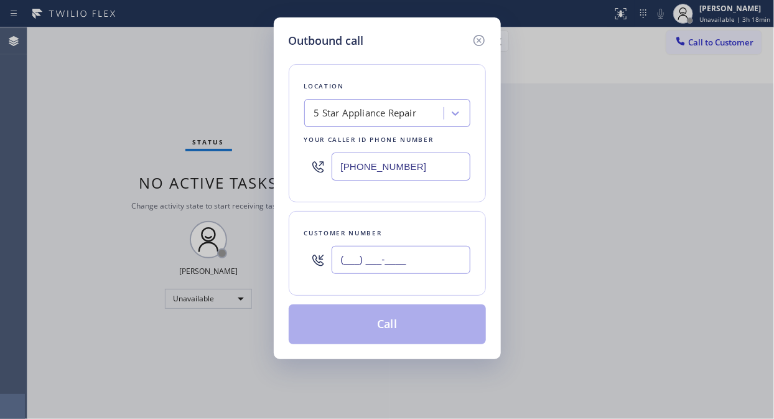
click at [419, 261] on input "(___) ___-____" at bounding box center [401, 260] width 139 height 28
paste input "224) 307-0360"
type input "(224) 307-0360"
click at [398, 326] on button "Call" at bounding box center [387, 324] width 197 height 40
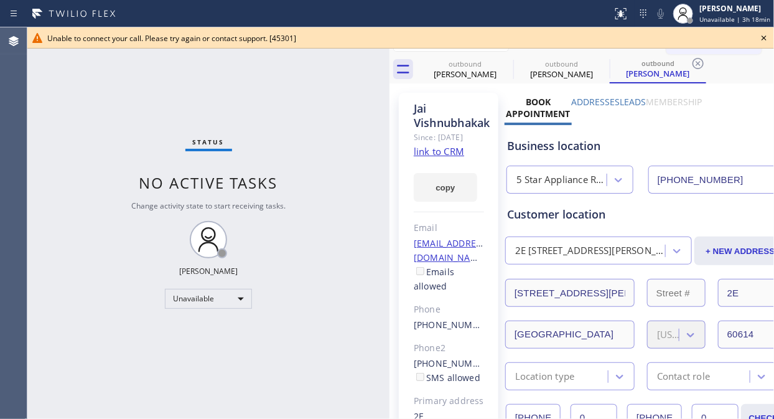
type input "[PHONE_NUMBER]"
click at [766, 36] on icon at bounding box center [764, 37] width 5 height 5
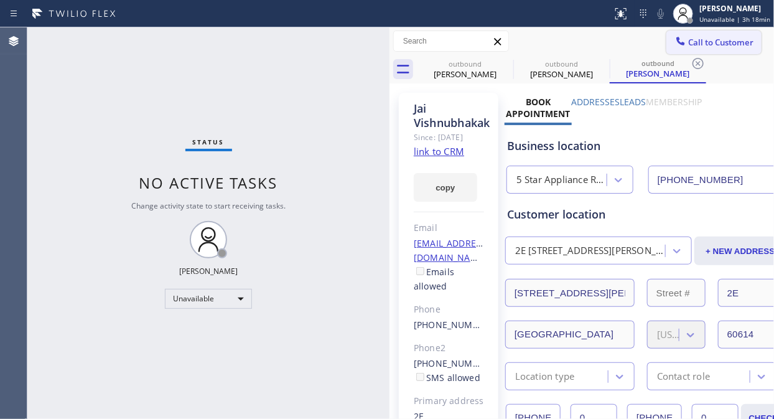
click at [703, 45] on span "Call to Customer" at bounding box center [720, 42] width 65 height 11
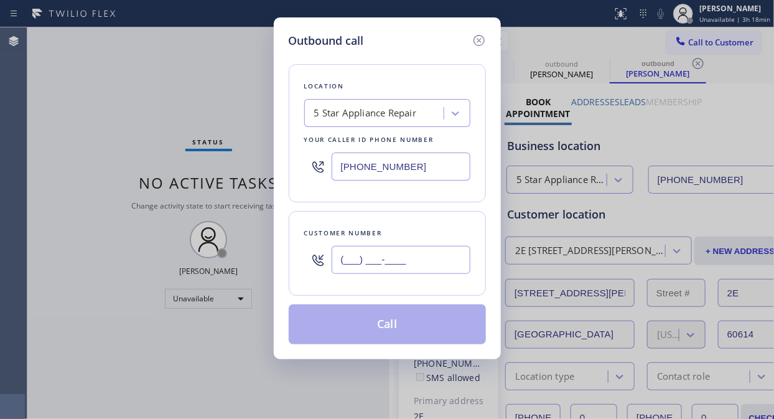
click at [431, 269] on input "(___) ___-____" at bounding box center [401, 260] width 139 height 28
paste input "917) 364-8667"
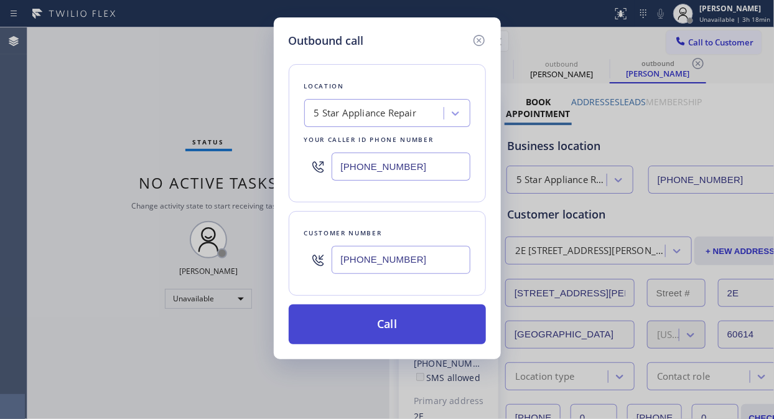
type input "(917) 364-8667"
click at [427, 325] on button "Call" at bounding box center [387, 324] width 197 height 40
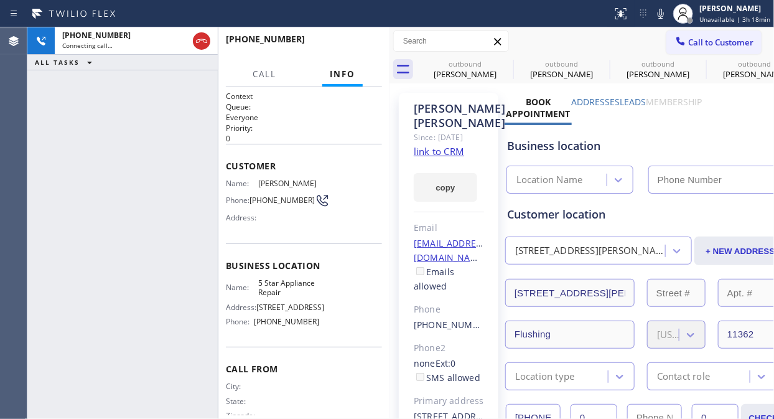
type input "[PHONE_NUMBER]"
click at [365, 47] on span "HANG UP" at bounding box center [353, 44] width 38 height 9
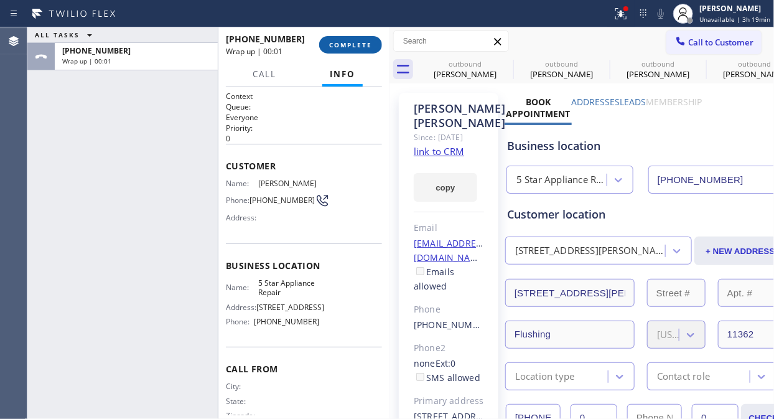
click at [365, 47] on span "COMPLETE" at bounding box center [350, 44] width 43 height 9
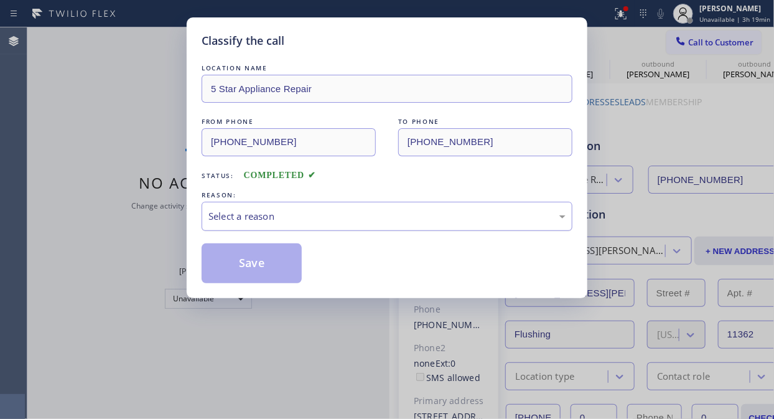
click at [350, 213] on div "Select a reason" at bounding box center [386, 216] width 357 height 14
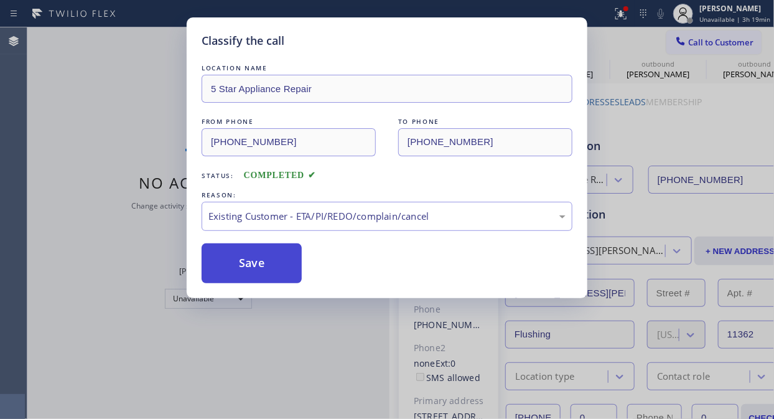
click at [263, 257] on button "Save" at bounding box center [252, 263] width 100 height 40
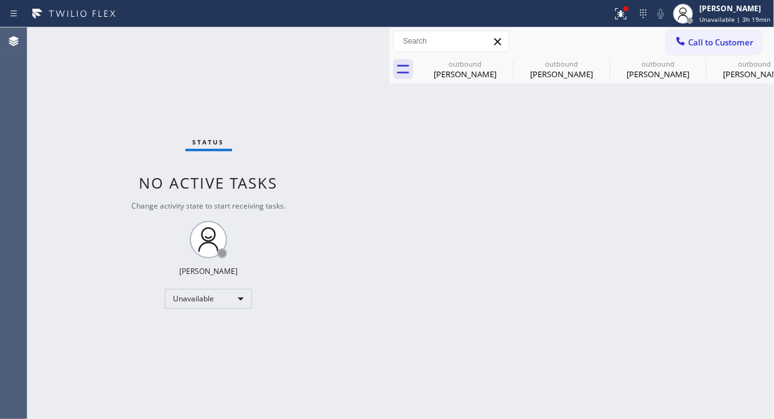
click at [691, 42] on span "Call to Customer" at bounding box center [720, 42] width 65 height 11
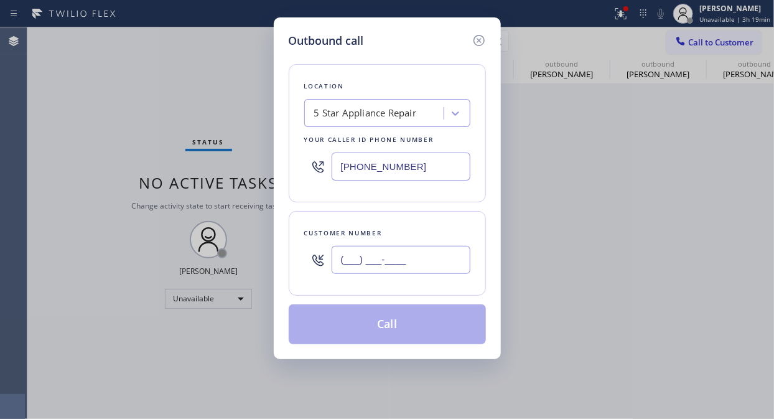
click at [421, 246] on input "(___) ___-____" at bounding box center [401, 260] width 139 height 28
paste input "312) 593-5996"
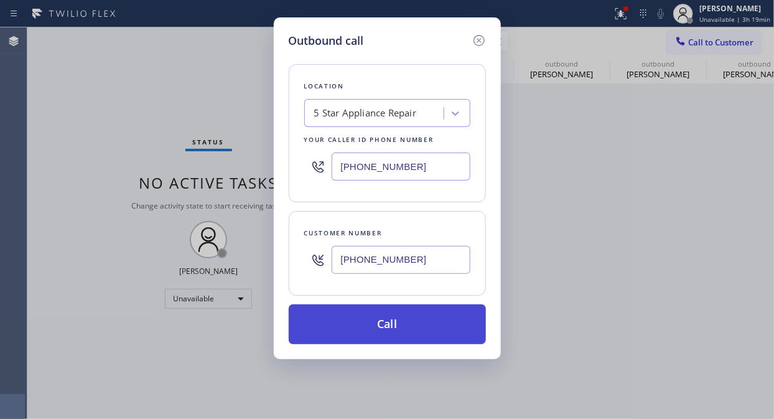
type input "(312) 593-5996"
click at [424, 324] on button "Call" at bounding box center [387, 324] width 197 height 40
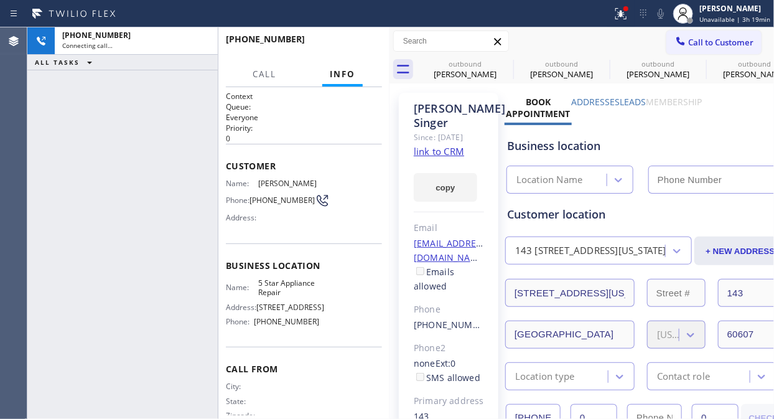
type input "[PHONE_NUMBER]"
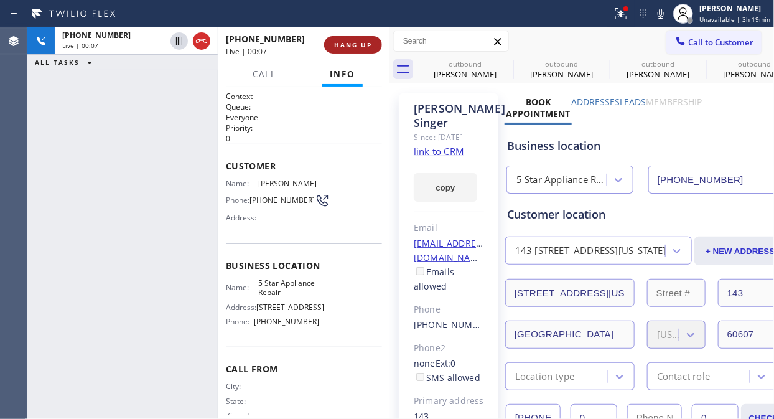
click at [341, 36] on button "HANG UP" at bounding box center [353, 44] width 58 height 17
click at [341, 39] on button "HANG UP" at bounding box center [353, 44] width 58 height 17
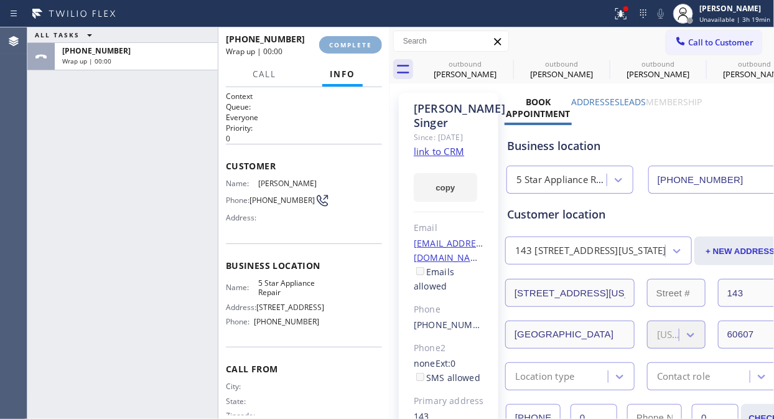
click at [343, 44] on span "COMPLETE" at bounding box center [350, 44] width 43 height 9
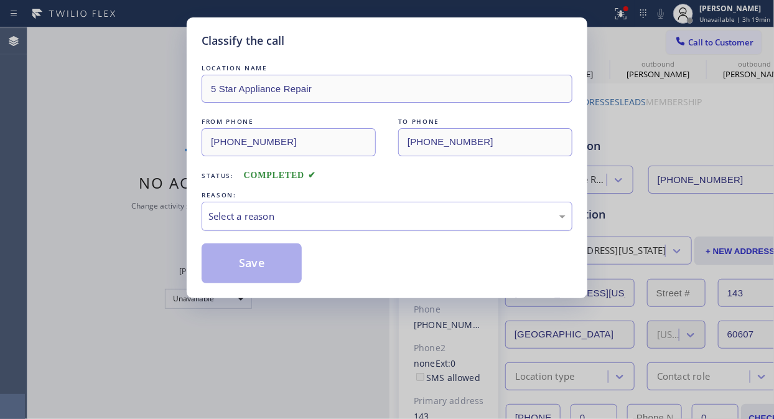
click at [339, 213] on div "Select a reason" at bounding box center [386, 216] width 357 height 14
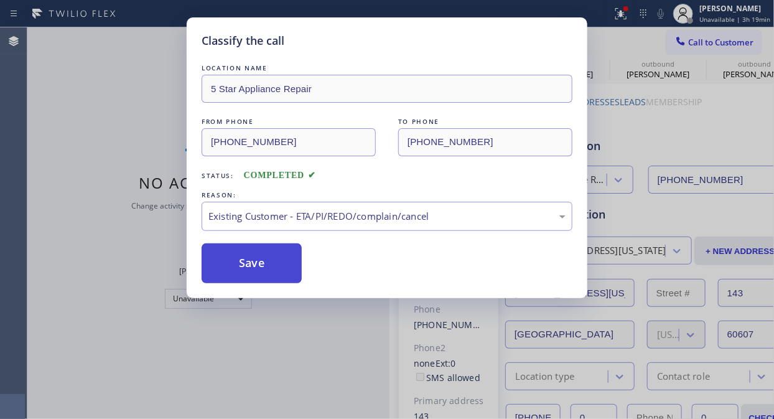
click at [220, 256] on button "Save" at bounding box center [252, 263] width 100 height 40
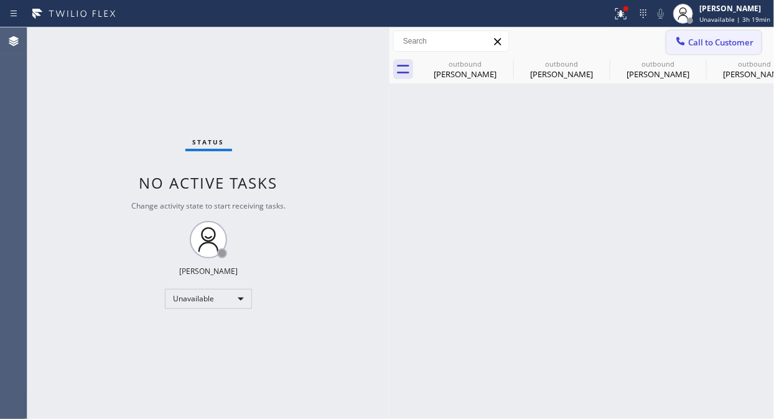
click at [717, 48] on button "Call to Customer" at bounding box center [713, 42] width 95 height 24
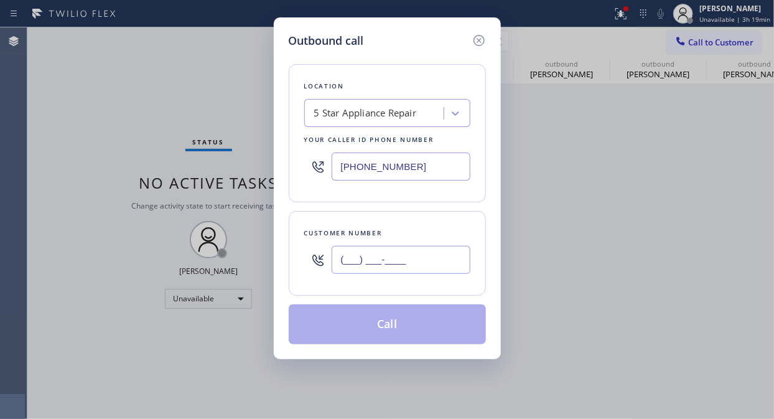
click at [442, 253] on input "(___) ___-____" at bounding box center [401, 260] width 139 height 28
paste input "206) 412-1512"
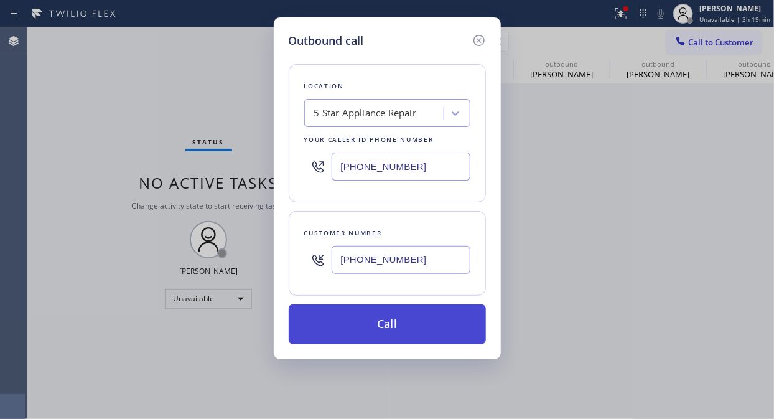
type input "(206) 412-1512"
click at [382, 329] on button "Call" at bounding box center [387, 324] width 197 height 40
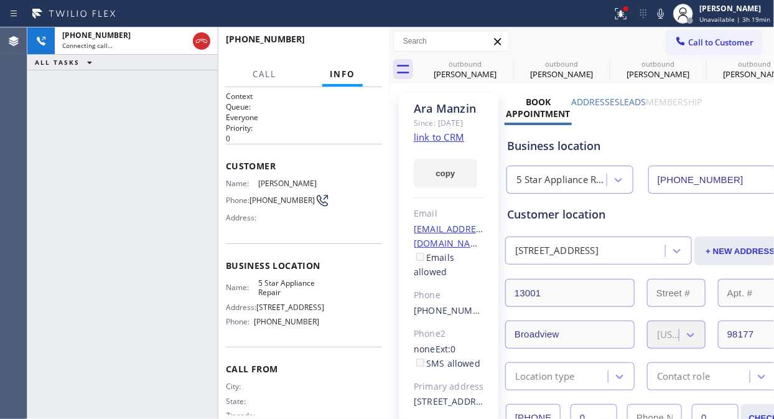
type input "[PHONE_NUMBER]"
click at [624, 21] on icon at bounding box center [621, 13] width 15 height 15
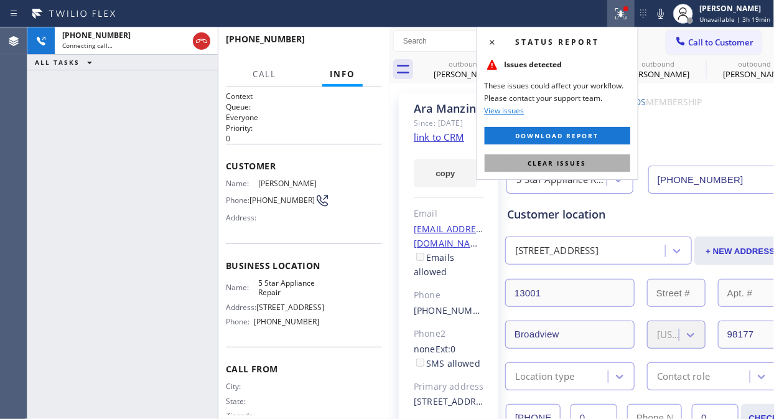
click at [589, 167] on button "Clear issues" at bounding box center [558, 162] width 146 height 17
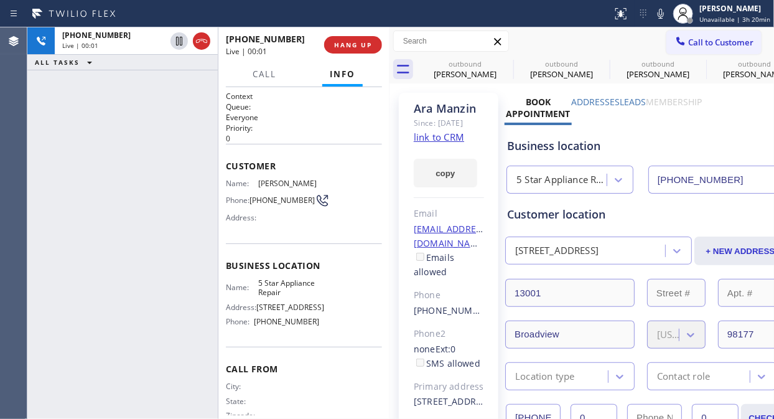
click at [176, 106] on div "+12064121512 Live | 00:01 ALL TASKS ALL TASKS ACTIVE TASKS TASKS IN WRAP UP" at bounding box center [122, 222] width 190 height 391
click at [337, 42] on span "HANG UP" at bounding box center [353, 44] width 38 height 9
click at [341, 44] on span "COMPLETE" at bounding box center [350, 44] width 43 height 9
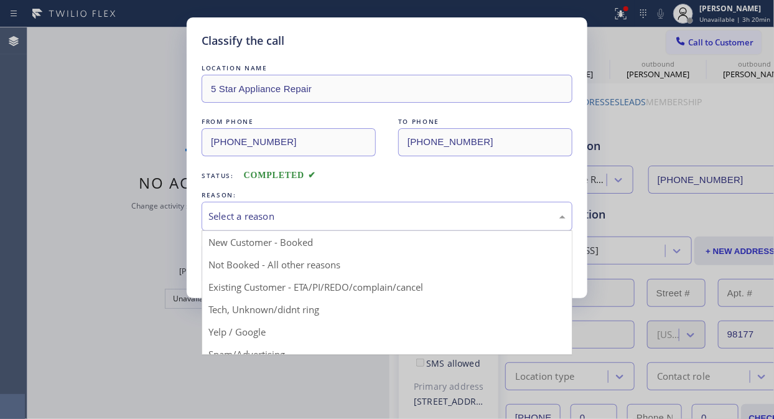
click at [346, 222] on div "Select a reason" at bounding box center [386, 216] width 357 height 14
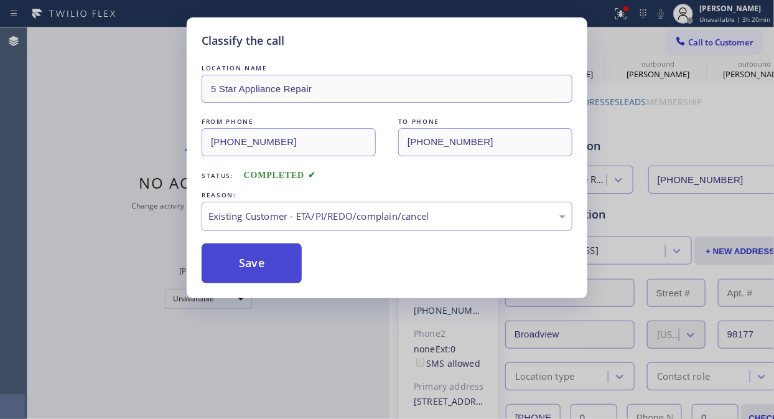
click at [269, 259] on button "Save" at bounding box center [252, 263] width 100 height 40
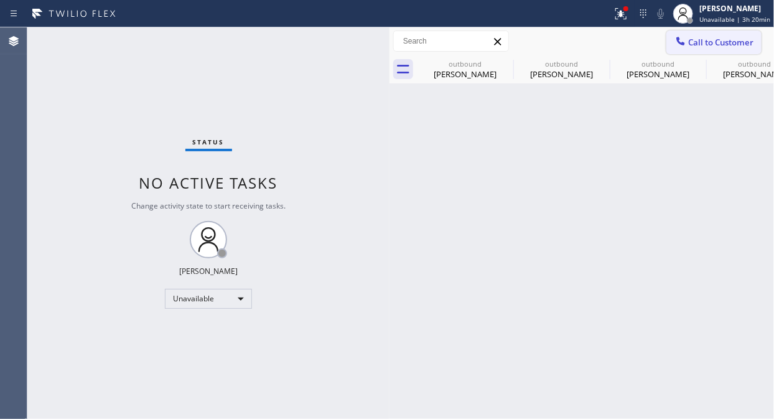
click at [711, 46] on span "Call to Customer" at bounding box center [720, 42] width 65 height 11
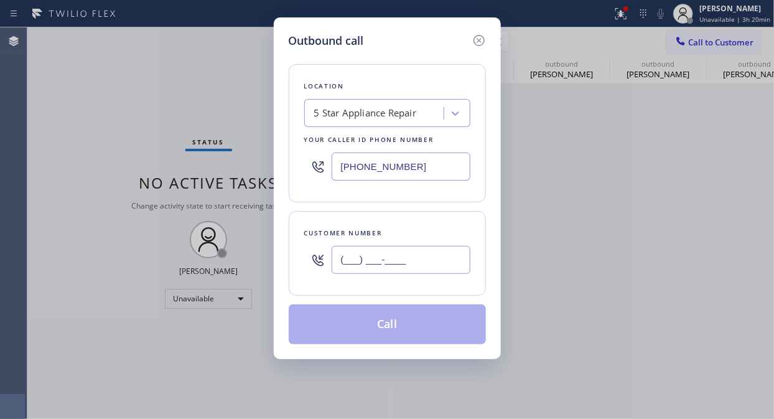
click at [378, 263] on input "(___) ___-____" at bounding box center [401, 260] width 139 height 28
paste input "425) 466-8680"
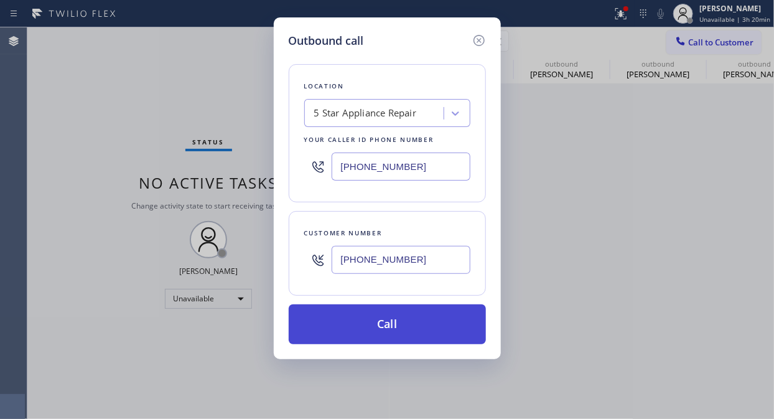
type input "(425) 466-8680"
click at [390, 322] on button "Call" at bounding box center [387, 324] width 197 height 40
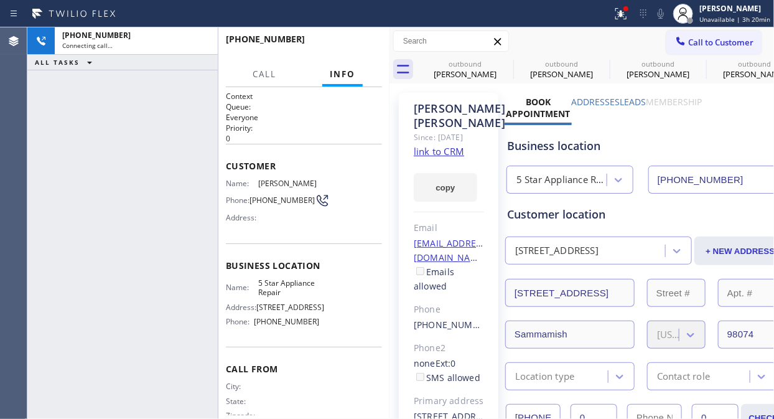
type input "[PHONE_NUMBER]"
drag, startPoint x: 159, startPoint y: 93, endPoint x: 165, endPoint y: 94, distance: 6.3
click at [158, 94] on div "+14254668680 Live | 00:01 ALL TASKS ALL TASKS ACTIVE TASKS TASKS IN WRAP UP" at bounding box center [122, 222] width 190 height 391
click at [438, 151] on link "link to CRM" at bounding box center [439, 151] width 50 height 12
click at [660, 15] on icon at bounding box center [660, 13] width 15 height 15
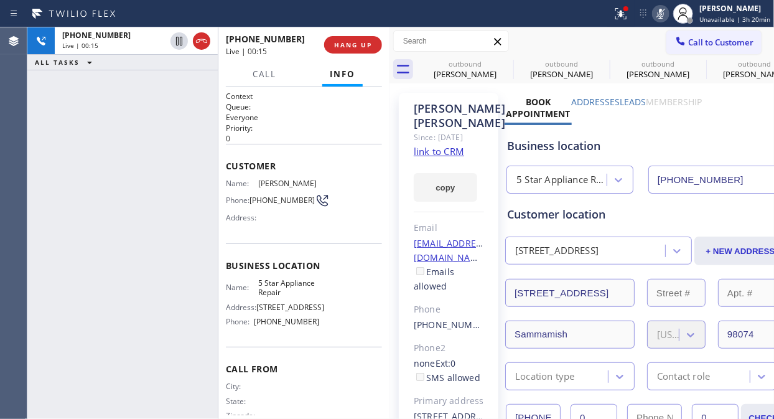
click at [661, 15] on icon at bounding box center [660, 13] width 15 height 15
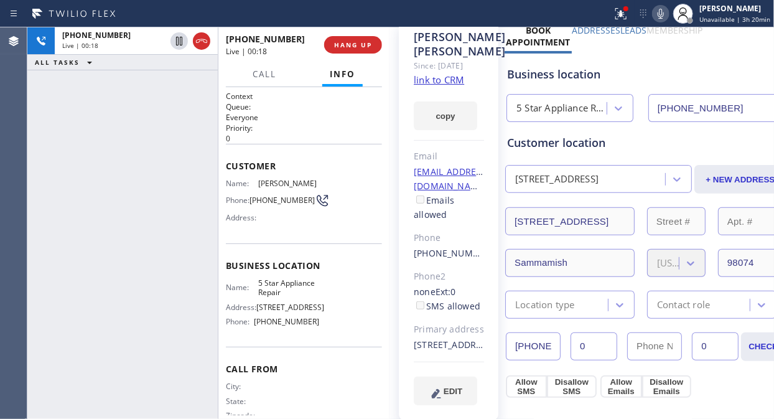
scroll to position [138, 0]
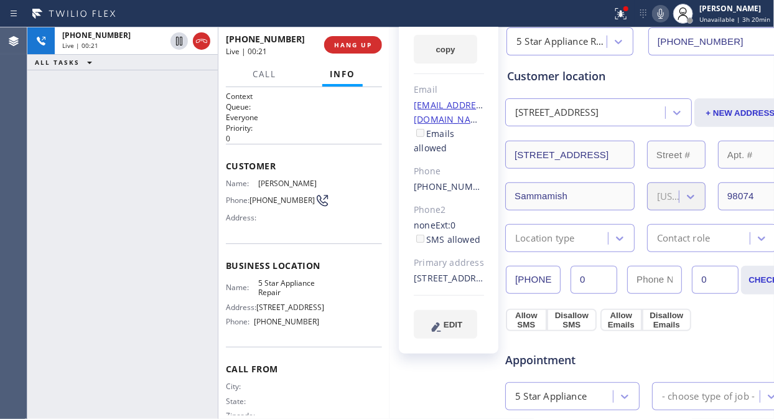
click at [529, 216] on div "Customer location 2423 222nd Ave NE Sammamish, 98074 WA + NEW ADDRESS 2423 222n…" at bounding box center [646, 160] width 278 height 184
click at [658, 12] on icon at bounding box center [660, 13] width 15 height 15
click at [350, 42] on span "HANG UP" at bounding box center [353, 44] width 38 height 9
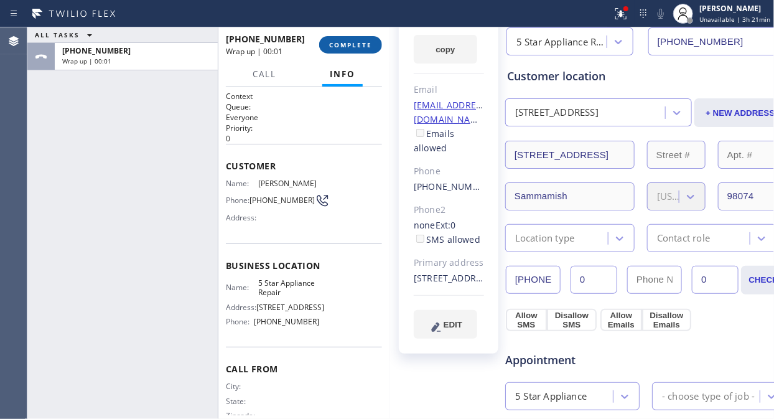
click at [350, 42] on span "COMPLETE" at bounding box center [350, 44] width 43 height 9
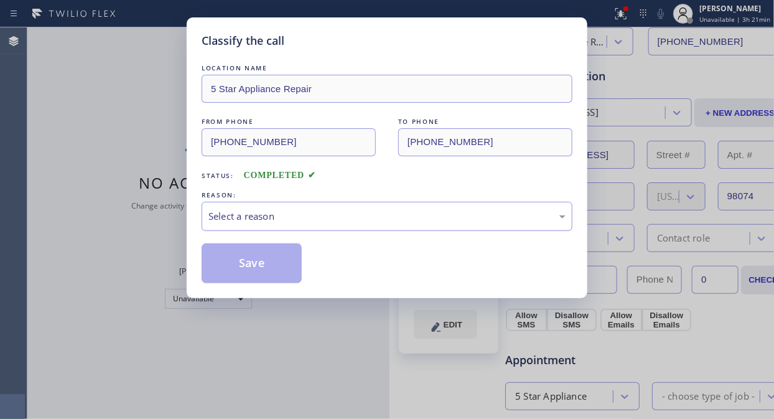
click at [351, 215] on div "Select a reason" at bounding box center [386, 216] width 357 height 14
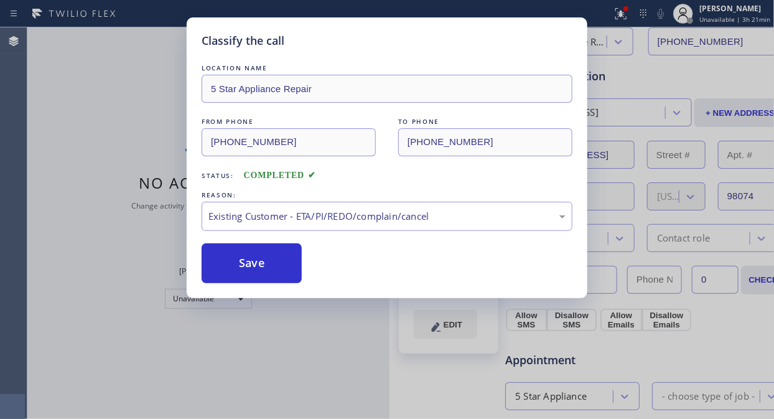
drag, startPoint x: 264, startPoint y: 266, endPoint x: 469, endPoint y: 26, distance: 315.1
click at [264, 265] on button "Save" at bounding box center [252, 263] width 100 height 40
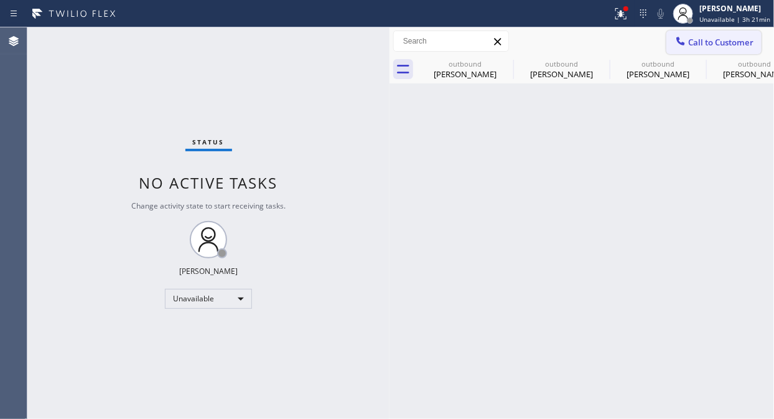
click at [742, 40] on span "Call to Customer" at bounding box center [720, 42] width 65 height 11
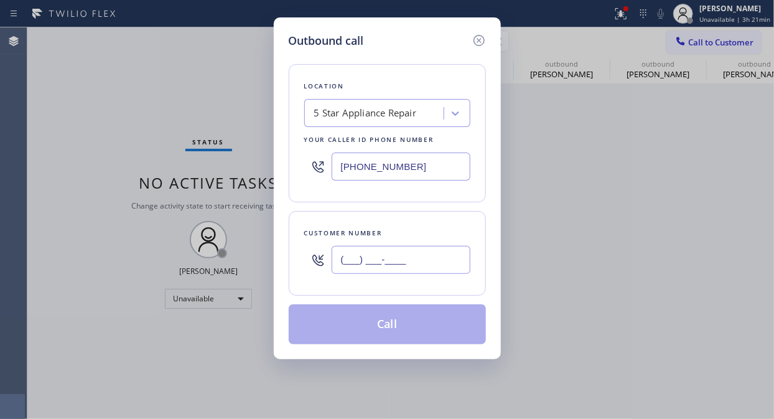
click at [365, 263] on input "(___) ___-____" at bounding box center [401, 260] width 139 height 28
paste input "858) 538-4060"
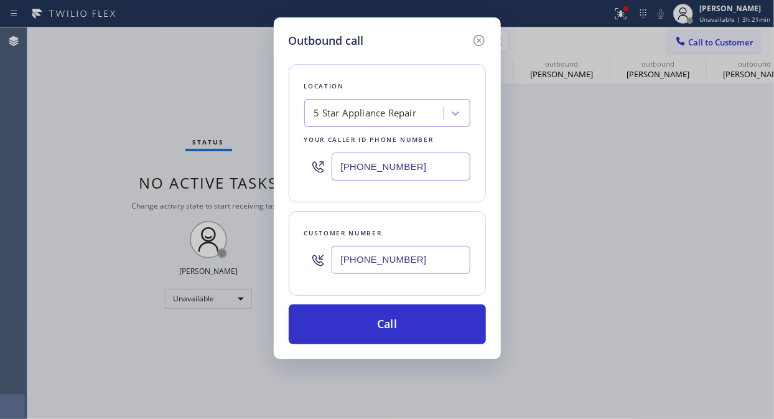
drag, startPoint x: 104, startPoint y: 106, endPoint x: 276, endPoint y: 177, distance: 186.6
click at [106, 106] on div "Outbound call Location 5 Star Appliance Repair Your caller id phone number (855…" at bounding box center [387, 209] width 774 height 419
click at [337, 266] on input "(858) 538-4060" at bounding box center [401, 260] width 139 height 28
paste input "text"
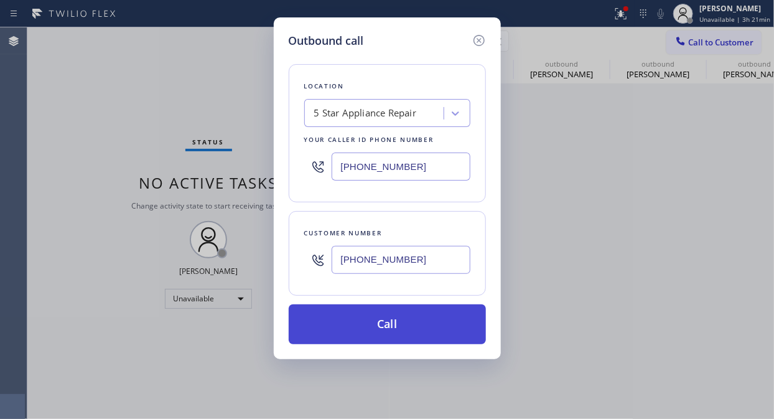
type input "(858) 538-4060"
click at [404, 333] on button "Call" at bounding box center [387, 324] width 197 height 40
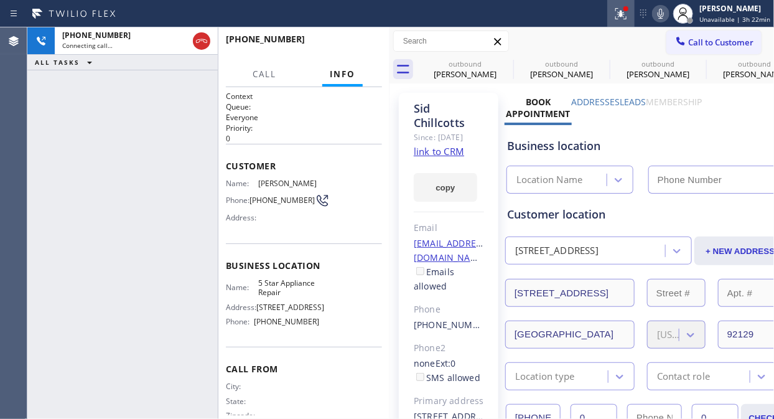
type input "[PHONE_NUMBER]"
click at [619, 14] on icon at bounding box center [621, 13] width 15 height 15
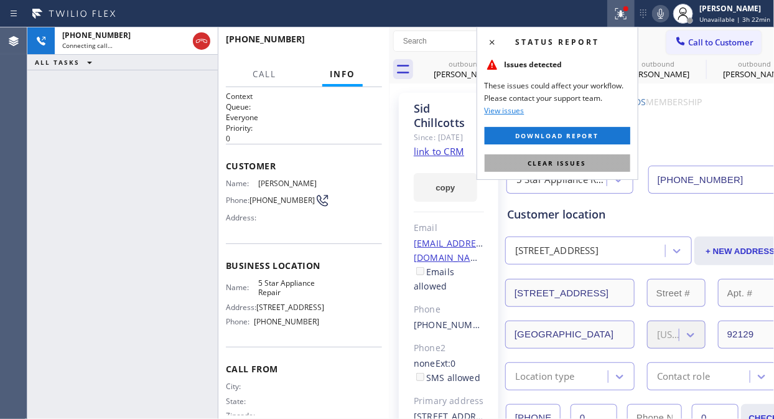
click at [581, 169] on button "Clear issues" at bounding box center [558, 162] width 146 height 17
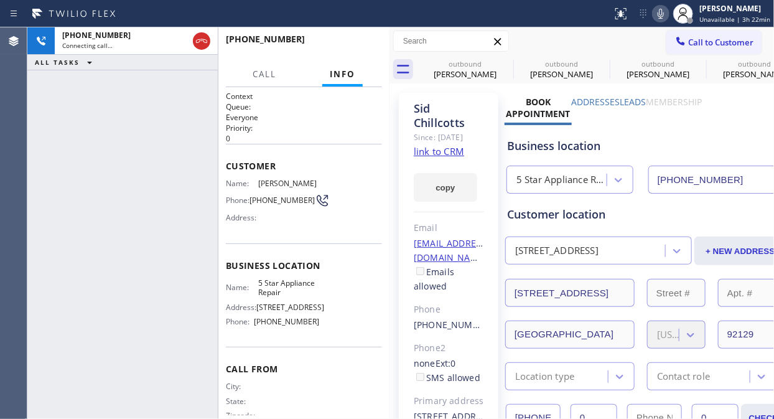
click at [135, 133] on div "+18585384060 Connecting call… ALL TASKS ALL TASKS ACTIVE TASKS TASKS IN WRAP UP" at bounding box center [122, 222] width 190 height 391
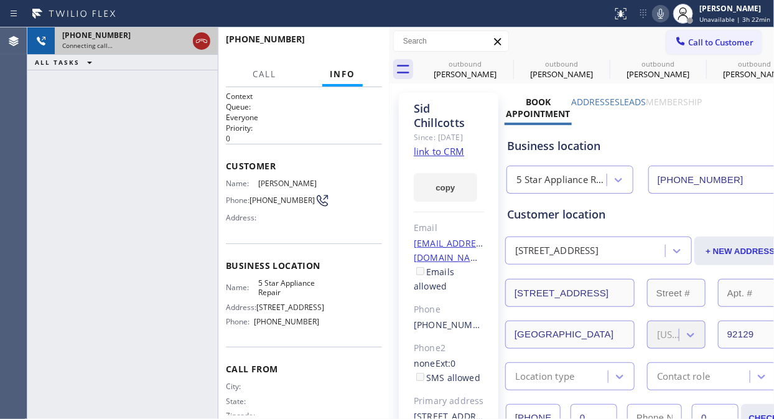
click at [202, 46] on icon at bounding box center [201, 41] width 15 height 15
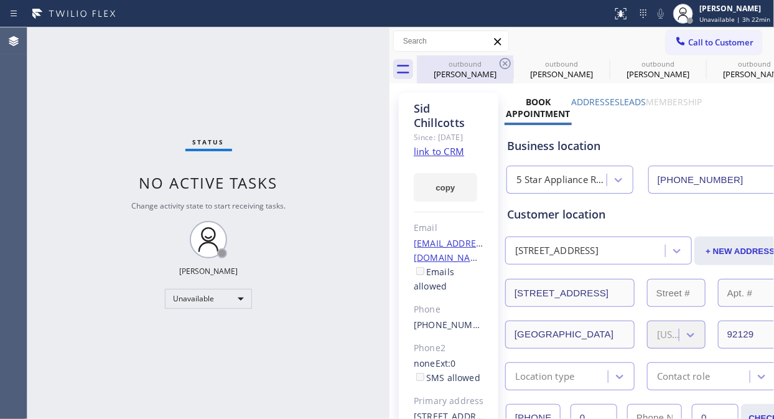
click at [482, 59] on div "outbound" at bounding box center [465, 63] width 94 height 9
click at [0, 0] on icon at bounding box center [0, 0] width 0 height 0
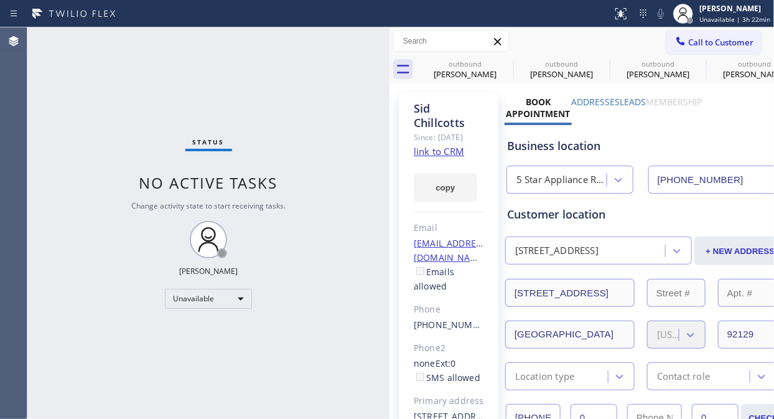
click at [0, 0] on icon at bounding box center [0, 0] width 0 height 0
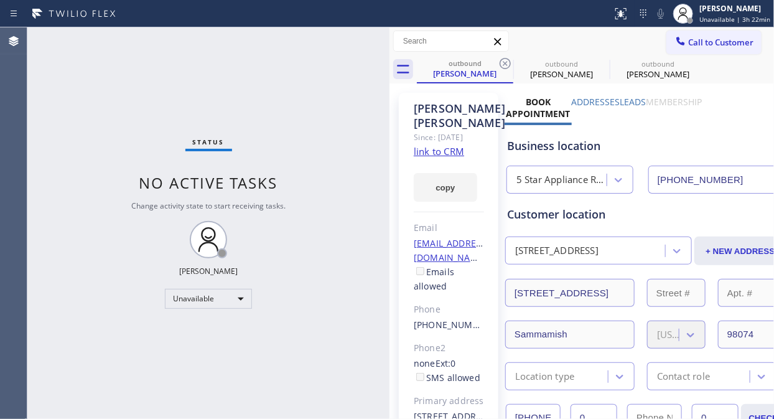
drag, startPoint x: 83, startPoint y: 117, endPoint x: 180, endPoint y: 102, distance: 98.2
click at [83, 117] on div "Status No active tasks Change activity state to start receiving tasks. [PERSON_…" at bounding box center [208, 222] width 362 height 391
click at [507, 60] on icon at bounding box center [505, 63] width 15 height 15
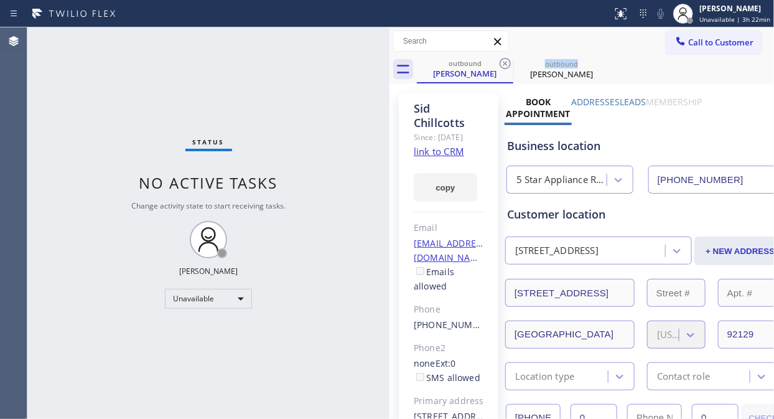
click at [507, 60] on icon at bounding box center [505, 63] width 15 height 15
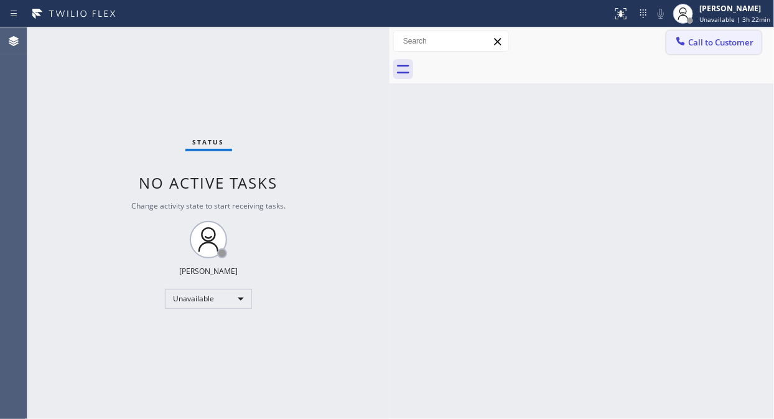
click at [706, 39] on span "Call to Customer" at bounding box center [720, 42] width 65 height 11
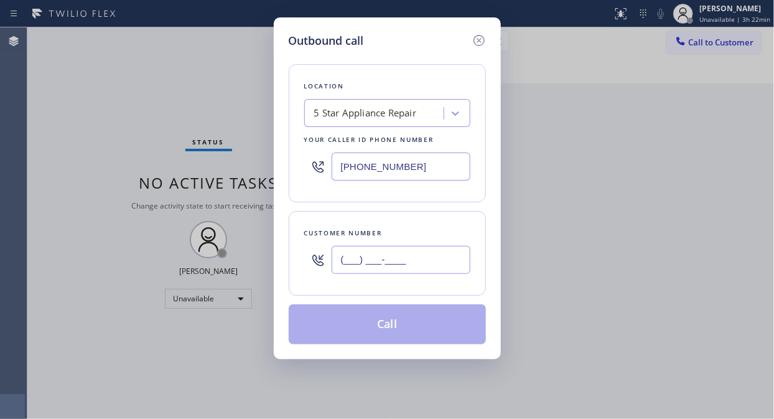
click at [358, 260] on input "(___) ___-____" at bounding box center [401, 260] width 139 height 28
paste input "714) 955-1192"
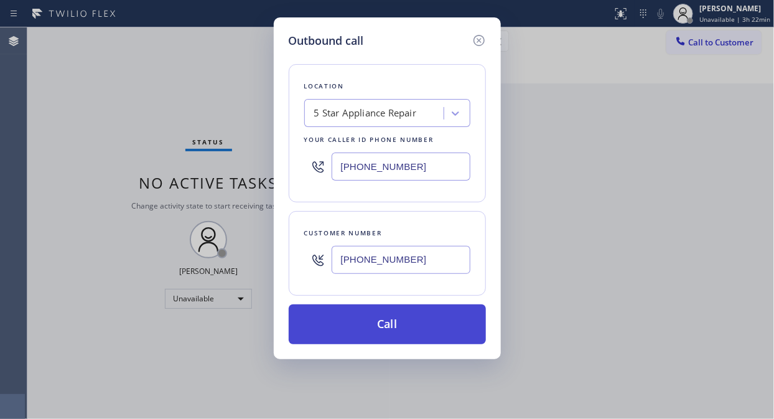
type input "(714) 955-1192"
click at [383, 317] on button "Call" at bounding box center [387, 324] width 197 height 40
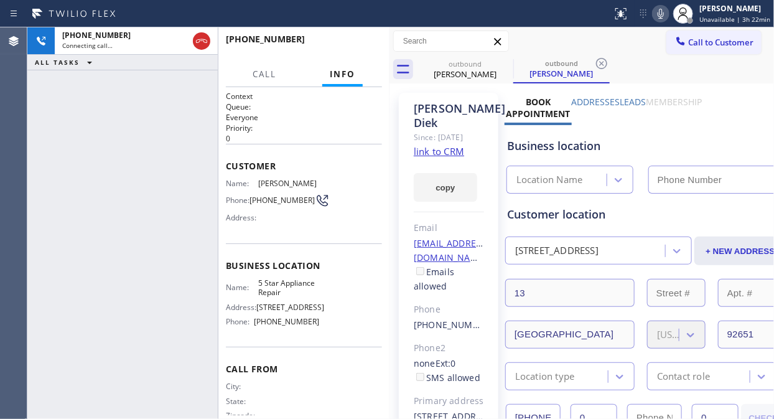
type input "[PHONE_NUMBER]"
drag, startPoint x: 152, startPoint y: 131, endPoint x: 159, endPoint y: 123, distance: 11.1
click at [152, 131] on div "+17149551192 Live | 00:01 ALL TASKS ALL TASKS ACTIVE TASKS TASKS IN WRAP UP" at bounding box center [122, 222] width 190 height 391
click at [337, 45] on span "HANG UP" at bounding box center [353, 44] width 38 height 9
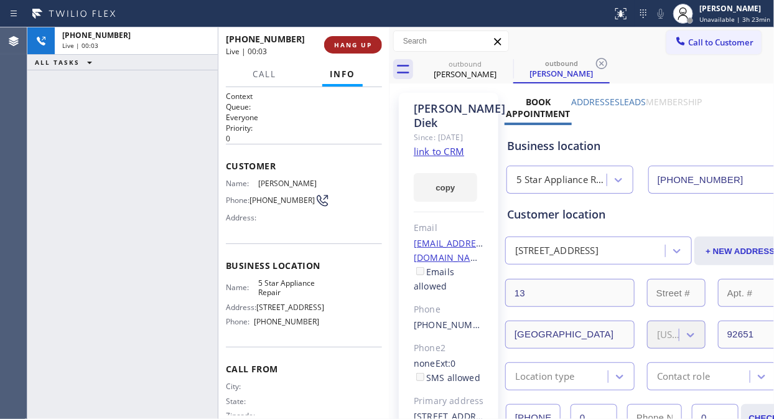
click at [337, 45] on span "HANG UP" at bounding box center [353, 44] width 38 height 9
click at [337, 45] on span "COMPLETE" at bounding box center [350, 44] width 43 height 9
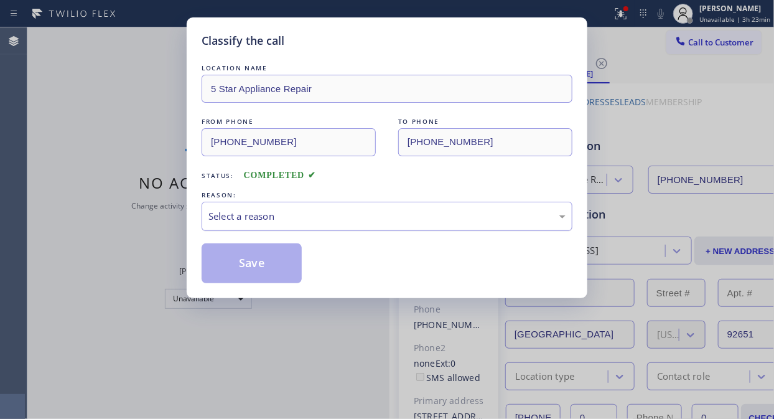
click at [371, 200] on div "REASON:" at bounding box center [387, 195] width 371 height 13
click at [371, 212] on div "Select a reason" at bounding box center [386, 216] width 357 height 14
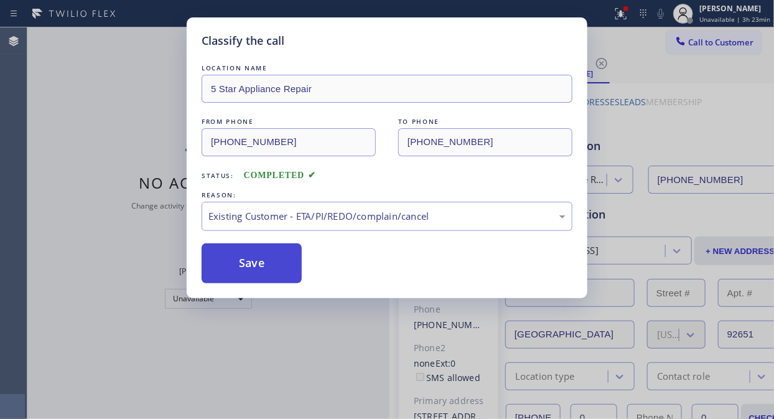
click at [269, 274] on button "Save" at bounding box center [252, 263] width 100 height 40
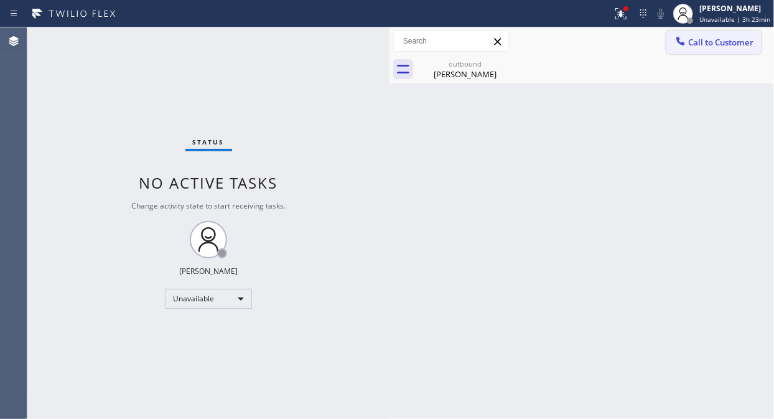
drag, startPoint x: 711, startPoint y: 42, endPoint x: 534, endPoint y: 172, distance: 219.9
click at [711, 44] on span "Call to Customer" at bounding box center [720, 42] width 65 height 11
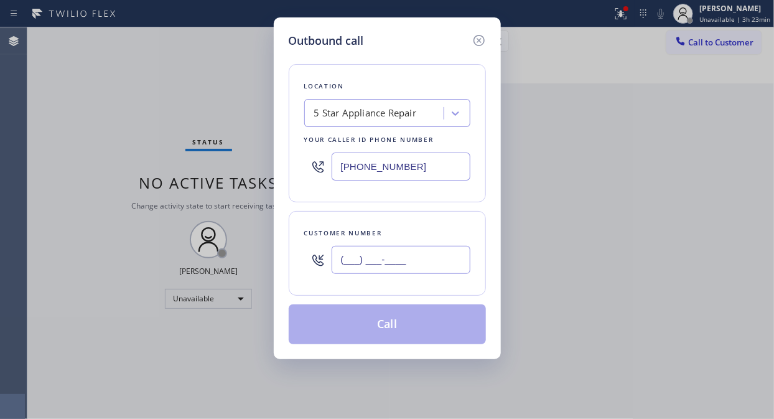
click at [408, 260] on input "(___) ___-____" at bounding box center [401, 260] width 139 height 28
paste input "661) 645-8710"
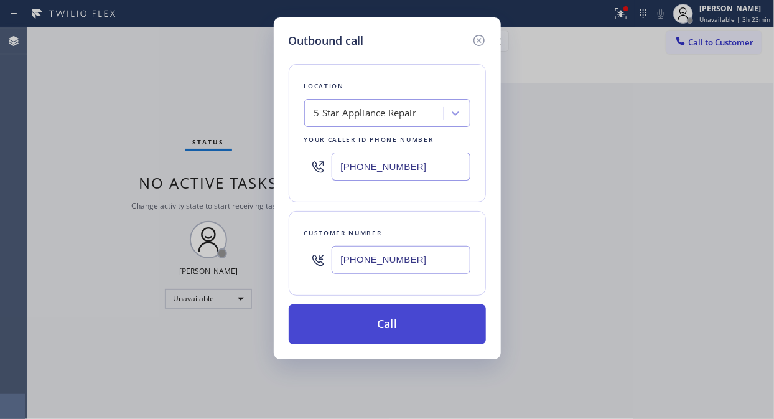
type input "(661) 645-8710"
click at [388, 324] on button "Call" at bounding box center [387, 324] width 197 height 40
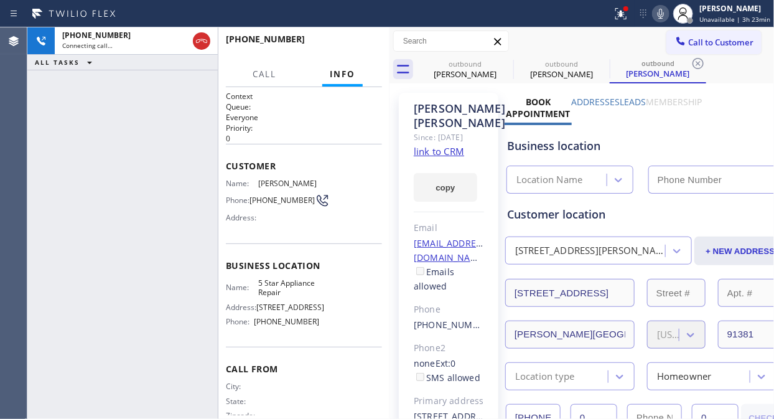
type input "[PHONE_NUMBER]"
drag, startPoint x: 337, startPoint y: 41, endPoint x: 594, endPoint y: 381, distance: 426.5
click at [338, 44] on span "HANG UP" at bounding box center [353, 44] width 38 height 9
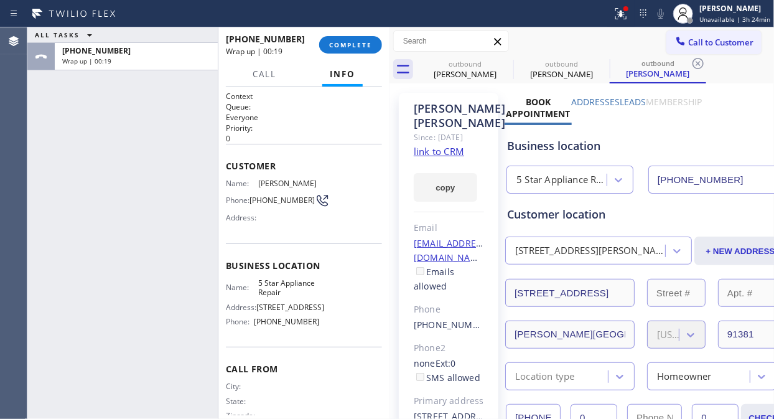
click at [107, 146] on div "ALL TASKS ALL TASKS ACTIVE TASKS TASKS IN WRAP UP +16616458710 Wrap up | 00:19" at bounding box center [122, 222] width 190 height 391
click at [347, 38] on button "COMPLETE" at bounding box center [350, 44] width 63 height 17
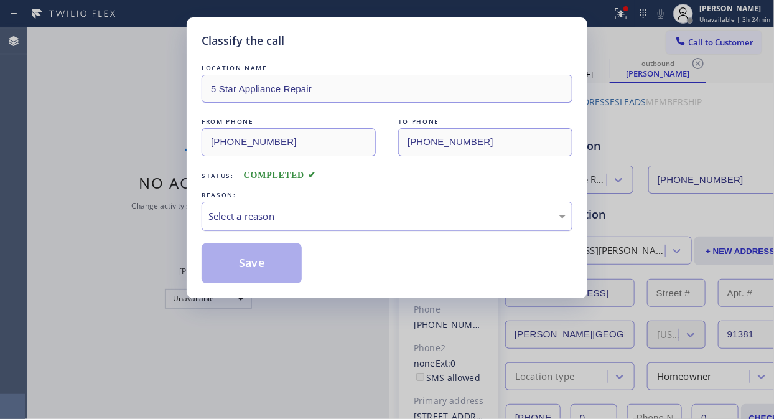
click at [403, 212] on div "Select a reason" at bounding box center [386, 216] width 357 height 14
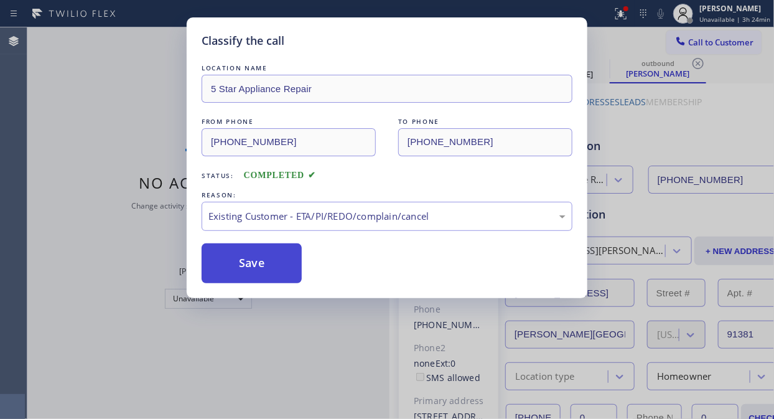
click at [246, 264] on button "Save" at bounding box center [252, 263] width 100 height 40
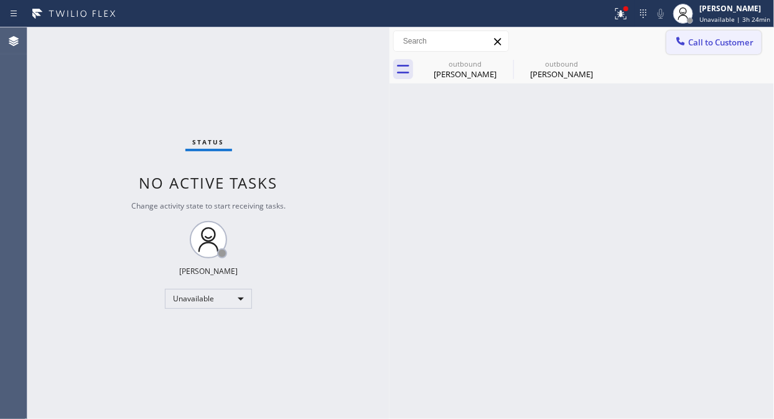
click at [681, 39] on icon at bounding box center [681, 41] width 12 height 12
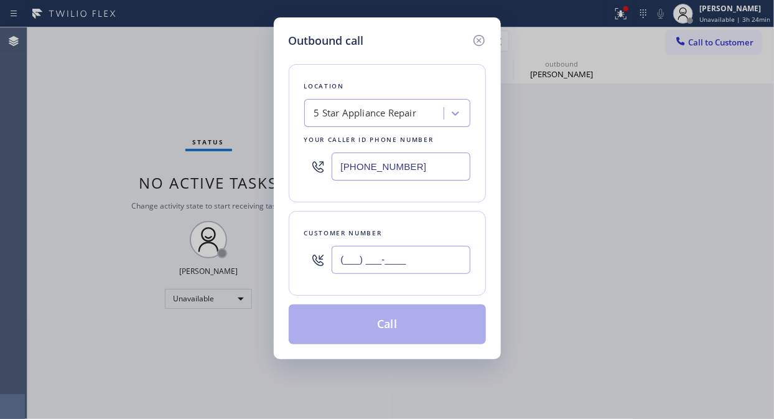
drag, startPoint x: 334, startPoint y: 252, endPoint x: 337, endPoint y: 258, distance: 7.0
click at [336, 253] on input "(___) ___-____" at bounding box center [401, 260] width 139 height 28
paste input "818) 790-6264"
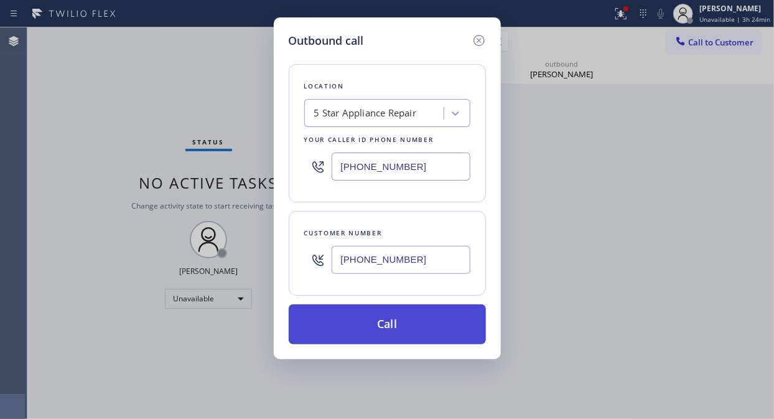
type input "[PHONE_NUMBER]"
drag, startPoint x: 376, startPoint y: 327, endPoint x: 567, endPoint y: 13, distance: 367.4
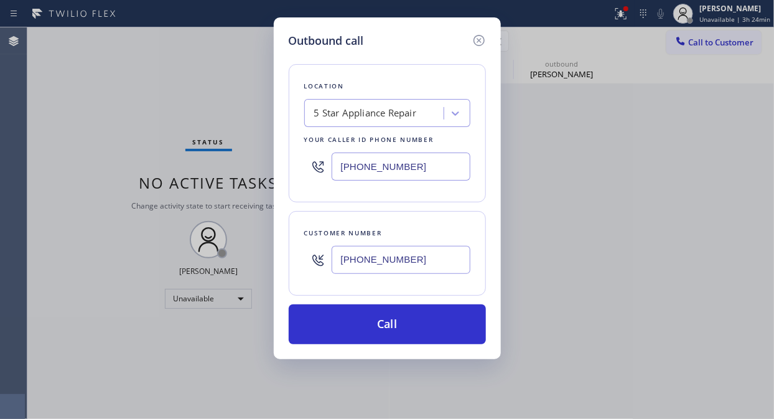
click at [376, 328] on button "Call" at bounding box center [387, 324] width 197 height 40
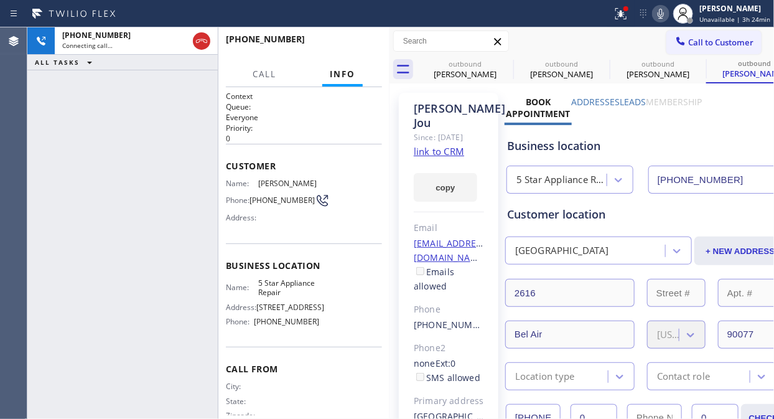
type input "[PHONE_NUMBER]"
click at [144, 96] on div "+18187906264 Connecting call… ALL TASKS ALL TASKS ACTIVE TASKS TASKS IN WRAP UP" at bounding box center [122, 222] width 190 height 391
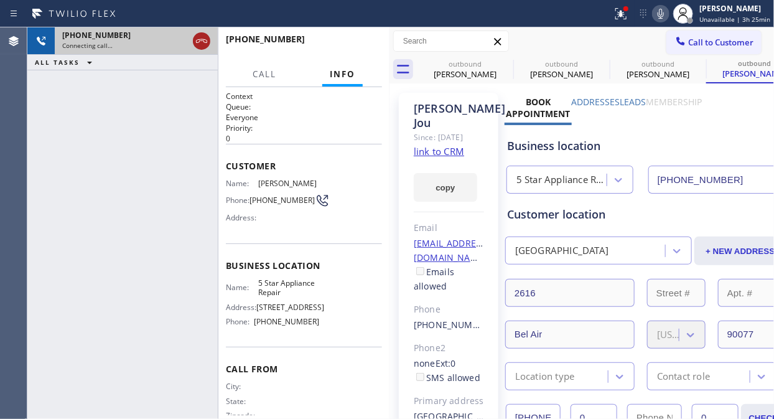
click at [201, 39] on icon at bounding box center [201, 41] width 11 height 4
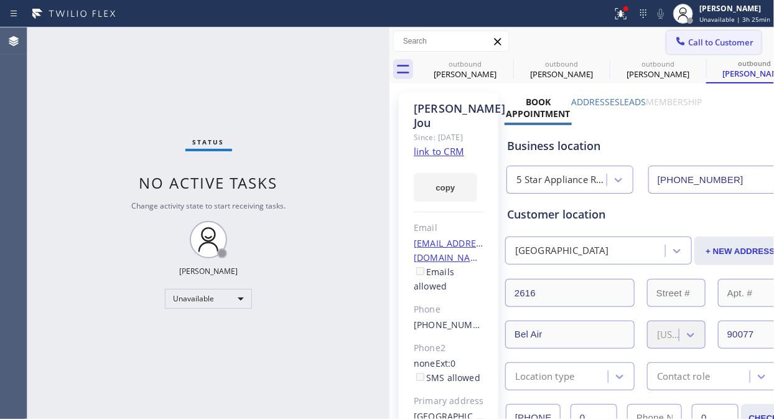
click at [706, 44] on span "Call to Customer" at bounding box center [720, 42] width 65 height 11
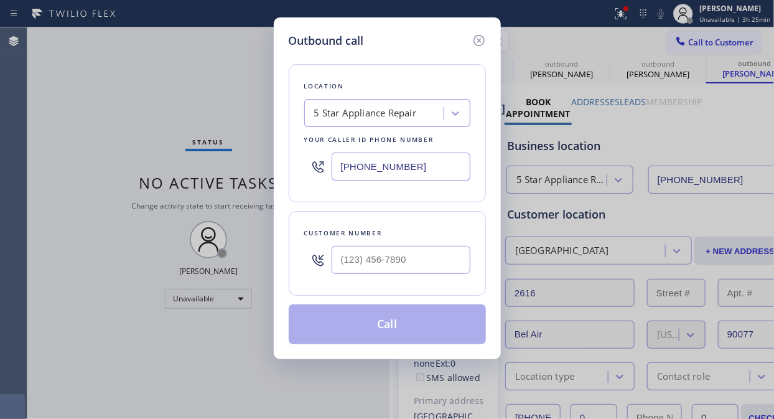
click at [372, 257] on input "text" at bounding box center [401, 260] width 139 height 28
click at [372, 257] on input "(___) ___-____" at bounding box center [401, 260] width 139 height 28
paste input "310-8014"
click at [340, 259] on input "(___) 310-8014" at bounding box center [401, 260] width 139 height 28
paste input "310) 801-4851"
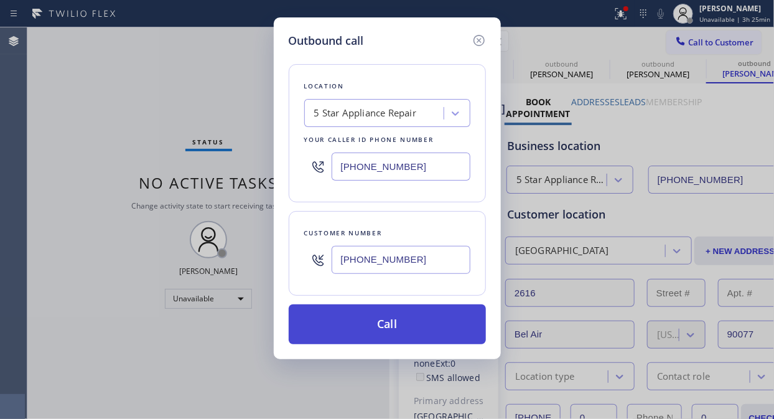
type input "(310) 801-4851"
click at [395, 332] on button "Call" at bounding box center [387, 324] width 197 height 40
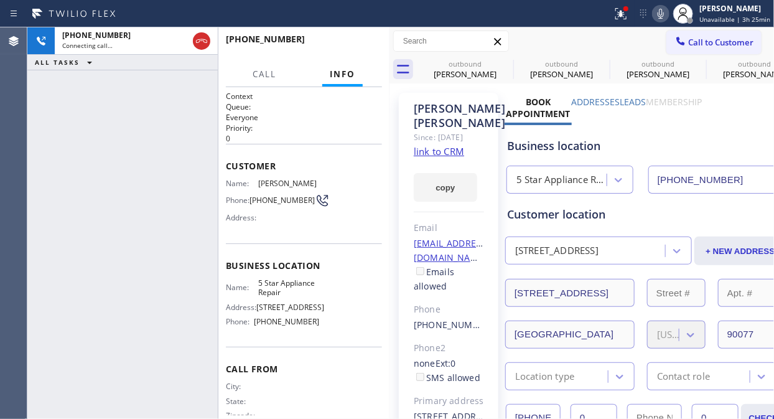
type input "[PHONE_NUMBER]"
click at [340, 45] on span "HANG UP" at bounding box center [353, 44] width 38 height 9
click at [343, 45] on span "HANG UP" at bounding box center [353, 44] width 38 height 9
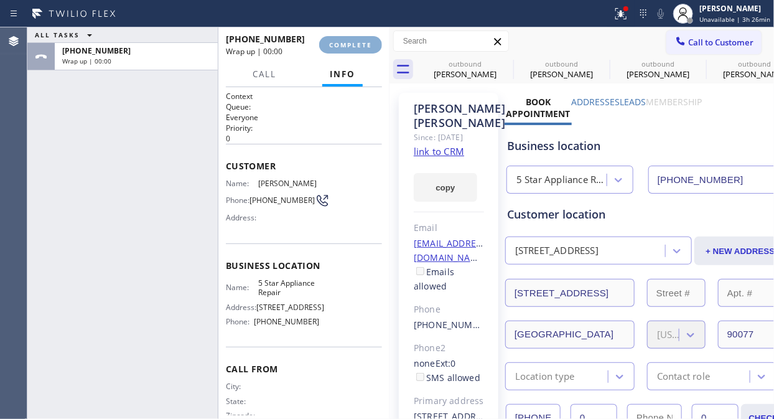
click at [343, 45] on span "COMPLETE" at bounding box center [350, 44] width 43 height 9
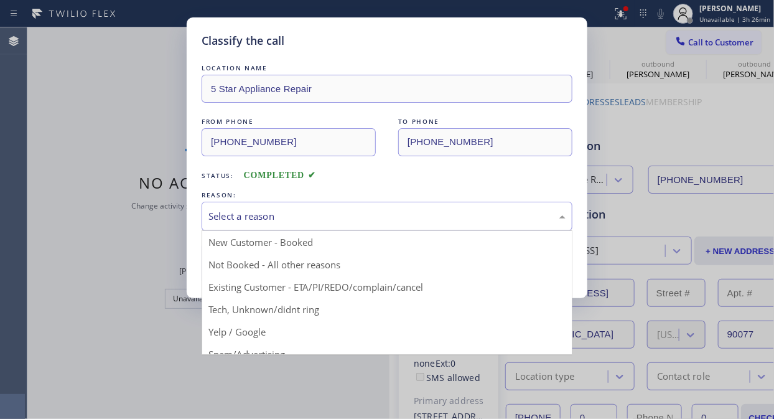
click at [306, 222] on div "Select a reason" at bounding box center [386, 216] width 357 height 14
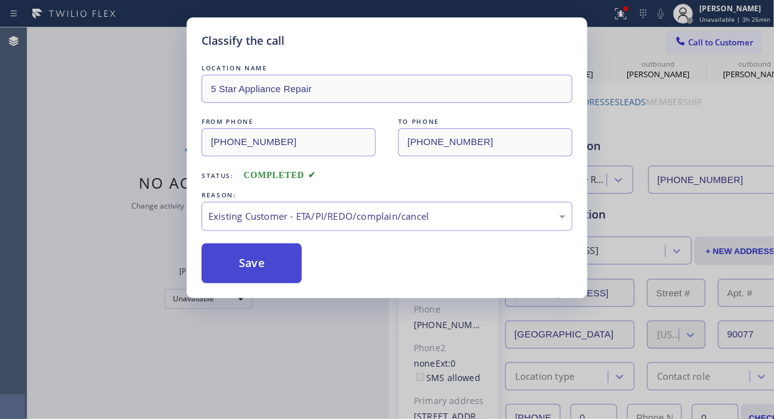
click at [272, 263] on button "Save" at bounding box center [252, 263] width 100 height 40
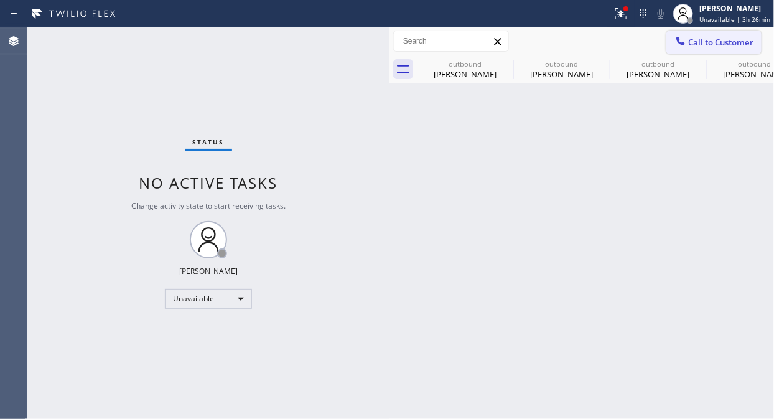
click at [708, 40] on span "Call to Customer" at bounding box center [720, 42] width 65 height 11
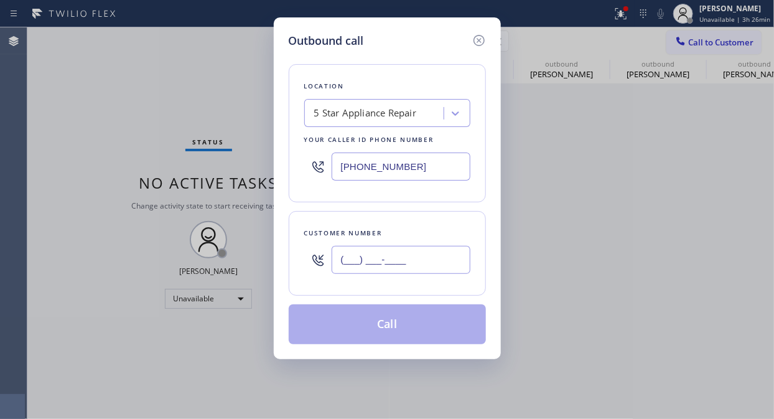
click at [359, 255] on input "(___) ___-____" at bounding box center [401, 260] width 139 height 28
paste input "760) 458-7305"
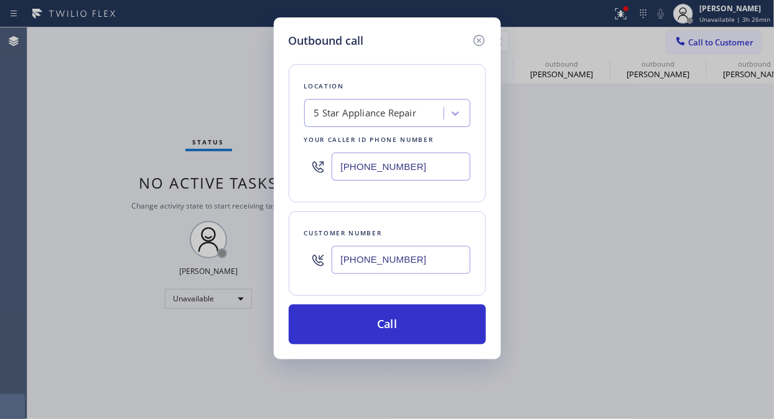
click at [339, 258] on input "(760) 458-7305" at bounding box center [401, 260] width 139 height 28
paste input "text"
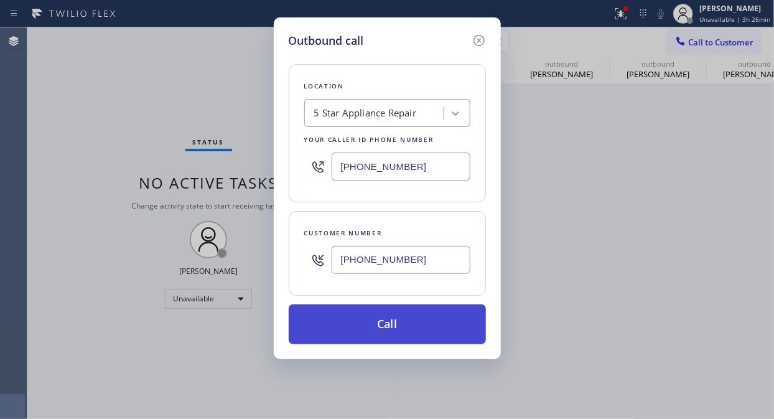
type input "(760) 458-7305"
click at [383, 320] on button "Call" at bounding box center [387, 324] width 197 height 40
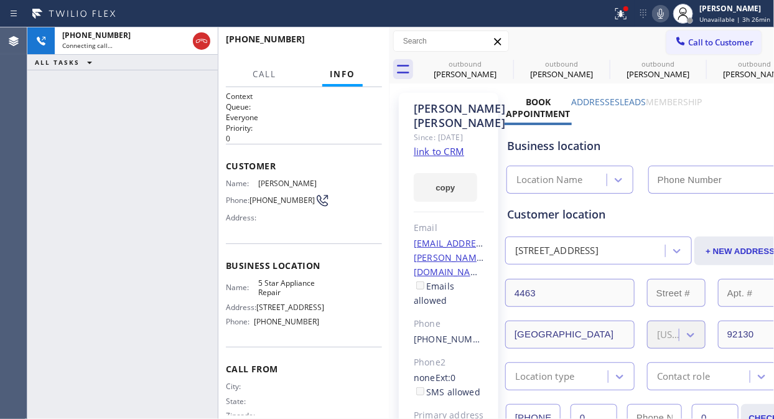
type input "[PHONE_NUMBER]"
click at [441, 157] on link "link to CRM" at bounding box center [439, 151] width 50 height 12
click at [348, 44] on span "HANG UP" at bounding box center [353, 44] width 38 height 9
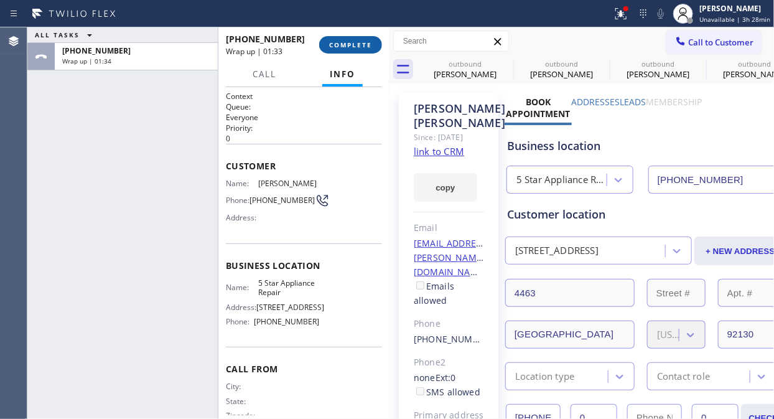
click at [358, 45] on span "COMPLETE" at bounding box center [350, 44] width 43 height 9
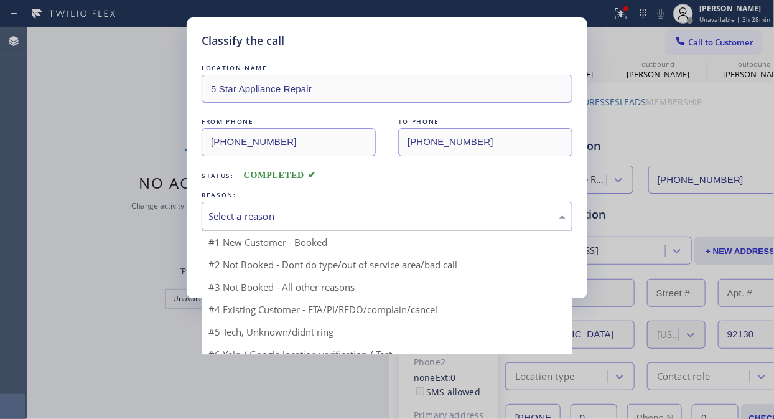
click at [357, 221] on div "Select a reason" at bounding box center [386, 216] width 357 height 14
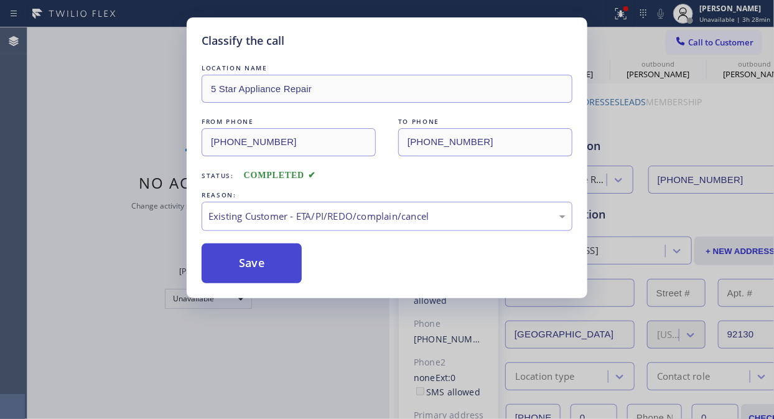
drag, startPoint x: 368, startPoint y: 280, endPoint x: 249, endPoint y: 275, distance: 119.6
click at [249, 275] on button "Save" at bounding box center [252, 263] width 100 height 40
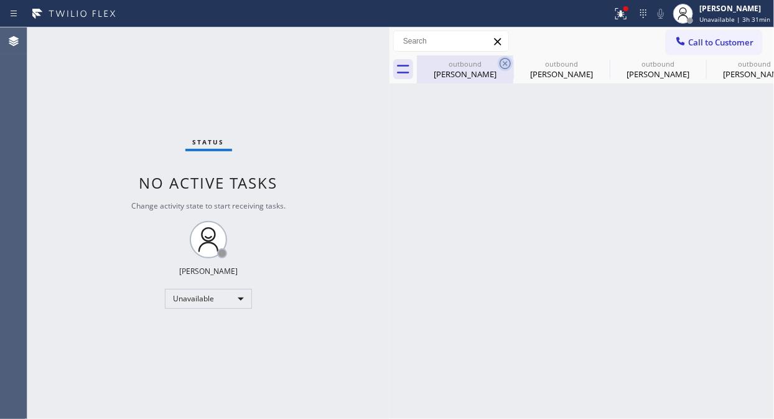
click at [507, 56] on icon at bounding box center [505, 63] width 15 height 15
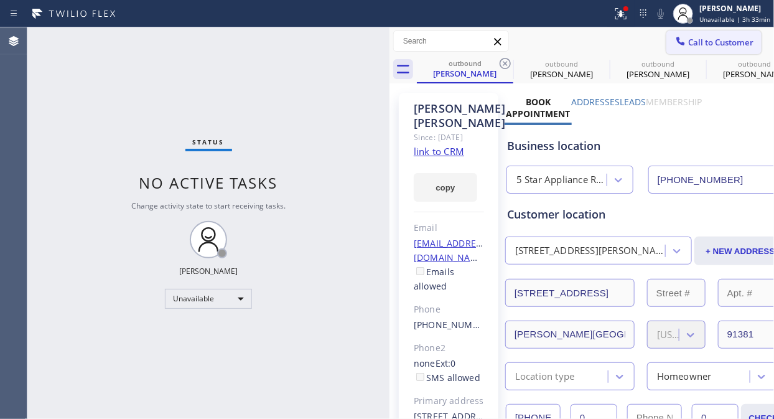
click at [676, 44] on div at bounding box center [680, 42] width 15 height 15
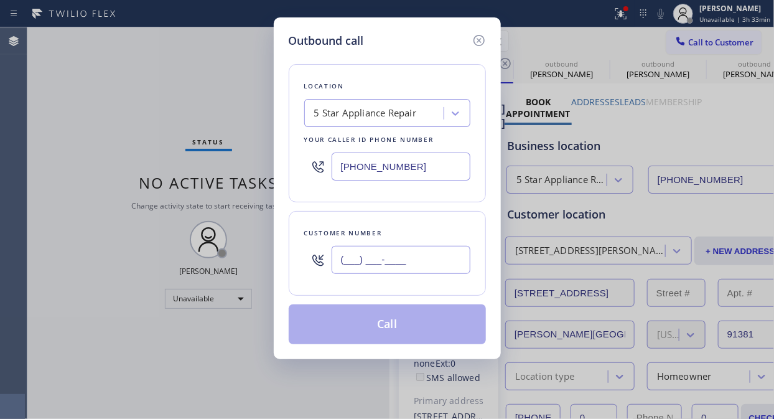
click at [338, 253] on input "(___) ___-____" at bounding box center [401, 260] width 139 height 28
paste input "917) 939-4428"
type input "(917) 939-4428"
click at [396, 320] on button "Call" at bounding box center [387, 324] width 197 height 40
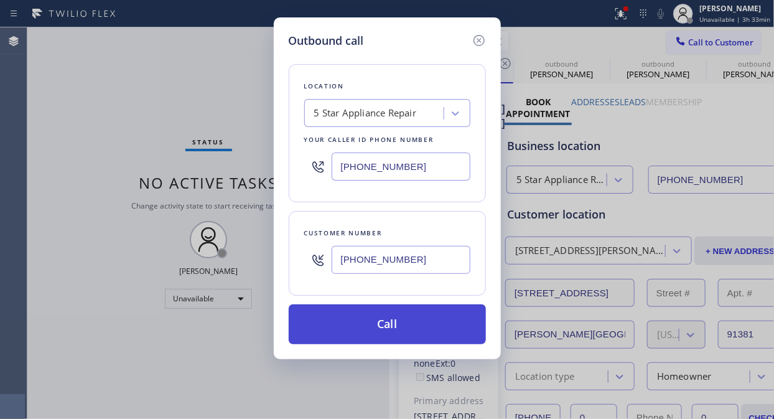
click at [405, 332] on button "Call" at bounding box center [387, 324] width 197 height 40
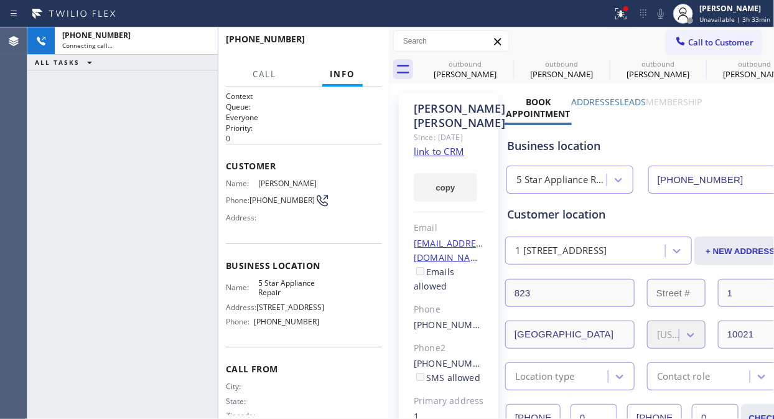
type input "[PHONE_NUMBER]"
click at [355, 42] on span "HANG UP" at bounding box center [353, 44] width 38 height 9
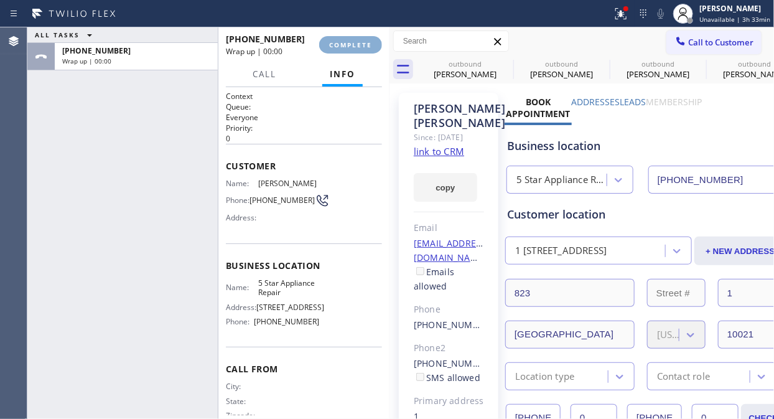
click at [355, 42] on span "COMPLETE" at bounding box center [350, 44] width 43 height 9
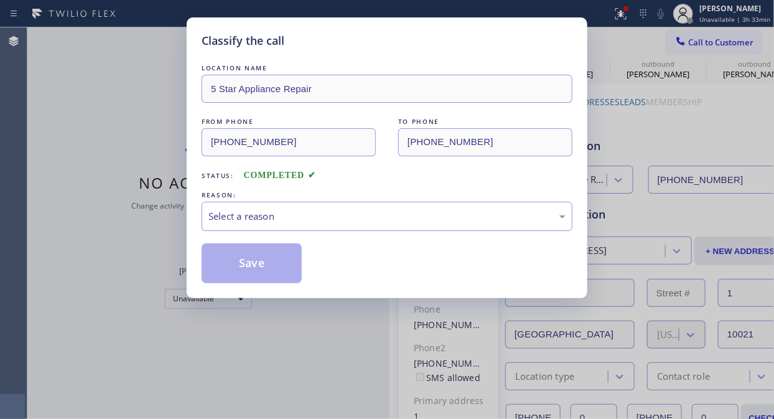
click at [345, 213] on div "Select a reason" at bounding box center [386, 216] width 357 height 14
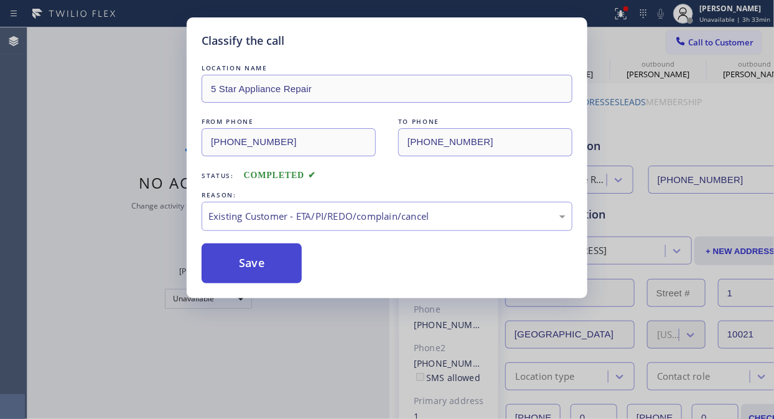
click at [263, 266] on button "Save" at bounding box center [252, 263] width 100 height 40
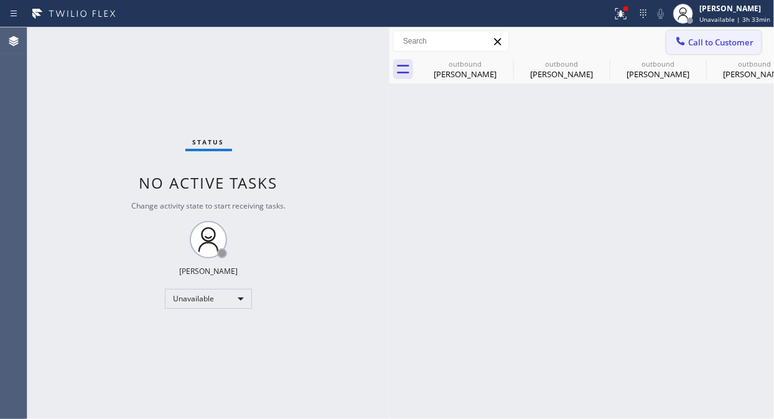
click at [704, 41] on span "Call to Customer" at bounding box center [720, 42] width 65 height 11
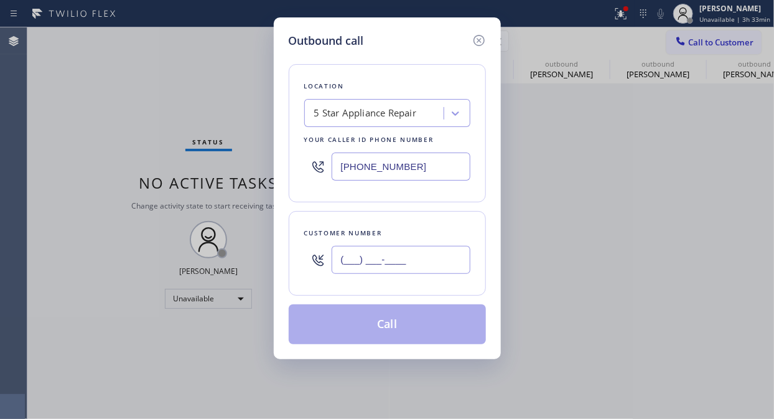
click at [371, 256] on input "(___) ___-____" at bounding box center [401, 260] width 139 height 28
paste input "646) 761-4678"
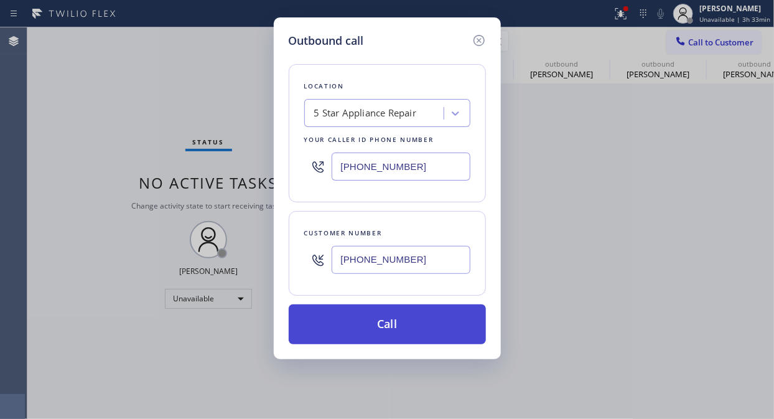
type input "(646) 761-4678"
click at [397, 328] on button "Call" at bounding box center [387, 324] width 197 height 40
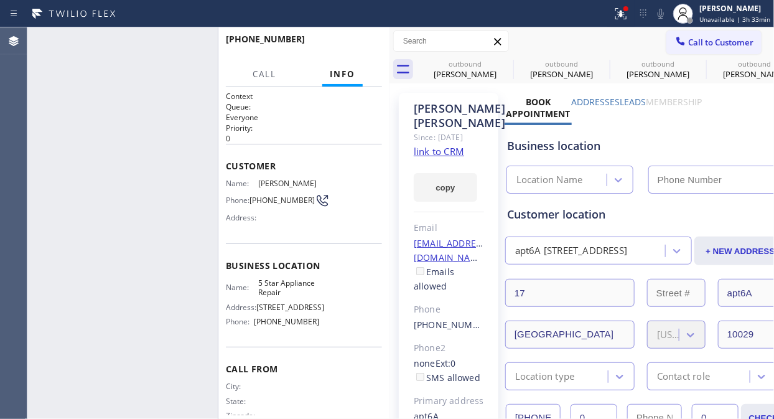
type input "[PHONE_NUMBER]"
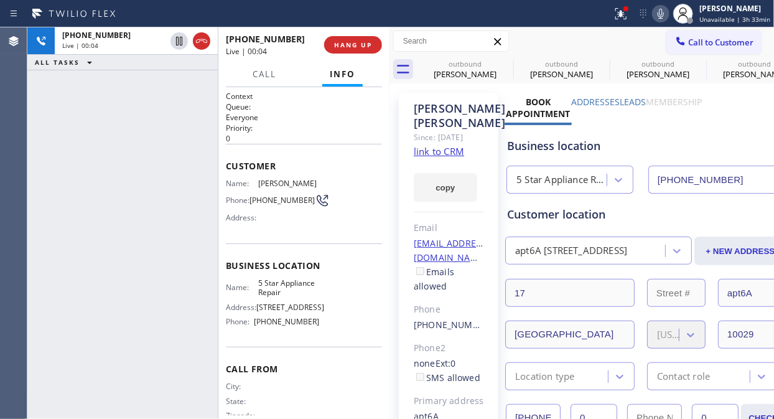
drag, startPoint x: 362, startPoint y: 42, endPoint x: 494, endPoint y: 2, distance: 137.8
click at [364, 41] on span "HANG UP" at bounding box center [353, 44] width 38 height 9
click at [351, 38] on button "COMPLETE" at bounding box center [350, 44] width 63 height 17
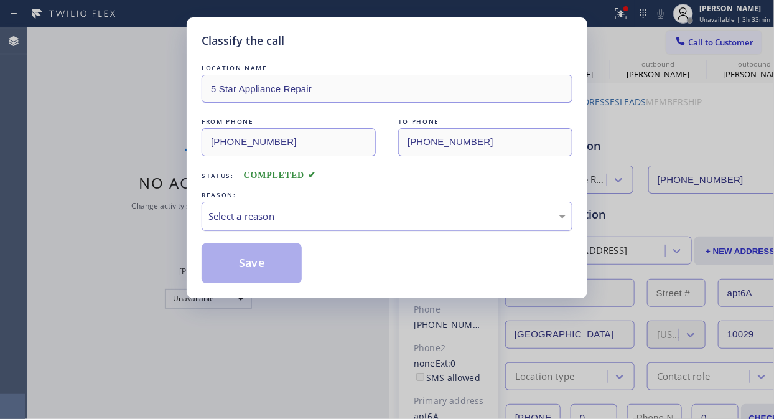
click at [365, 222] on div "Select a reason" at bounding box center [386, 216] width 357 height 14
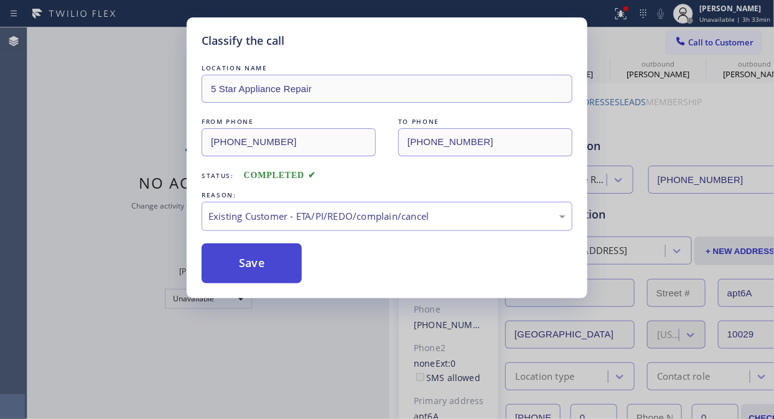
click at [276, 271] on button "Save" at bounding box center [252, 263] width 100 height 40
click at [698, 40] on span "Call to Customer" at bounding box center [720, 42] width 65 height 11
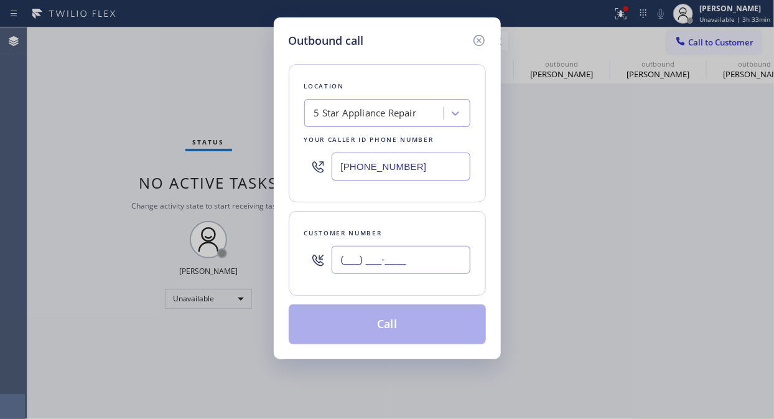
click at [360, 259] on input "(___) ___-____" at bounding box center [401, 260] width 139 height 28
paste input "806) 239-2490"
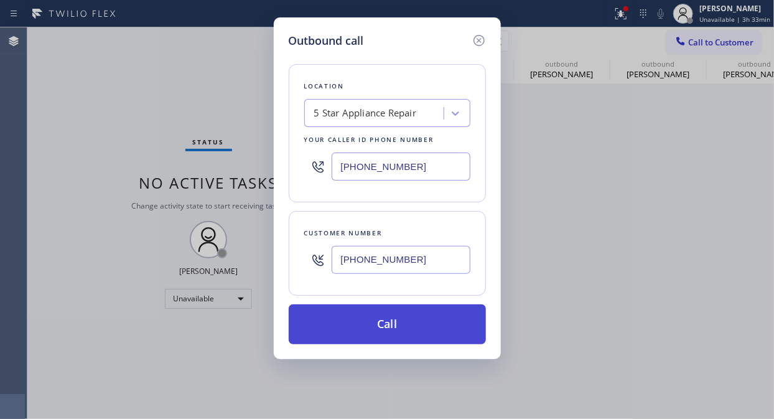
type input "(806) 239-2490"
click at [431, 331] on button "Call" at bounding box center [387, 324] width 197 height 40
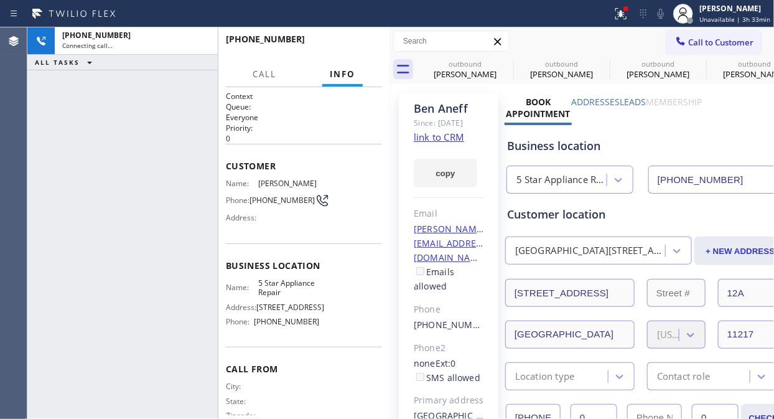
type input "[PHONE_NUMBER]"
click at [616, 13] on div at bounding box center [620, 13] width 27 height 15
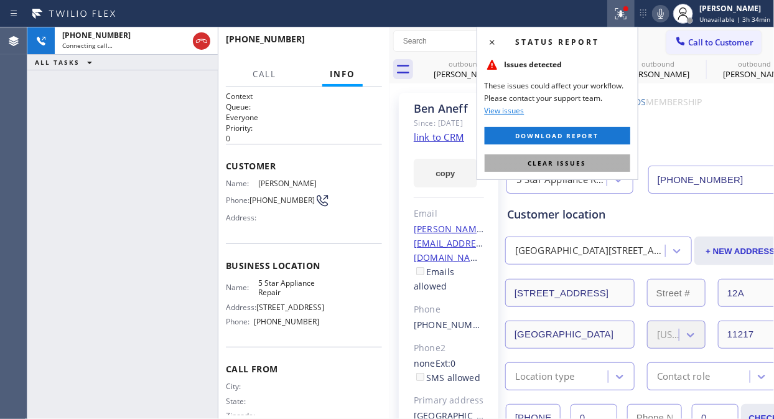
click at [549, 166] on span "Clear issues" at bounding box center [557, 163] width 58 height 9
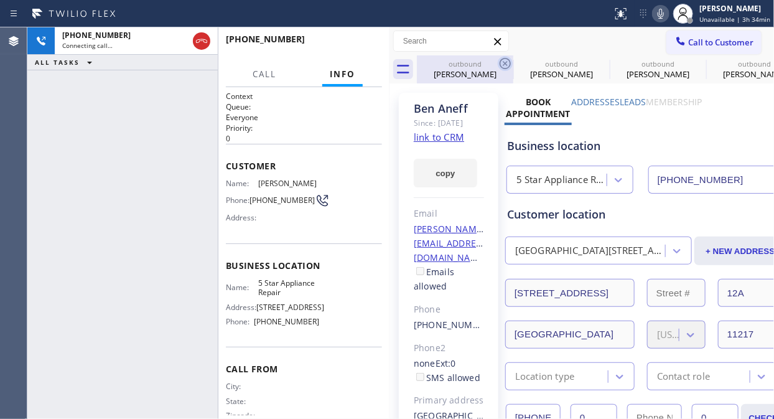
click at [502, 58] on icon at bounding box center [505, 63] width 15 height 15
click at [0, 0] on icon at bounding box center [0, 0] width 0 height 0
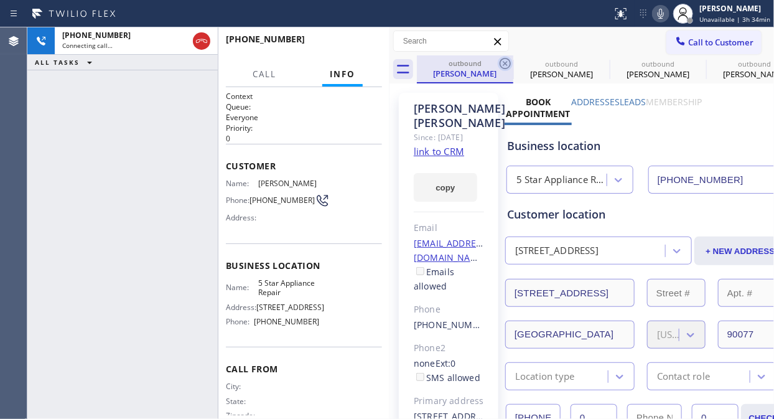
click at [505, 56] on icon at bounding box center [505, 63] width 15 height 15
click at [0, 0] on icon at bounding box center [0, 0] width 0 height 0
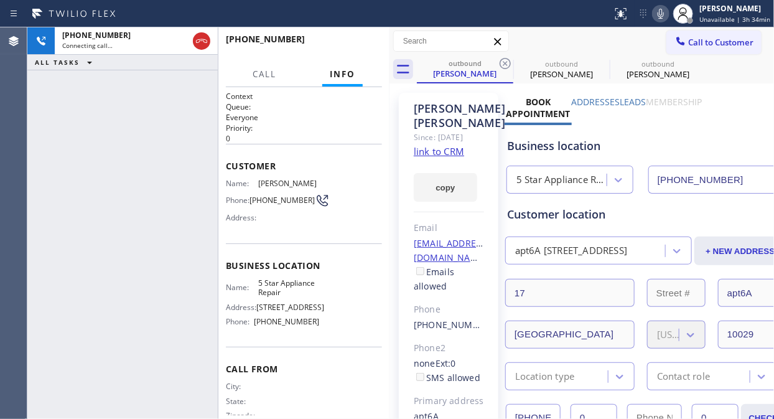
click at [505, 56] on icon at bounding box center [505, 63] width 15 height 15
click at [0, 0] on icon at bounding box center [0, 0] width 0 height 0
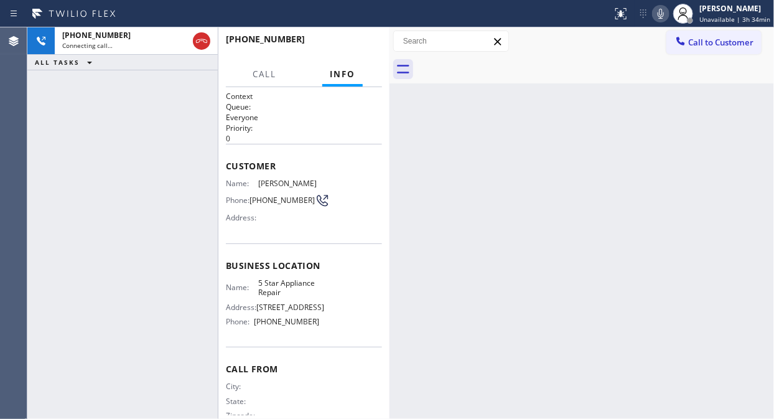
click at [505, 56] on div at bounding box center [595, 69] width 357 height 28
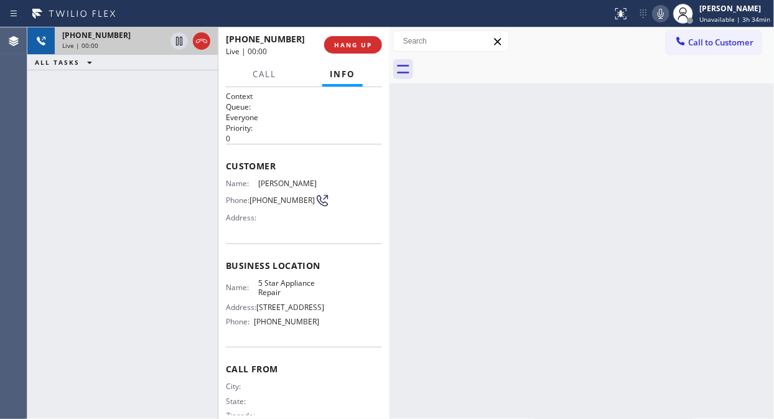
click at [131, 34] on div "+18062392490" at bounding box center [113, 35] width 103 height 11
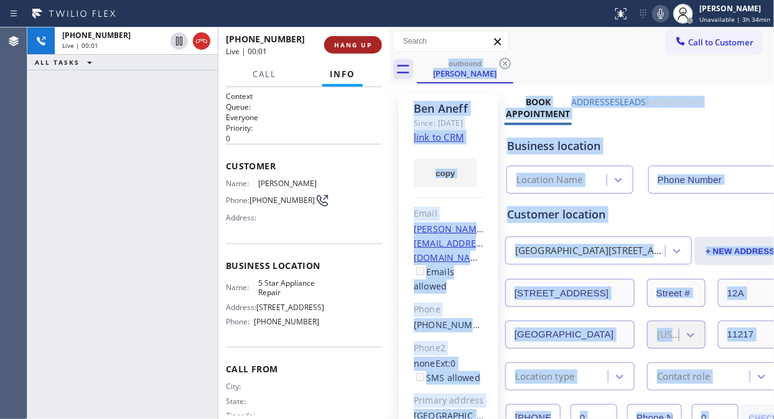
type input "[PHONE_NUMBER]"
click at [341, 45] on span "HANG UP" at bounding box center [353, 44] width 38 height 9
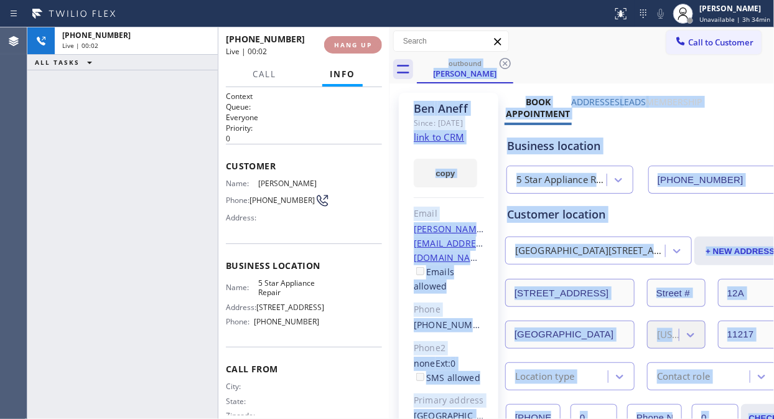
click at [341, 45] on span "HANG UP" at bounding box center [353, 44] width 38 height 9
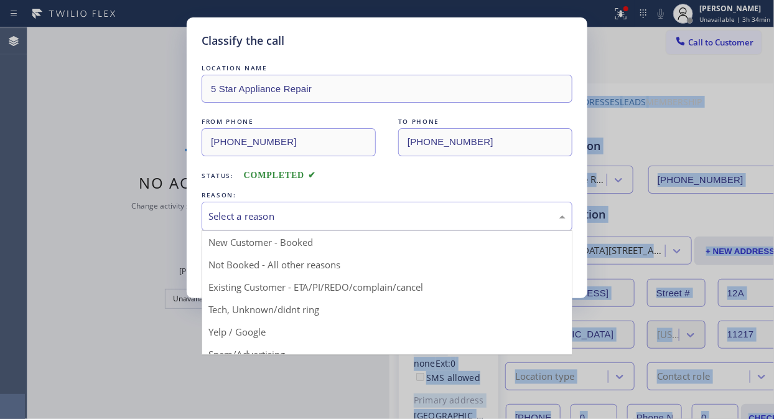
click at [355, 218] on div "Select a reason" at bounding box center [386, 216] width 357 height 14
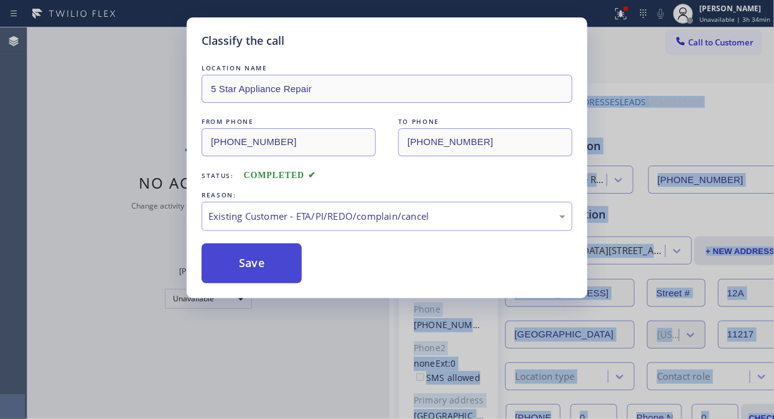
drag, startPoint x: 355, startPoint y: 278, endPoint x: 256, endPoint y: 259, distance: 100.7
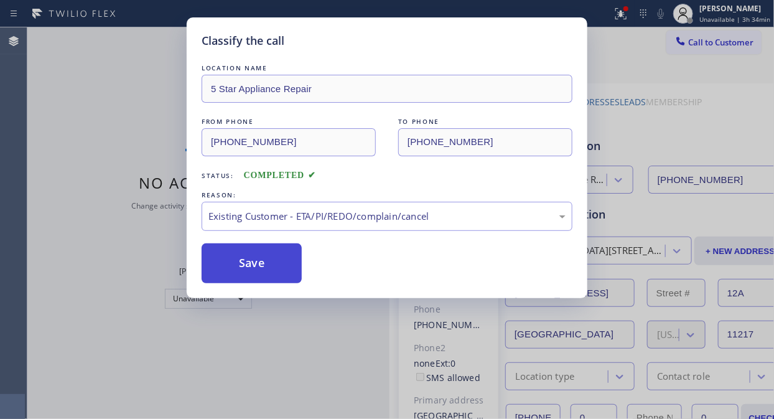
click at [256, 258] on button "Save" at bounding box center [252, 263] width 100 height 40
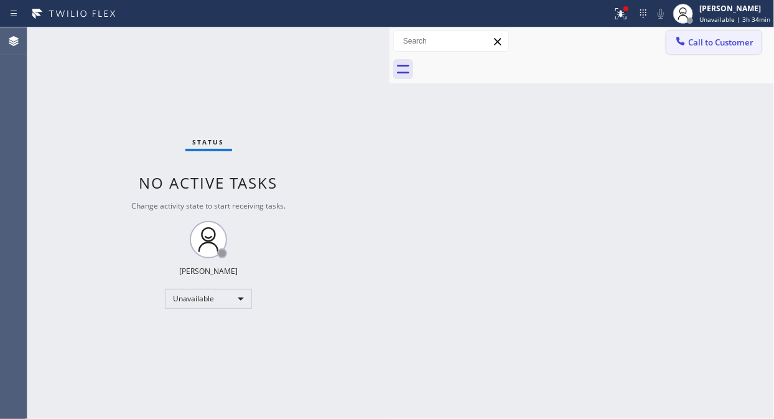
click at [704, 40] on span "Call to Customer" at bounding box center [720, 42] width 65 height 11
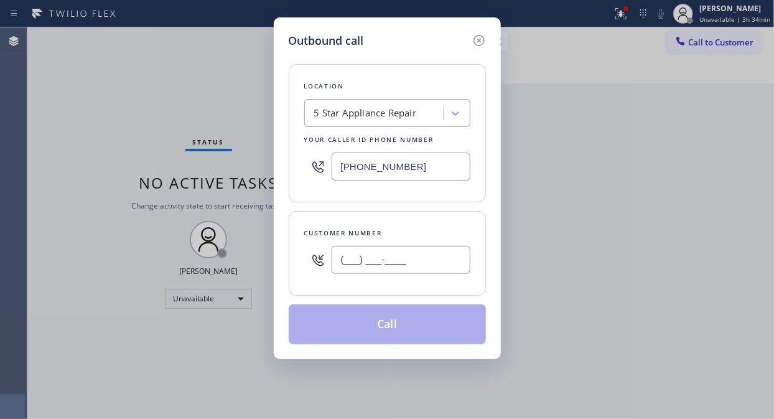
click at [414, 268] on input "(___) ___-____" at bounding box center [401, 260] width 139 height 28
paste input "805) 704-0739"
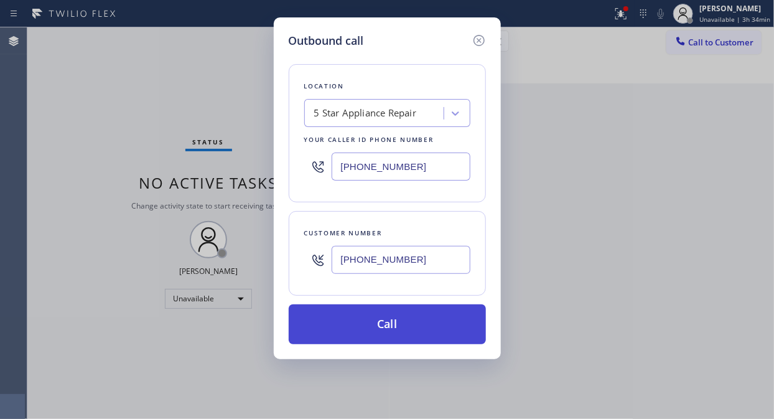
type input "(805) 704-0739"
click at [412, 324] on button "Call" at bounding box center [387, 324] width 197 height 40
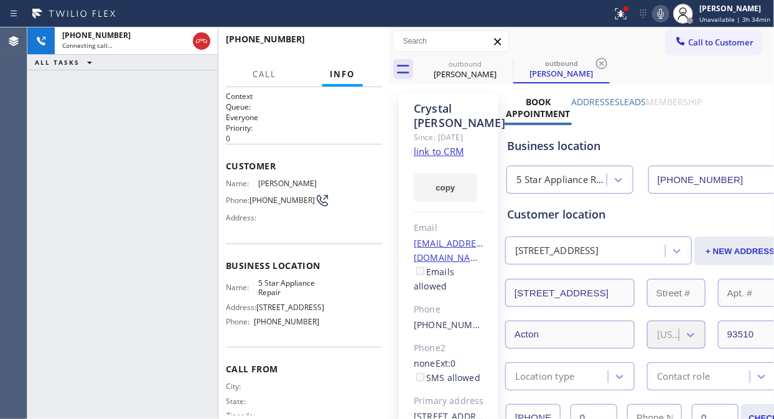
type input "[PHONE_NUMBER]"
click at [366, 36] on button "HANG UP" at bounding box center [353, 44] width 58 height 17
click at [353, 42] on span "HANG UP" at bounding box center [353, 44] width 38 height 9
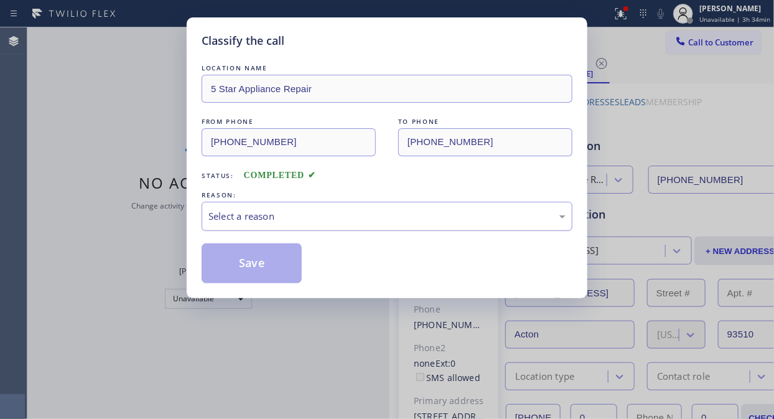
click at [374, 209] on div "Select a reason" at bounding box center [386, 216] width 357 height 14
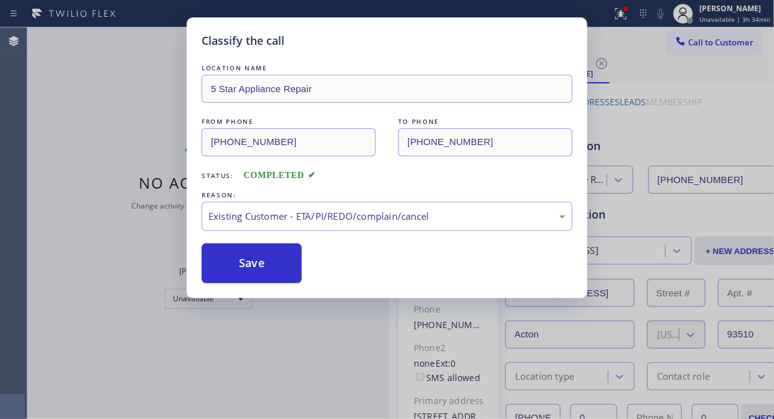
drag, startPoint x: 259, startPoint y: 265, endPoint x: 451, endPoint y: 70, distance: 273.3
click at [261, 264] on button "Save" at bounding box center [252, 263] width 100 height 40
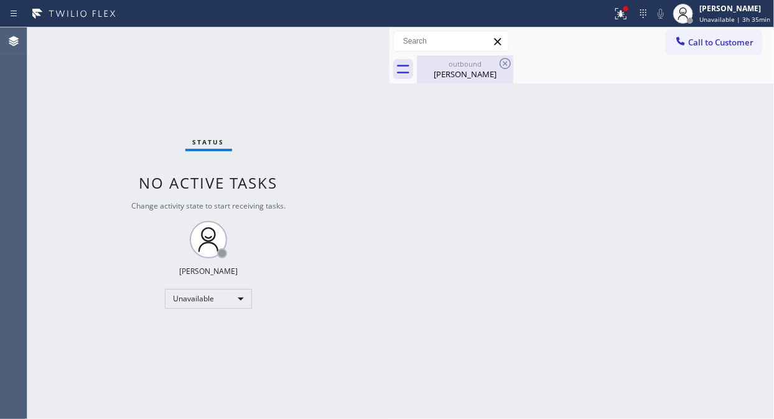
drag, startPoint x: 472, startPoint y: 63, endPoint x: 487, endPoint y: 62, distance: 15.0
click at [473, 63] on div "outbound" at bounding box center [465, 63] width 94 height 9
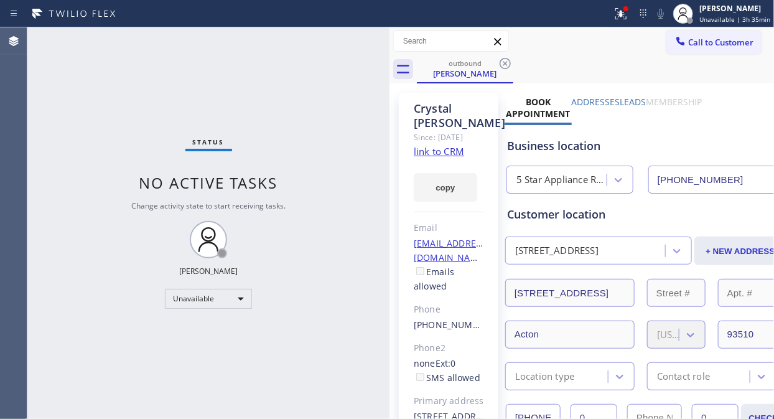
drag, startPoint x: 505, startPoint y: 62, endPoint x: 589, endPoint y: 26, distance: 91.4
click at [507, 62] on icon at bounding box center [505, 63] width 15 height 15
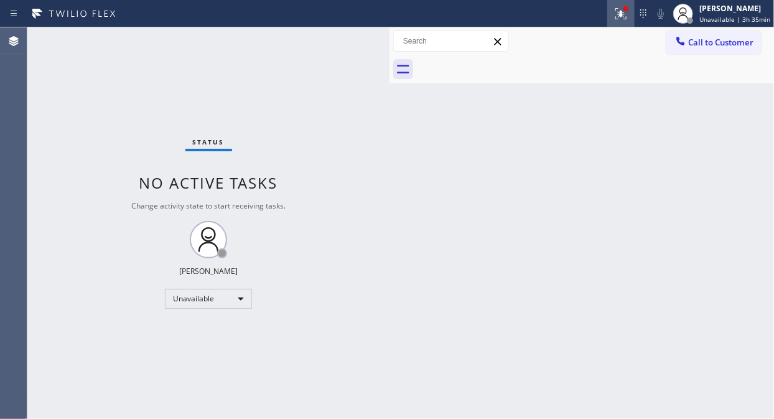
click at [635, 14] on div at bounding box center [620, 13] width 27 height 15
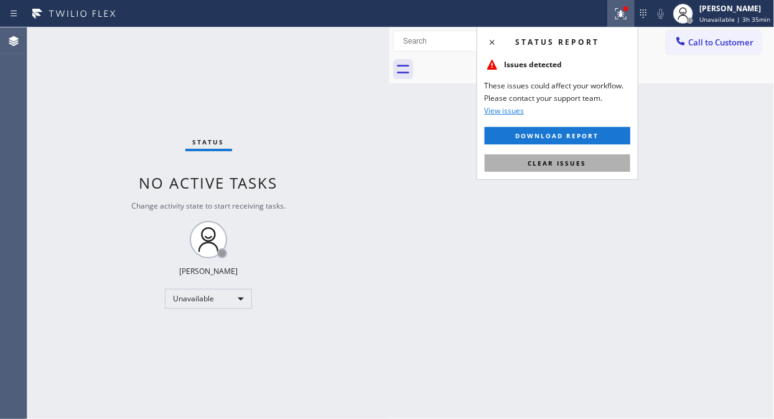
drag, startPoint x: 546, startPoint y: 164, endPoint x: 548, endPoint y: 59, distance: 104.5
click at [546, 161] on span "Clear issues" at bounding box center [557, 163] width 58 height 9
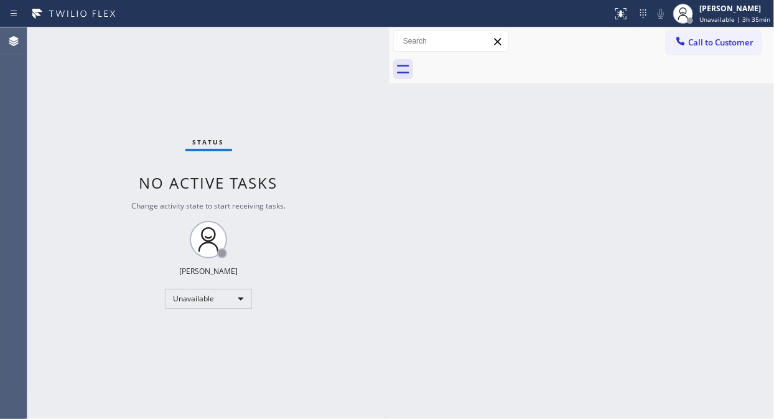
drag, startPoint x: 731, startPoint y: 42, endPoint x: 399, endPoint y: 215, distance: 373.5
click at [730, 42] on span "Call to Customer" at bounding box center [720, 42] width 65 height 11
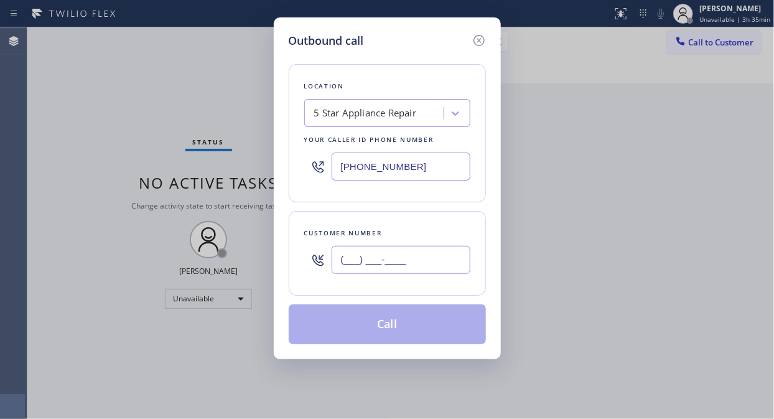
drag, startPoint x: 363, startPoint y: 256, endPoint x: 355, endPoint y: 268, distance: 14.3
click at [355, 268] on input "(___) ___-____" at bounding box center [401, 260] width 139 height 28
click at [336, 263] on input "(___) ___-____" at bounding box center [401, 260] width 139 height 28
paste input "917) 567-7181"
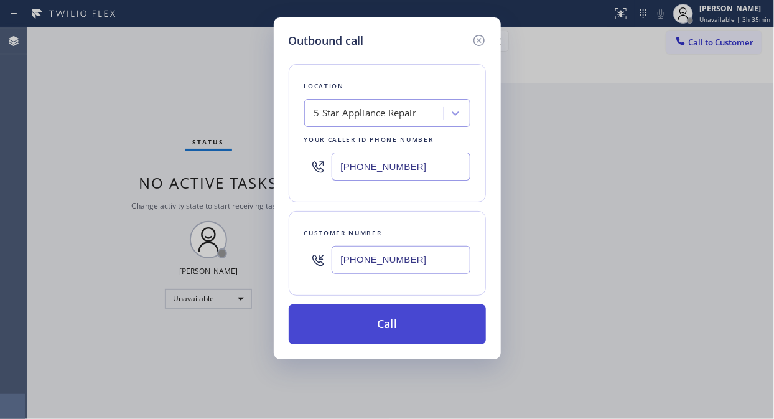
type input "(917) 567-7181"
click at [388, 326] on button "Call" at bounding box center [387, 324] width 197 height 40
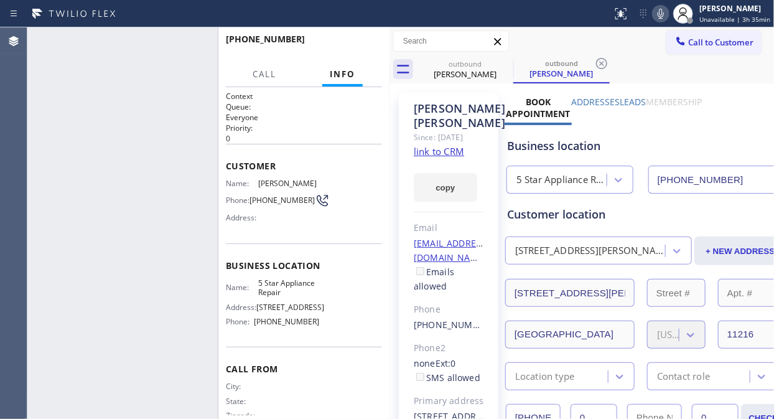
type input "[PHONE_NUMBER]"
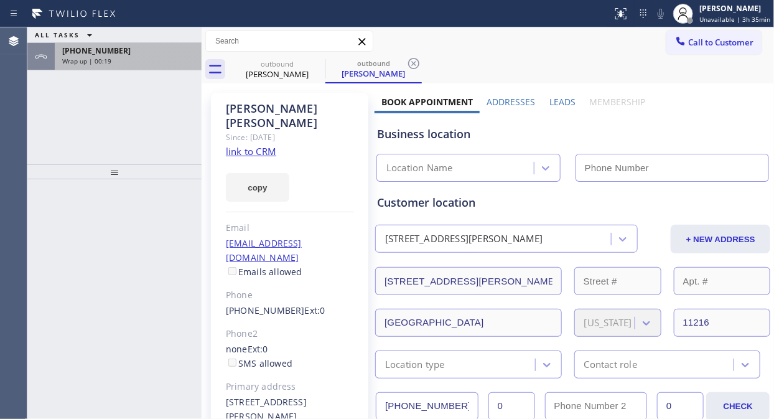
click at [156, 63] on div "Wrap up | 00:19" at bounding box center [128, 61] width 132 height 9
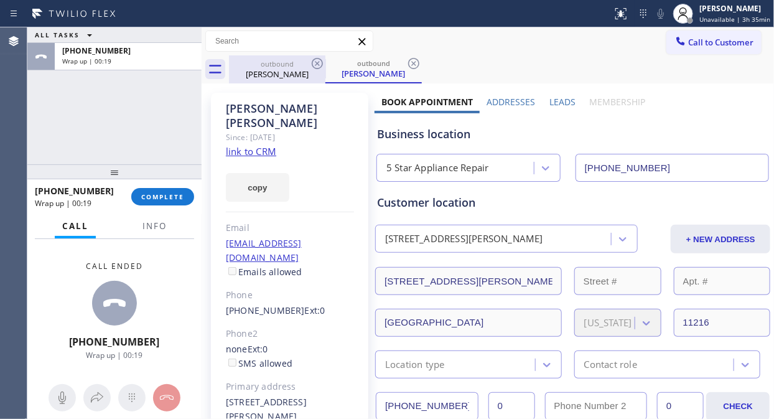
type input "[PHONE_NUMBER]"
click at [311, 60] on icon at bounding box center [317, 63] width 15 height 15
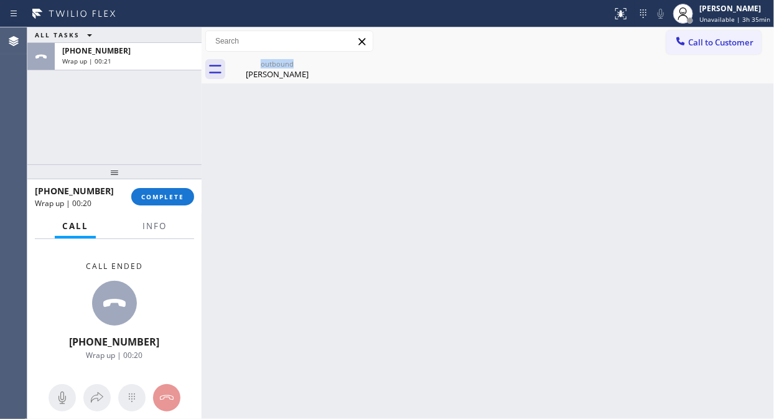
click at [0, 0] on icon at bounding box center [0, 0] width 0 height 0
click at [175, 195] on span "COMPLETE" at bounding box center [162, 196] width 43 height 9
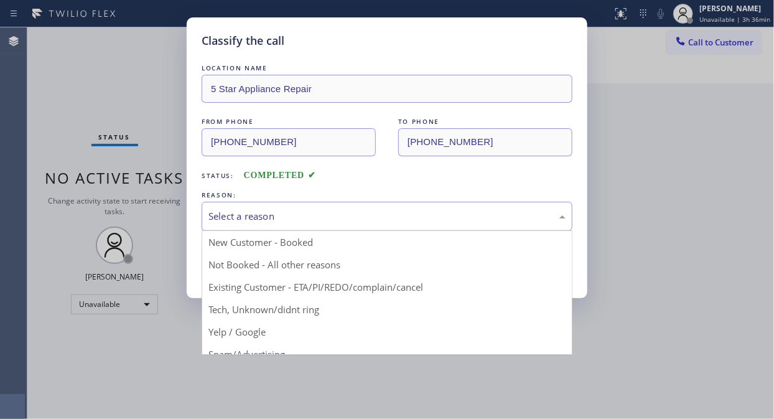
click at [327, 225] on div "Select a reason" at bounding box center [387, 216] width 371 height 29
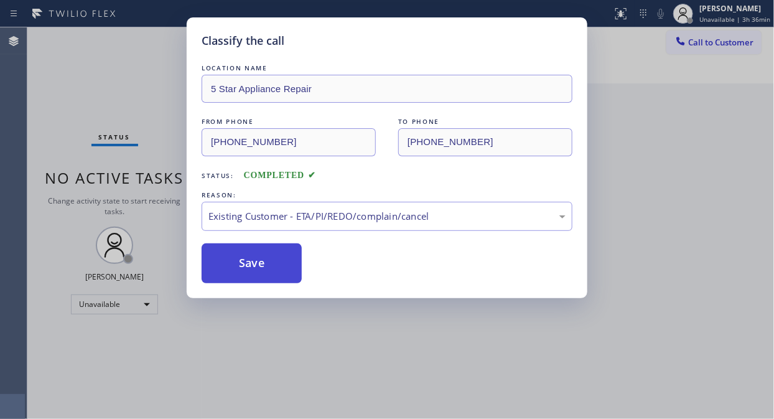
click at [283, 260] on button "Save" at bounding box center [252, 263] width 100 height 40
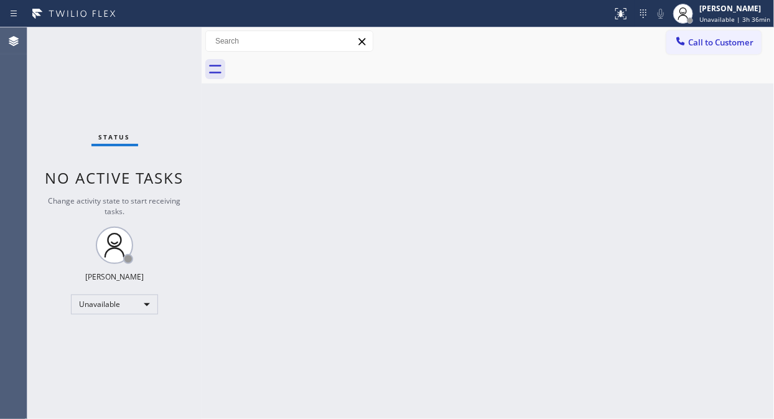
drag, startPoint x: 172, startPoint y: 123, endPoint x: 195, endPoint y: 110, distance: 26.5
click at [172, 123] on div "Status No active tasks Change activity state to start receiving tasks. [PERSON_…" at bounding box center [114, 222] width 174 height 391
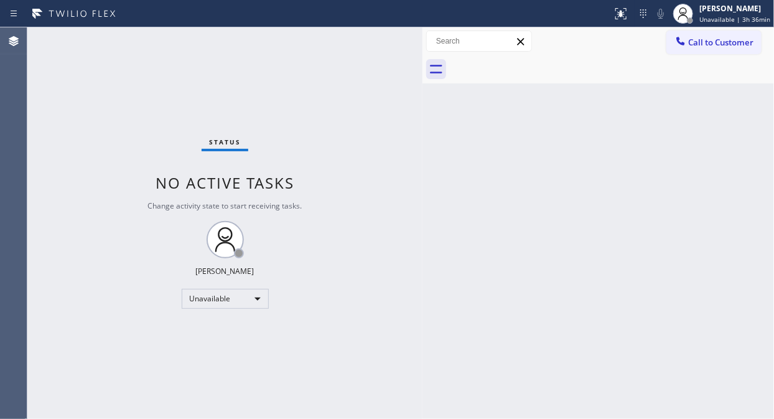
drag, startPoint x: 200, startPoint y: 113, endPoint x: 639, endPoint y: 117, distance: 438.7
click at [423, 175] on div at bounding box center [423, 222] width 0 height 391
click at [696, 50] on button "Call to Customer" at bounding box center [713, 42] width 95 height 24
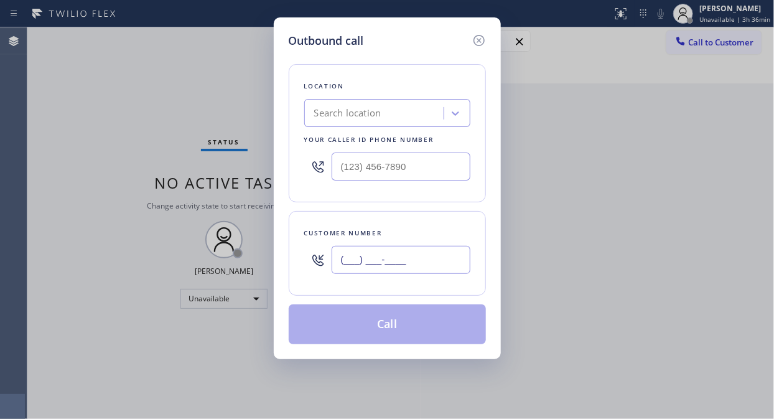
click at [341, 263] on input "(___) ___-____" at bounding box center [401, 260] width 139 height 28
paste input "917) 862-1184"
type input "(917) 862-1184"
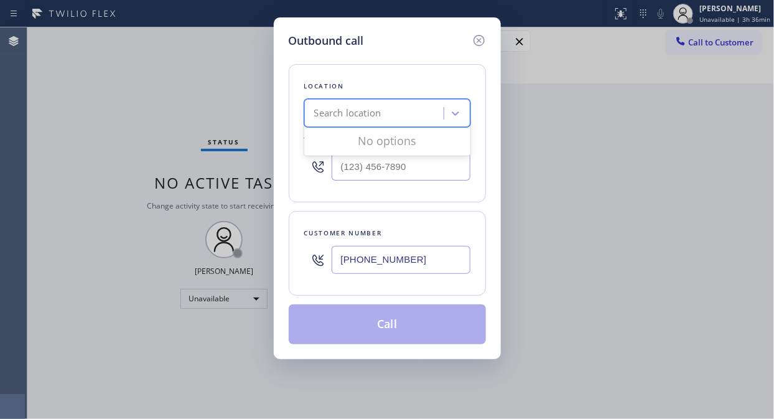
click at [403, 115] on div "Search location" at bounding box center [376, 114] width 136 height 22
type input "5 star appliance repair"
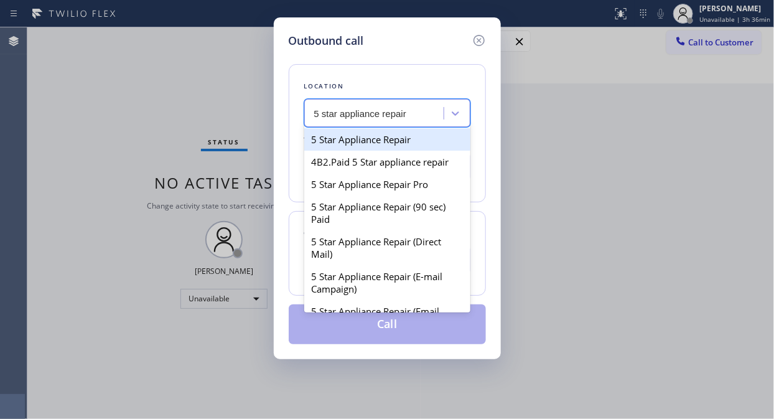
click at [396, 133] on div "5 Star Appliance Repair" at bounding box center [387, 139] width 166 height 22
type input "[PHONE_NUMBER]"
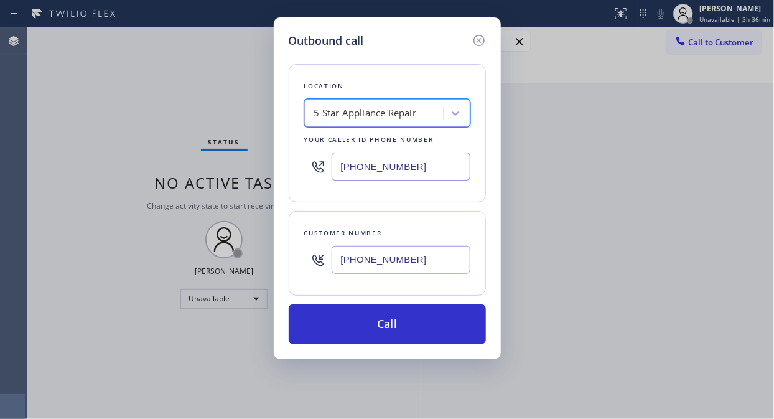
drag, startPoint x: 463, startPoint y: 324, endPoint x: 540, endPoint y: 41, distance: 293.5
click at [462, 319] on button "Call" at bounding box center [387, 324] width 197 height 40
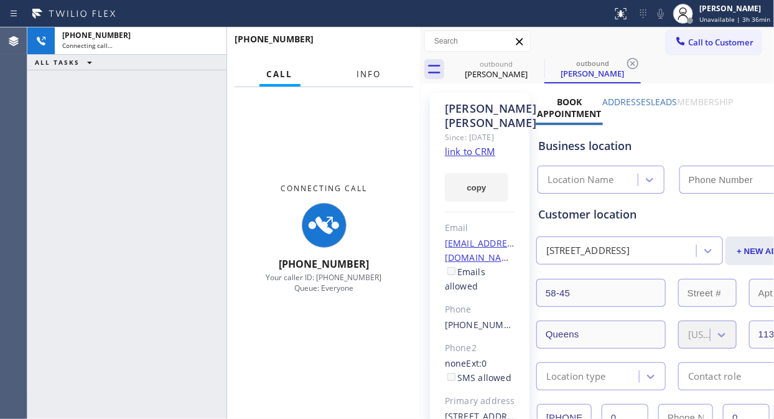
click at [371, 69] on span "Info" at bounding box center [369, 73] width 24 height 11
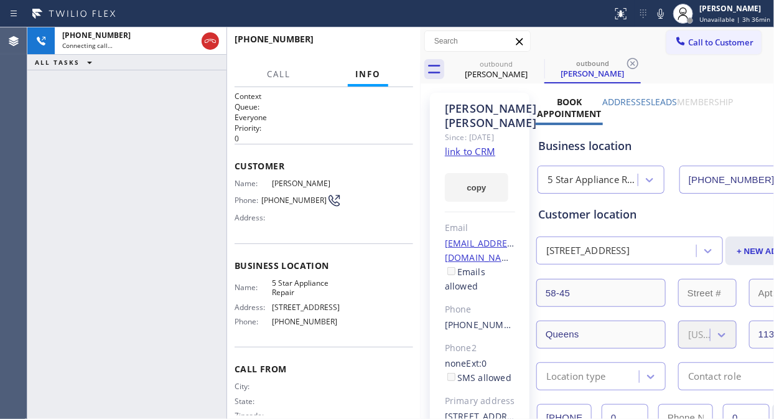
type input "[PHONE_NUMBER]"
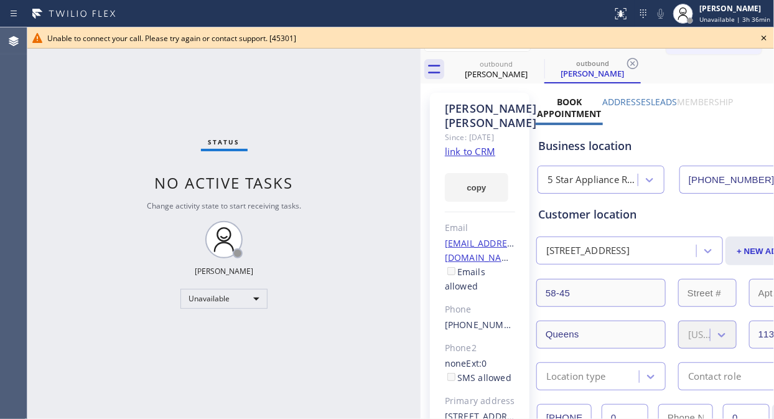
click at [758, 34] on icon at bounding box center [764, 37] width 15 height 15
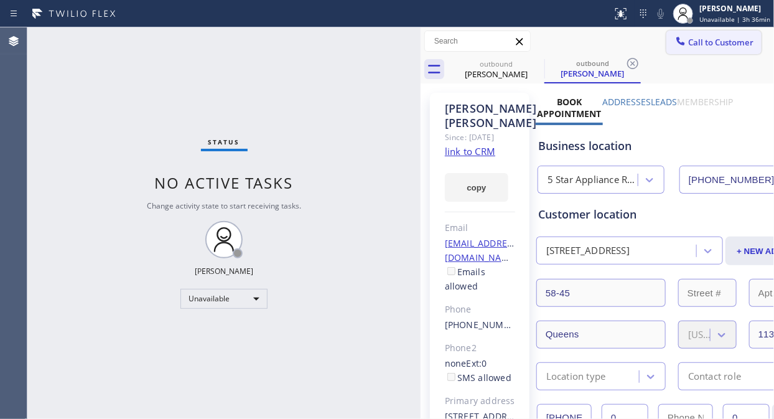
click at [718, 42] on span "Call to Customer" at bounding box center [720, 42] width 65 height 11
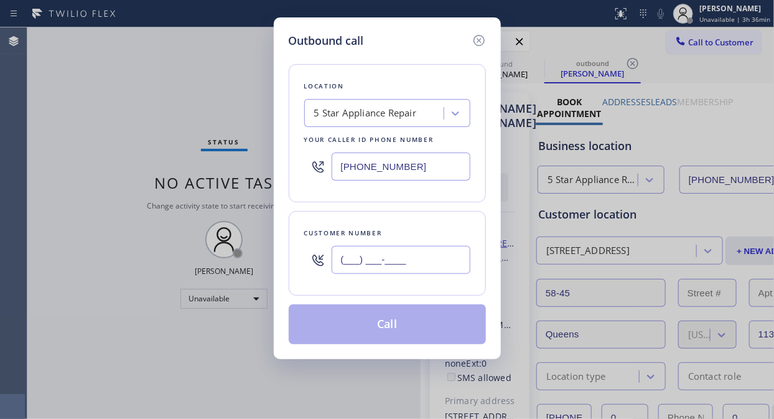
click at [396, 263] on input "(___) ___-____" at bounding box center [401, 260] width 139 height 28
paste input "480) 223-7111"
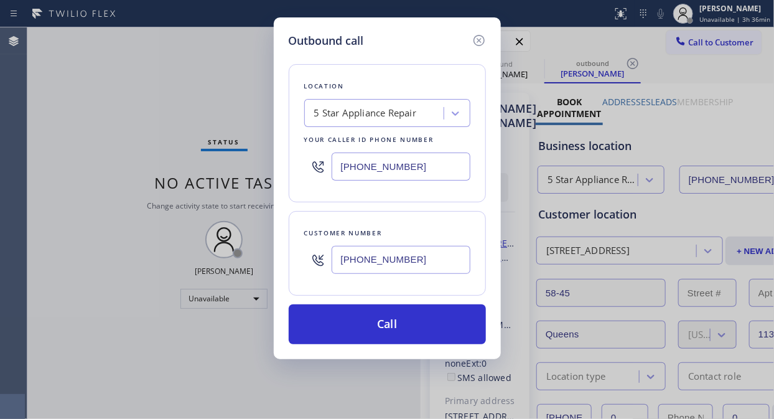
type input "(480) 223-7111"
click at [399, 327] on button "Call" at bounding box center [387, 324] width 197 height 40
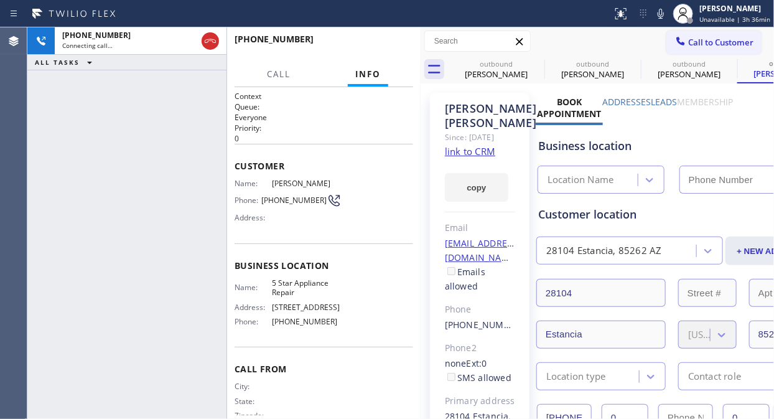
type input "[PHONE_NUMBER]"
click at [129, 106] on div "+14802237111 Live | 00:05 ALL TASKS ALL TASKS ACTIVE TASKS TASKS IN WRAP UP" at bounding box center [126, 222] width 199 height 391
click at [371, 41] on span "HANG UP" at bounding box center [384, 44] width 38 height 9
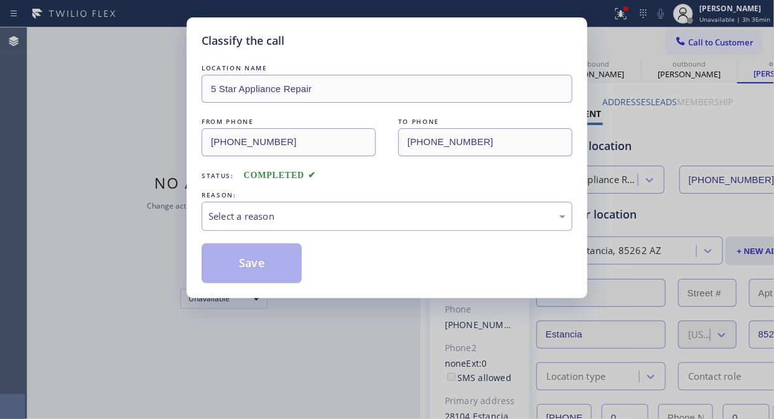
click at [372, 41] on div "Classify the call" at bounding box center [387, 40] width 371 height 17
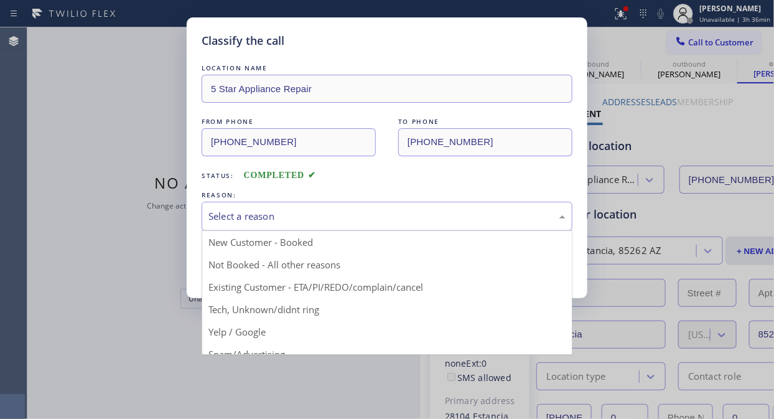
click at [394, 221] on div "Select a reason" at bounding box center [386, 216] width 357 height 14
drag, startPoint x: 378, startPoint y: 283, endPoint x: 340, endPoint y: 268, distance: 40.6
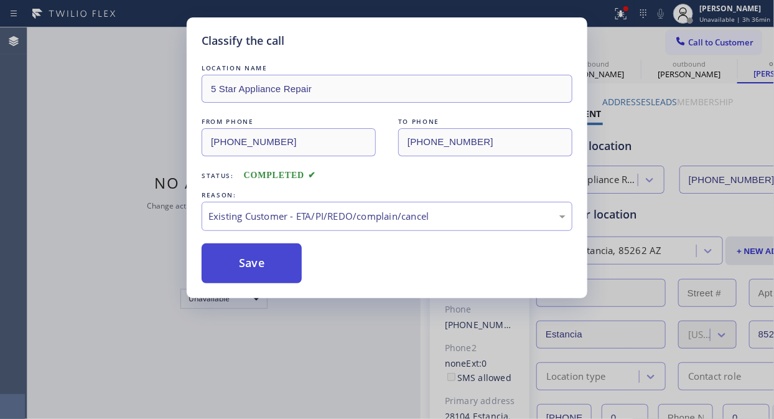
click at [275, 254] on button "Save" at bounding box center [252, 263] width 100 height 40
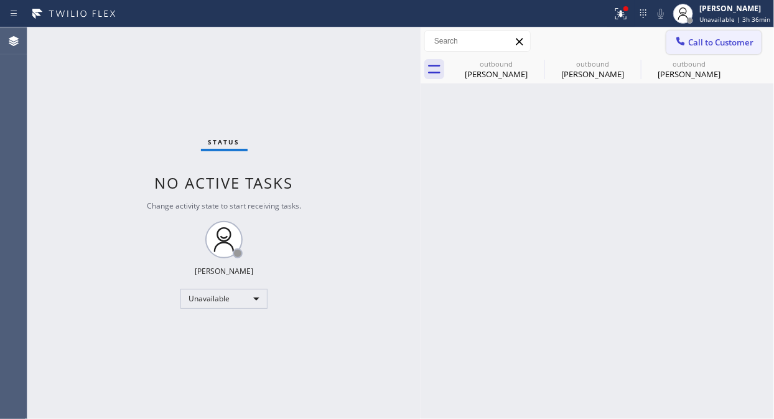
click at [701, 44] on span "Call to Customer" at bounding box center [720, 42] width 65 height 11
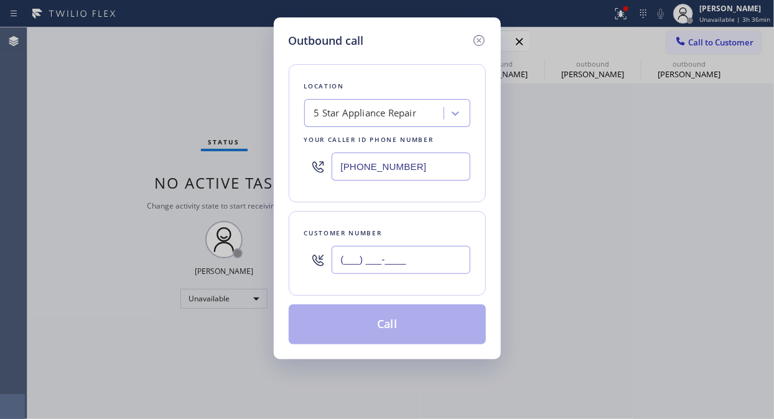
click at [344, 268] on input "(___) ___-____" at bounding box center [401, 260] width 139 height 28
paste input "310) 344-9691"
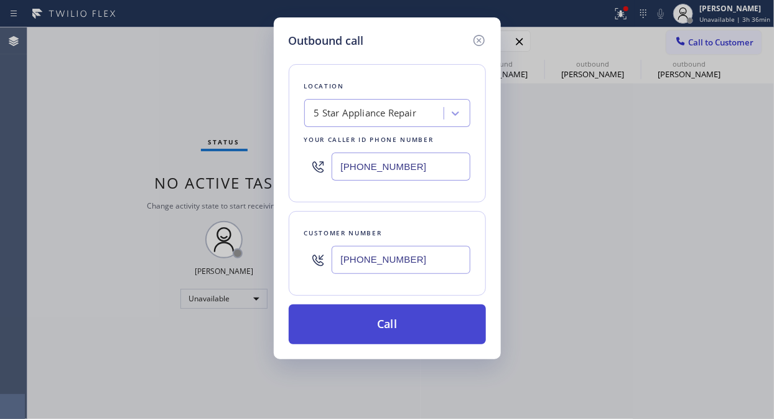
type input "(310) 344-9691"
click at [377, 324] on button "Call" at bounding box center [387, 324] width 197 height 40
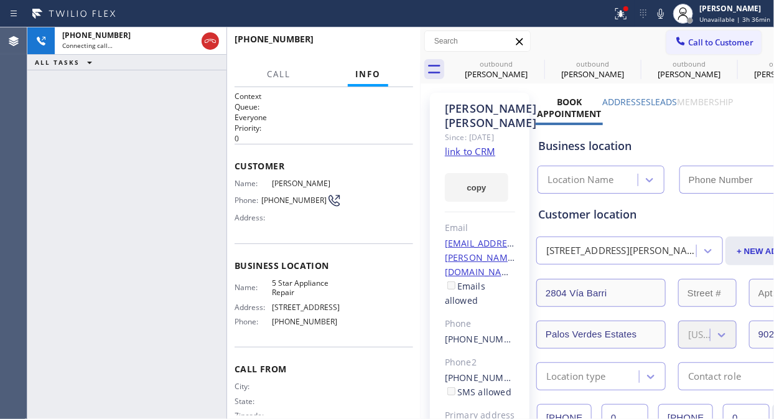
type input "[PHONE_NUMBER]"
click at [541, 65] on icon at bounding box center [536, 63] width 11 height 11
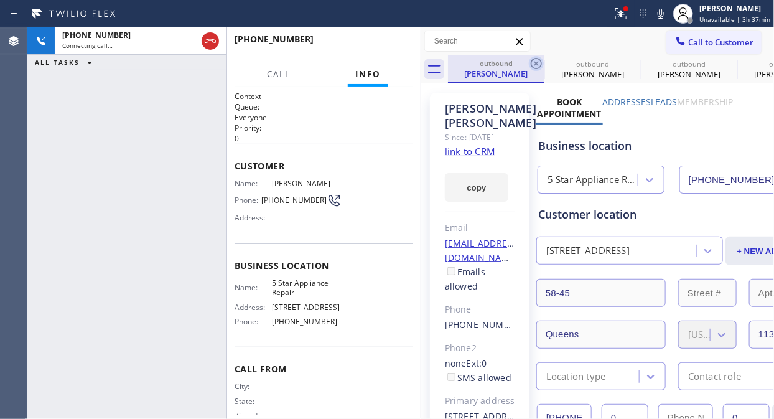
click at [540, 64] on icon at bounding box center [536, 63] width 15 height 15
click at [0, 0] on icon at bounding box center [0, 0] width 0 height 0
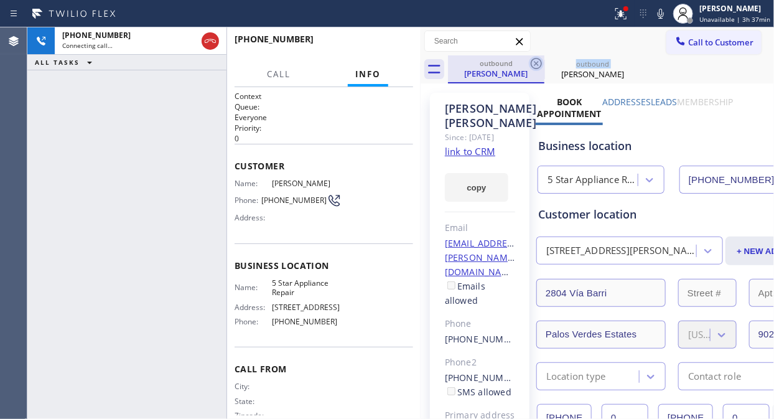
click at [539, 63] on icon at bounding box center [536, 63] width 15 height 15
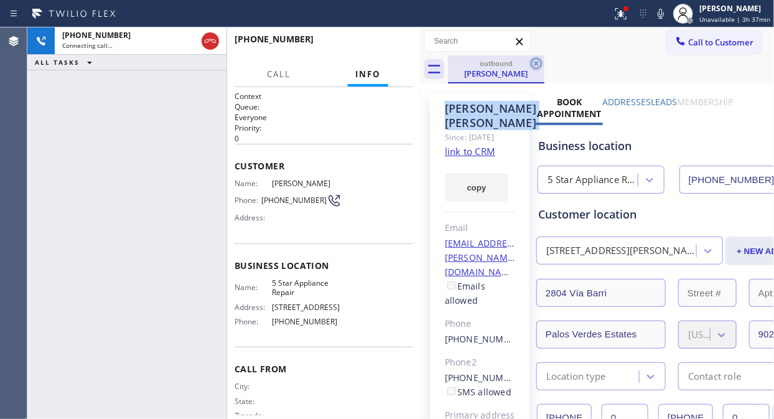
click at [538, 63] on icon at bounding box center [536, 63] width 15 height 15
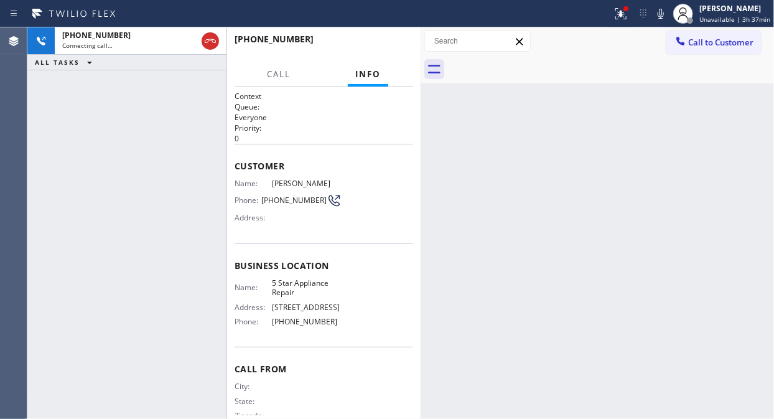
click at [538, 63] on div at bounding box center [611, 69] width 326 height 28
click at [619, 16] on icon at bounding box center [621, 13] width 15 height 15
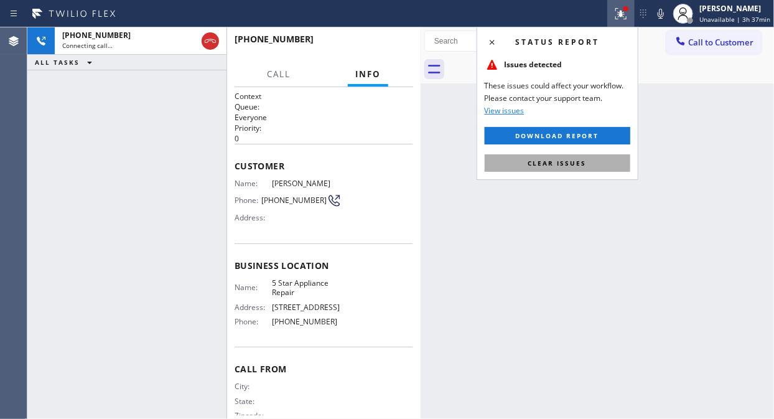
click at [561, 167] on span "Clear issues" at bounding box center [557, 163] width 58 height 9
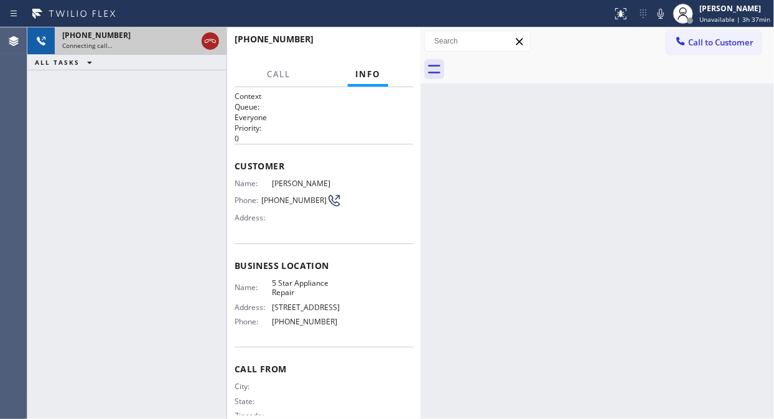
click at [208, 39] on icon at bounding box center [210, 41] width 11 height 4
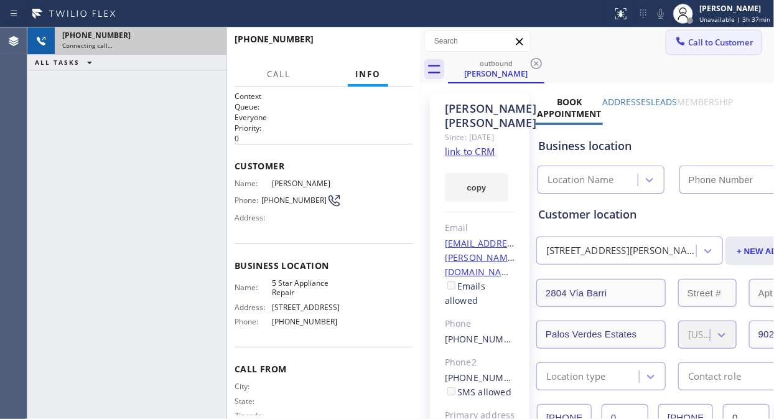
click at [712, 45] on span "Call to Customer" at bounding box center [720, 42] width 65 height 11
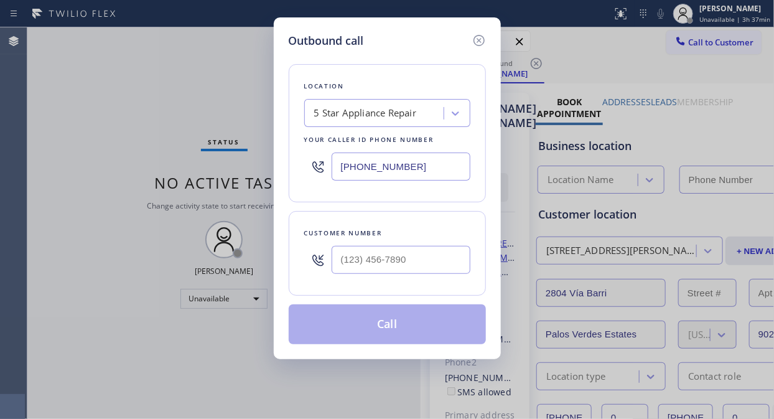
type input "[PHONE_NUMBER]"
click at [344, 258] on input "(___) ___-____" at bounding box center [401, 260] width 139 height 28
paste input "510) 495-5745"
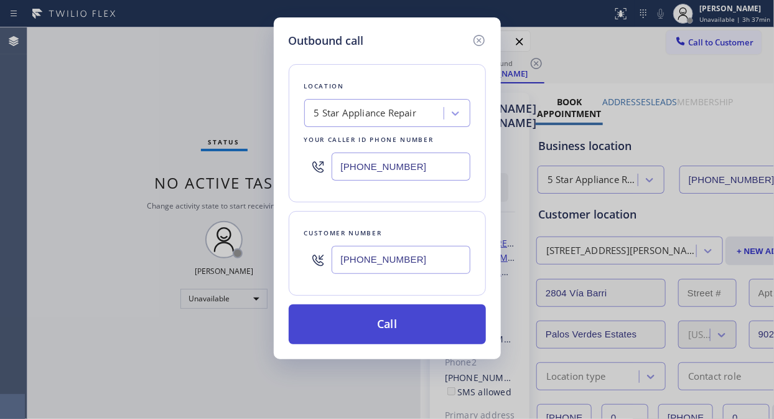
type input "[PHONE_NUMBER]"
click at [403, 327] on button "Call" at bounding box center [387, 324] width 197 height 40
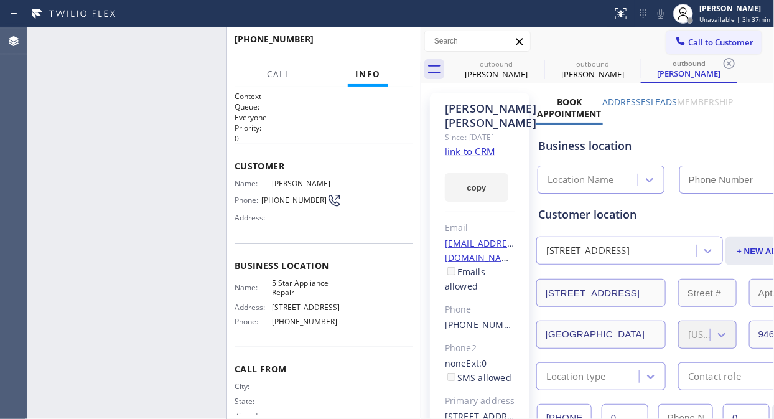
type input "[PHONE_NUMBER]"
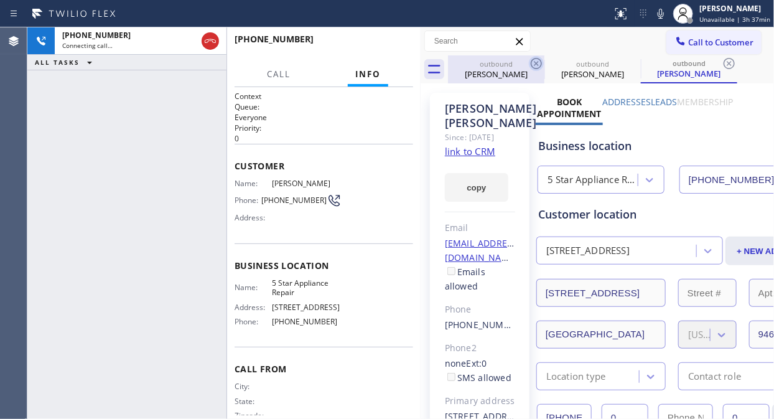
click at [532, 63] on icon at bounding box center [536, 63] width 15 height 15
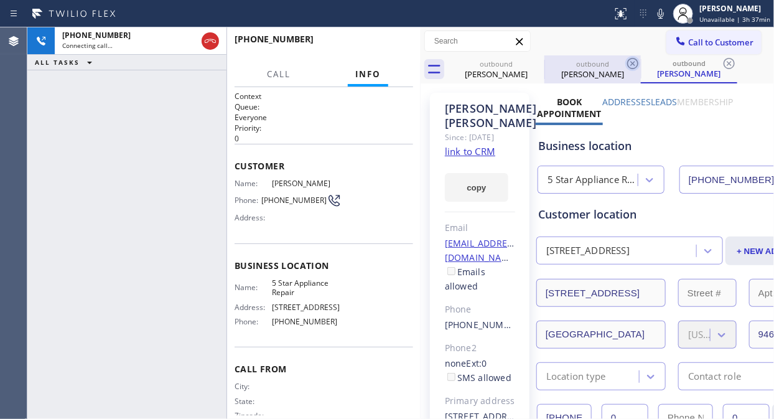
click at [625, 63] on icon at bounding box center [632, 63] width 15 height 15
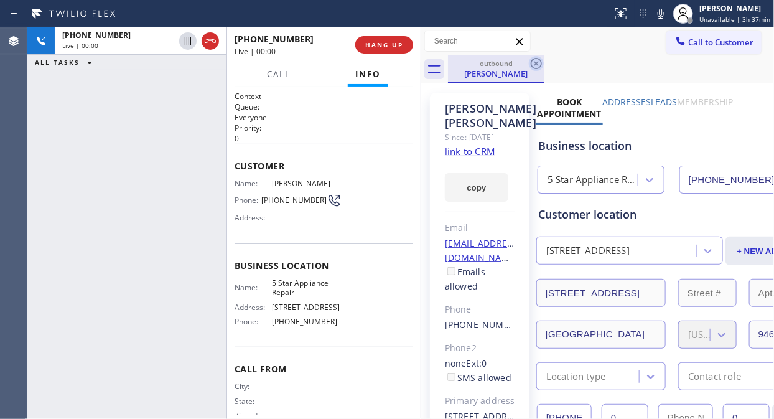
click at [539, 63] on icon at bounding box center [536, 63] width 15 height 15
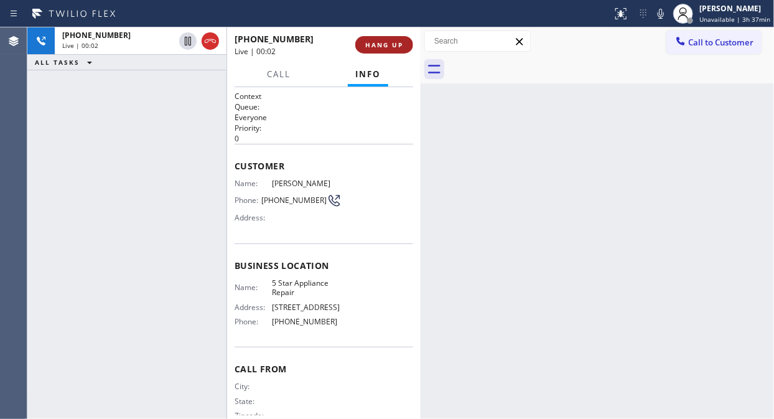
click at [376, 45] on span "HANG UP" at bounding box center [384, 44] width 38 height 9
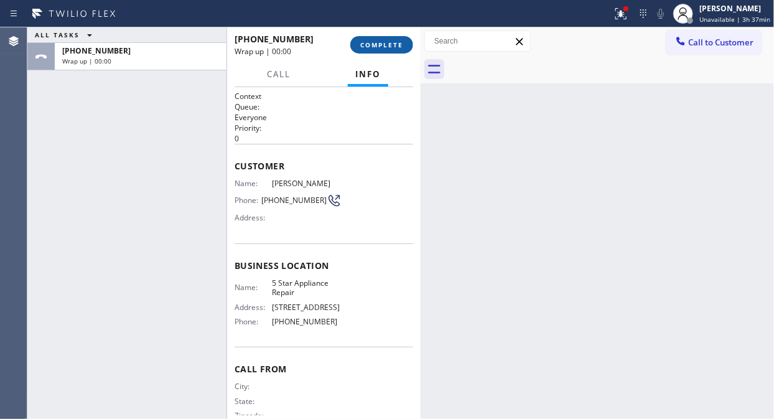
click at [377, 45] on span "COMPLETE" at bounding box center [381, 44] width 43 height 9
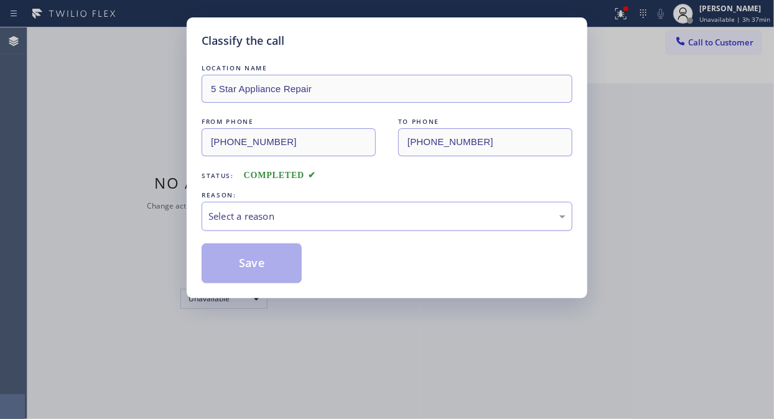
click at [394, 227] on div "Select a reason" at bounding box center [387, 216] width 371 height 29
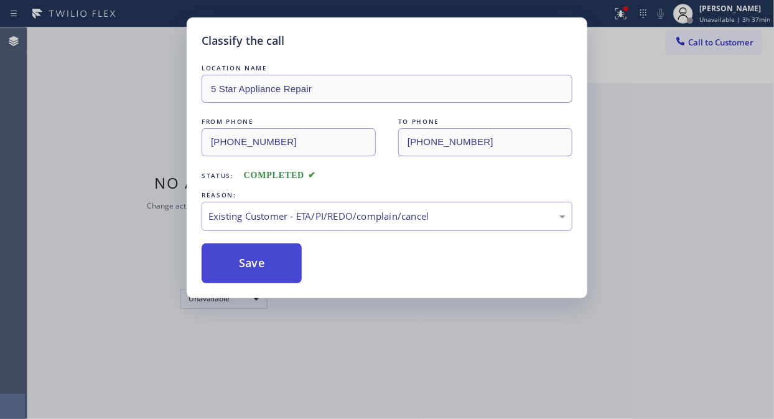
click at [248, 265] on button "Save" at bounding box center [252, 263] width 100 height 40
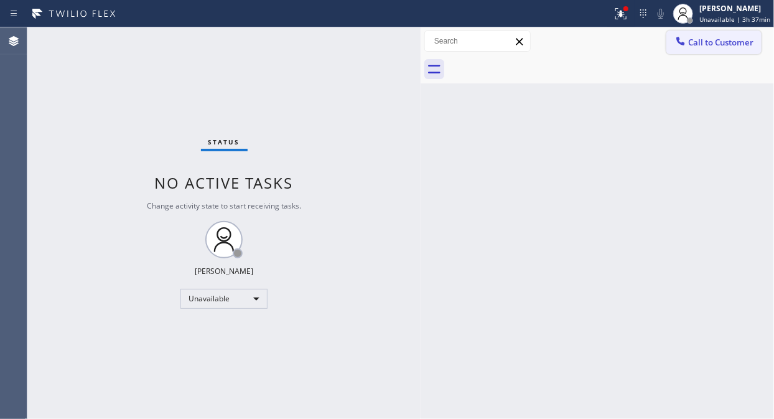
click at [714, 42] on span "Call to Customer" at bounding box center [720, 42] width 65 height 11
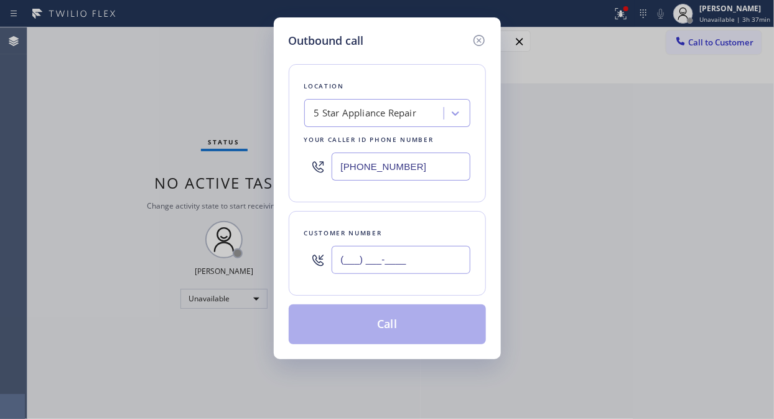
click at [358, 263] on input "(___) ___-____" at bounding box center [401, 260] width 139 height 28
paste input "415) 298-6114"
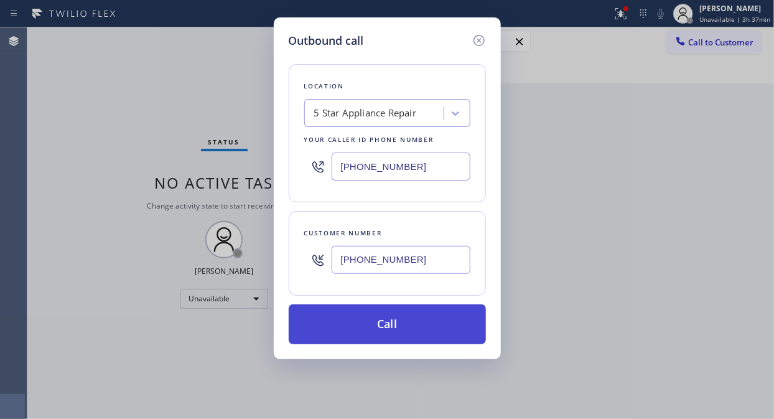
type input "[PHONE_NUMBER]"
click at [388, 330] on button "Call" at bounding box center [387, 324] width 197 height 40
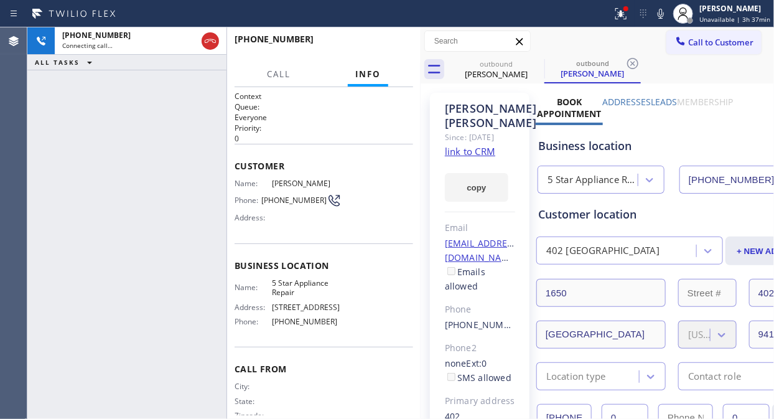
type input "[PHONE_NUMBER]"
click at [371, 39] on button "HANG UP" at bounding box center [384, 44] width 58 height 17
click at [375, 42] on span "HANG UP" at bounding box center [384, 44] width 38 height 9
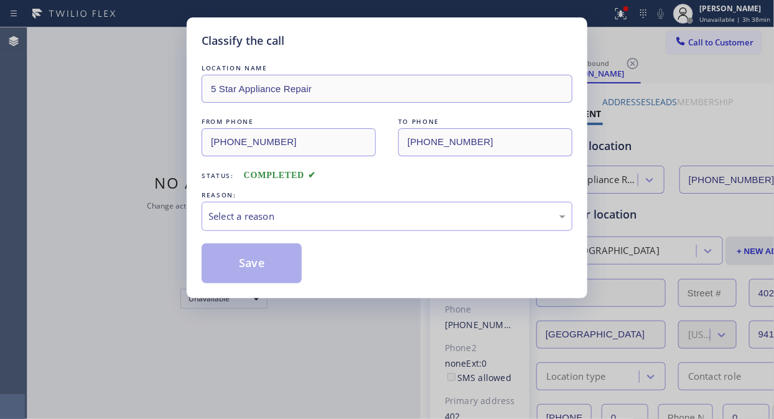
click at [387, 251] on div "Save" at bounding box center [387, 263] width 371 height 40
click at [392, 207] on div "Select a reason" at bounding box center [387, 216] width 371 height 29
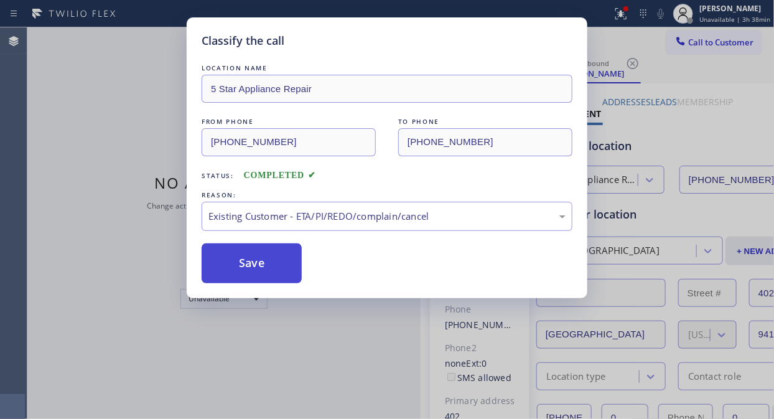
click at [292, 265] on button "Save" at bounding box center [252, 263] width 100 height 40
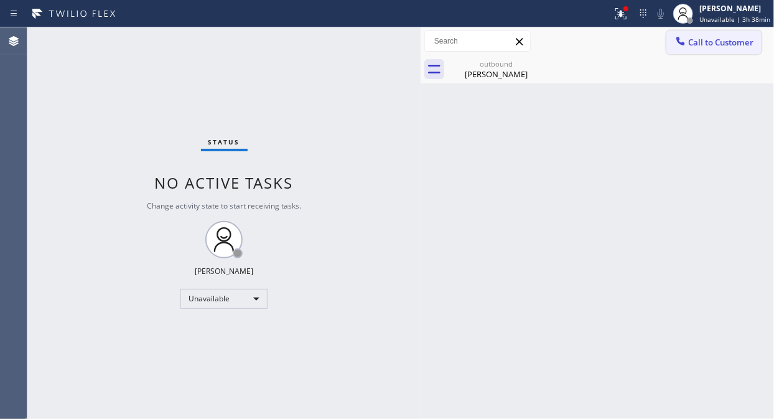
click at [721, 40] on span "Call to Customer" at bounding box center [720, 42] width 65 height 11
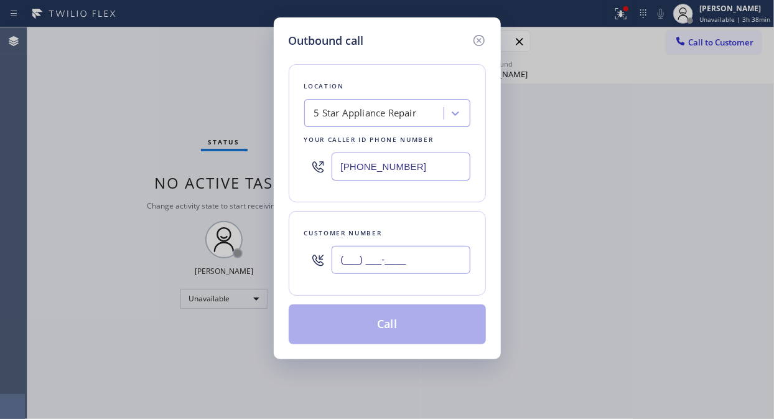
click at [408, 256] on input "(___) ___-____" at bounding box center [401, 260] width 139 height 28
paste input "949) 637-9190"
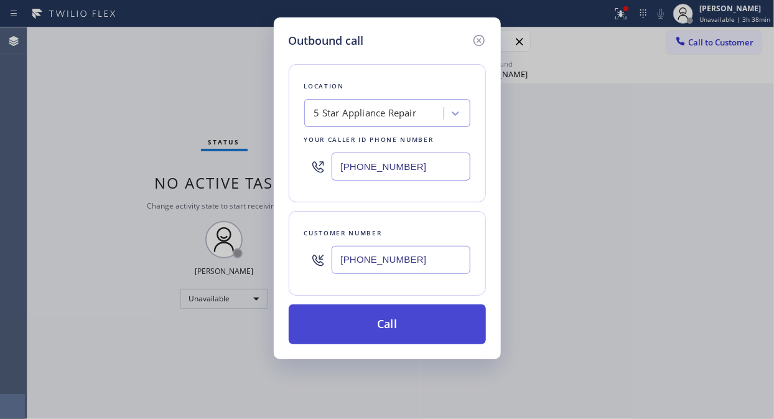
type input "[PHONE_NUMBER]"
click at [409, 320] on button "Call" at bounding box center [387, 324] width 197 height 40
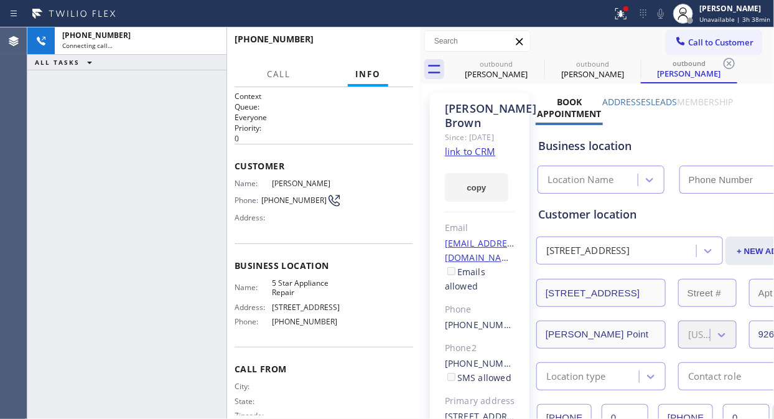
type input "[PHONE_NUMBER]"
click at [383, 40] on span "HANG UP" at bounding box center [384, 44] width 38 height 9
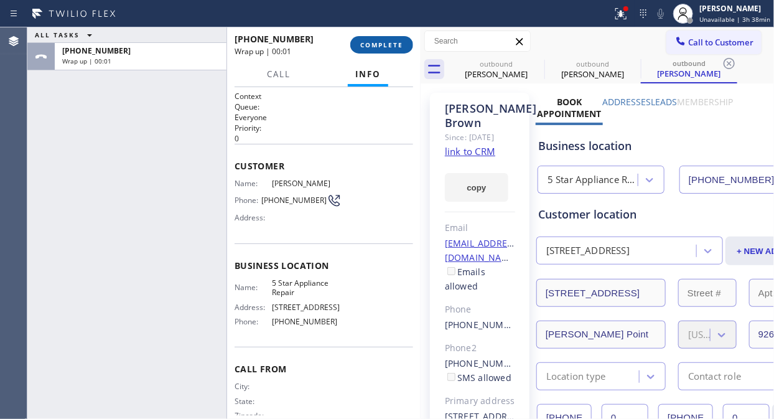
click at [383, 40] on span "COMPLETE" at bounding box center [381, 44] width 43 height 9
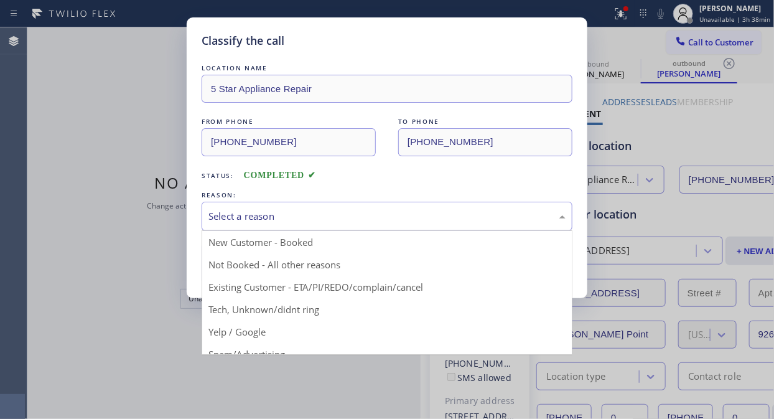
click at [365, 219] on div "Select a reason" at bounding box center [386, 216] width 357 height 14
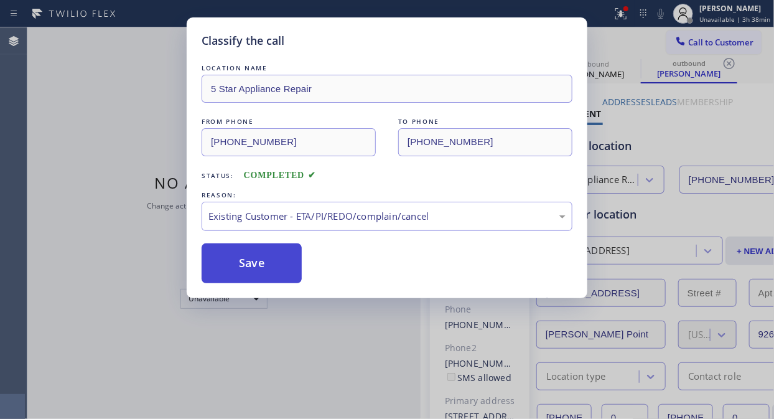
click at [266, 269] on button "Save" at bounding box center [252, 263] width 100 height 40
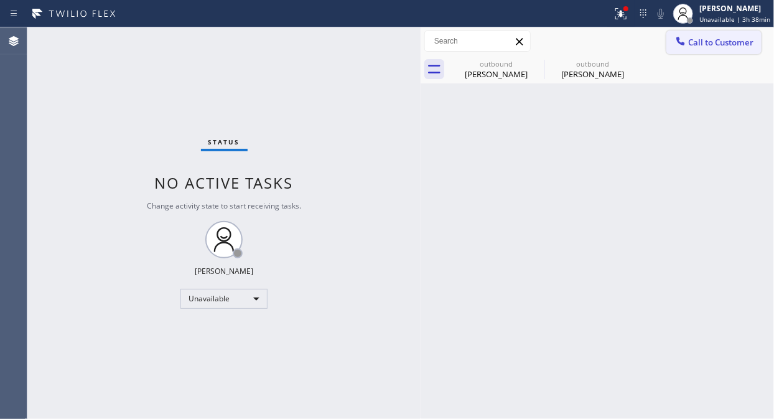
click at [699, 39] on span "Call to Customer" at bounding box center [720, 42] width 65 height 11
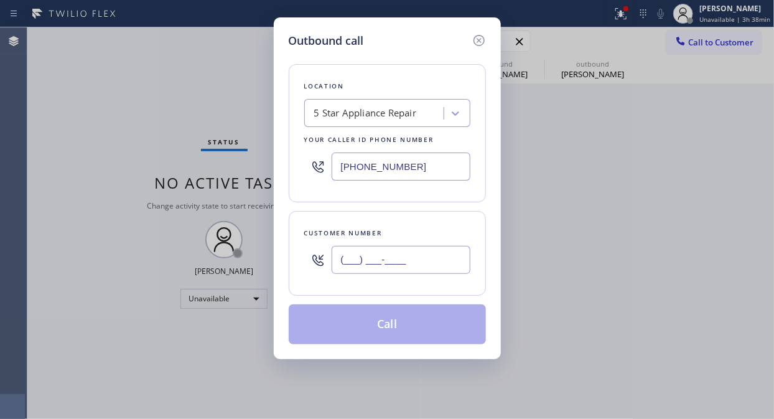
click at [343, 248] on input "(___) ___-____" at bounding box center [401, 260] width 139 height 28
paste input "760) 402-3400"
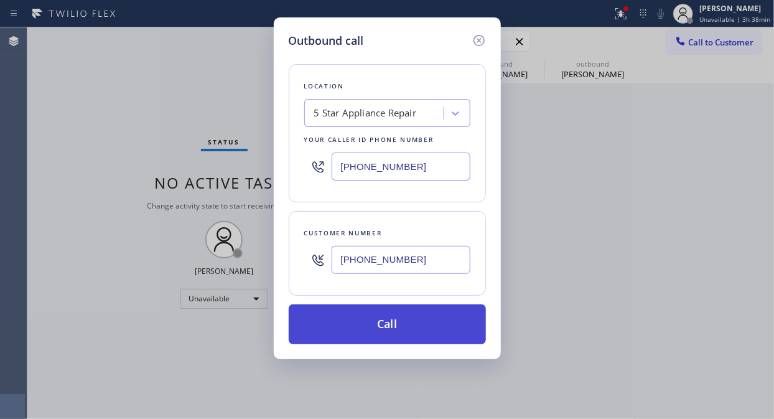
type input "[PHONE_NUMBER]"
click at [386, 330] on button "Call" at bounding box center [387, 324] width 197 height 40
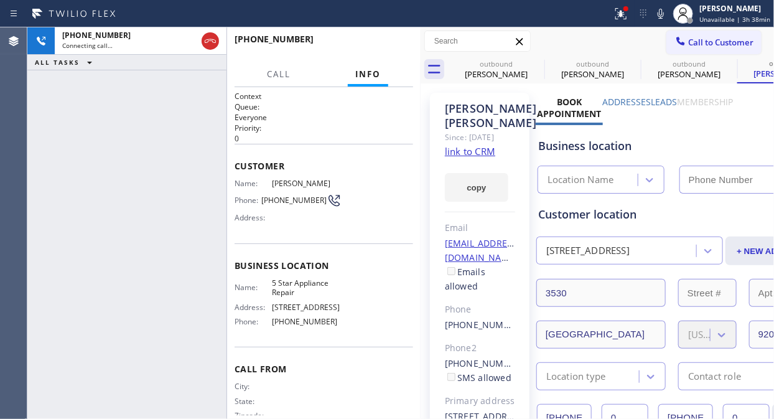
type input "[PHONE_NUMBER]"
click at [377, 45] on span "HANG UP" at bounding box center [384, 44] width 38 height 9
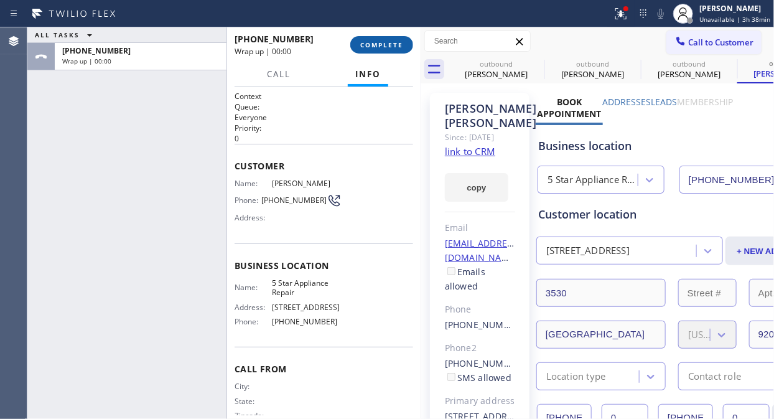
click at [377, 45] on span "COMPLETE" at bounding box center [381, 44] width 43 height 9
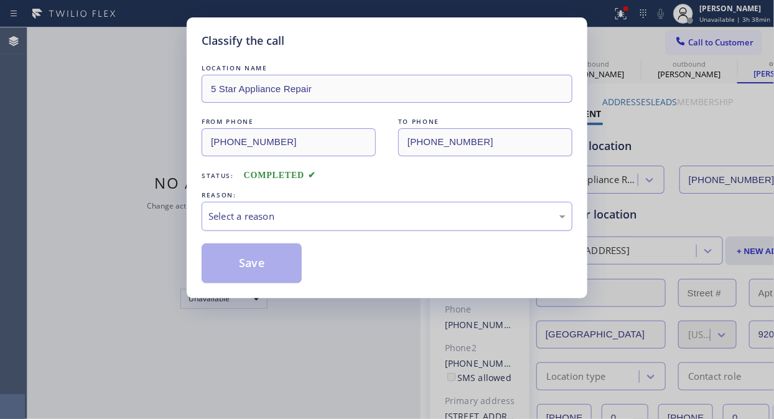
click at [385, 212] on div "Select a reason" at bounding box center [386, 216] width 357 height 14
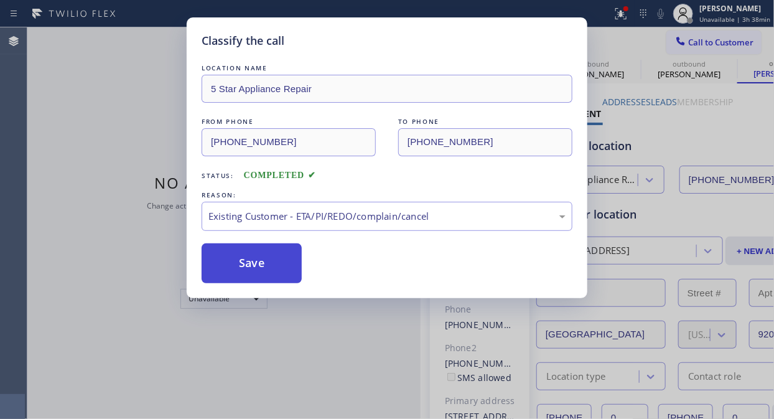
drag, startPoint x: 287, startPoint y: 268, endPoint x: 294, endPoint y: 268, distance: 6.9
click at [286, 268] on button "Save" at bounding box center [252, 263] width 100 height 40
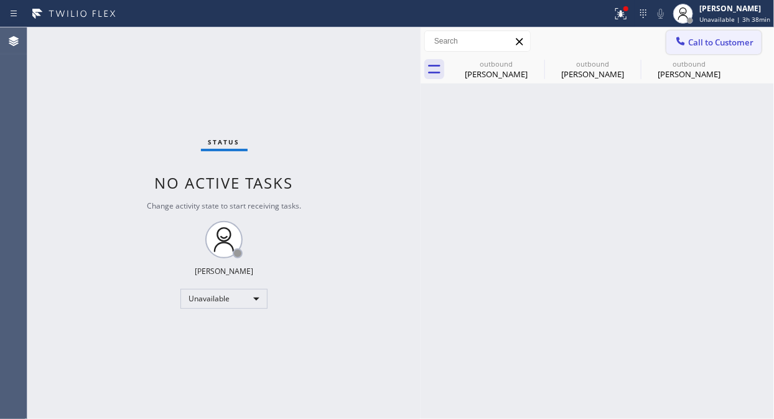
click at [699, 44] on span "Call to Customer" at bounding box center [720, 42] width 65 height 11
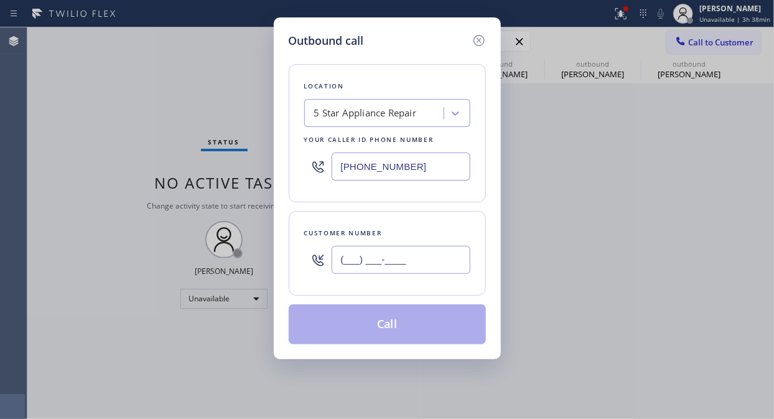
click at [365, 264] on input "(___) ___-____" at bounding box center [401, 260] width 139 height 28
paste input "978) 505-5652"
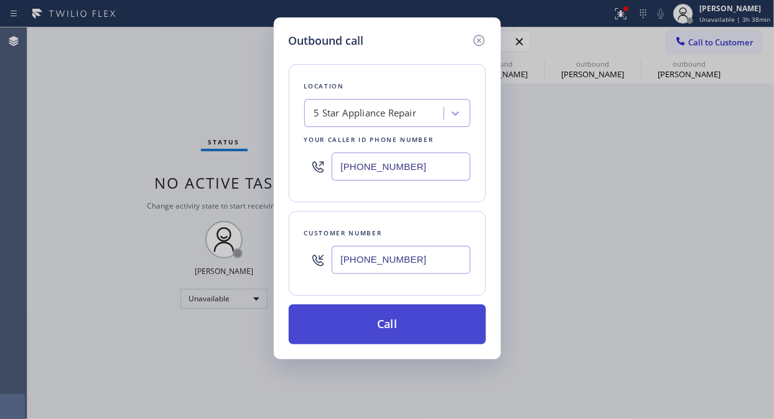
type input "[PHONE_NUMBER]"
click at [406, 321] on button "Call" at bounding box center [387, 324] width 197 height 40
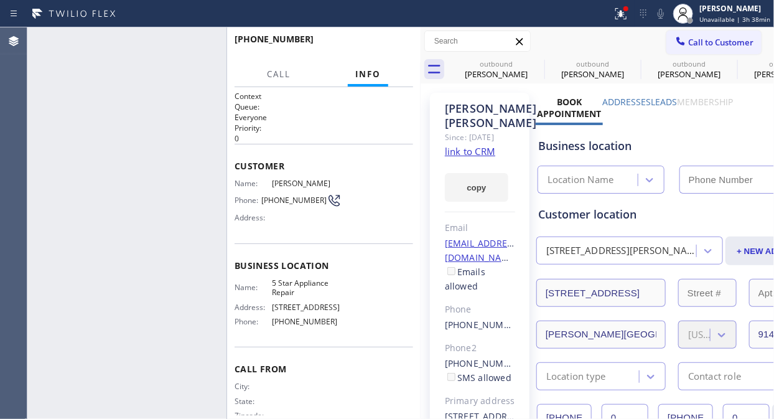
type input "[PHONE_NUMBER]"
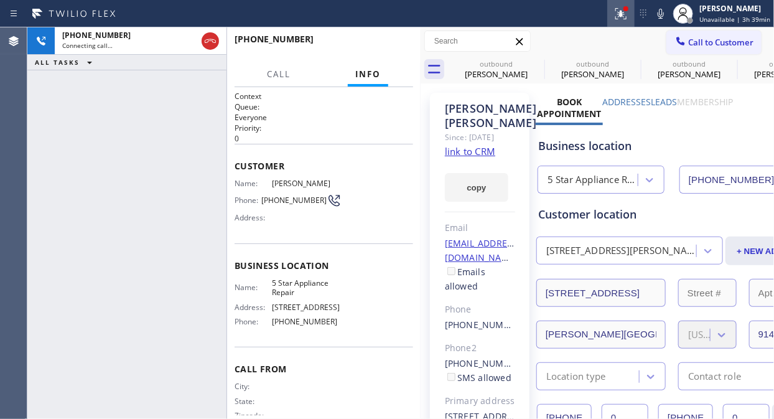
click at [624, 9] on icon at bounding box center [621, 13] width 15 height 15
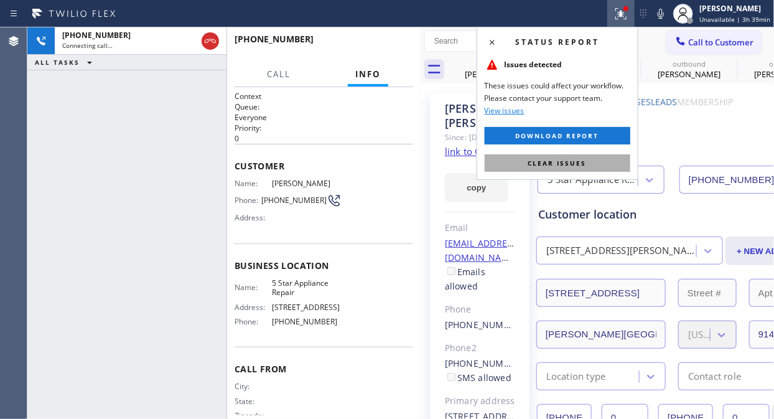
click at [582, 165] on span "Clear issues" at bounding box center [557, 163] width 58 height 9
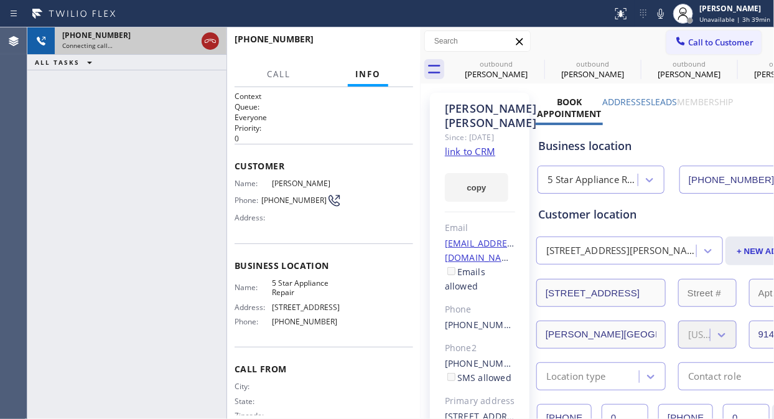
click at [210, 41] on icon at bounding box center [210, 41] width 15 height 15
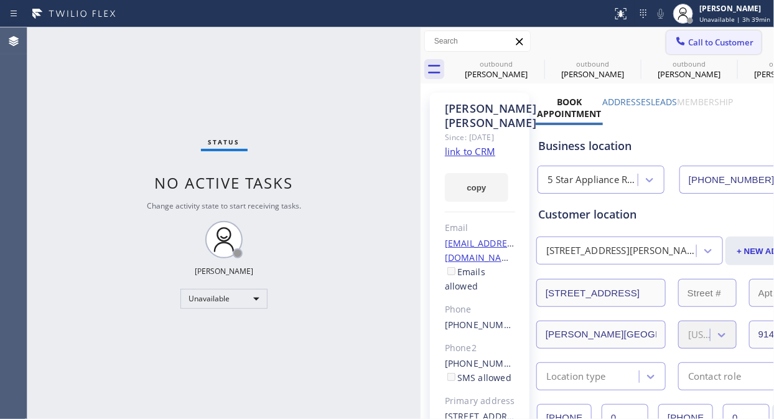
click at [704, 51] on button "Call to Customer" at bounding box center [713, 42] width 95 height 24
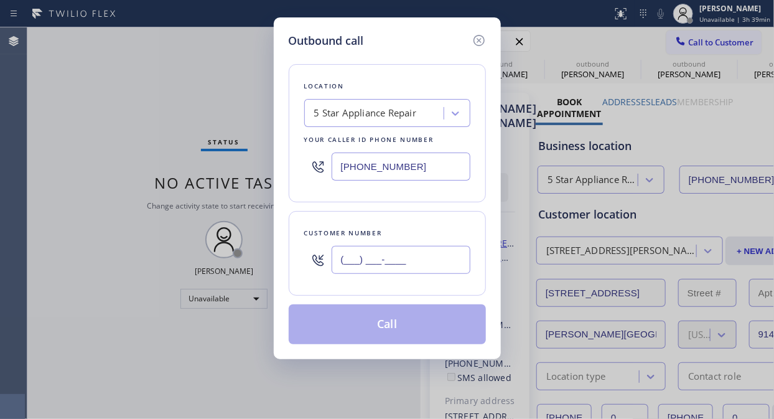
click at [335, 263] on input "(___) ___-____" at bounding box center [401, 260] width 139 height 28
paste input "310) 502-0602"
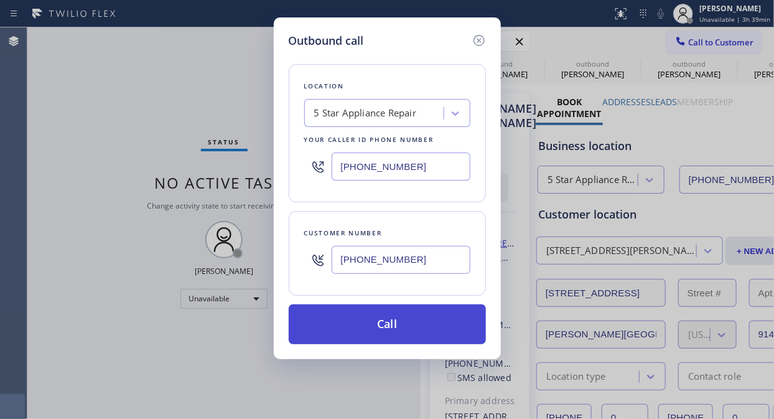
type input "[PHONE_NUMBER]"
click at [392, 330] on button "Call" at bounding box center [387, 324] width 197 height 40
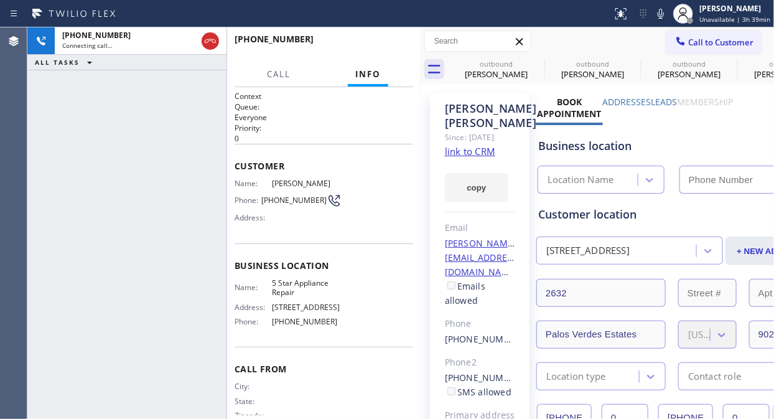
type input "[PHONE_NUMBER]"
click at [668, 15] on icon at bounding box center [660, 13] width 15 height 15
click at [668, 14] on icon at bounding box center [660, 13] width 15 height 15
click at [534, 60] on icon at bounding box center [536, 63] width 15 height 15
click at [0, 0] on icon at bounding box center [0, 0] width 0 height 0
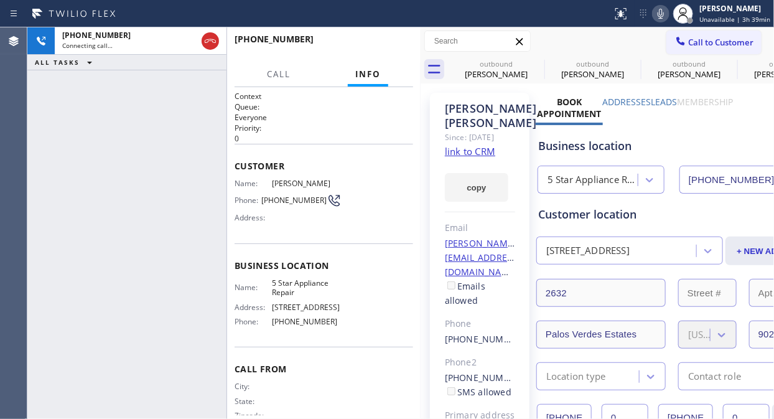
click at [0, 0] on icon at bounding box center [0, 0] width 0 height 0
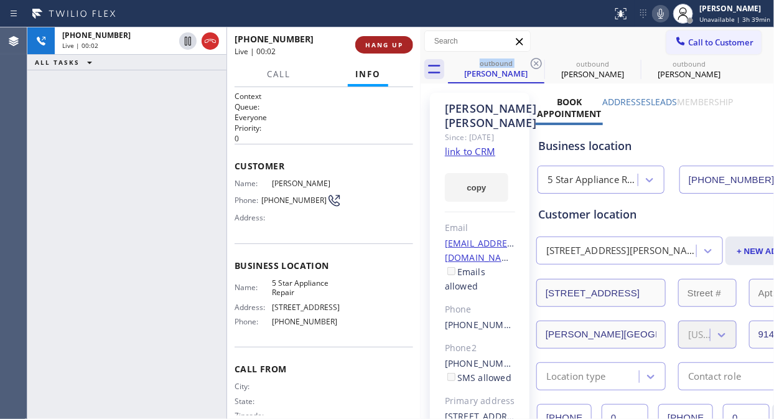
click at [393, 44] on span "HANG UP" at bounding box center [384, 44] width 38 height 9
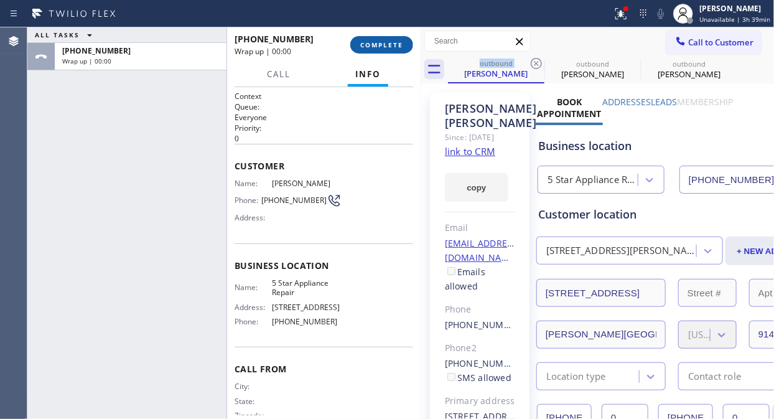
click at [393, 44] on span "COMPLETE" at bounding box center [381, 44] width 43 height 9
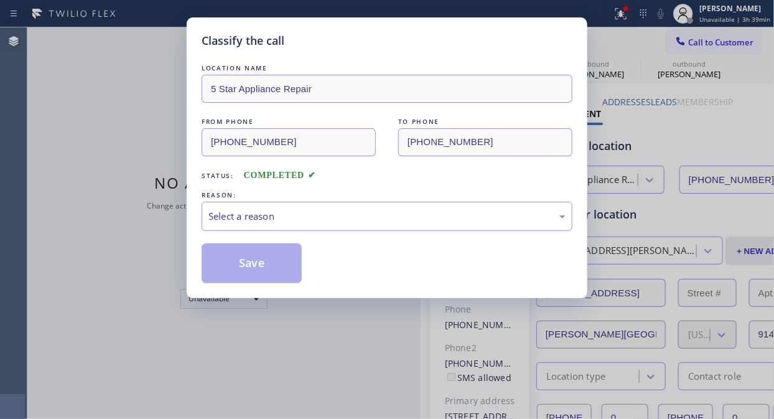
click at [381, 217] on div "Select a reason" at bounding box center [386, 216] width 357 height 14
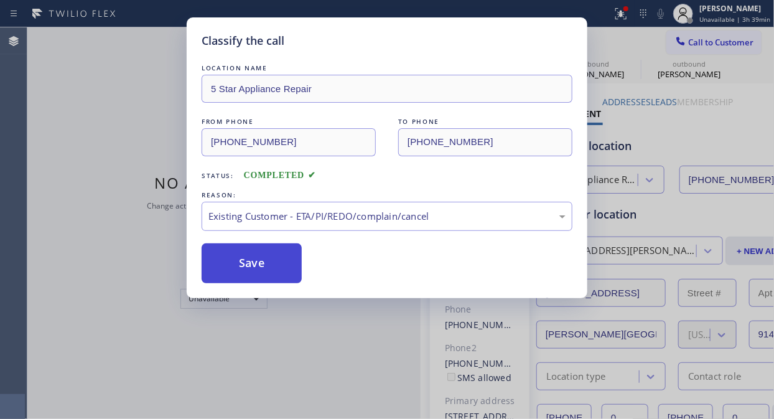
click at [275, 271] on button "Save" at bounding box center [252, 263] width 100 height 40
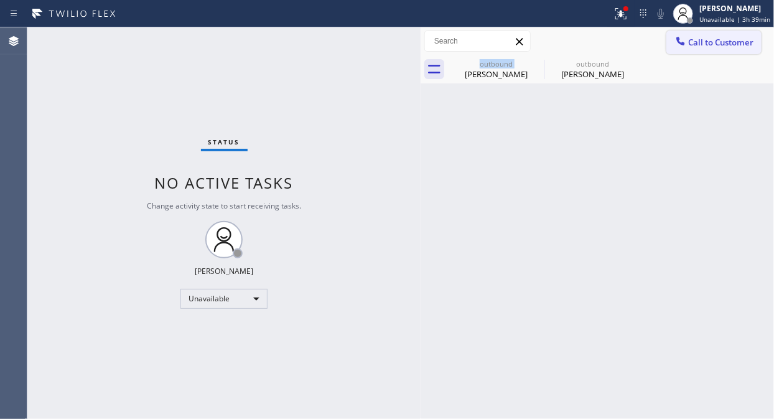
click at [708, 47] on span "Call to Customer" at bounding box center [720, 42] width 65 height 11
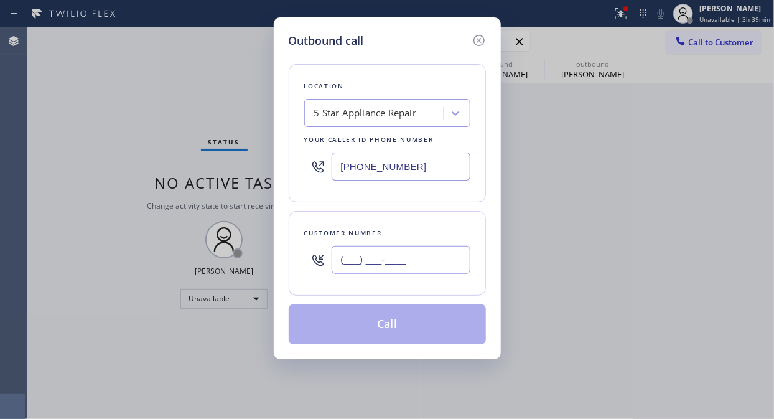
click at [344, 262] on input "(___) ___-____" at bounding box center [401, 260] width 139 height 28
paste input "206) 850-6210"
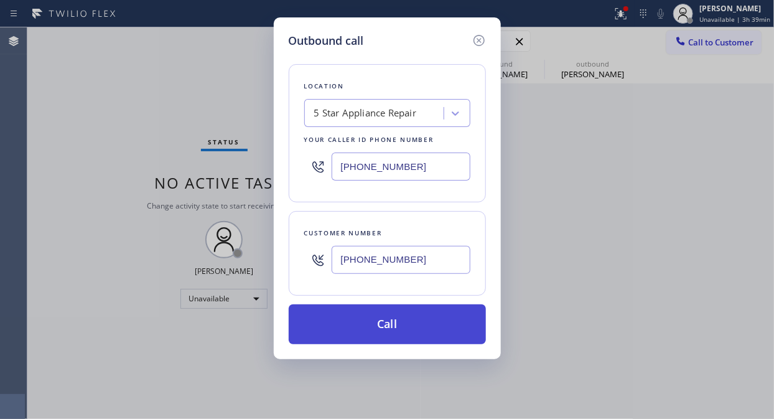
type input "[PHONE_NUMBER]"
click at [375, 329] on button "Call" at bounding box center [387, 324] width 197 height 40
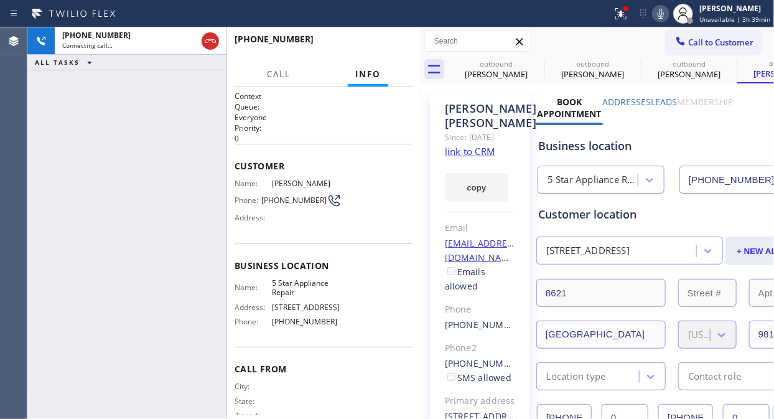
type input "[PHONE_NUMBER]"
click at [383, 44] on span "HANG UP" at bounding box center [384, 44] width 38 height 9
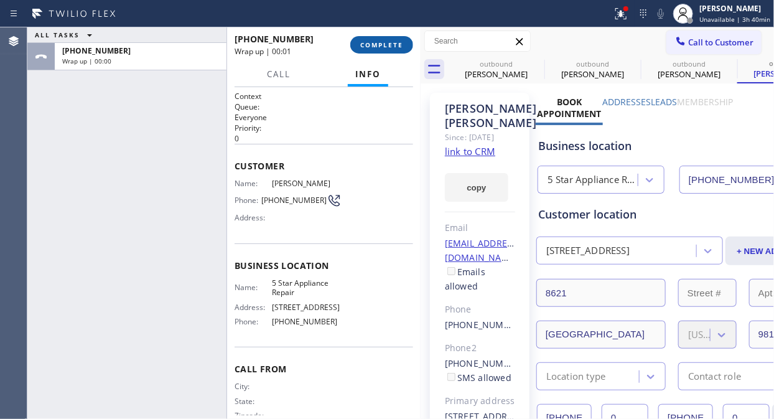
click at [383, 44] on span "COMPLETE" at bounding box center [381, 44] width 43 height 9
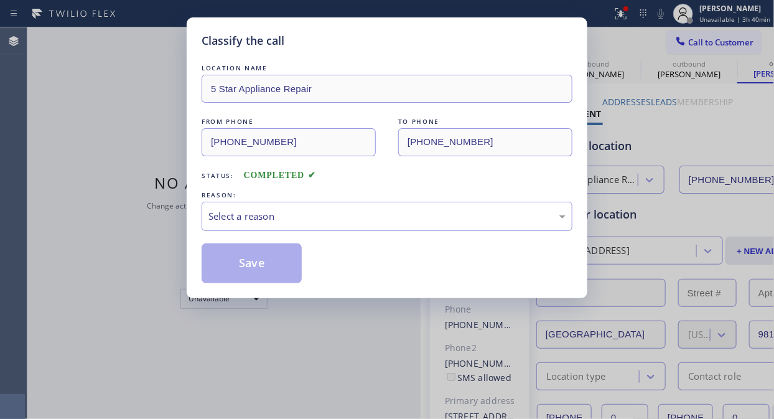
click at [368, 214] on div "Select a reason" at bounding box center [386, 216] width 357 height 14
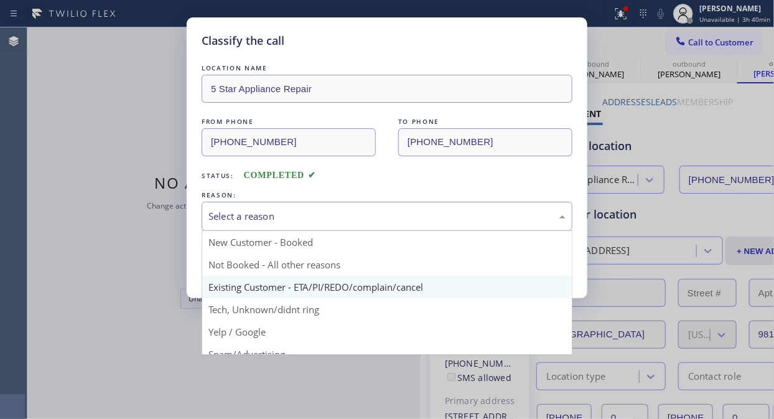
drag, startPoint x: 341, startPoint y: 280, endPoint x: 331, endPoint y: 281, distance: 10.0
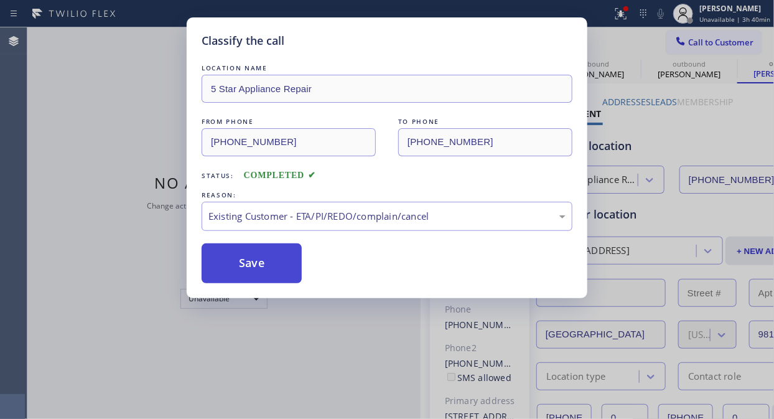
click at [259, 271] on button "Save" at bounding box center [252, 263] width 100 height 40
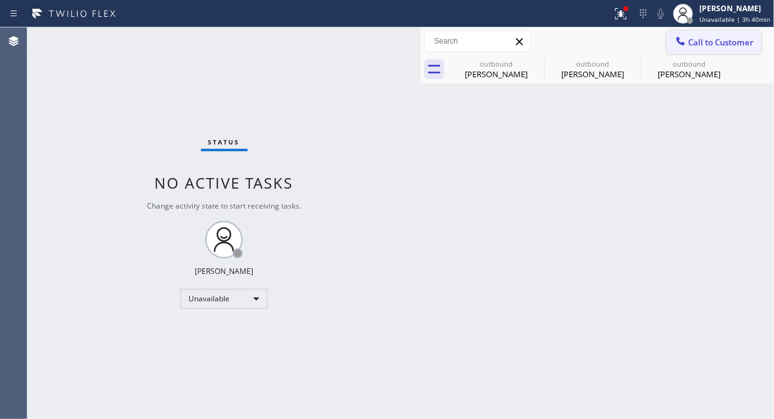
click at [693, 40] on span "Call to Customer" at bounding box center [720, 42] width 65 height 11
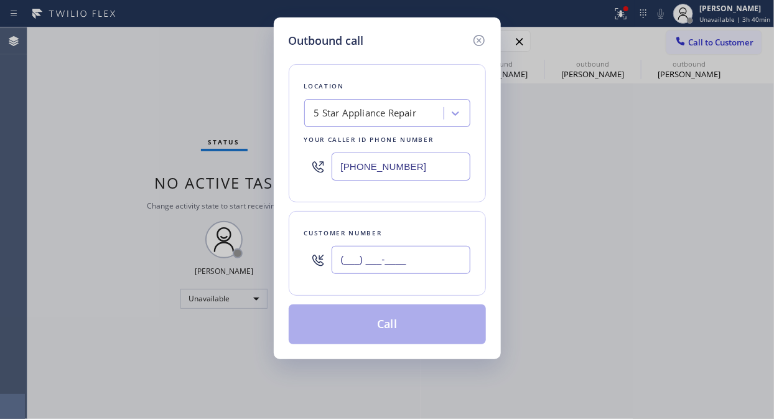
click at [375, 256] on input "(___) ___-____" at bounding box center [401, 260] width 139 height 28
paste input "480) 534-0664"
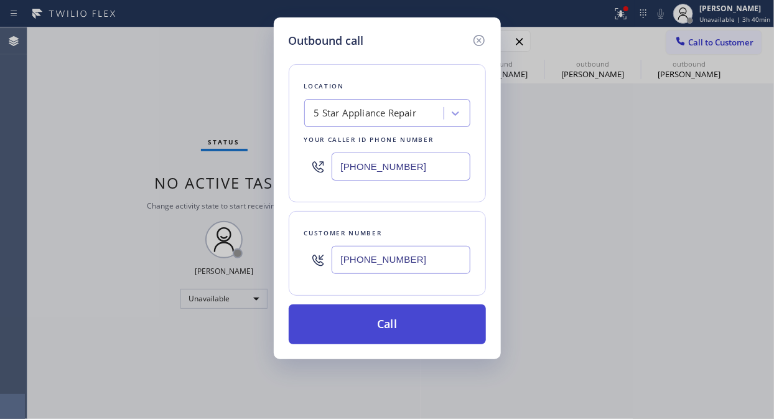
type input "[PHONE_NUMBER]"
click at [369, 321] on button "Call" at bounding box center [387, 324] width 197 height 40
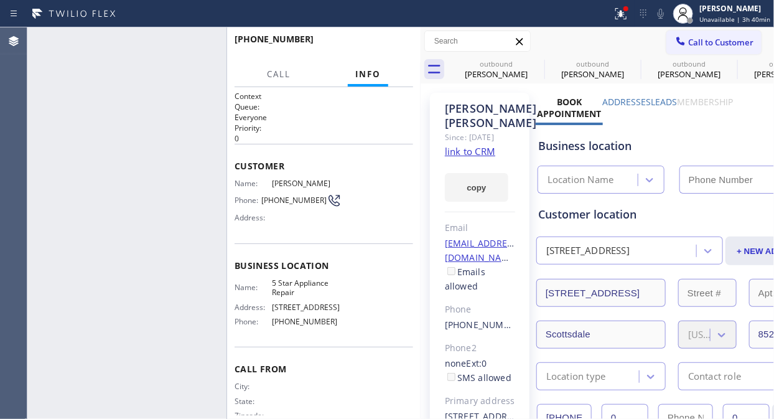
type input "[PHONE_NUMBER]"
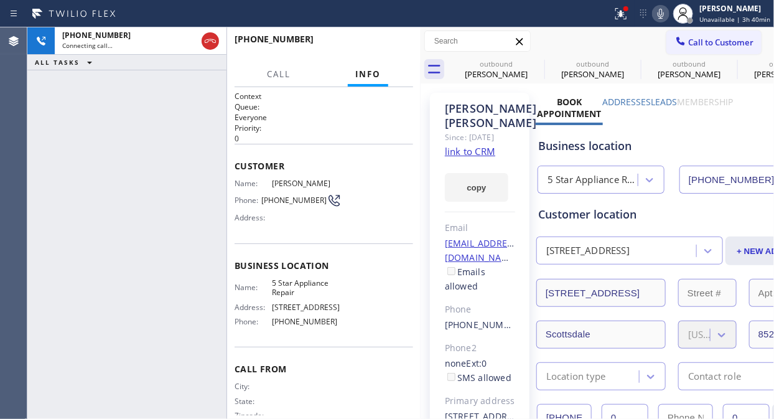
click at [149, 129] on div "+14805340664 Connecting call… ALL TASKS ALL TASKS ACTIVE TASKS TASKS IN WRAP UP" at bounding box center [126, 222] width 199 height 391
click at [537, 60] on icon at bounding box center [536, 63] width 15 height 15
click at [0, 0] on icon at bounding box center [0, 0] width 0 height 0
click at [537, 60] on icon at bounding box center [536, 63] width 15 height 15
click at [630, 9] on div at bounding box center [625, 8] width 7 height 7
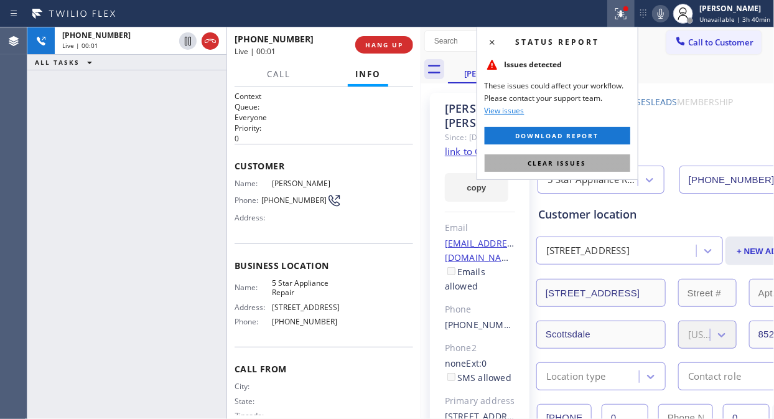
click at [565, 160] on span "Clear issues" at bounding box center [557, 163] width 58 height 9
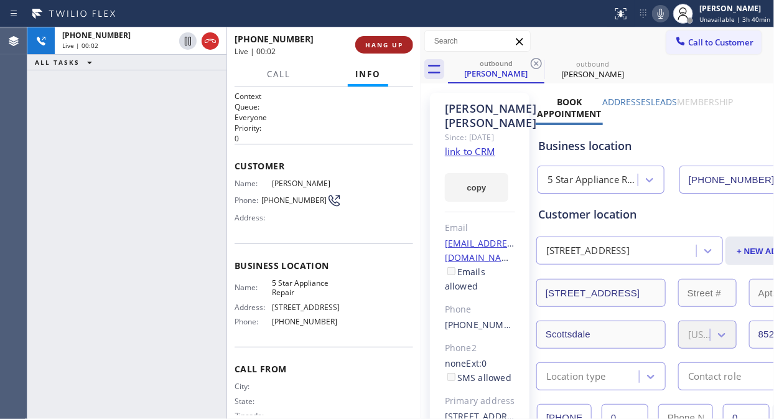
click at [378, 41] on span "HANG UP" at bounding box center [384, 44] width 38 height 9
click at [378, 41] on span "COMPLETE" at bounding box center [381, 44] width 43 height 9
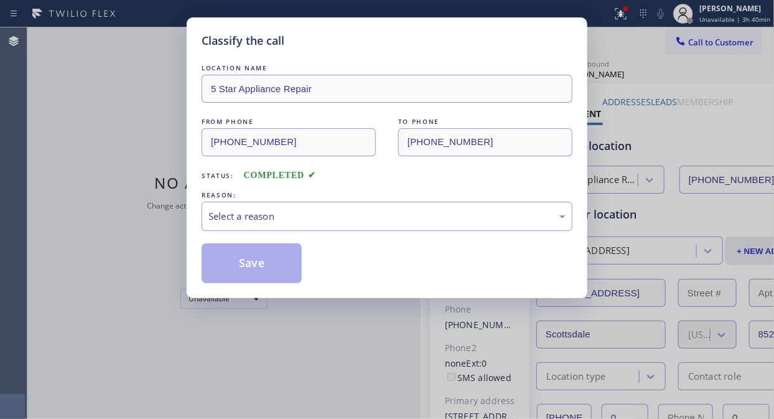
click at [376, 216] on div "Select a reason" at bounding box center [386, 216] width 357 height 14
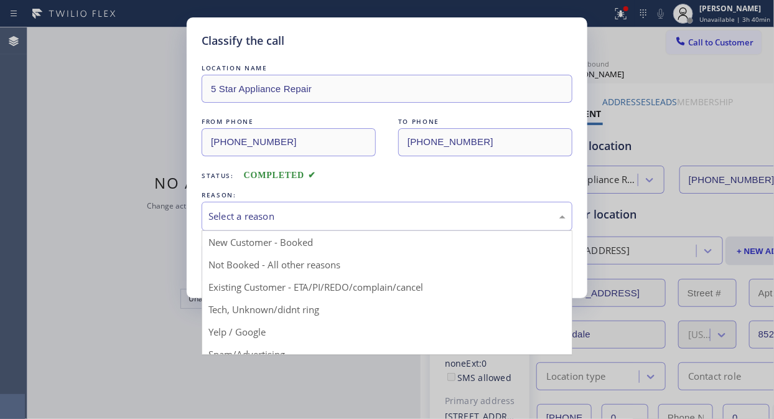
drag, startPoint x: 343, startPoint y: 287, endPoint x: 264, endPoint y: 270, distance: 80.2
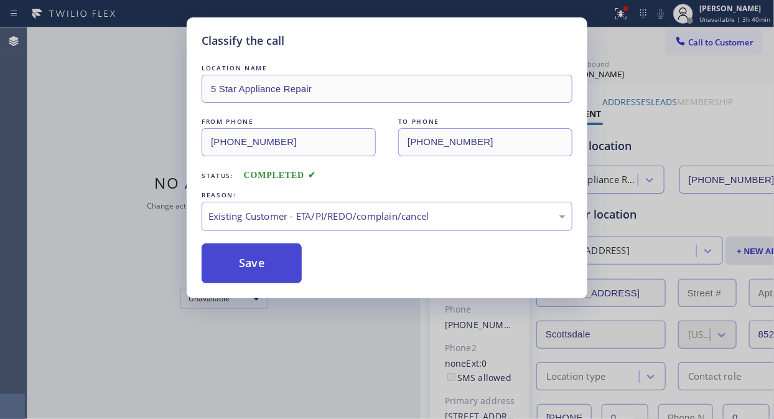
click at [264, 269] on button "Save" at bounding box center [252, 263] width 100 height 40
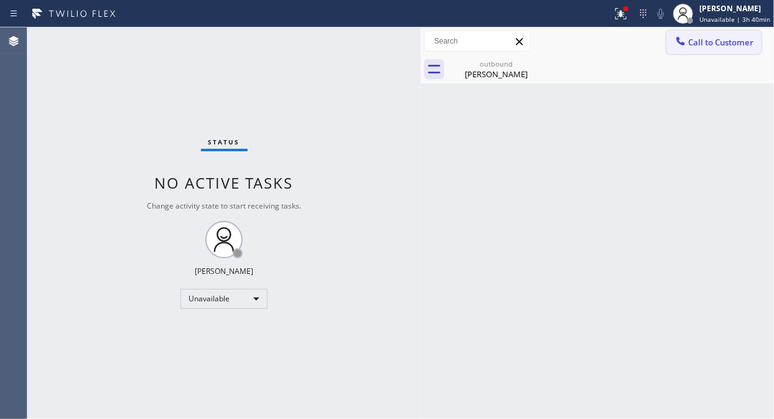
click at [708, 34] on button "Call to Customer" at bounding box center [713, 42] width 95 height 24
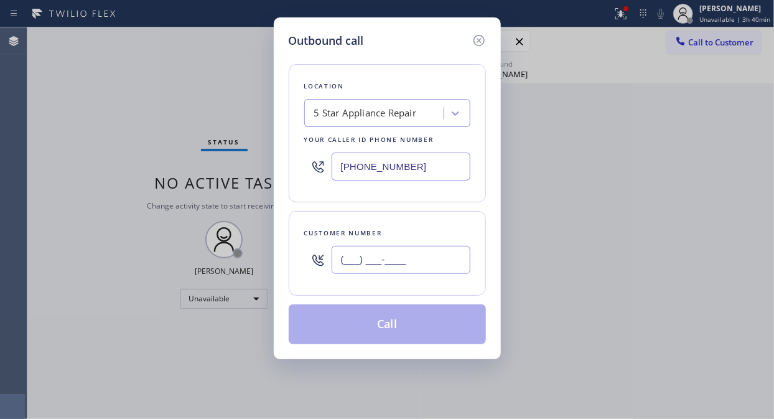
click at [373, 263] on input "(___) ___-____" at bounding box center [401, 260] width 139 height 28
paste input "415) 728-2770"
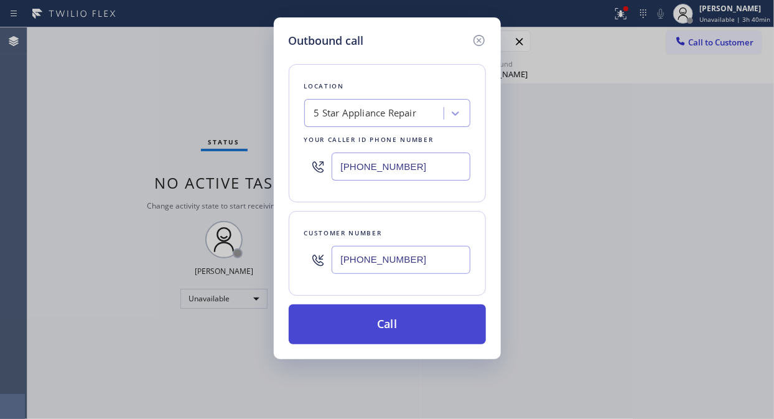
type input "[PHONE_NUMBER]"
click at [393, 332] on button "Call" at bounding box center [387, 324] width 197 height 40
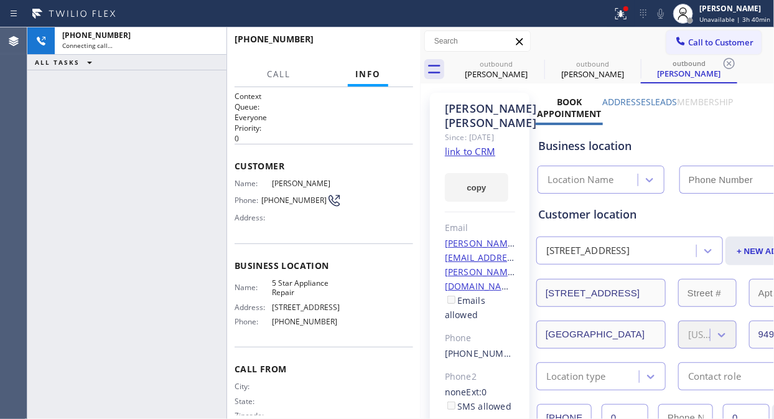
type input "[PHONE_NUMBER]"
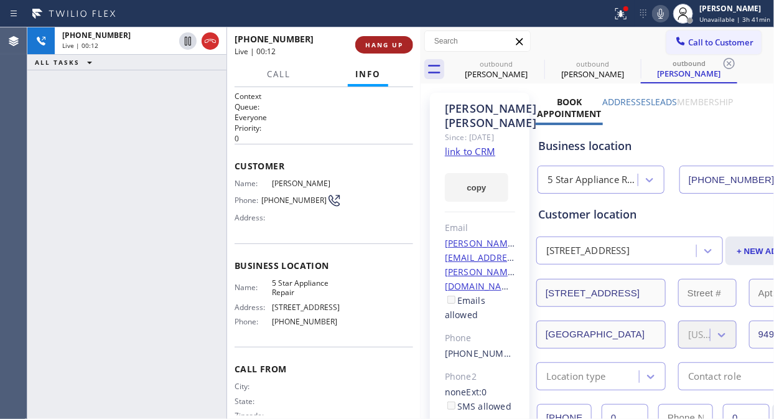
click at [397, 48] on span "HANG UP" at bounding box center [384, 44] width 38 height 9
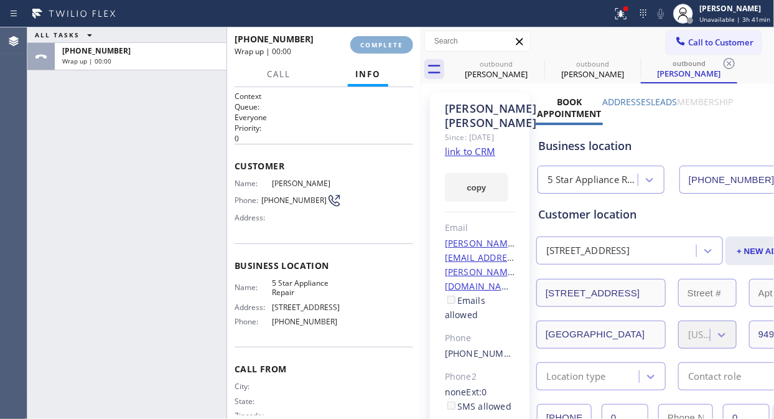
click at [397, 47] on span "COMPLETE" at bounding box center [381, 44] width 43 height 9
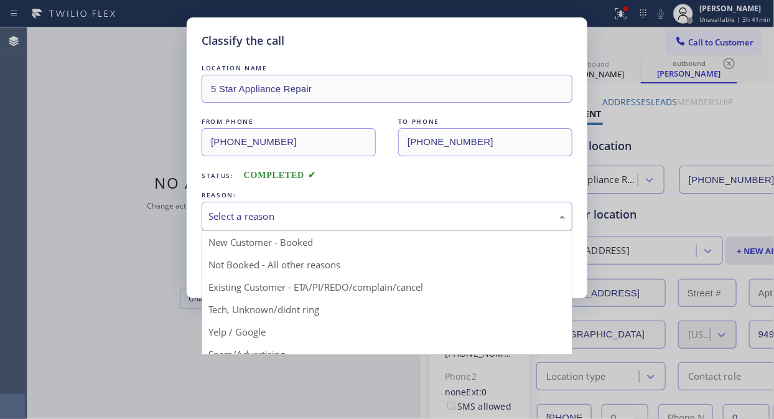
click at [377, 207] on div "Select a reason" at bounding box center [387, 216] width 371 height 29
drag, startPoint x: 353, startPoint y: 279, endPoint x: 229, endPoint y: 265, distance: 125.2
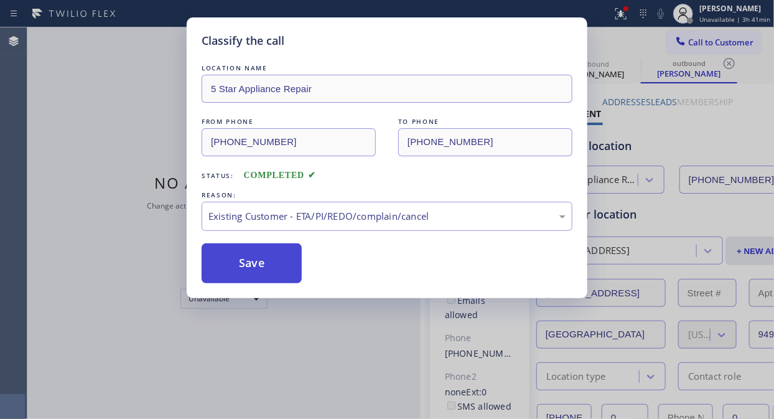
click at [230, 265] on button "Save" at bounding box center [252, 263] width 100 height 40
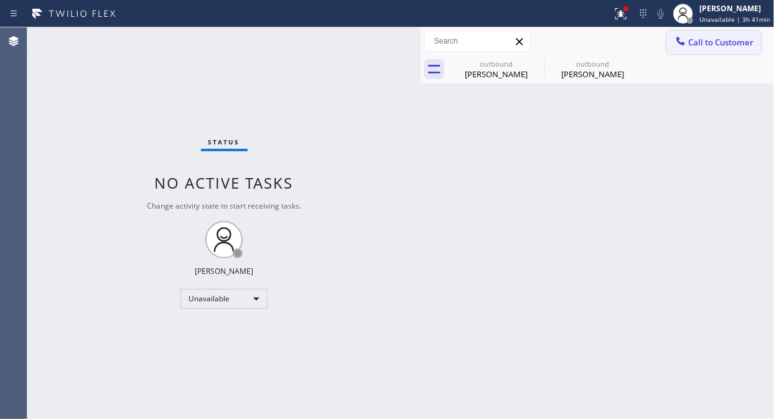
click at [699, 40] on span "Call to Customer" at bounding box center [720, 42] width 65 height 11
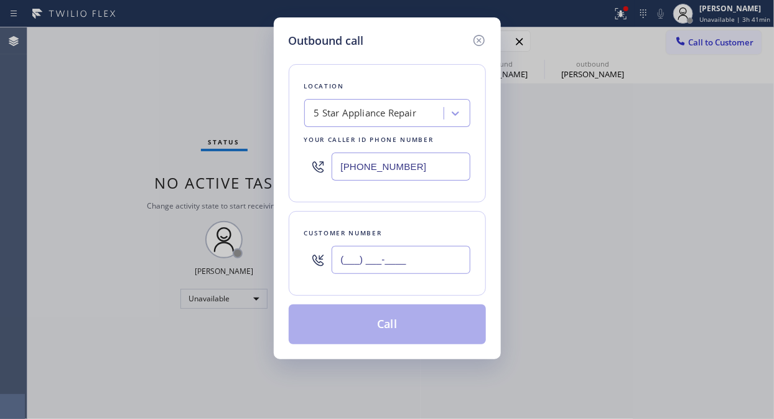
click at [351, 261] on input "(___) ___-____" at bounding box center [401, 260] width 139 height 28
paste input "305) 801-8020"
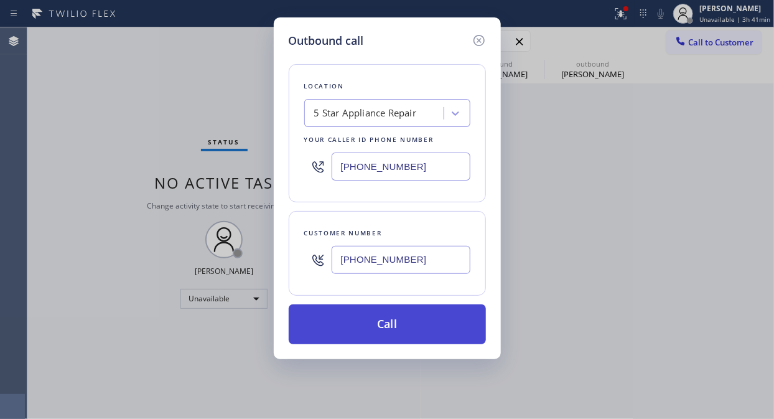
type input "[PHONE_NUMBER]"
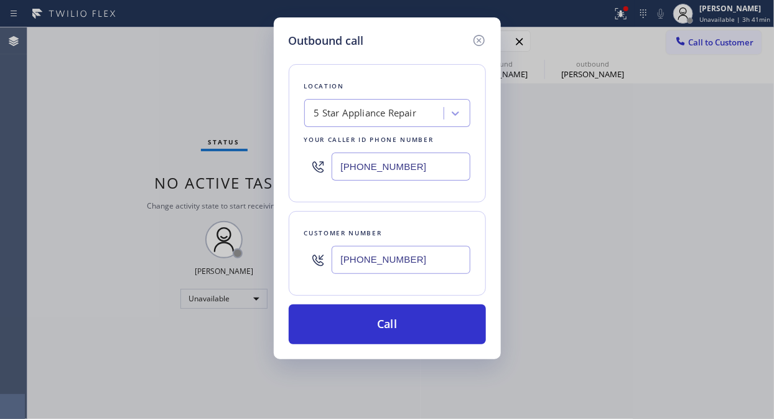
drag, startPoint x: 383, startPoint y: 330, endPoint x: 456, endPoint y: 207, distance: 142.6
click at [384, 330] on button "Call" at bounding box center [387, 324] width 197 height 40
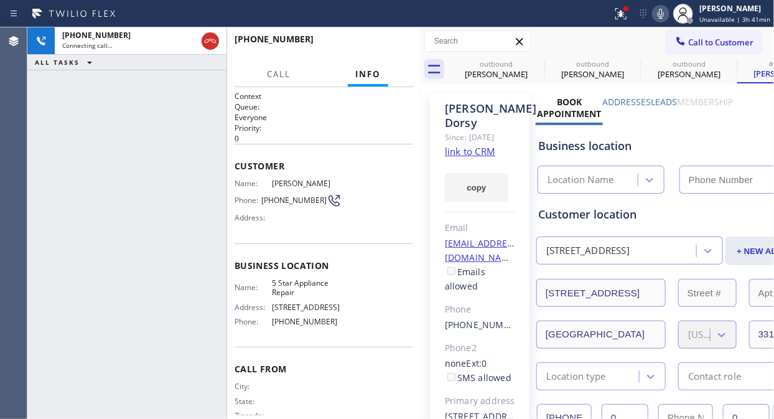
type input "[PHONE_NUMBER]"
click at [393, 39] on button "HANG UP" at bounding box center [384, 44] width 58 height 17
click at [394, 40] on button "HANG UP" at bounding box center [384, 44] width 58 height 17
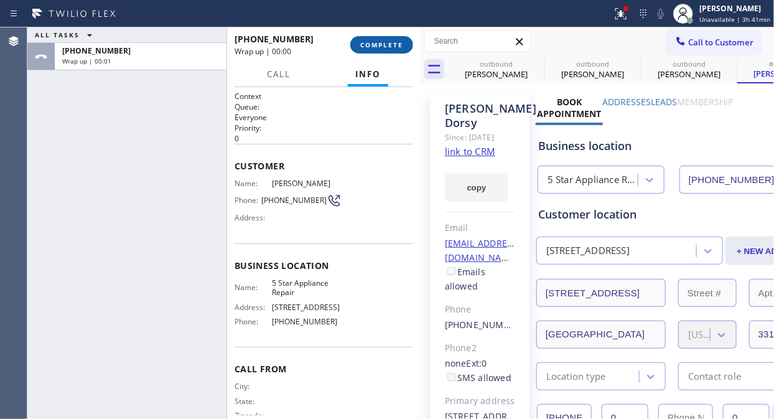
click at [393, 42] on span "COMPLETE" at bounding box center [381, 44] width 43 height 9
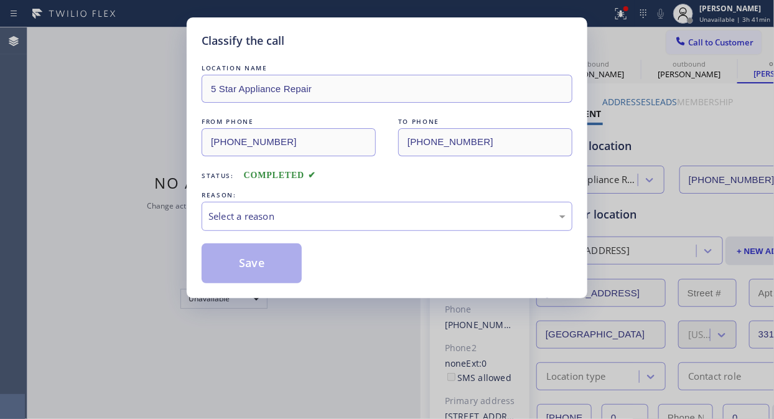
click at [393, 42] on div "Classify the call" at bounding box center [387, 40] width 371 height 17
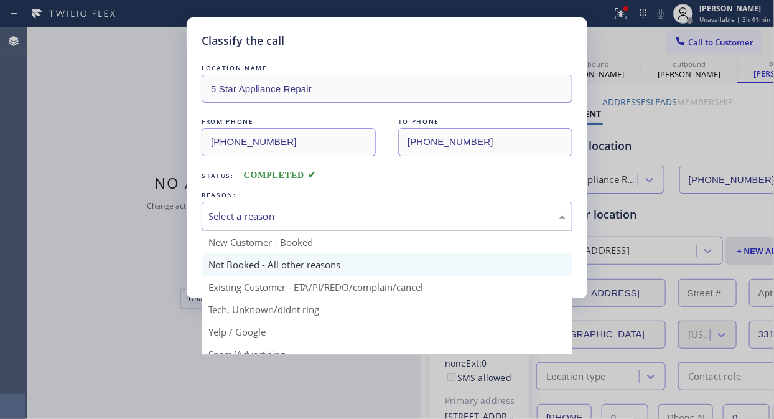
drag, startPoint x: 362, startPoint y: 227, endPoint x: 357, endPoint y: 256, distance: 30.3
click at [363, 226] on div "Select a reason" at bounding box center [387, 216] width 371 height 29
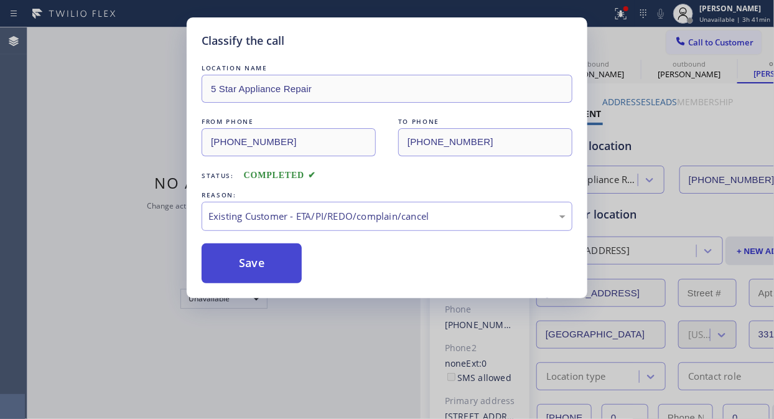
click at [276, 271] on button "Save" at bounding box center [252, 263] width 100 height 40
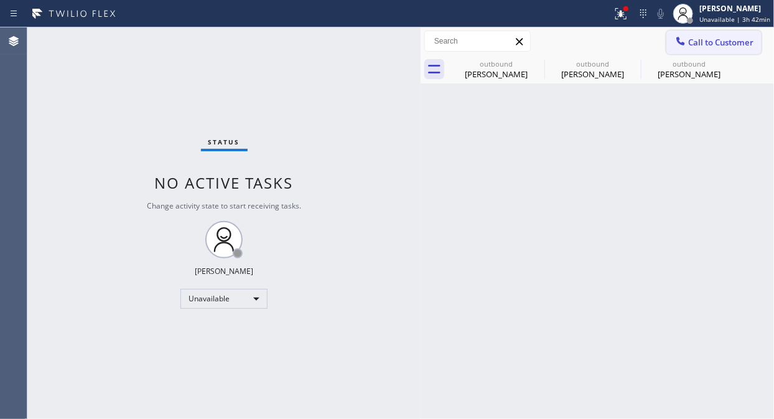
click at [705, 41] on span "Call to Customer" at bounding box center [720, 42] width 65 height 11
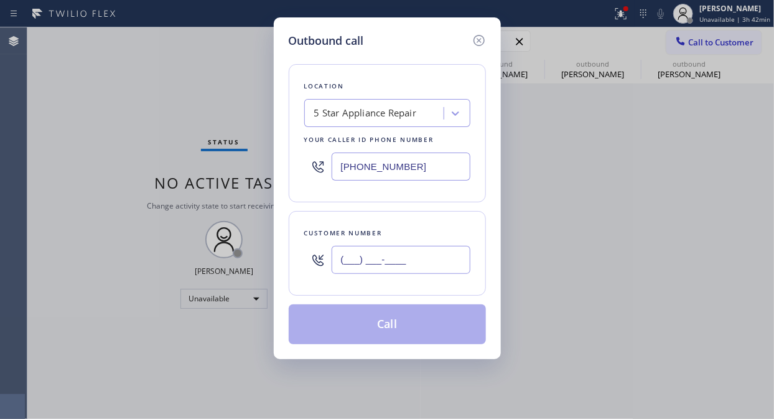
click at [387, 268] on input "(___) ___-____" at bounding box center [401, 260] width 139 height 28
paste input "305) 903-3201"
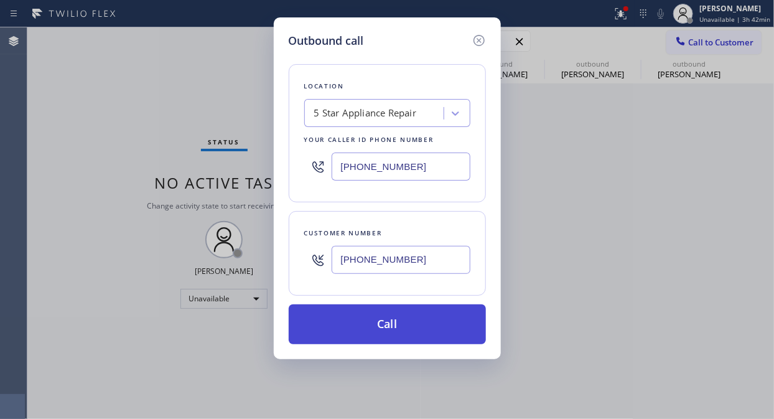
type input "(305) 903-3201"
click at [393, 324] on button "Call" at bounding box center [387, 324] width 197 height 40
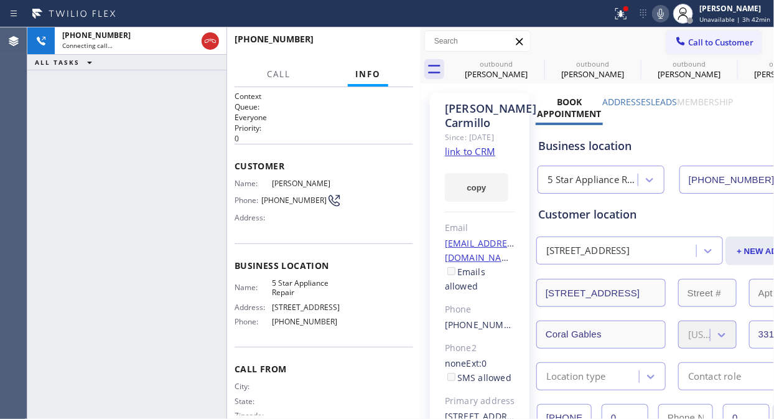
type input "[PHONE_NUMBER]"
click at [539, 63] on icon at bounding box center [536, 63] width 15 height 15
click at [0, 0] on icon at bounding box center [0, 0] width 0 height 0
click at [538, 58] on icon at bounding box center [536, 63] width 11 height 11
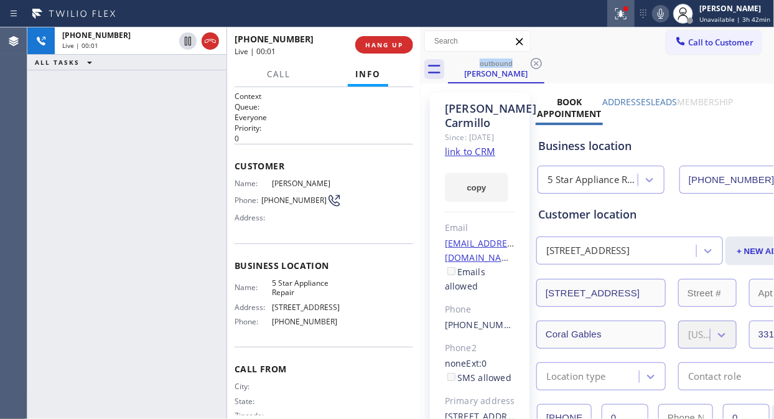
click at [628, 12] on icon at bounding box center [621, 13] width 15 height 15
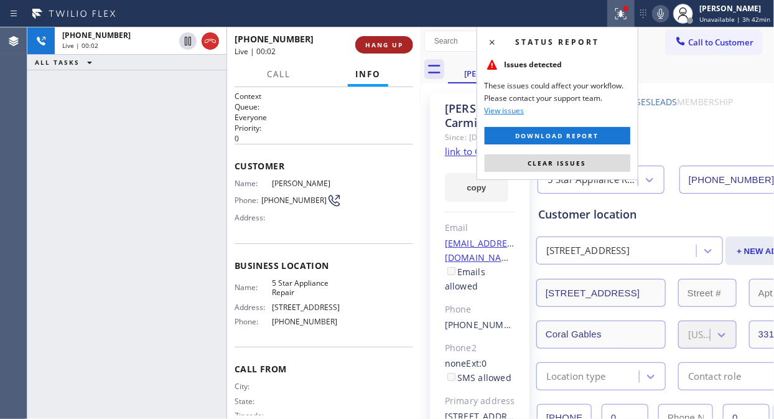
click at [388, 40] on span "HANG UP" at bounding box center [384, 44] width 38 height 9
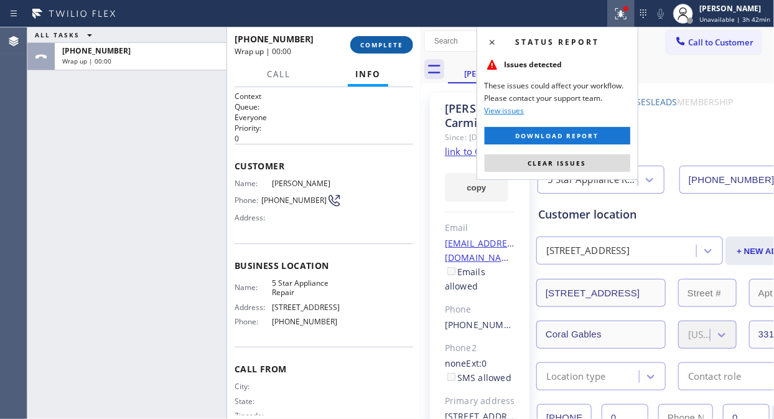
click at [389, 45] on span "COMPLETE" at bounding box center [381, 44] width 43 height 9
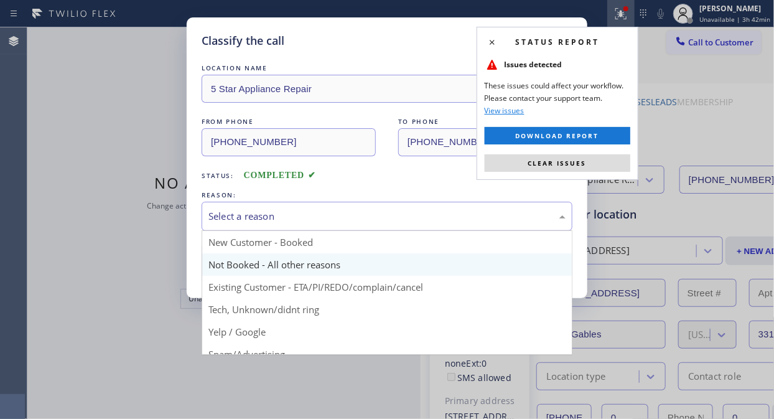
drag, startPoint x: 383, startPoint y: 219, endPoint x: 355, endPoint y: 271, distance: 59.0
click at [383, 219] on div "Select a reason" at bounding box center [386, 216] width 357 height 14
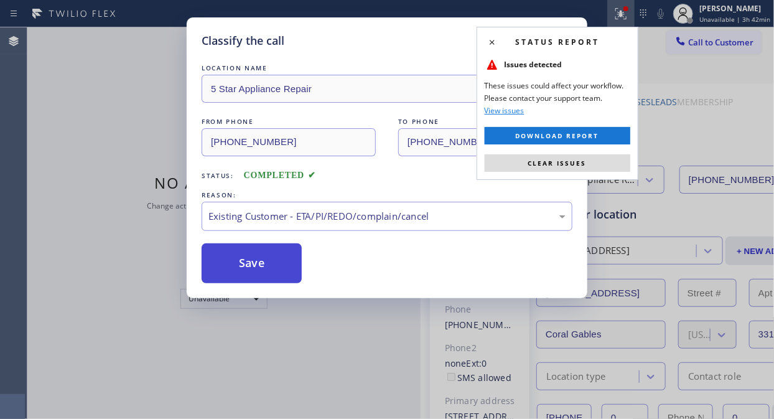
click at [279, 266] on button "Save" at bounding box center [252, 263] width 100 height 40
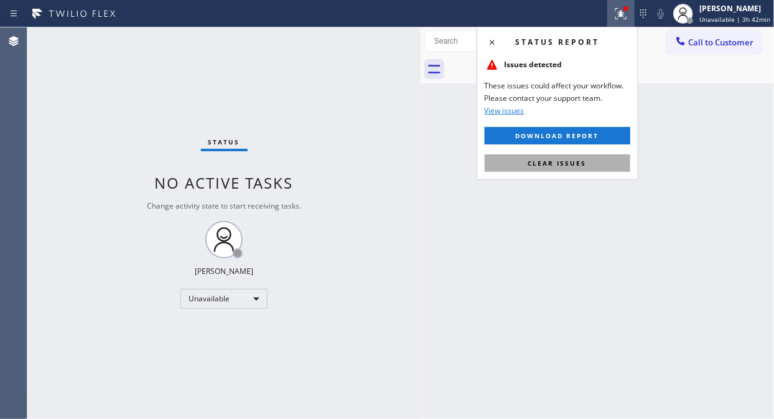
click at [546, 169] on button "Clear issues" at bounding box center [558, 162] width 146 height 17
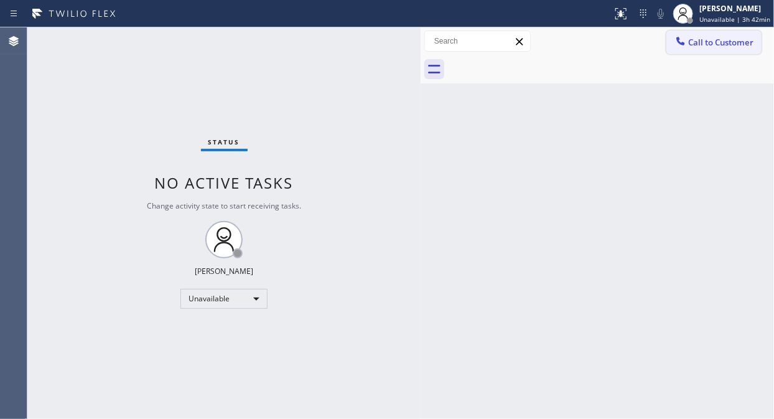
click at [695, 39] on span "Call to Customer" at bounding box center [720, 42] width 65 height 11
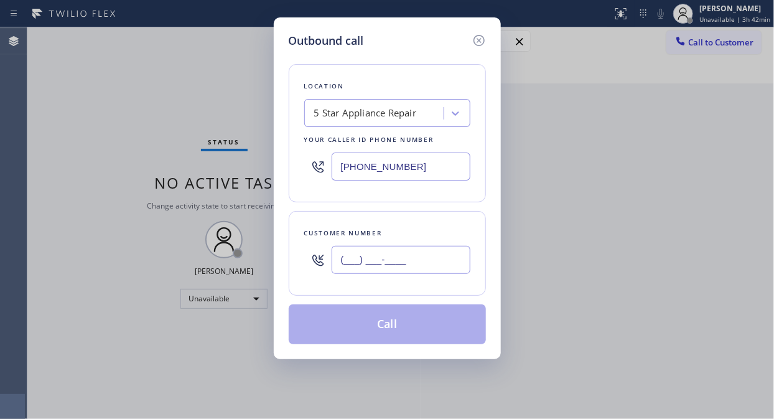
click at [362, 263] on input "(___) ___-____" at bounding box center [401, 260] width 139 height 28
paste input "310) 386-9144"
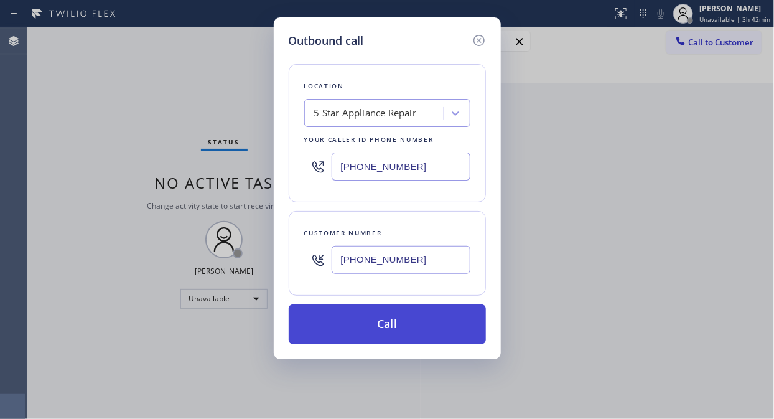
type input "(310) 386-9144"
click at [369, 327] on button "Call" at bounding box center [387, 324] width 197 height 40
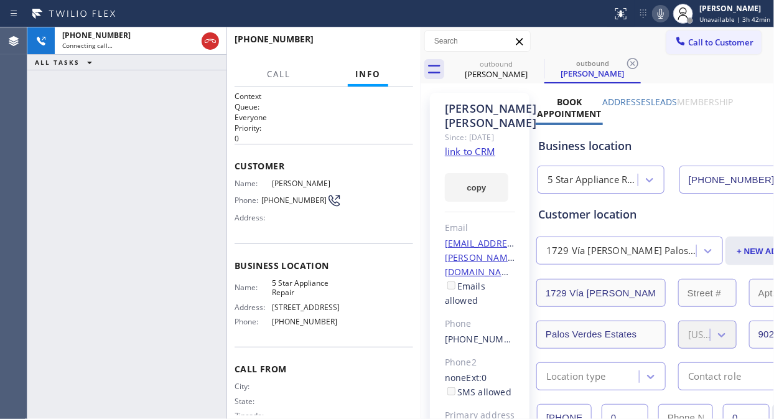
type input "[PHONE_NUMBER]"
drag, startPoint x: 361, startPoint y: 55, endPoint x: 380, endPoint y: 51, distance: 19.6
click at [362, 55] on div "+13103869144 Live | 00:03 HANG UP" at bounding box center [324, 45] width 179 height 32
click at [384, 49] on span "HANG UP" at bounding box center [384, 44] width 38 height 9
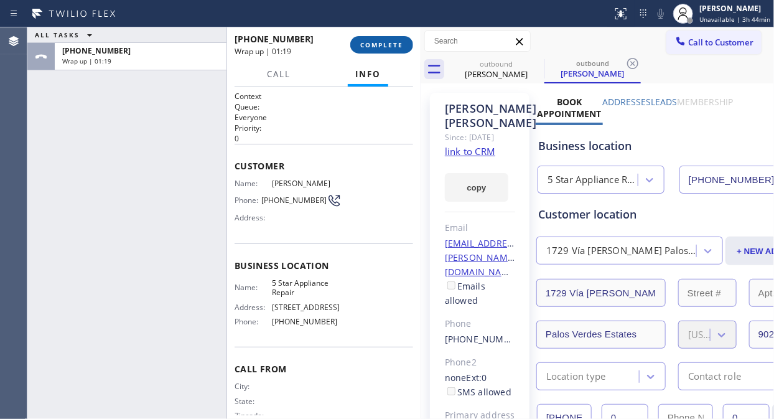
click at [385, 47] on span "COMPLETE" at bounding box center [381, 44] width 43 height 9
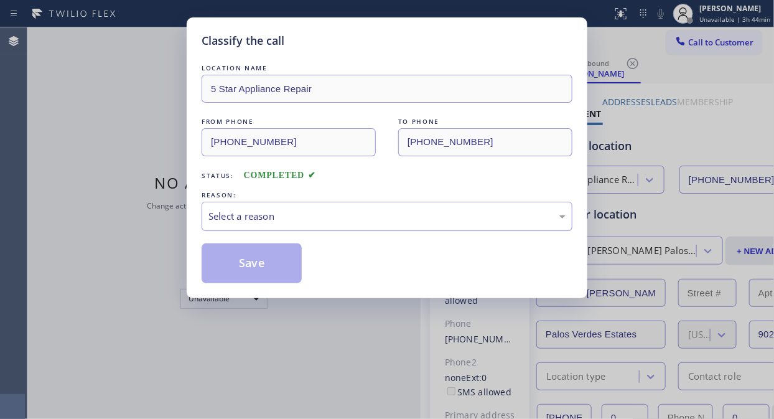
click at [378, 222] on div "Select a reason" at bounding box center [386, 216] width 357 height 14
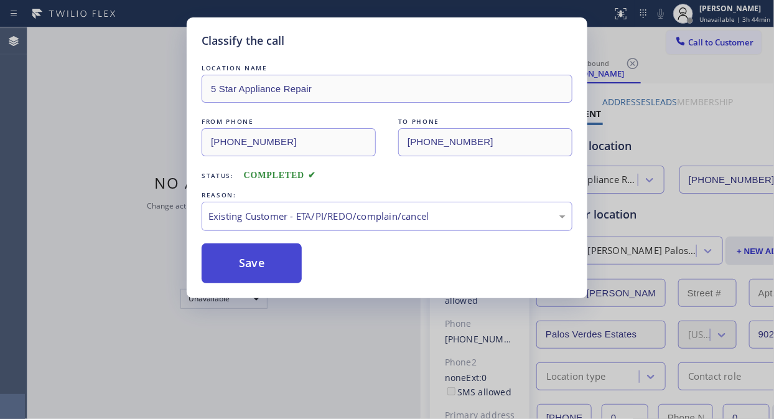
click at [231, 261] on button "Save" at bounding box center [252, 263] width 100 height 40
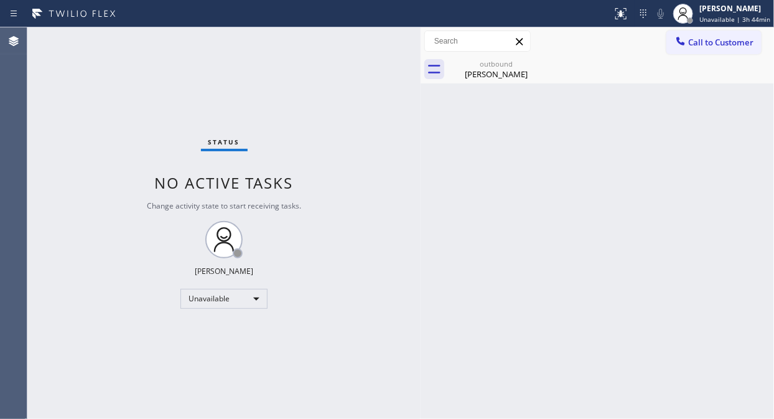
click at [689, 37] on span "Call to Customer" at bounding box center [720, 42] width 65 height 11
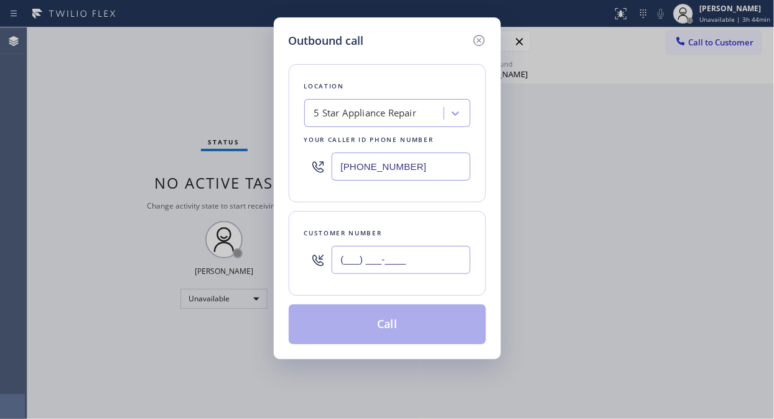
click at [341, 259] on input "(___) ___-____" at bounding box center [401, 260] width 139 height 28
paste input "954) 873-3116"
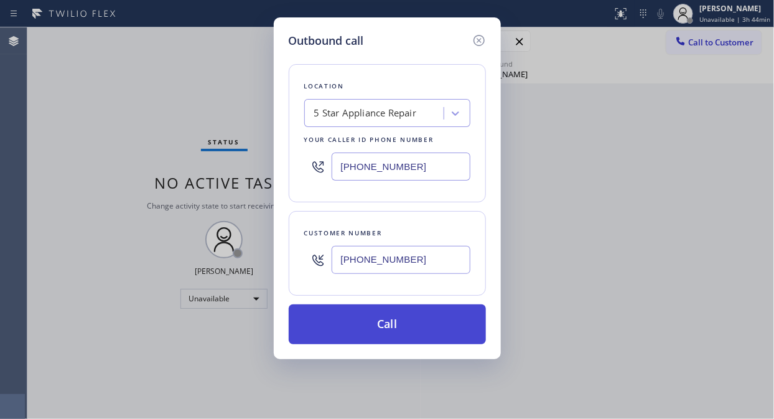
type input "[PHONE_NUMBER]"
click at [375, 317] on button "Call" at bounding box center [387, 324] width 197 height 40
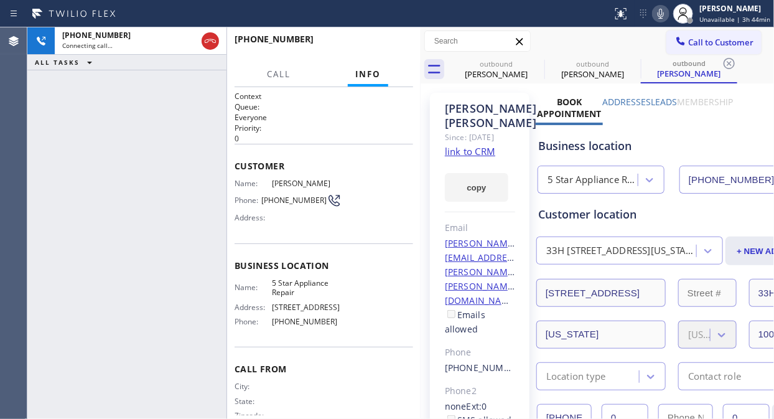
type input "[PHONE_NUMBER]"
click at [117, 152] on div "[PHONE_NUMBER] Connecting call… ALL TASKS ALL TASKS ACTIVE TASKS TASKS IN WRAP …" at bounding box center [126, 222] width 199 height 391
click at [534, 64] on icon at bounding box center [536, 63] width 15 height 15
click at [0, 0] on icon at bounding box center [0, 0] width 0 height 0
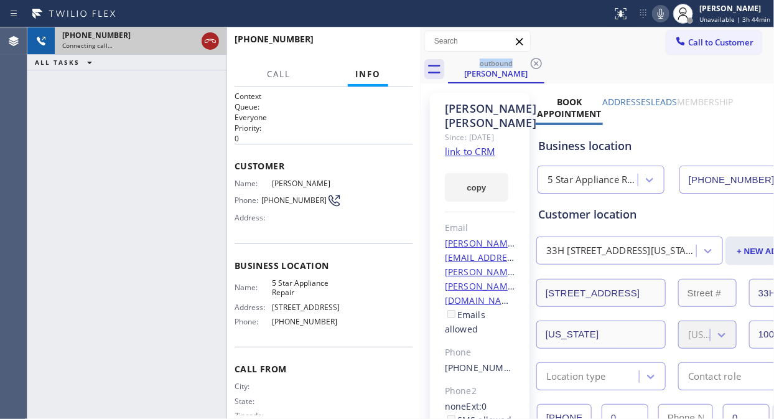
click at [212, 40] on icon at bounding box center [210, 41] width 15 height 15
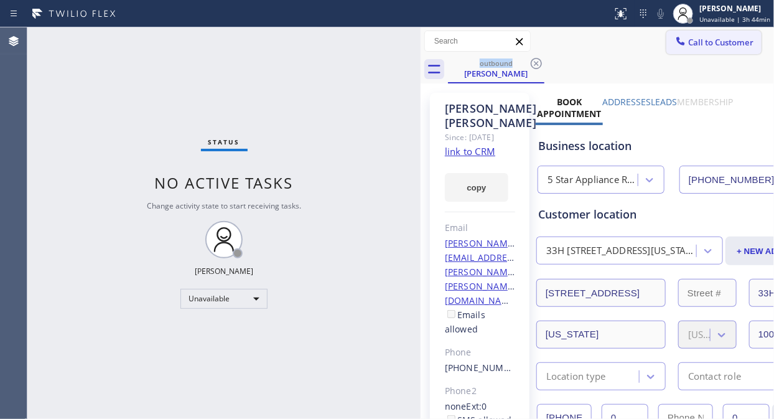
click at [706, 49] on button "Call to Customer" at bounding box center [713, 42] width 95 height 24
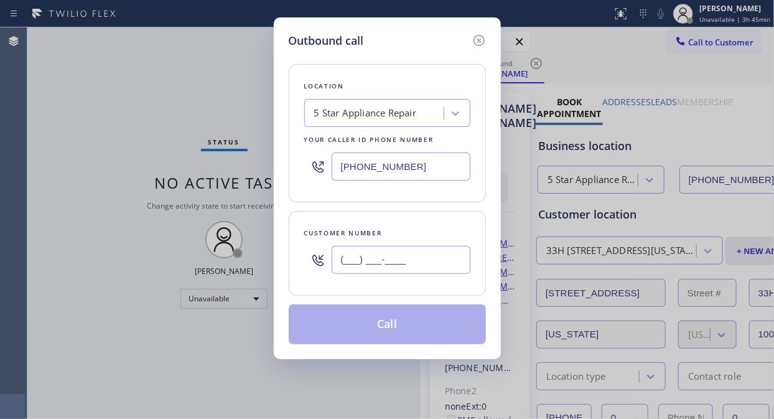
click at [339, 264] on input "(___) ___-____" at bounding box center [401, 260] width 139 height 28
paste input "203) 273-7433"
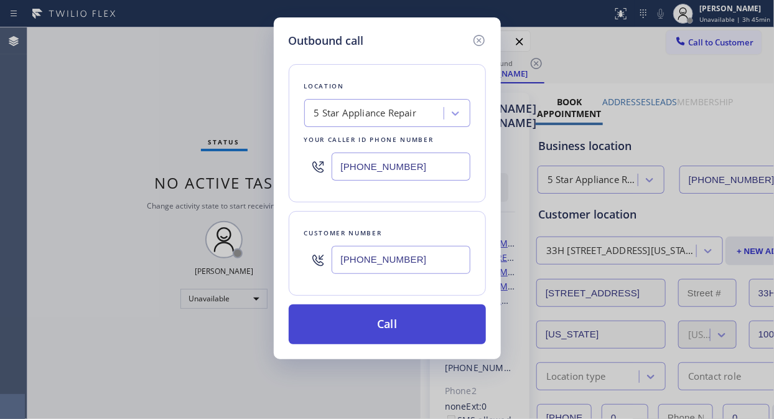
type input "(203) 273-7433"
click at [376, 320] on button "Call" at bounding box center [387, 324] width 197 height 40
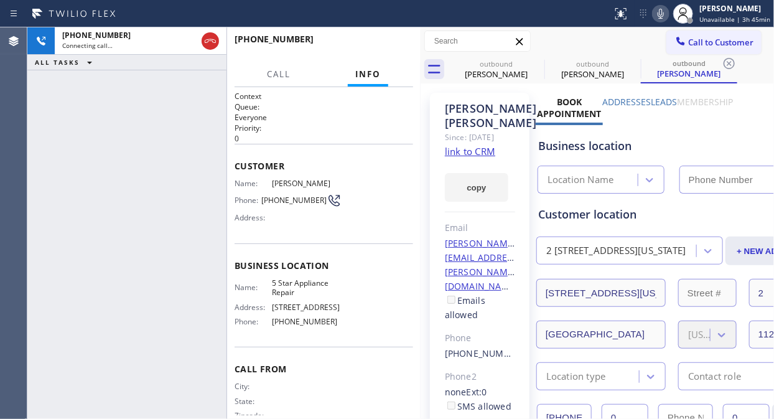
type input "[PHONE_NUMBER]"
click at [377, 49] on span "HANG UP" at bounding box center [384, 44] width 38 height 9
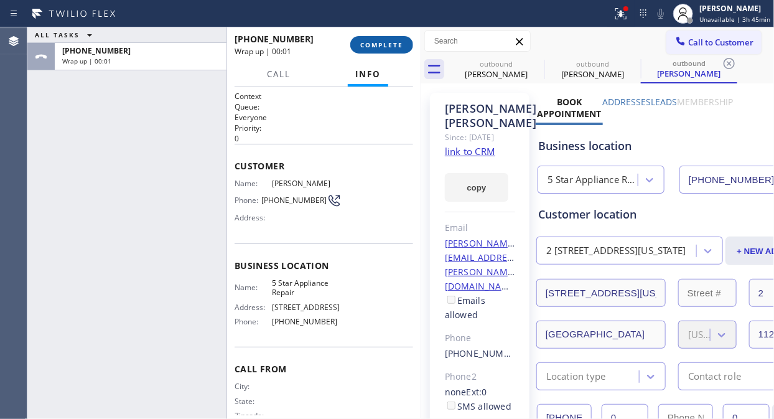
click at [377, 49] on span "COMPLETE" at bounding box center [381, 44] width 43 height 9
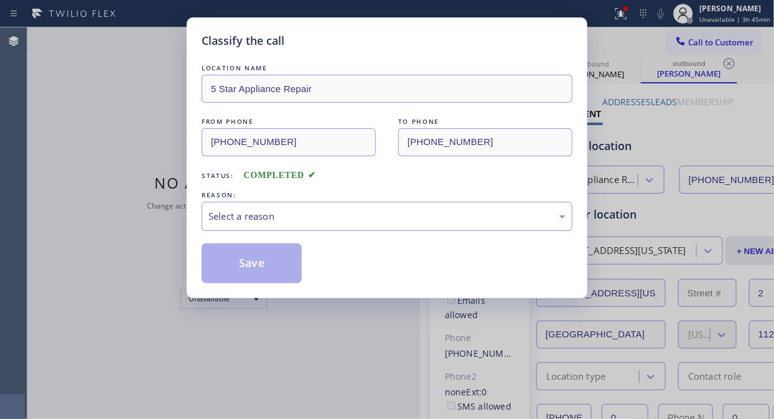
click at [388, 223] on div "Select a reason" at bounding box center [386, 216] width 357 height 14
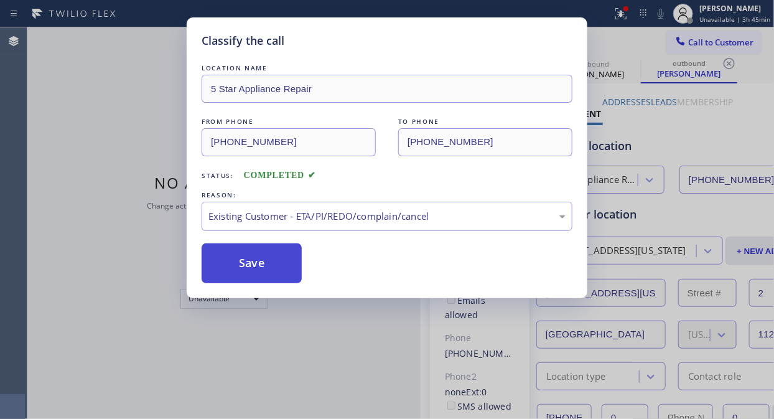
click at [278, 268] on button "Save" at bounding box center [252, 263] width 100 height 40
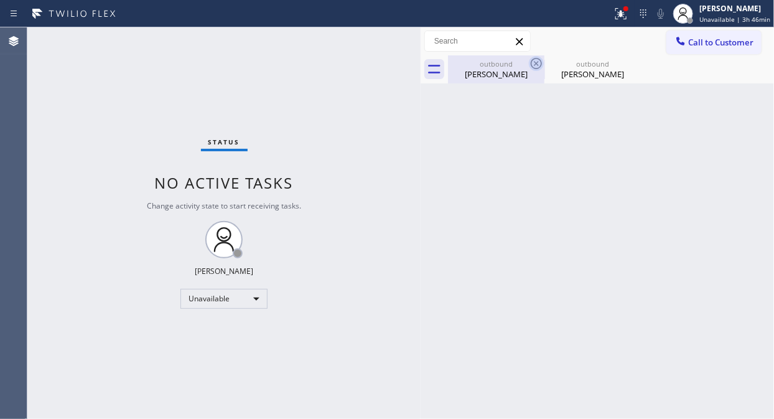
click at [540, 66] on icon at bounding box center [536, 63] width 11 height 11
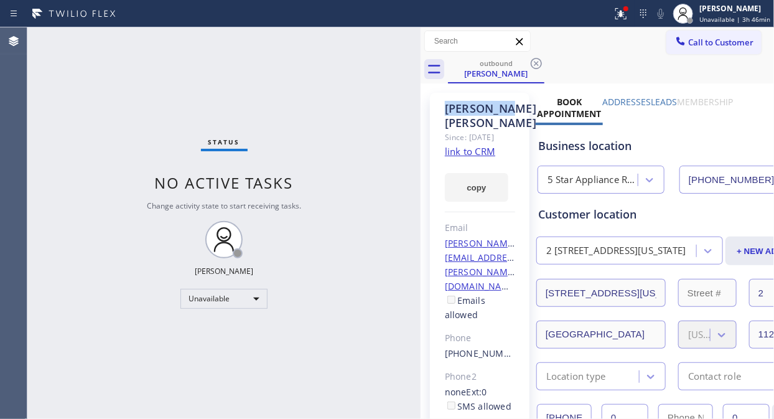
click at [540, 66] on icon at bounding box center [536, 63] width 11 height 11
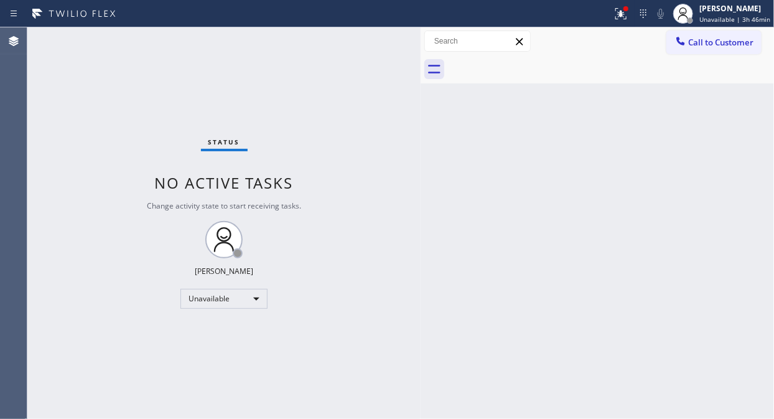
click at [540, 66] on div at bounding box center [611, 69] width 326 height 28
click at [625, 14] on icon at bounding box center [620, 12] width 7 height 4
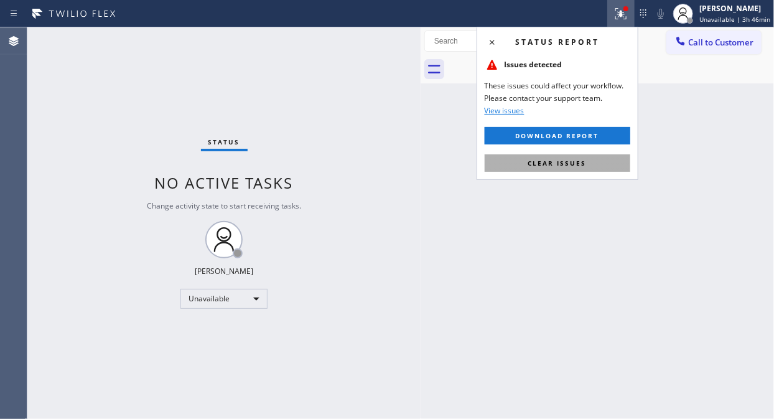
click at [557, 164] on span "Clear issues" at bounding box center [557, 163] width 58 height 9
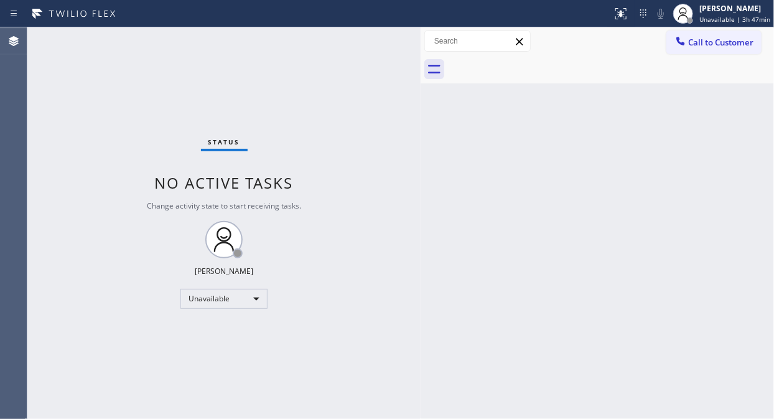
drag, startPoint x: 703, startPoint y: 33, endPoint x: 686, endPoint y: 46, distance: 21.3
click at [704, 33] on button "Call to Customer" at bounding box center [713, 42] width 95 height 24
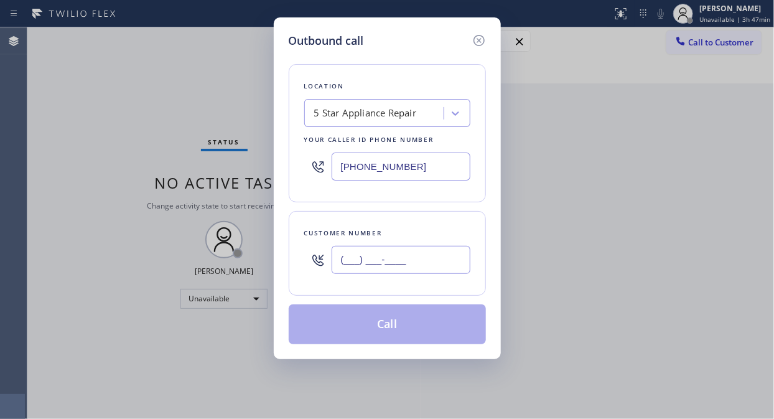
click at [367, 251] on input "(___) ___-____" at bounding box center [401, 260] width 139 height 28
paste input "310) 738-3232"
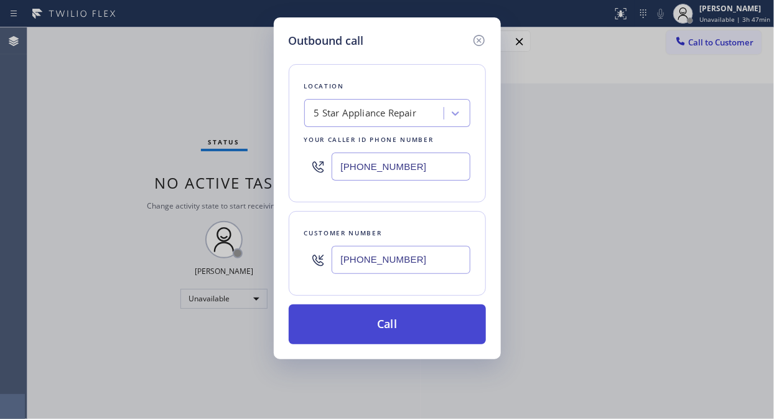
type input "[PHONE_NUMBER]"
click at [371, 322] on button "Call" at bounding box center [387, 324] width 197 height 40
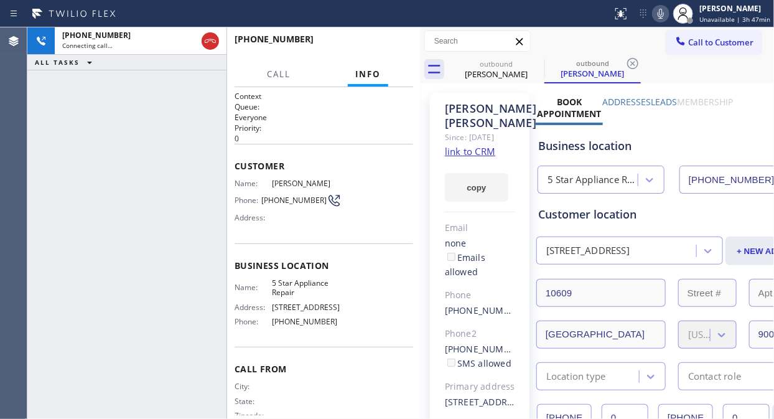
type input "[PHONE_NUMBER]"
click at [381, 40] on span "HANG UP" at bounding box center [384, 44] width 38 height 9
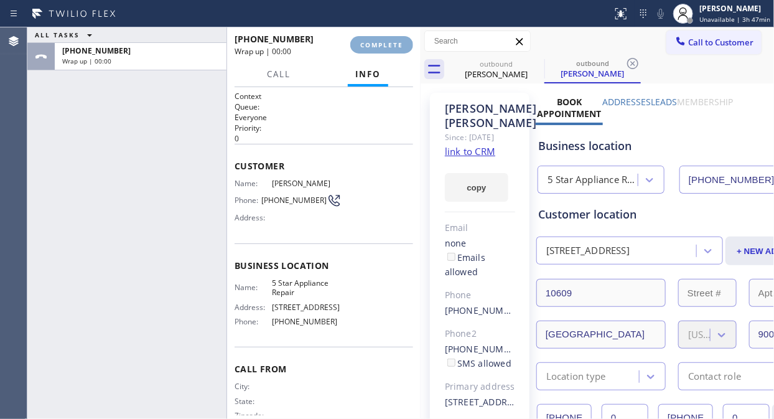
click at [381, 41] on span "COMPLETE" at bounding box center [381, 44] width 43 height 9
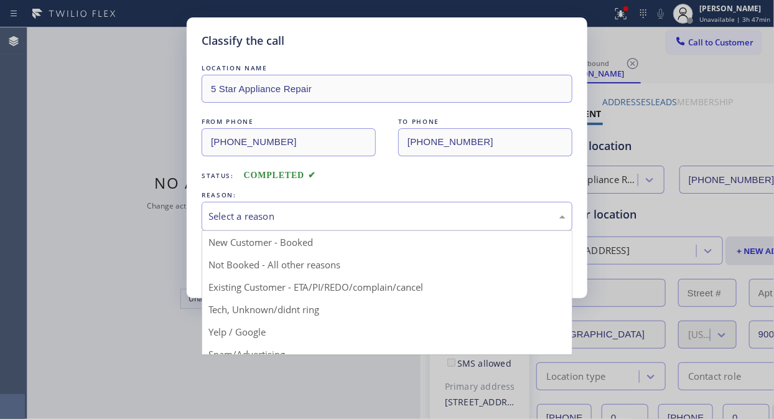
click at [363, 225] on div "Select a reason" at bounding box center [387, 216] width 371 height 29
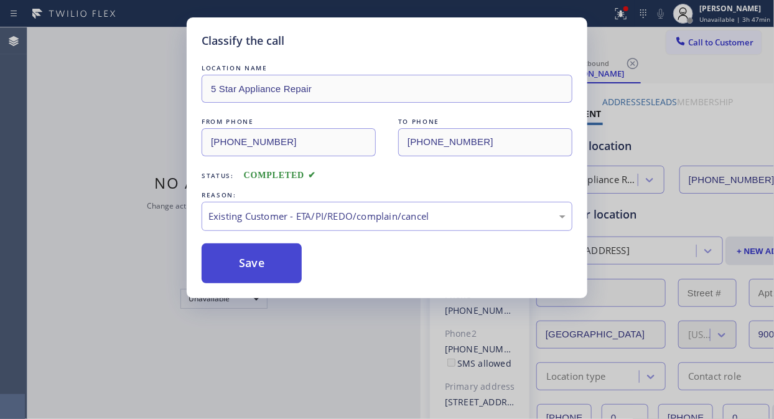
click at [266, 271] on button "Save" at bounding box center [252, 263] width 100 height 40
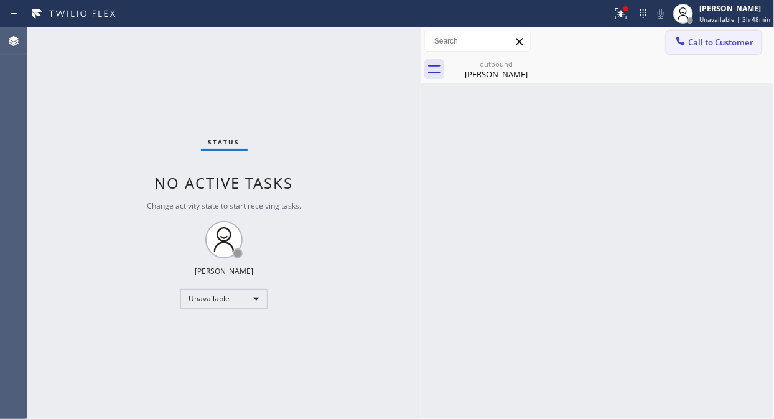
click at [722, 42] on span "Call to Customer" at bounding box center [720, 42] width 65 height 11
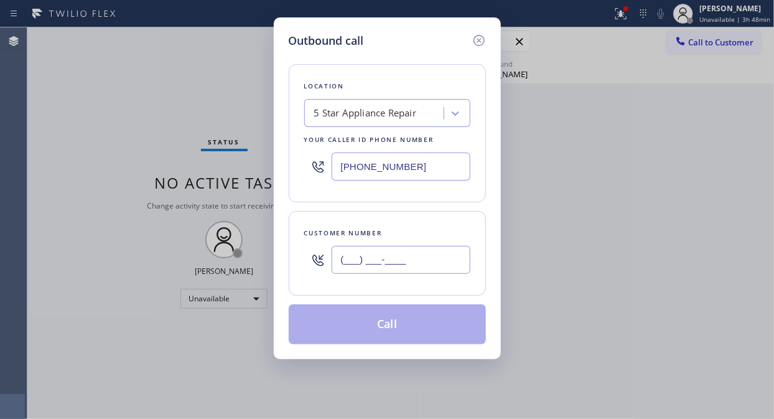
click at [372, 252] on input "(___) ___-____" at bounding box center [401, 260] width 139 height 28
paste input "562) 208-7730"
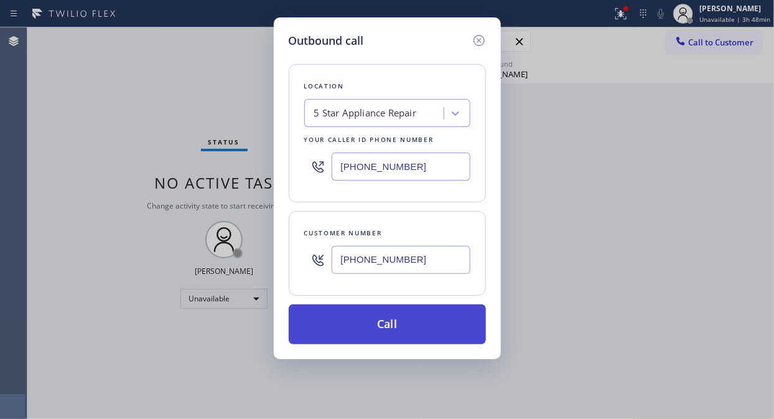
type input "[PHONE_NUMBER]"
click at [399, 330] on button "Call" at bounding box center [387, 324] width 197 height 40
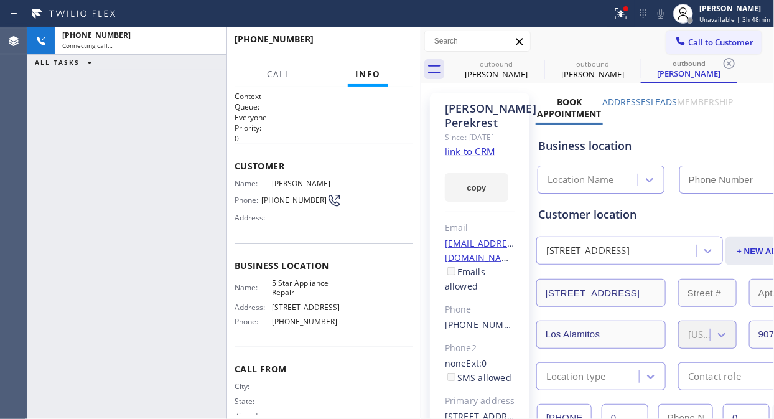
type input "[PHONE_NUMBER]"
click at [664, 16] on icon at bounding box center [660, 13] width 15 height 15
click at [627, 11] on div at bounding box center [625, 8] width 7 height 7
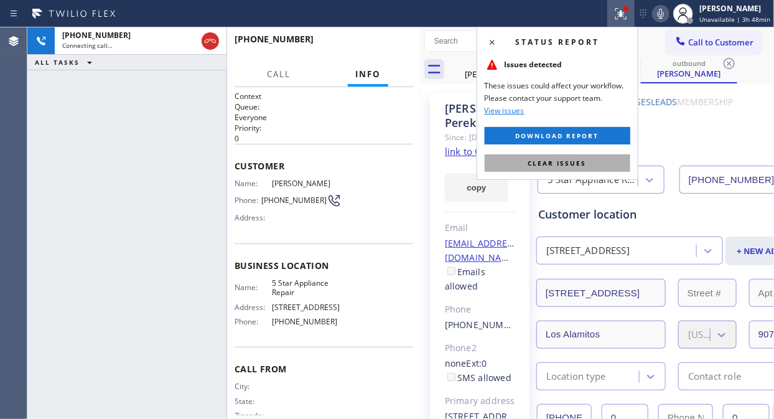
click at [591, 164] on button "Clear issues" at bounding box center [558, 162] width 146 height 17
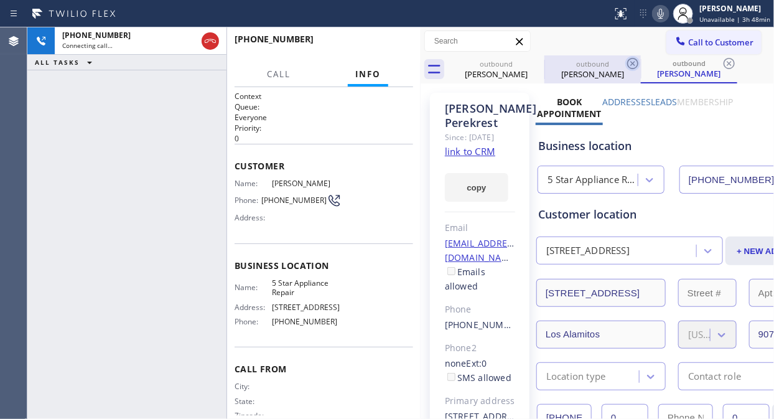
click at [0, 0] on icon at bounding box center [0, 0] width 0 height 0
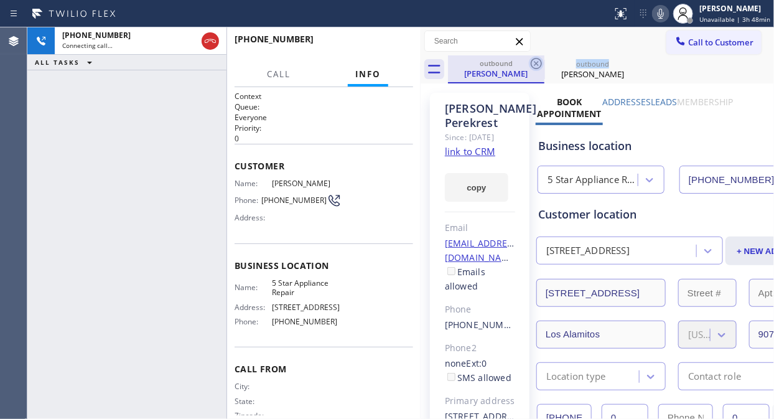
click at [540, 59] on icon at bounding box center [536, 63] width 11 height 11
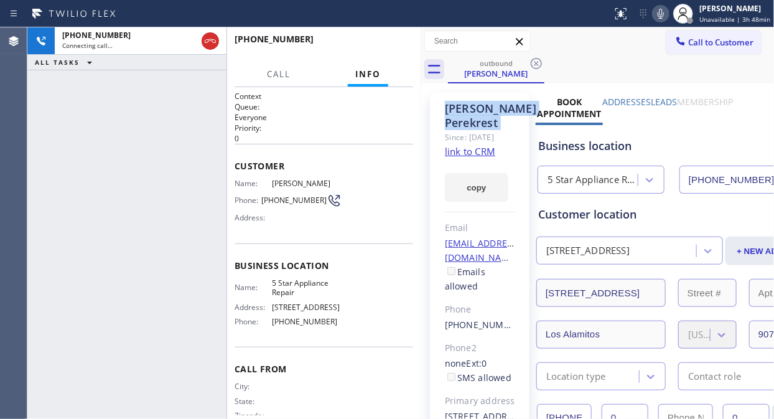
click at [540, 59] on icon at bounding box center [536, 63] width 11 height 11
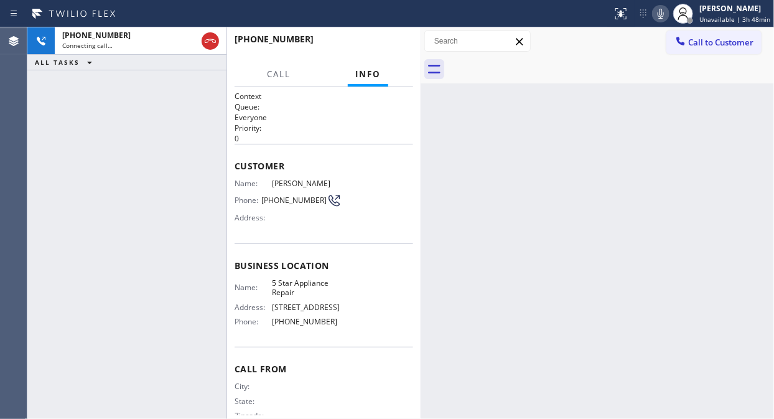
click at [131, 146] on div "+15622087730 Connecting call… ALL TASKS ALL TASKS ACTIVE TASKS TASKS IN WRAP UP" at bounding box center [126, 222] width 199 height 391
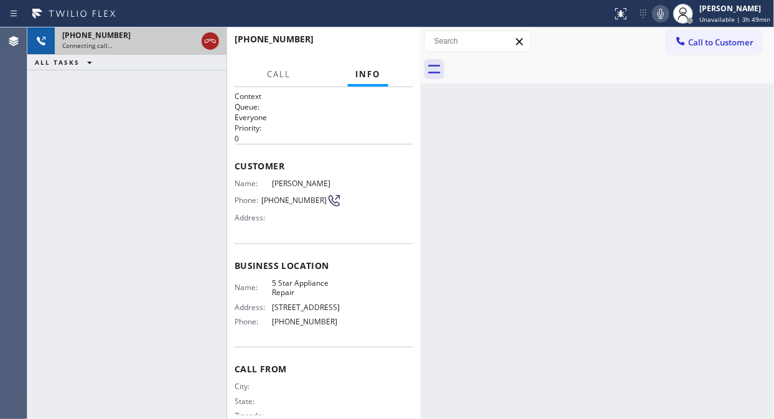
click at [215, 41] on icon at bounding box center [210, 41] width 11 height 4
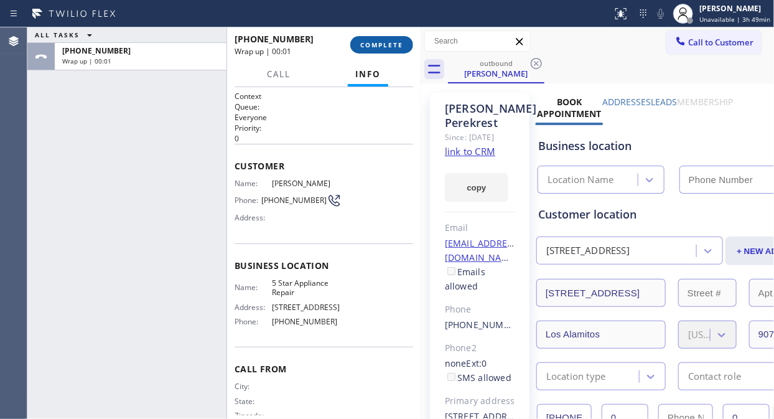
type input "[PHONE_NUMBER]"
click at [403, 50] on button "COMPLETE" at bounding box center [381, 44] width 63 height 17
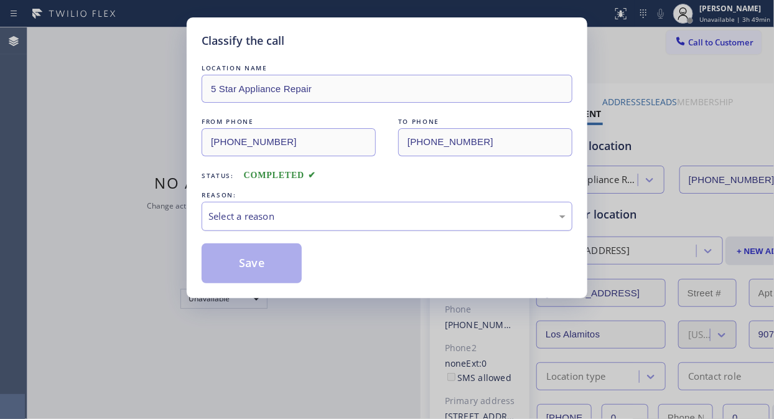
click at [409, 209] on div "Select a reason" at bounding box center [386, 216] width 357 height 14
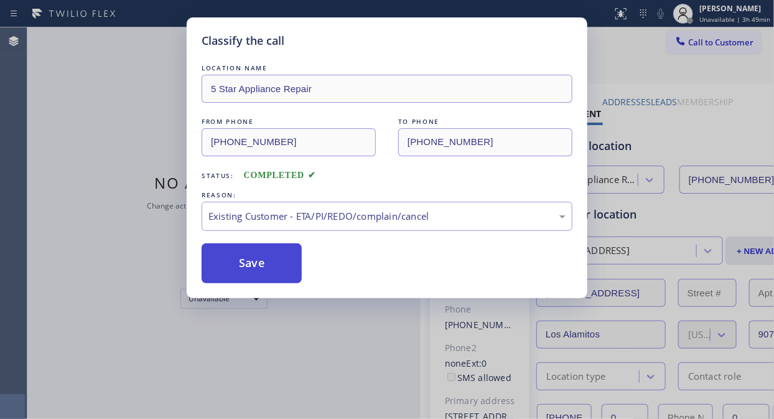
click at [233, 257] on button "Save" at bounding box center [252, 263] width 100 height 40
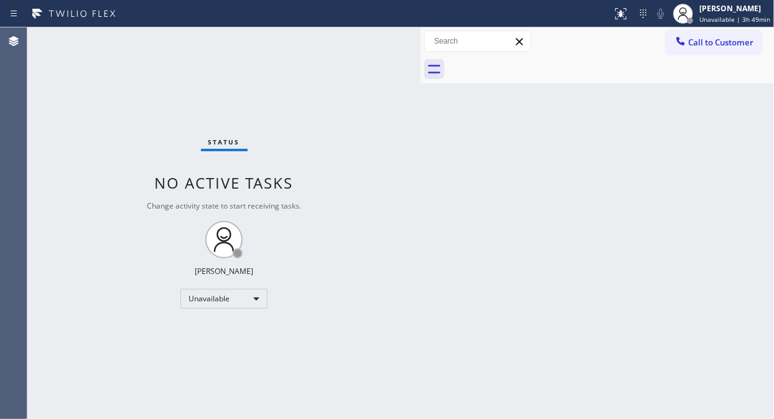
click at [96, 126] on div "Status No active tasks Change activity state to start receiving tasks. [PERSON_…" at bounding box center [223, 222] width 393 height 391
click at [196, 297] on div "Unavailable" at bounding box center [223, 299] width 87 height 20
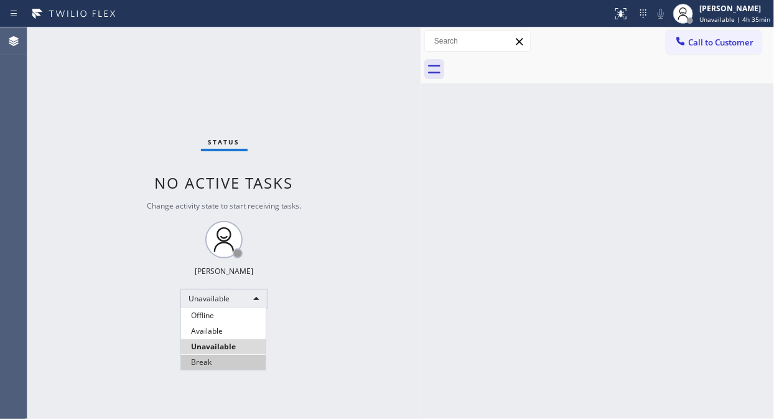
click at [207, 361] on li "Break" at bounding box center [223, 362] width 85 height 15
